Goal: Task Accomplishment & Management: Manage account settings

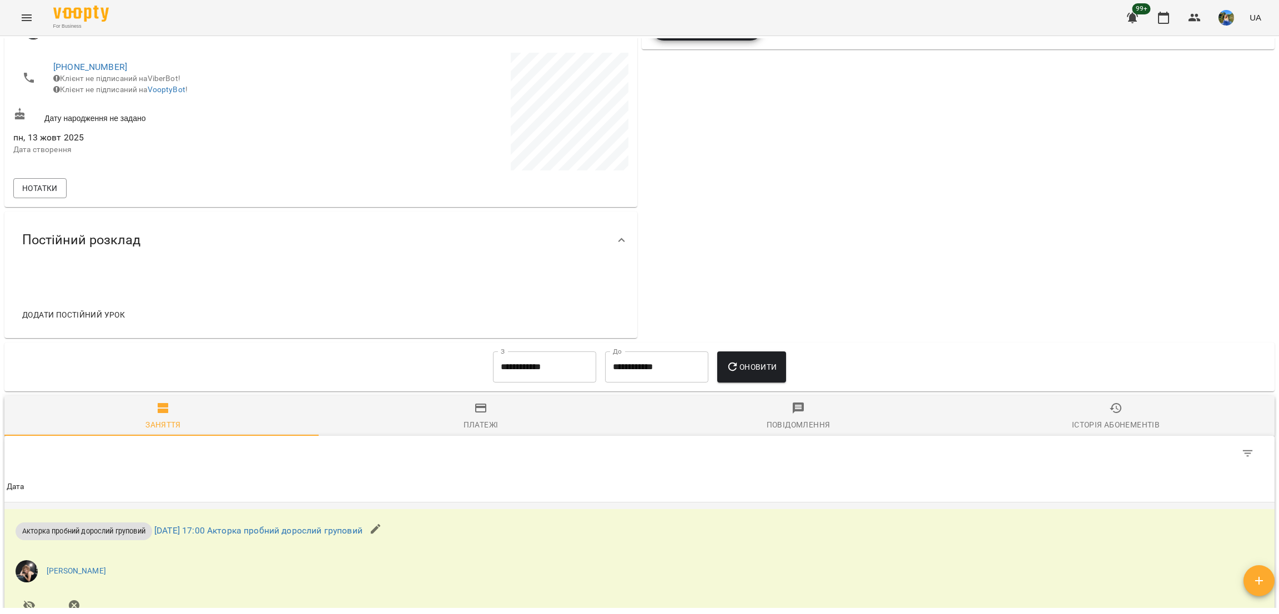
scroll to position [469, 0]
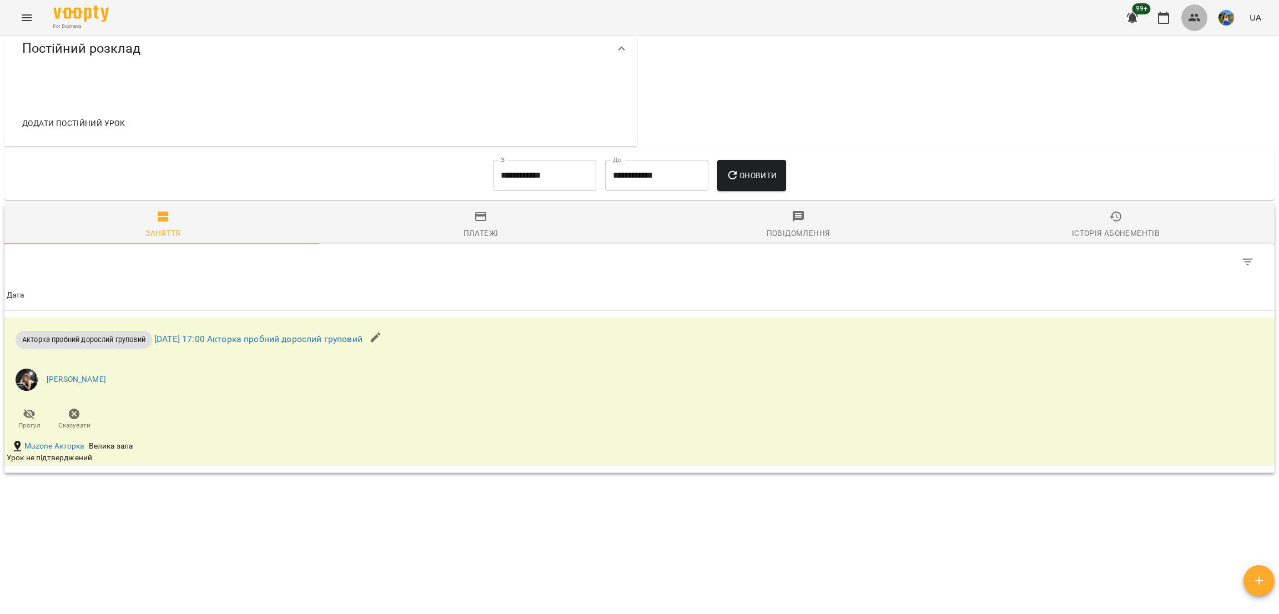
click at [1196, 17] on icon "button" at bounding box center [1195, 18] width 12 height 8
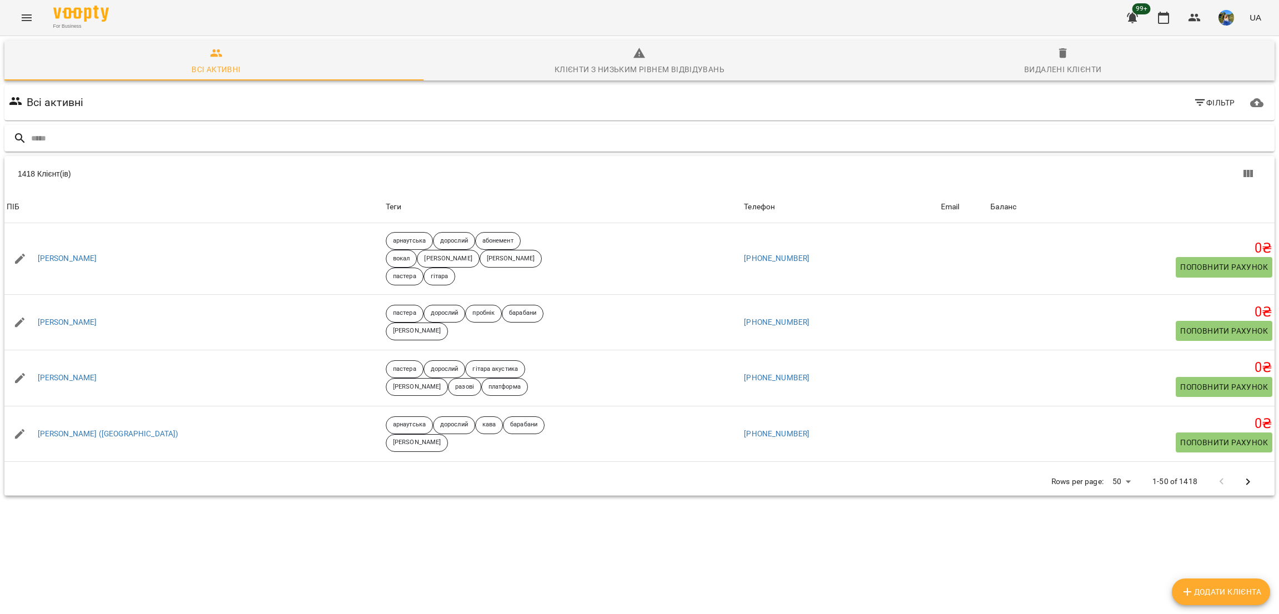
type input "**********"
click at [1250, 585] on span "Додати клієнта" at bounding box center [1221, 591] width 81 height 13
select select "**"
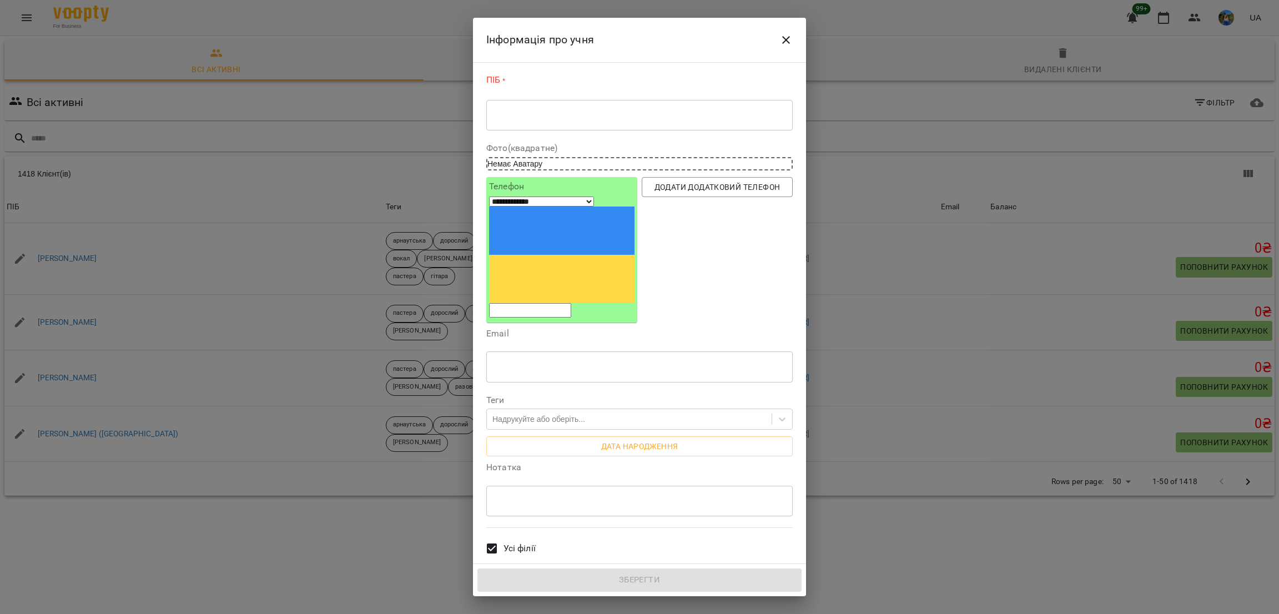
click at [569, 134] on div "ПІБ * * ​" at bounding box center [639, 104] width 311 height 71
click at [566, 119] on textarea at bounding box center [639, 115] width 291 height 11
paste textarea "**********"
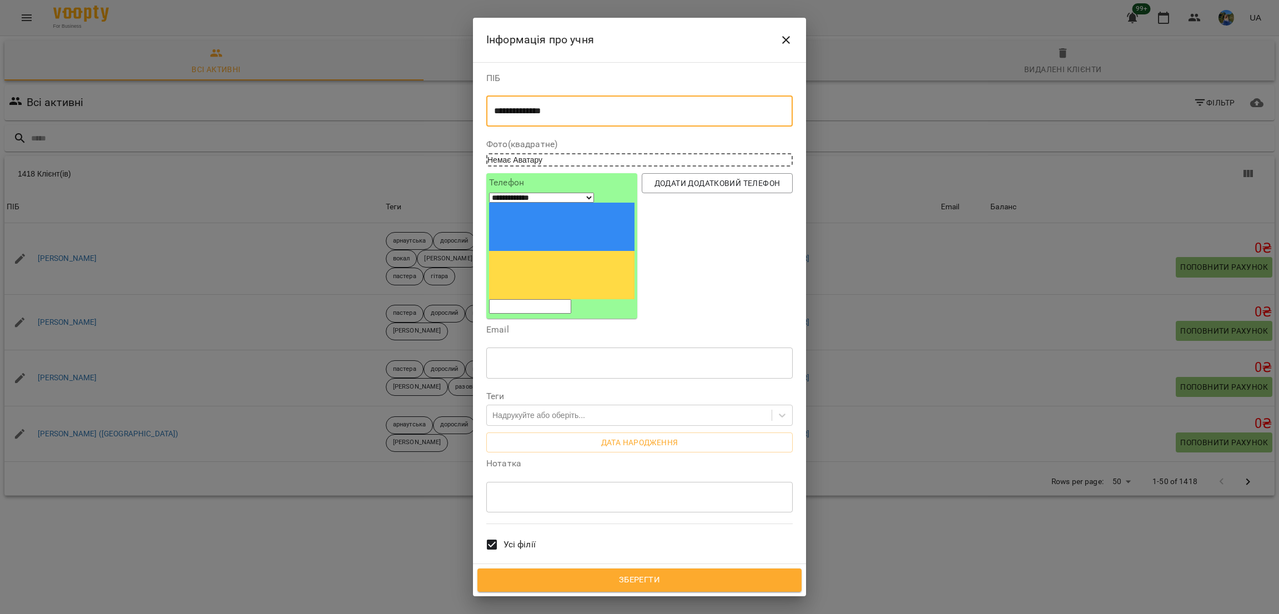
type textarea "**********"
click at [549, 299] on input "tel" at bounding box center [530, 306] width 82 height 14
paste input "**********"
type input "**********"
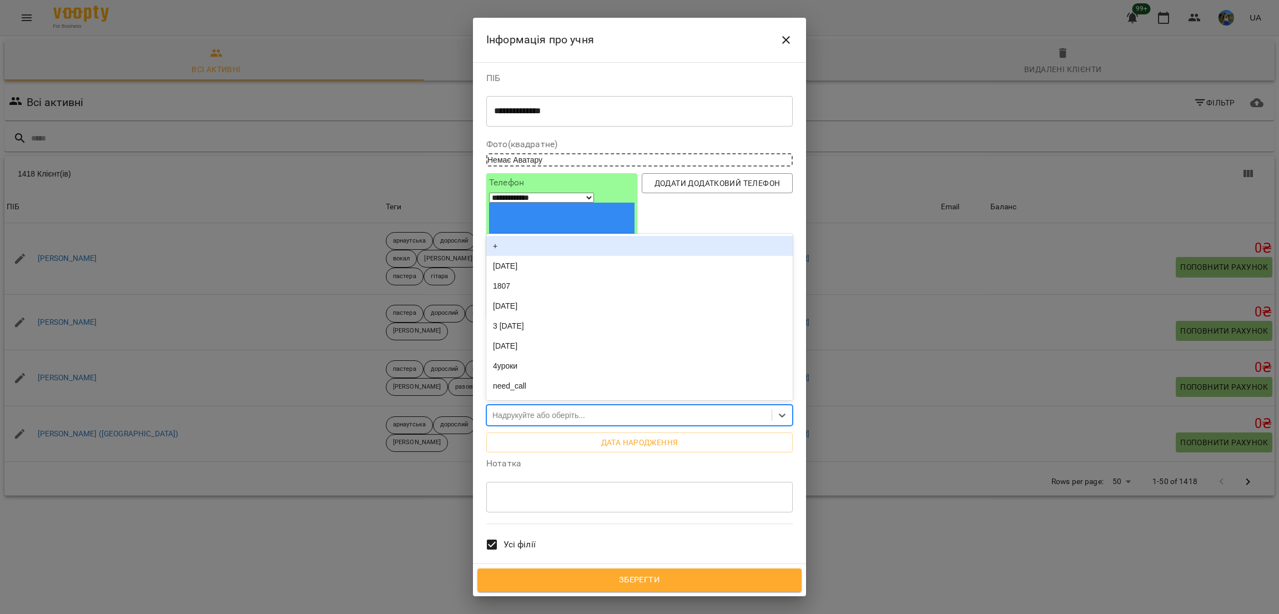
click at [552, 410] on div "Надрукуйте або оберіть..." at bounding box center [538, 415] width 93 height 11
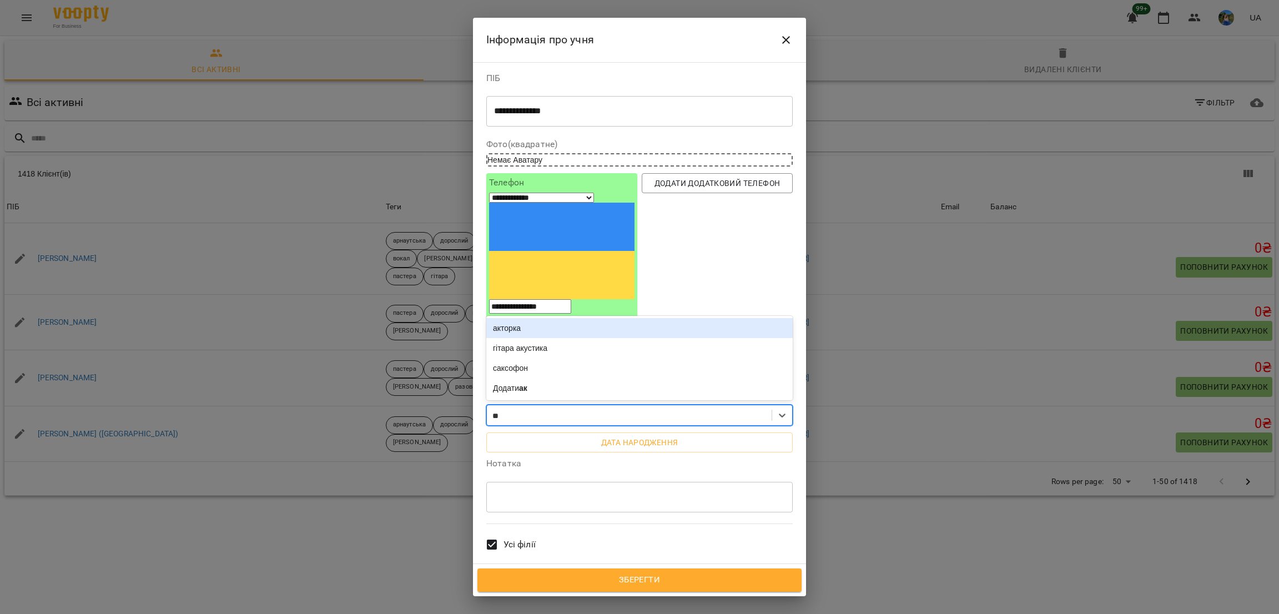
type input "***"
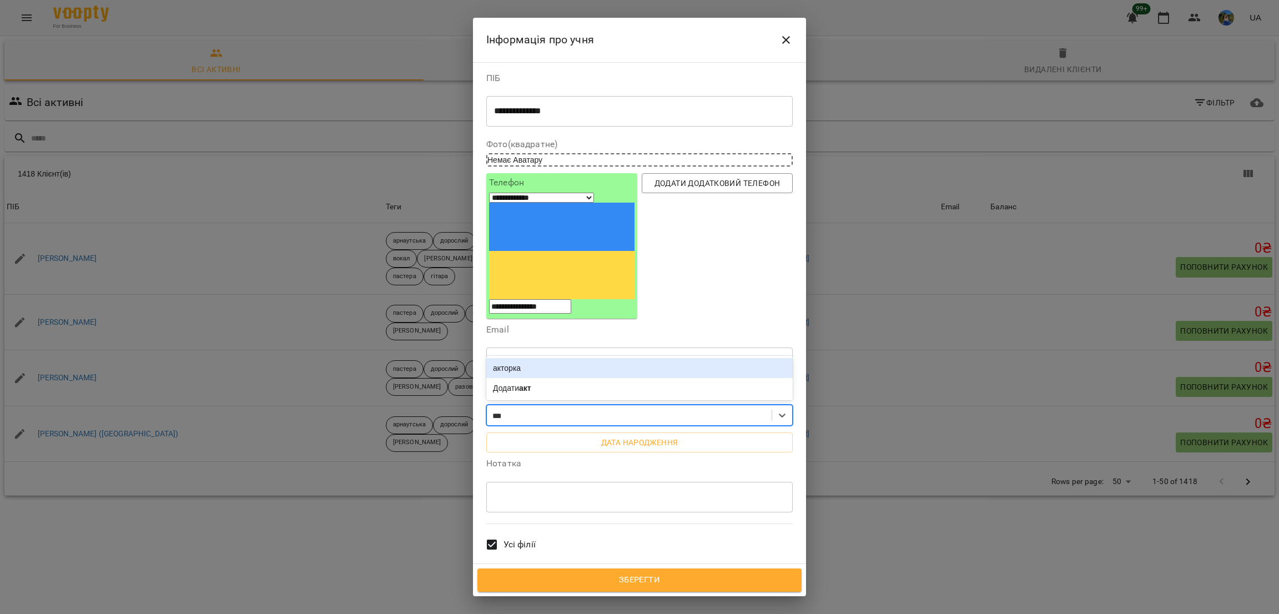
click at [545, 358] on div "акторка" at bounding box center [639, 368] width 306 height 20
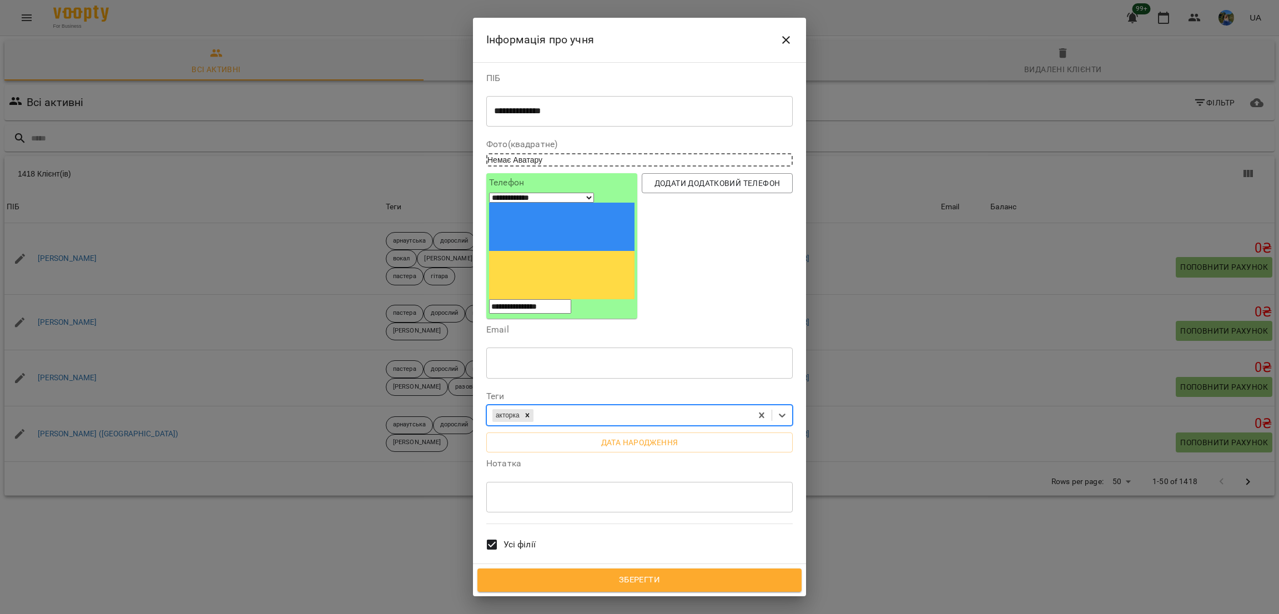
click at [524, 538] on span "Усі філії" at bounding box center [520, 544] width 32 height 13
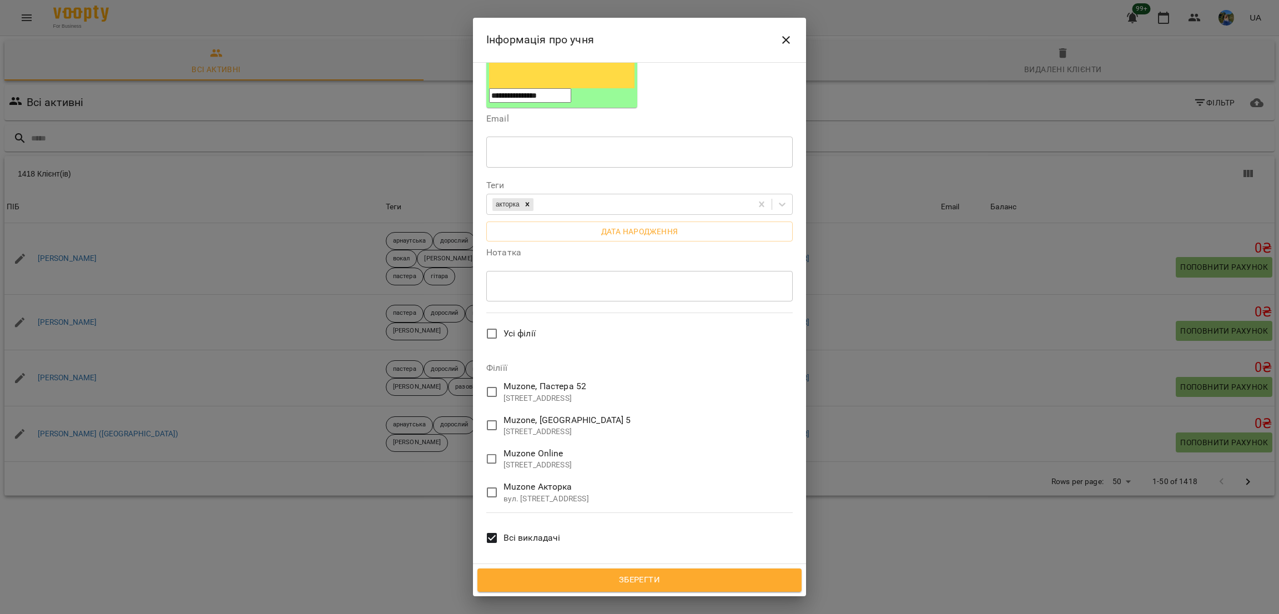
scroll to position [216, 0]
click at [524, 489] on p "вул. [STREET_ADDRESS]" at bounding box center [547, 494] width 86 height 11
click at [525, 512] on label "Всі викладачі" at bounding box center [520, 532] width 80 height 41
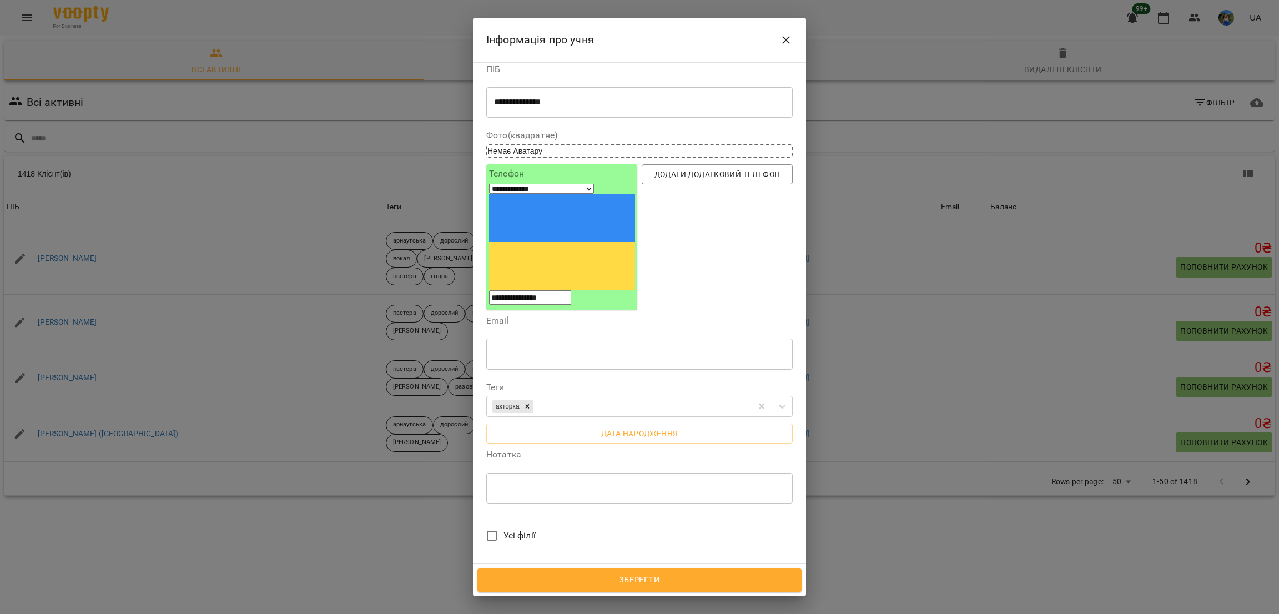
scroll to position [0, 0]
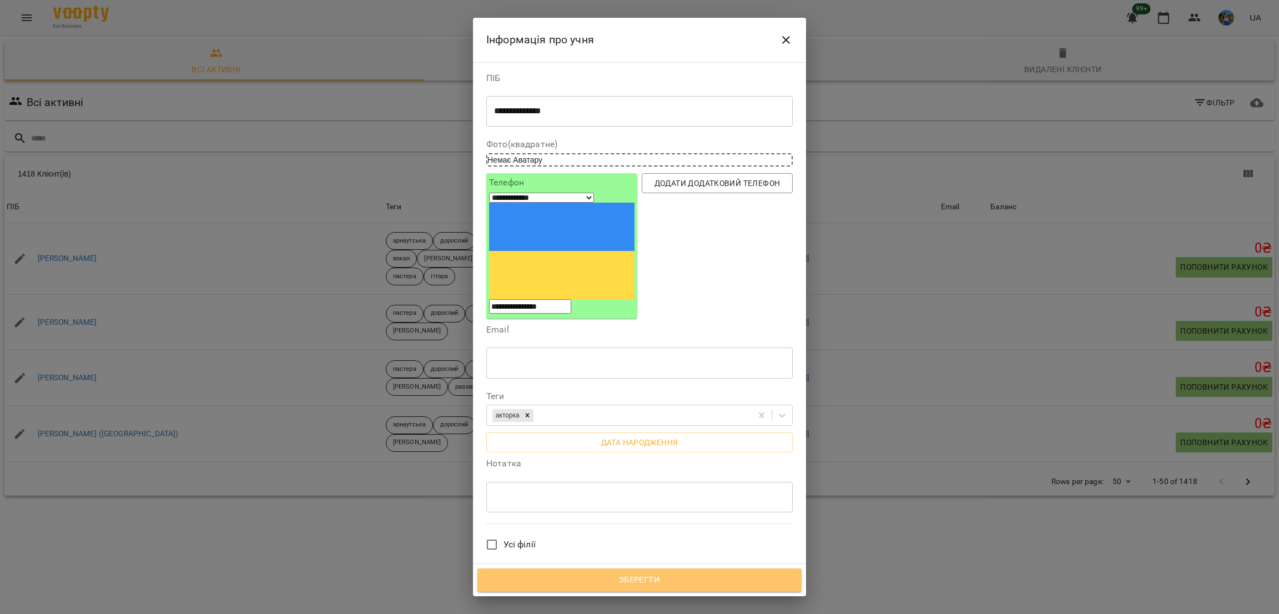
click at [712, 588] on button "Зберегти" at bounding box center [639, 580] width 324 height 23
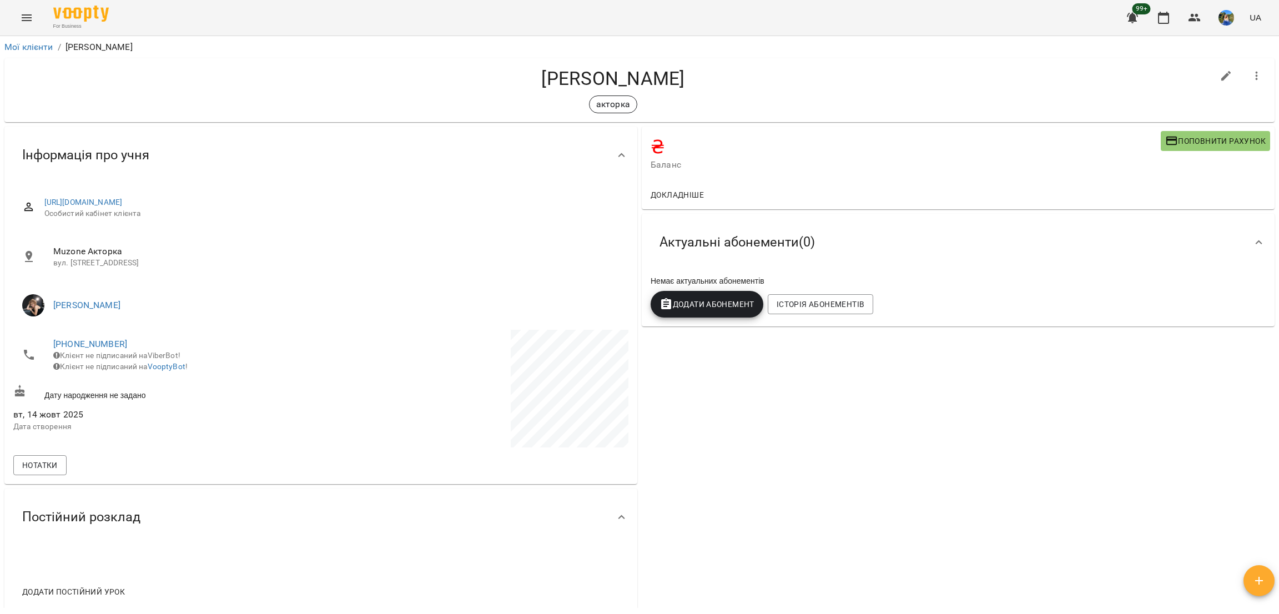
drag, startPoint x: 698, startPoint y: 84, endPoint x: 511, endPoint y: 78, distance: 187.2
click at [511, 78] on h4 "[PERSON_NAME]" at bounding box center [613, 78] width 1200 height 23
copy h4 "[PERSON_NAME]"
click at [34, 20] on button "Menu" at bounding box center [26, 17] width 27 height 27
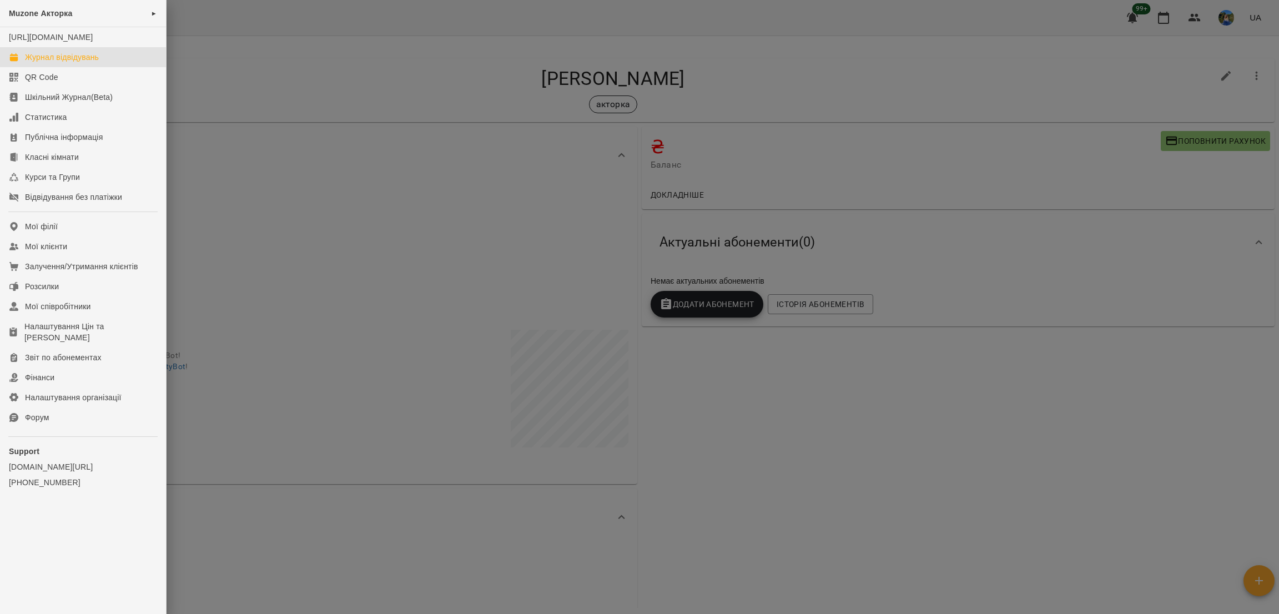
click at [75, 63] on div "Журнал відвідувань" at bounding box center [62, 57] width 74 height 11
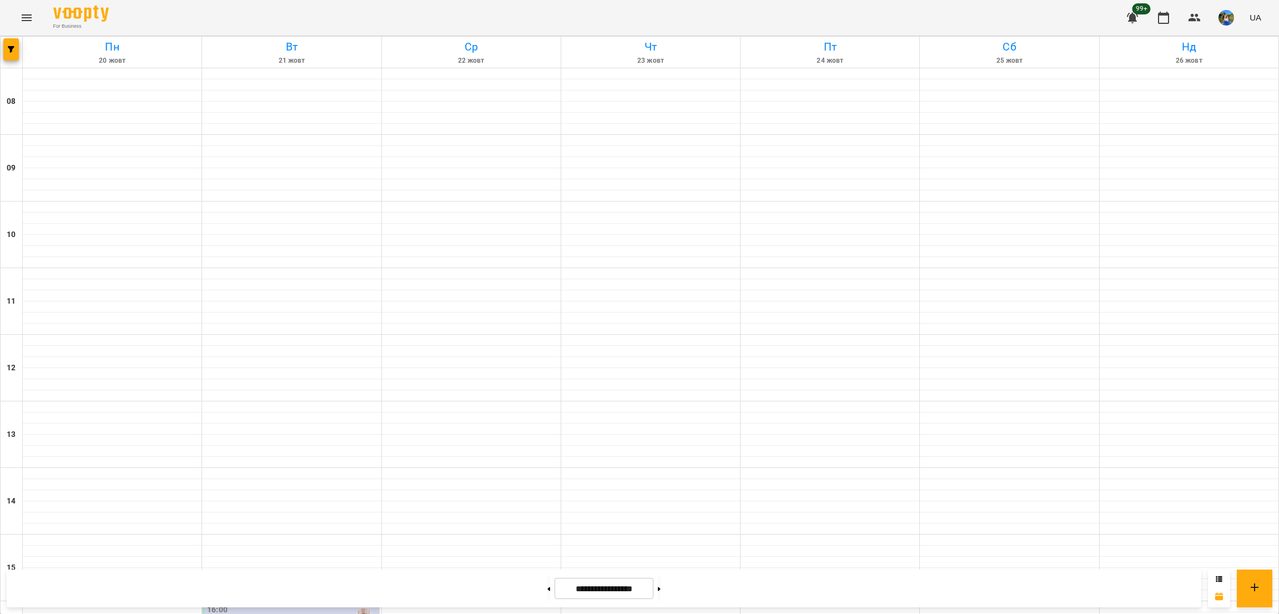
scroll to position [304, 0]
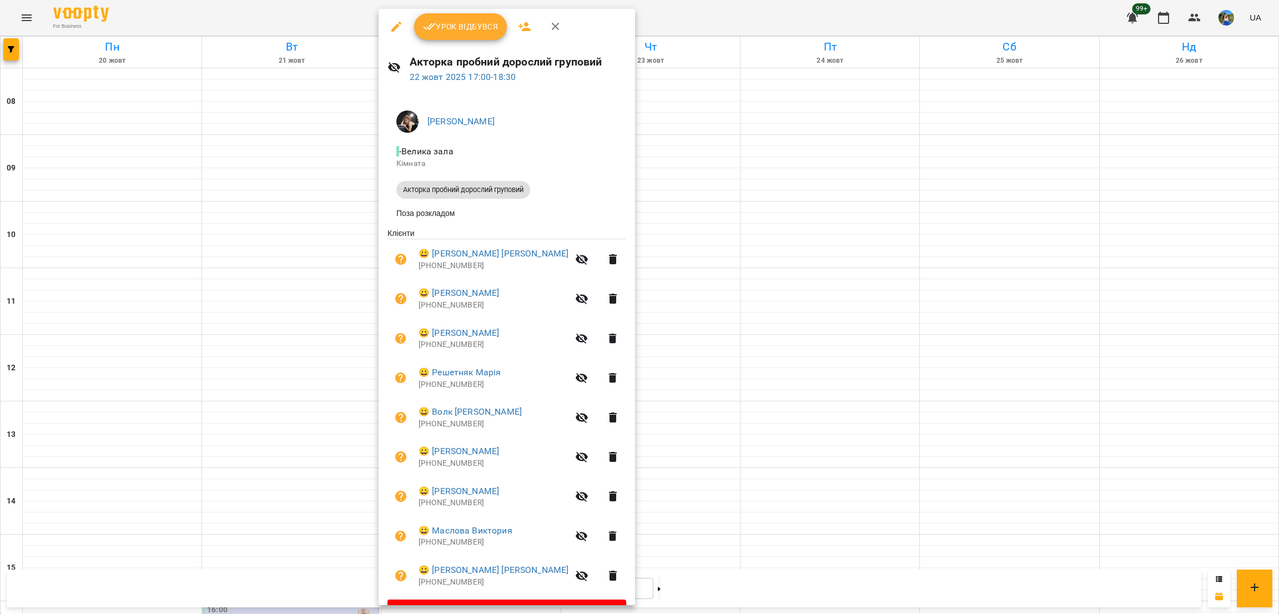
click at [524, 28] on icon "button" at bounding box center [525, 26] width 12 height 9
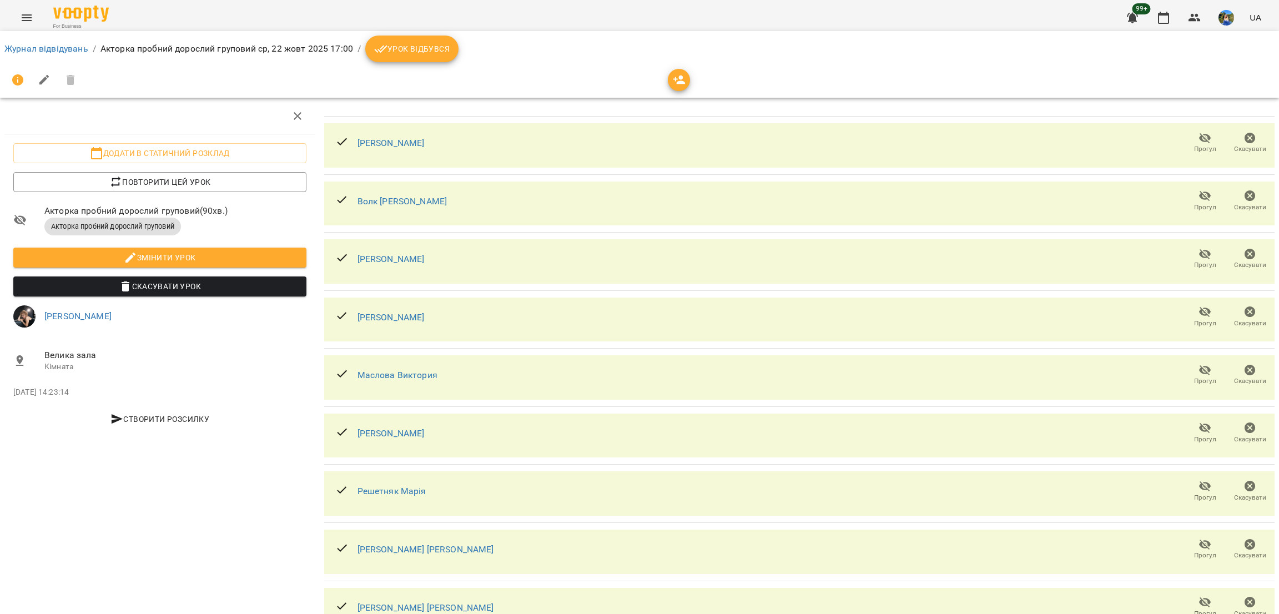
click at [688, 77] on span "button" at bounding box center [679, 79] width 22 height 13
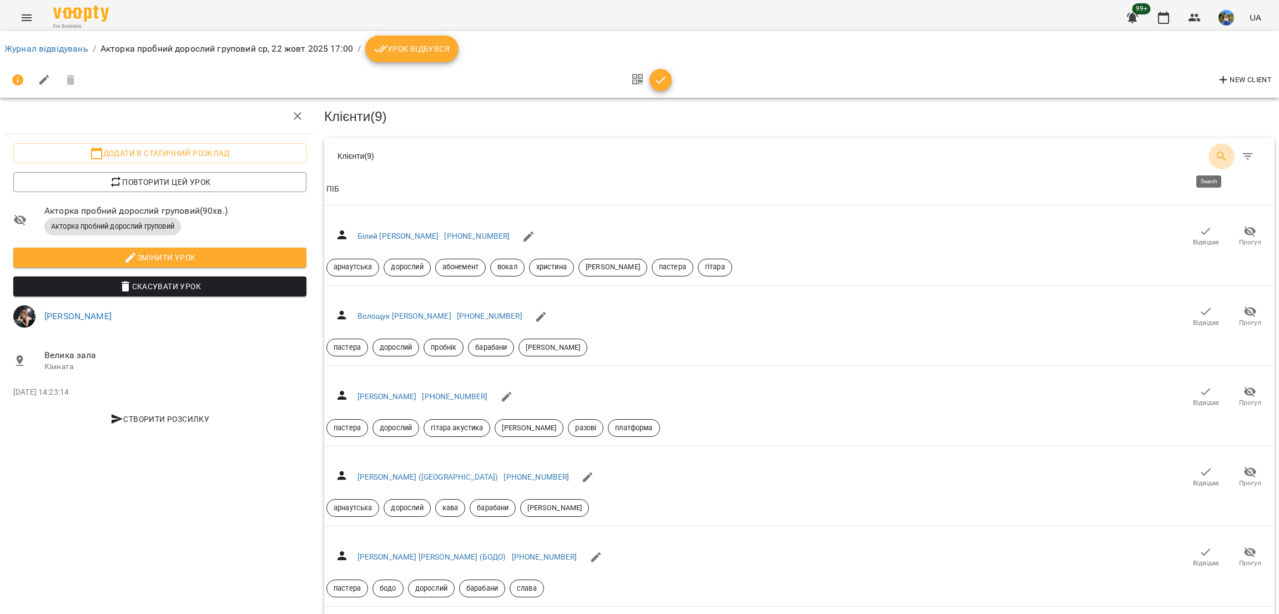
click at [1211, 144] on button "Search" at bounding box center [1222, 156] width 27 height 27
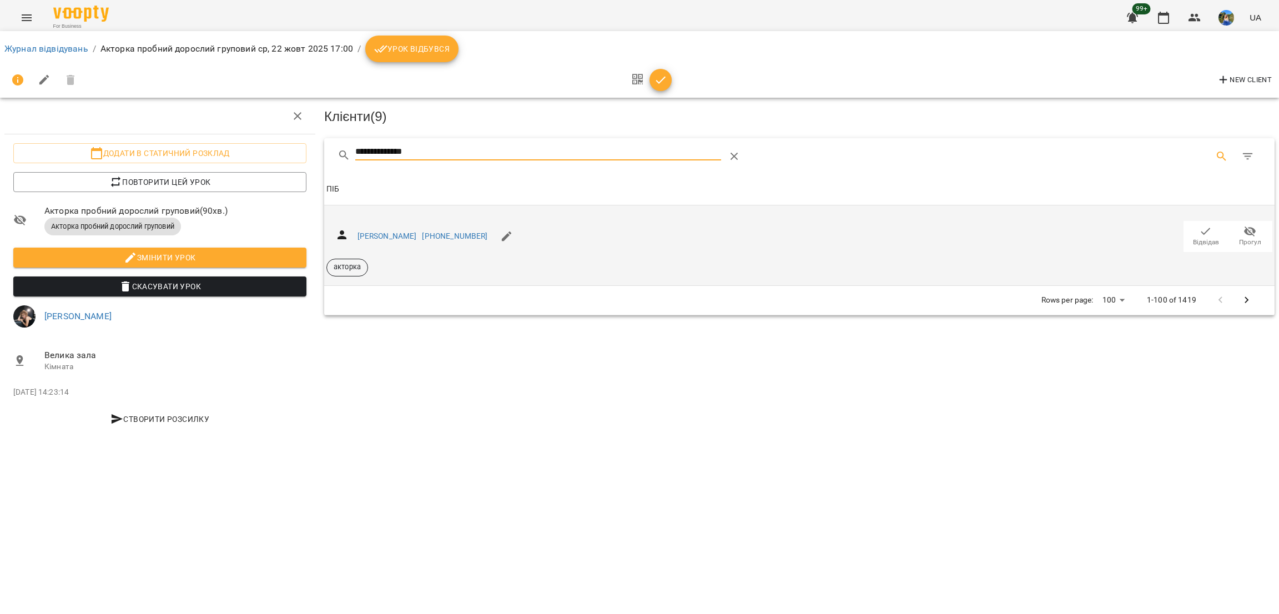
type input "**********"
click at [1206, 234] on icon "button" at bounding box center [1205, 231] width 13 height 13
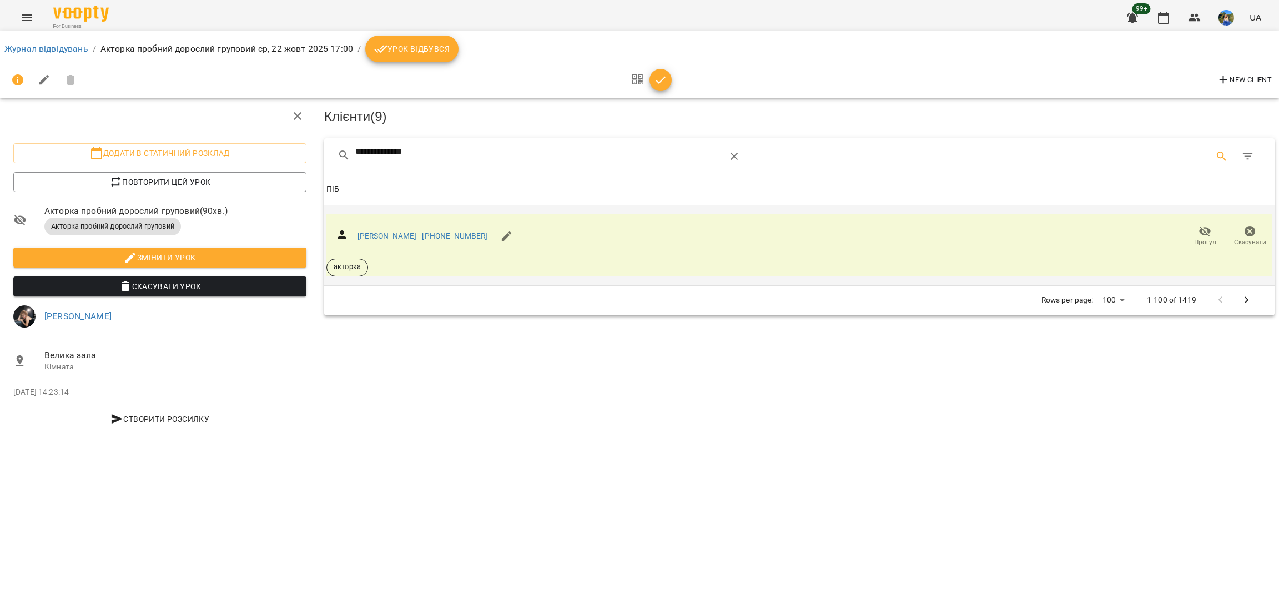
click at [13, 14] on button "Menu" at bounding box center [26, 17] width 27 height 27
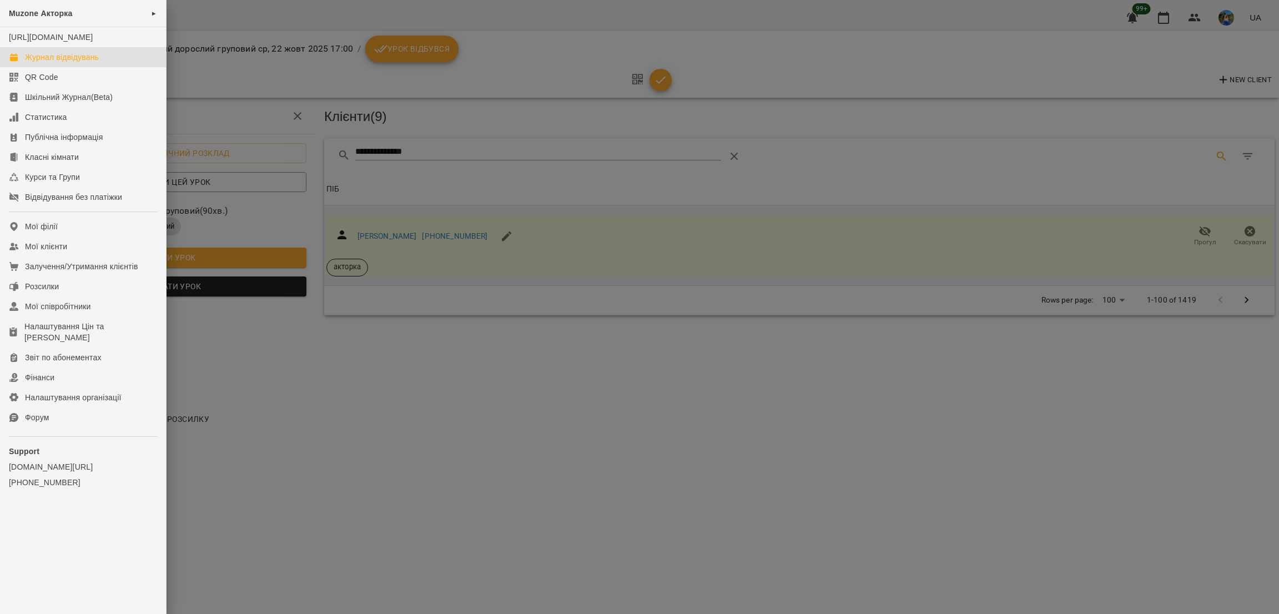
click at [65, 63] on div "Журнал відвідувань" at bounding box center [62, 57] width 74 height 11
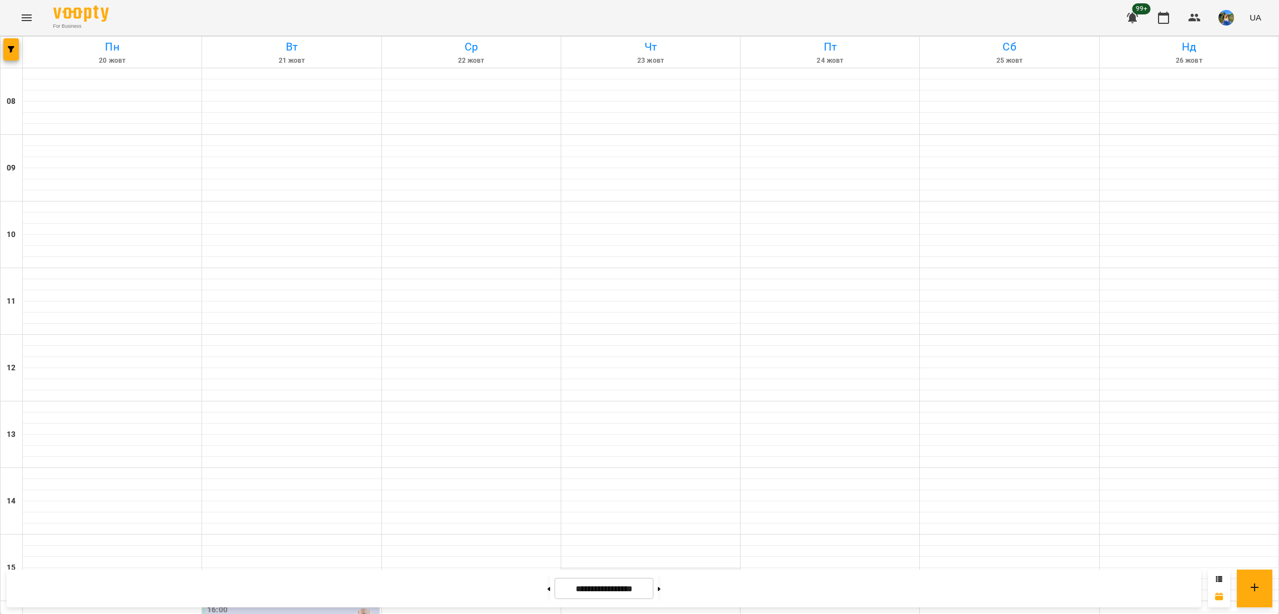
scroll to position [304, 0]
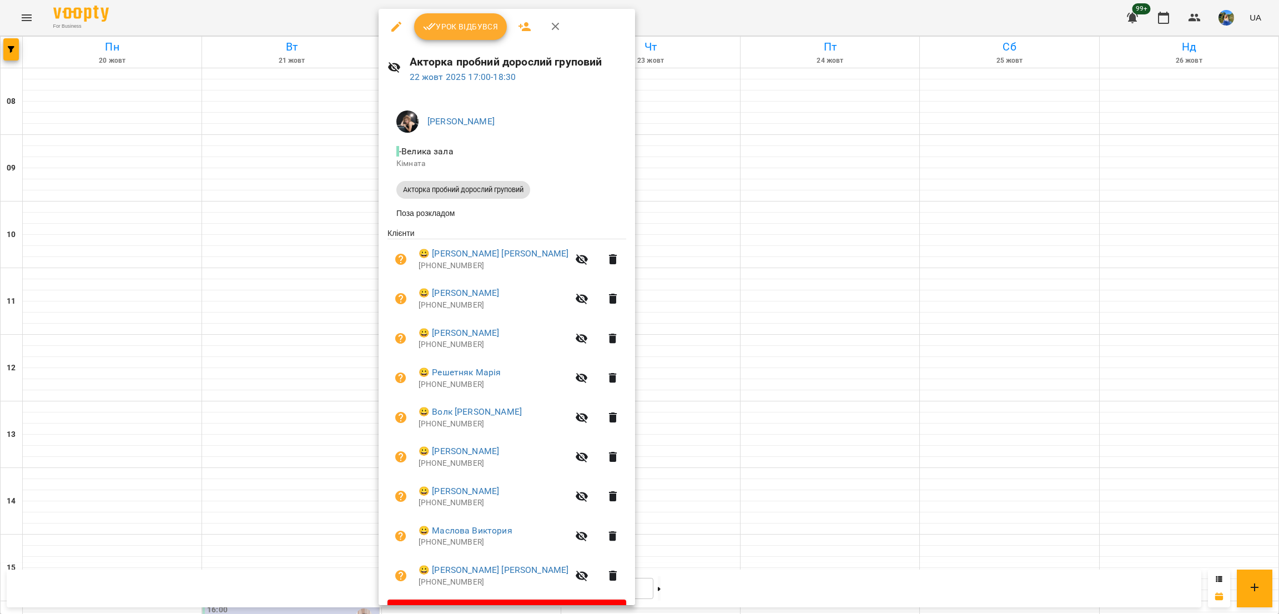
click at [529, 14] on button "button" at bounding box center [524, 26] width 27 height 27
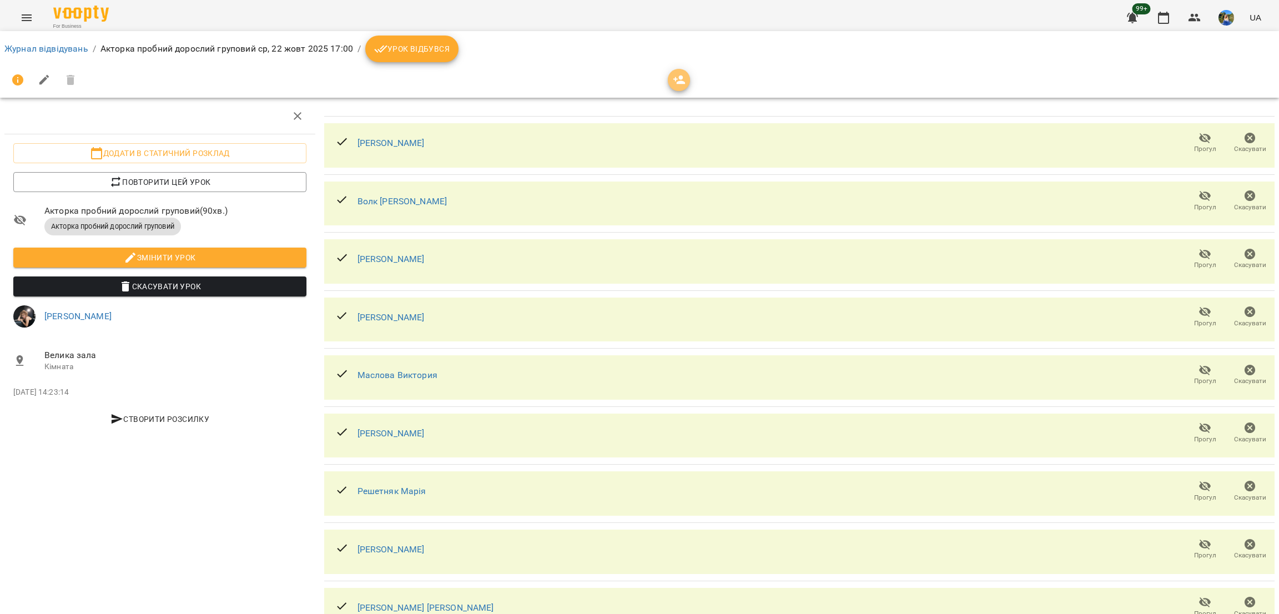
click at [669, 80] on span "button" at bounding box center [679, 79] width 22 height 13
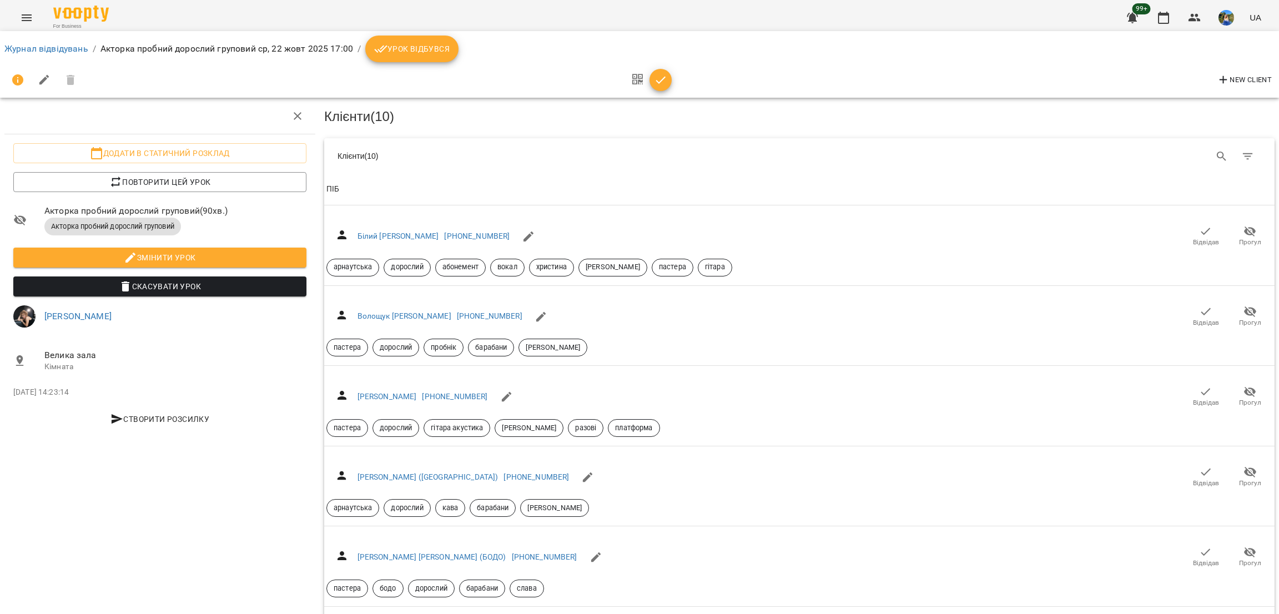
drag, startPoint x: 542, startPoint y: 169, endPoint x: 638, endPoint y: 178, distance: 97.0
click at [541, 169] on div "Клієнти ( 10 )" at bounding box center [799, 156] width 951 height 36
click at [1220, 147] on div "Table Toolbar" at bounding box center [1027, 156] width 468 height 27
drag, startPoint x: 1211, startPoint y: 151, endPoint x: 1201, endPoint y: 153, distance: 9.6
click at [1215, 151] on icon "Search" at bounding box center [1221, 156] width 13 height 13
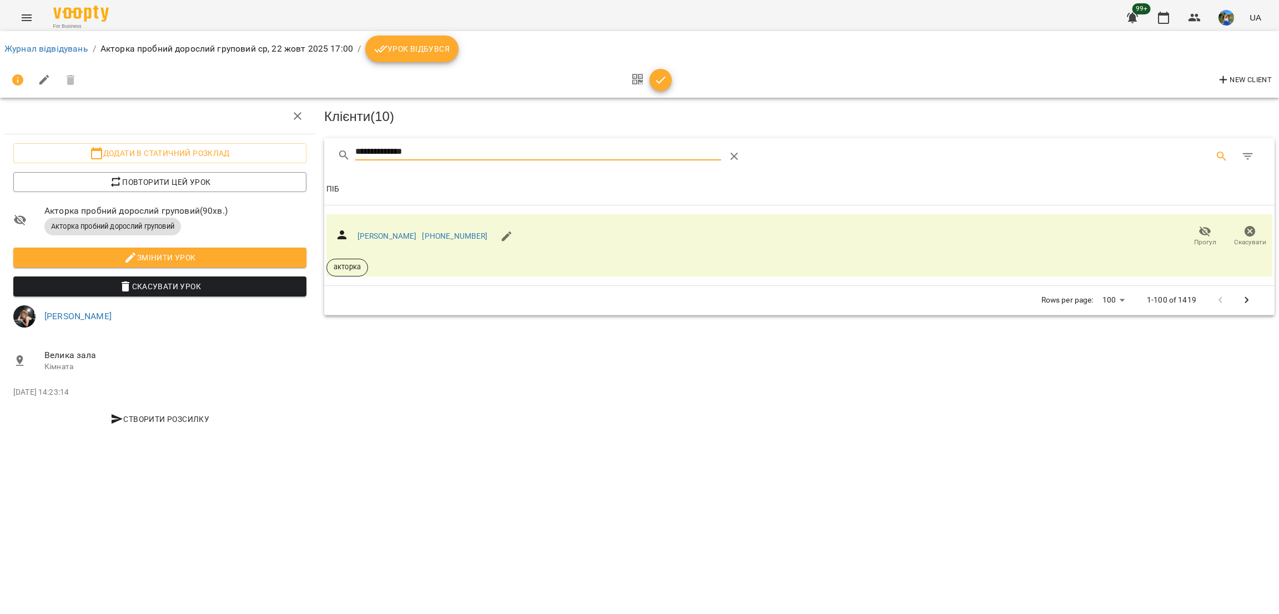
type input "**********"
click at [751, 156] on div "**********" at bounding box center [588, 156] width 501 height 27
drag, startPoint x: 739, startPoint y: 156, endPoint x: 731, endPoint y: 147, distance: 11.8
click at [738, 156] on icon "Table Toolbar" at bounding box center [734, 156] width 13 height 13
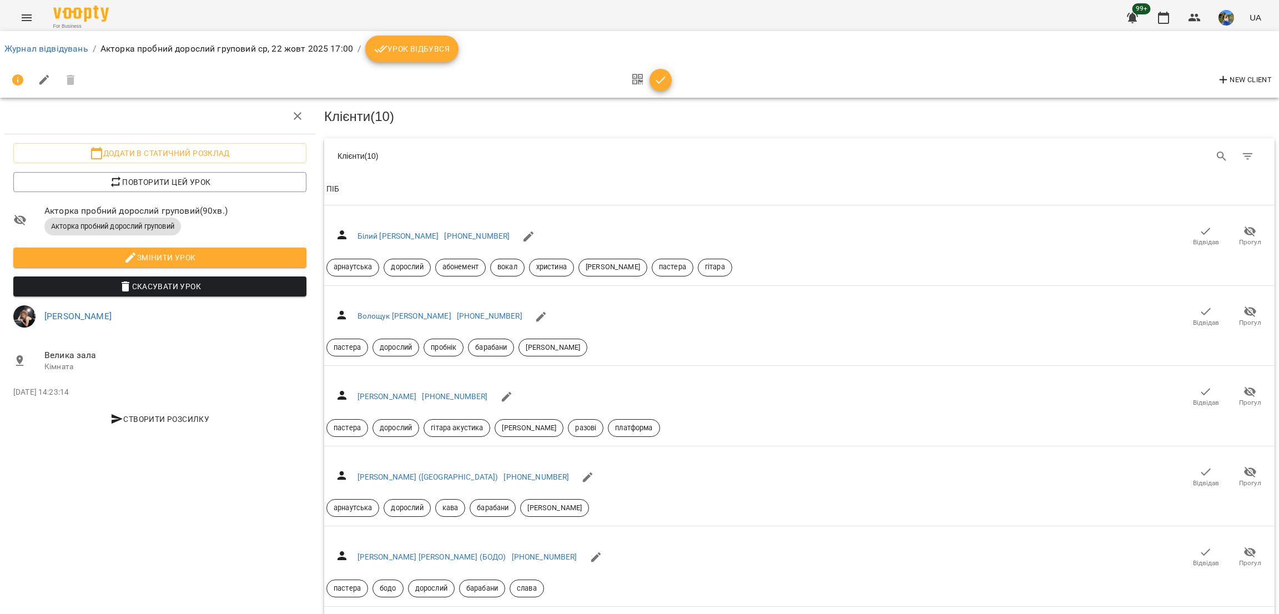
click at [735, 145] on div "Клієнти ( 10 )" at bounding box center [799, 156] width 951 height 36
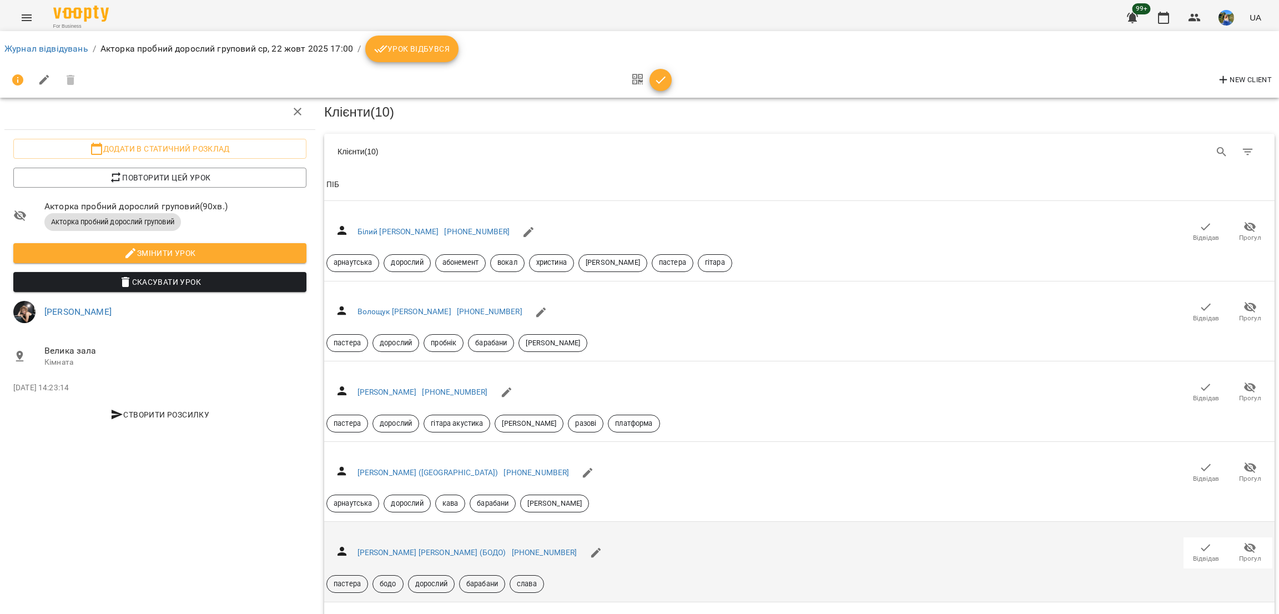
scroll to position [416, 0]
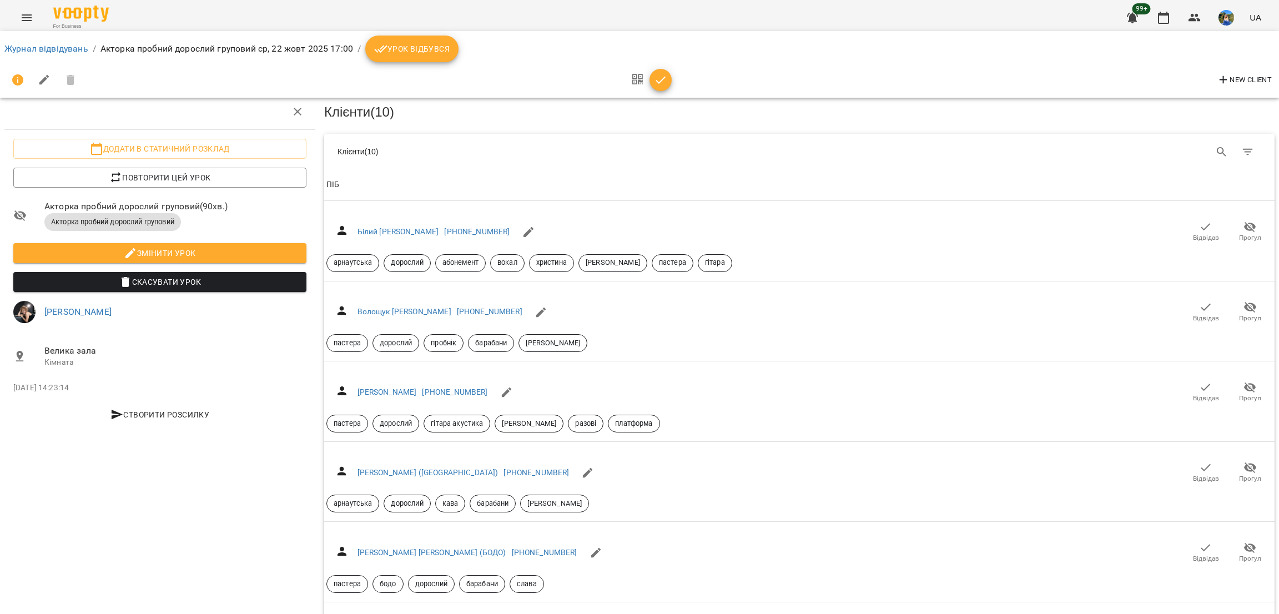
click at [21, 13] on icon "Menu" at bounding box center [26, 17] width 13 height 13
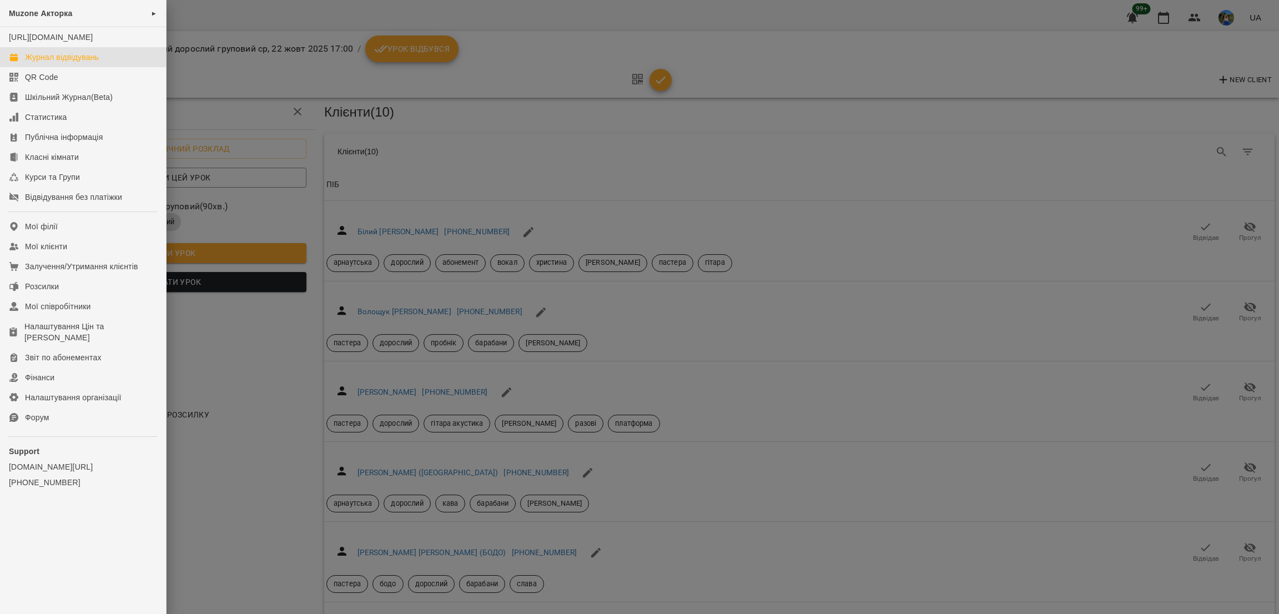
drag, startPoint x: 56, startPoint y: 67, endPoint x: 28, endPoint y: 76, distance: 29.7
click at [58, 63] on div "Журнал відвідувань" at bounding box center [62, 57] width 74 height 11
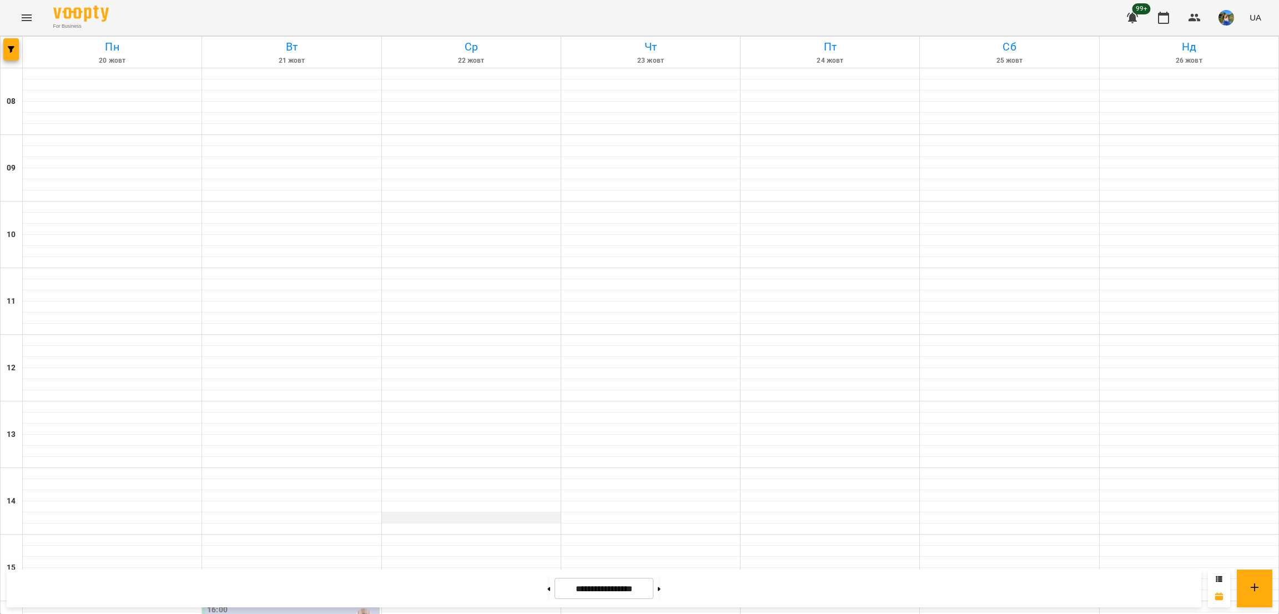
scroll to position [304, 0]
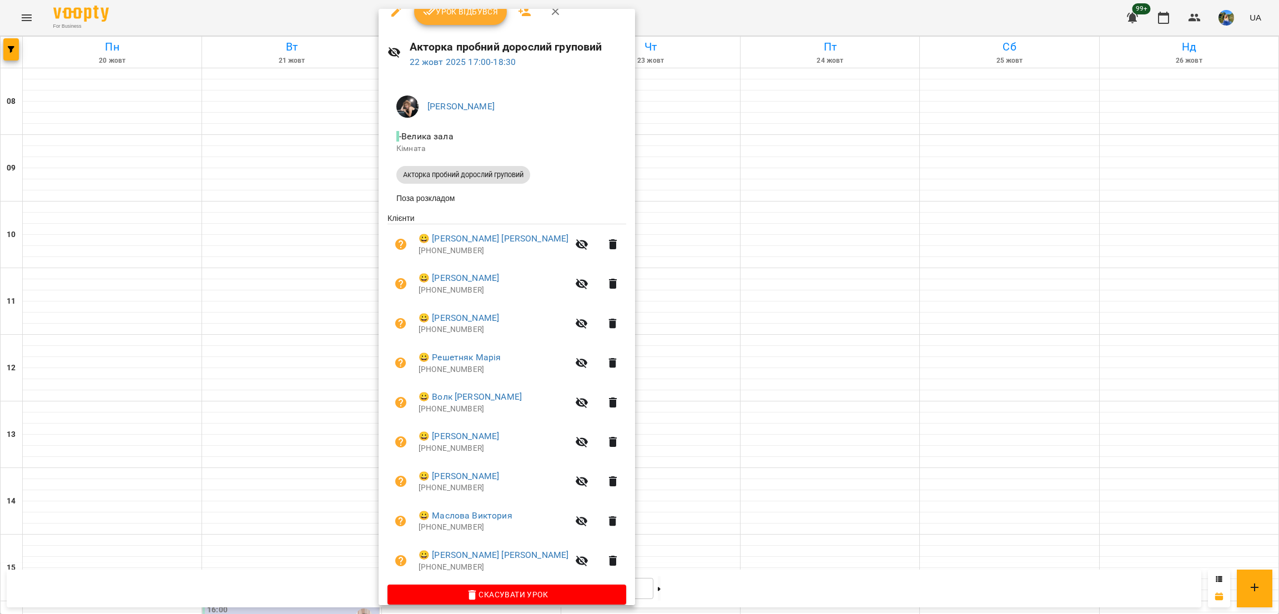
scroll to position [31, 0]
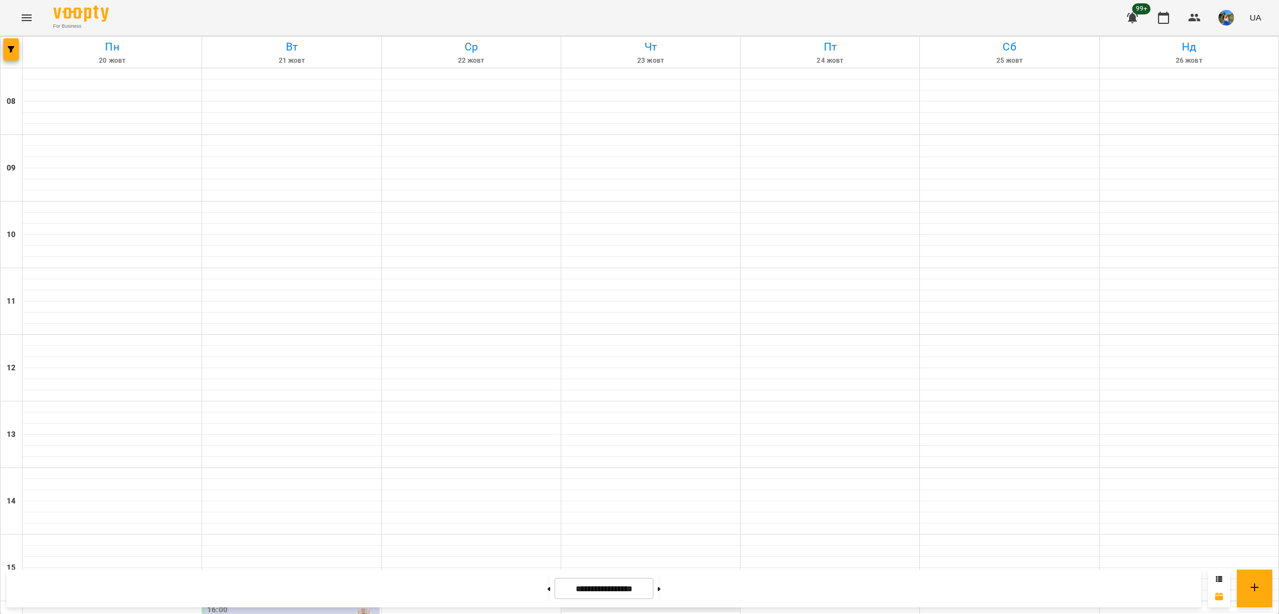
scroll to position [304, 0]
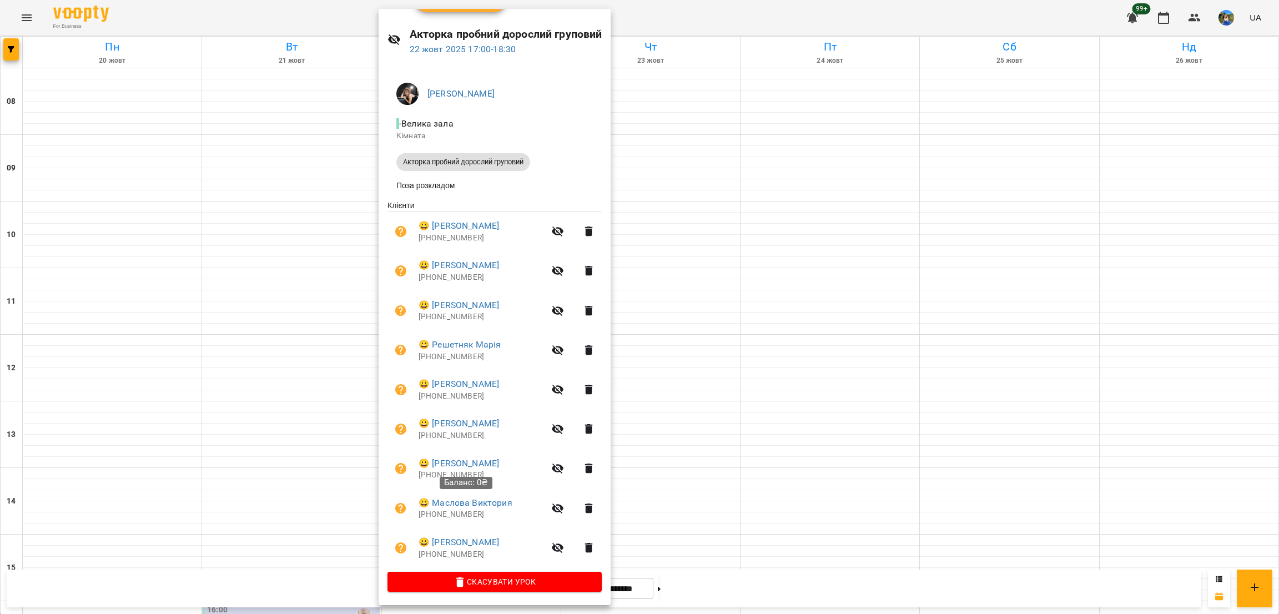
scroll to position [0, 0]
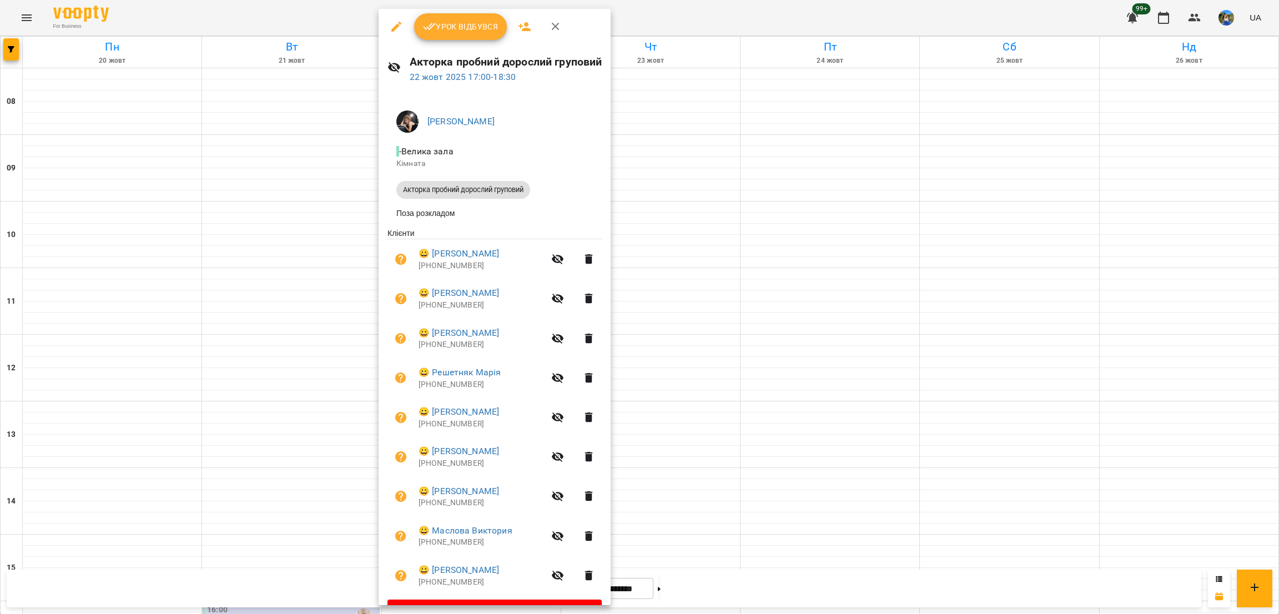
click at [522, 29] on icon "button" at bounding box center [525, 26] width 12 height 9
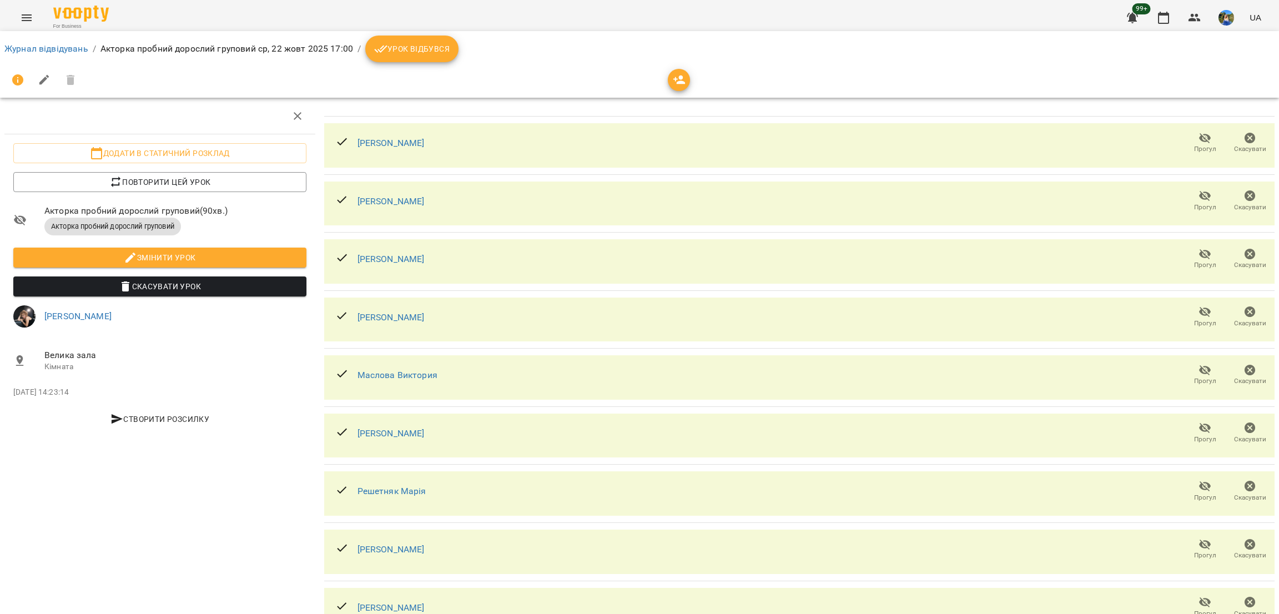
click at [687, 79] on span "button" at bounding box center [679, 79] width 22 height 13
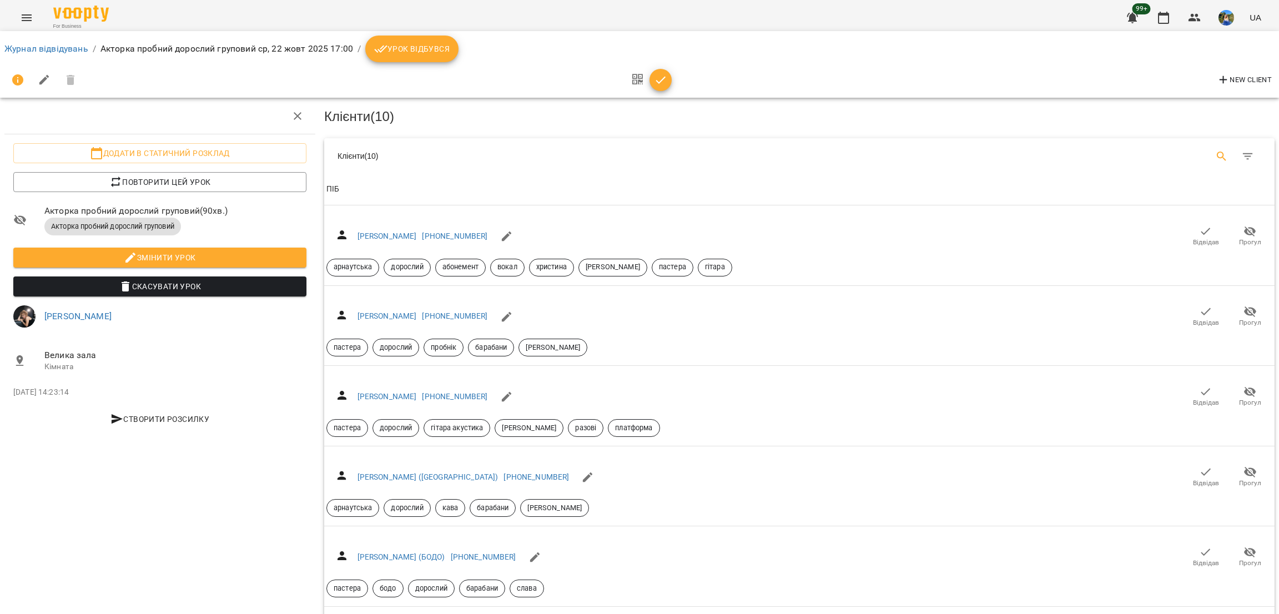
click at [1209, 159] on button "Search" at bounding box center [1222, 156] width 27 height 27
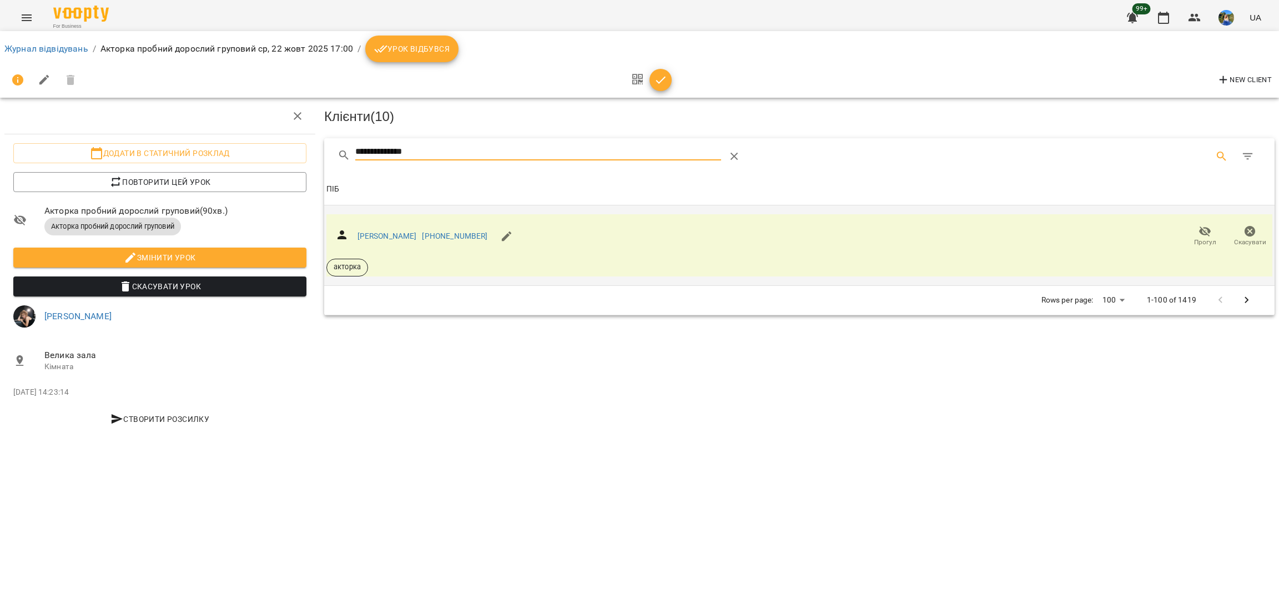
type input "**********"
click at [1253, 238] on span "Скасувати" at bounding box center [1250, 242] width 32 height 9
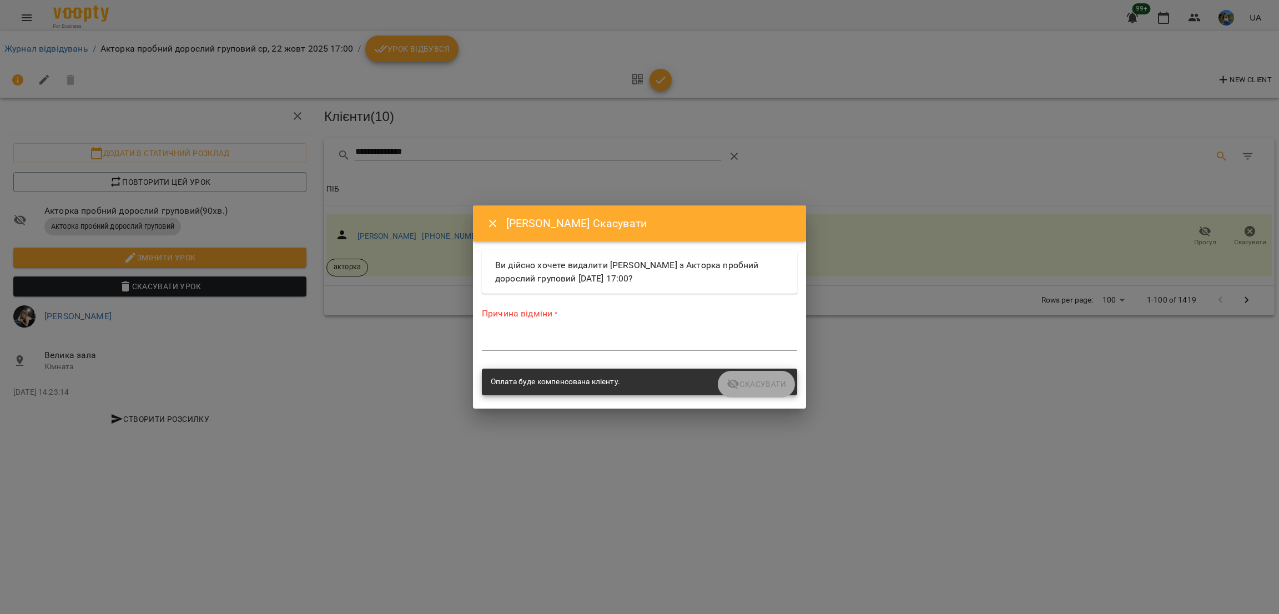
click at [737, 338] on textarea at bounding box center [639, 341] width 315 height 11
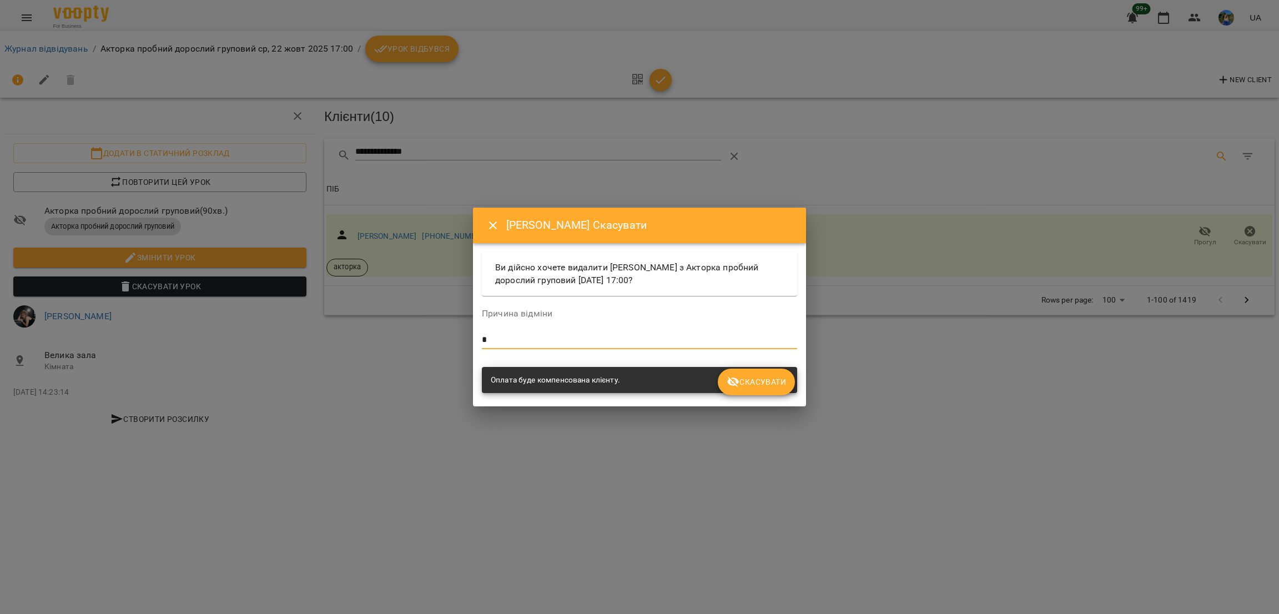
type textarea "*"
click at [769, 386] on span "Скасувати" at bounding box center [756, 381] width 59 height 13
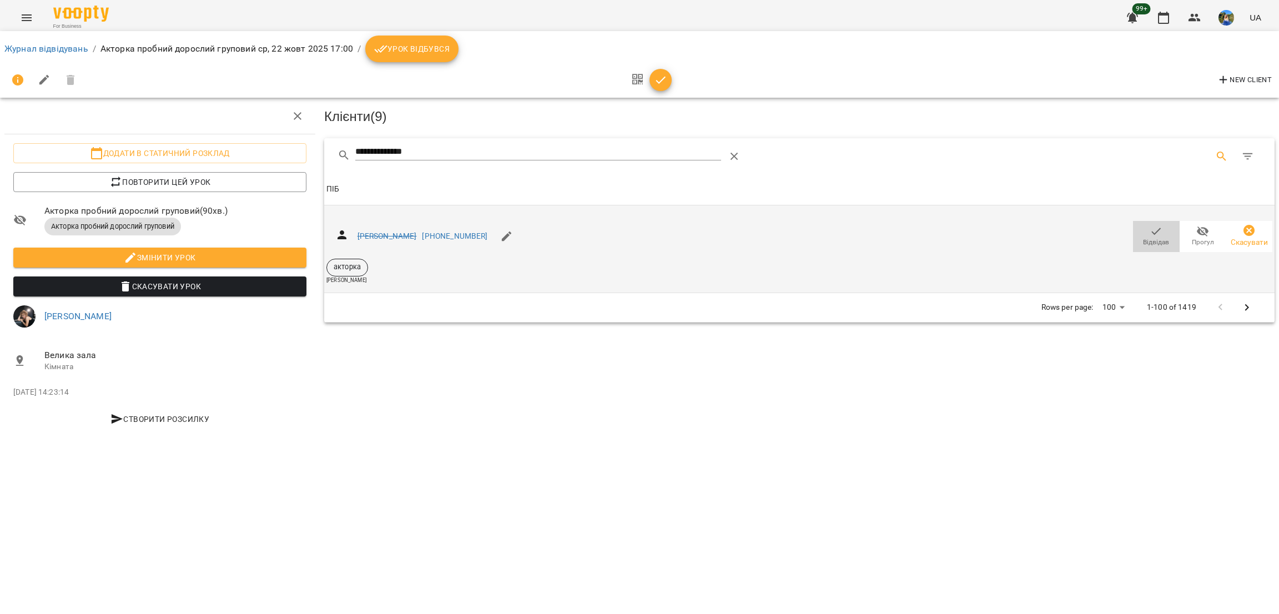
click at [1150, 240] on span "Відвідав" at bounding box center [1156, 242] width 26 height 9
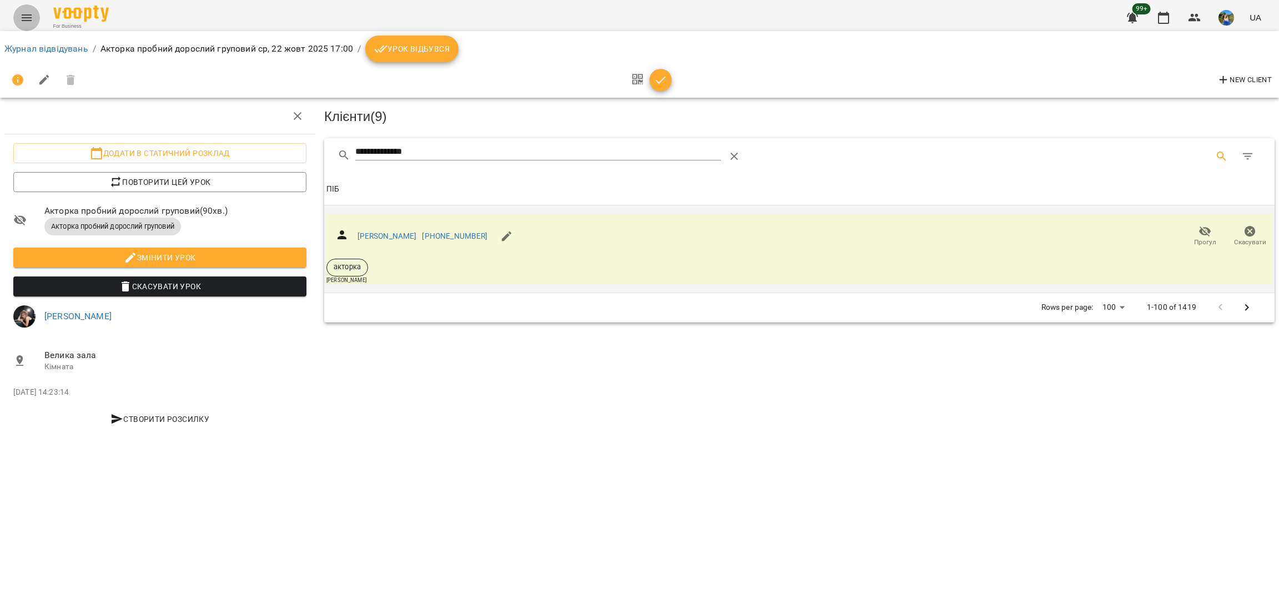
click at [21, 8] on button "Menu" at bounding box center [26, 17] width 27 height 27
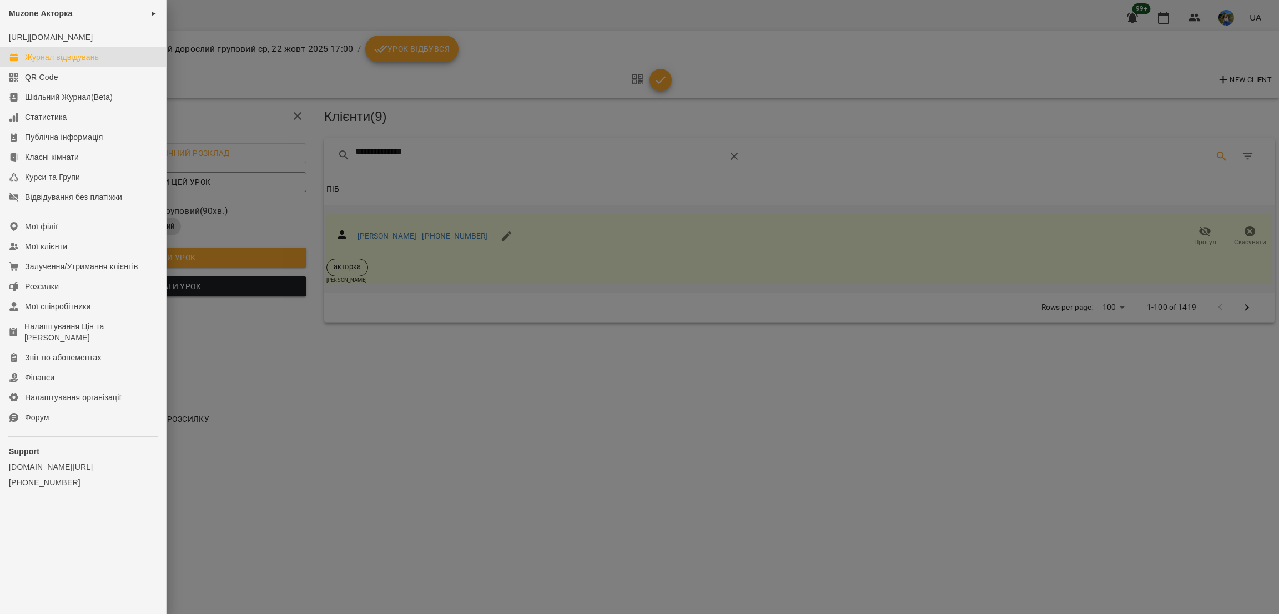
click at [108, 67] on link "Журнал відвідувань" at bounding box center [83, 57] width 166 height 20
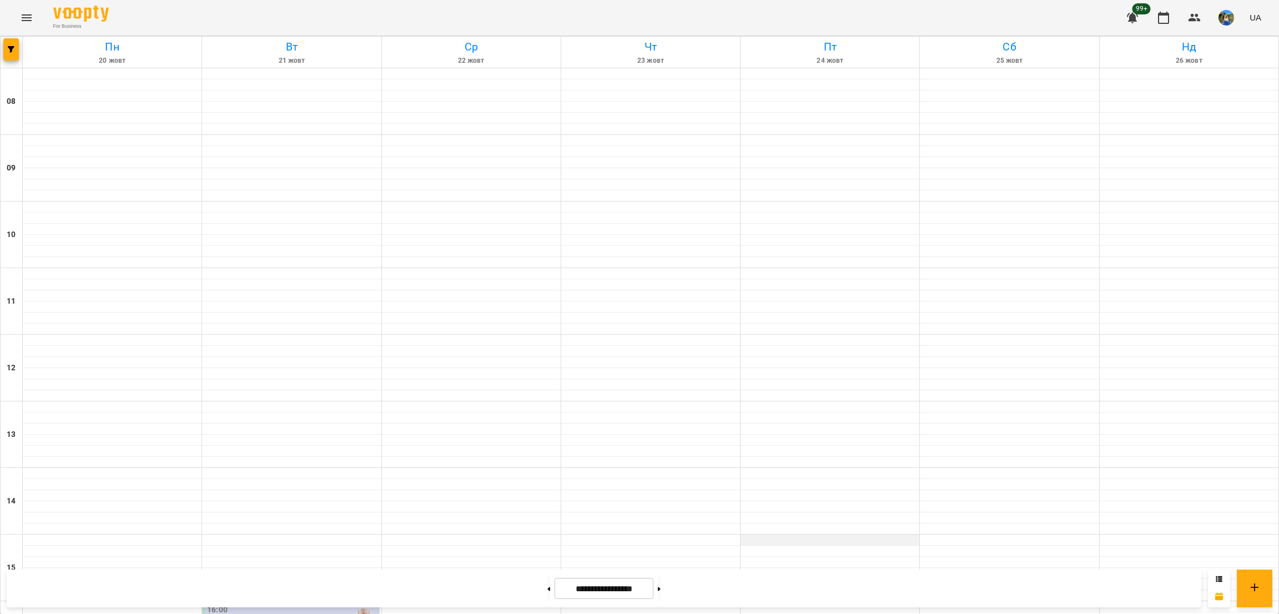
scroll to position [304, 0]
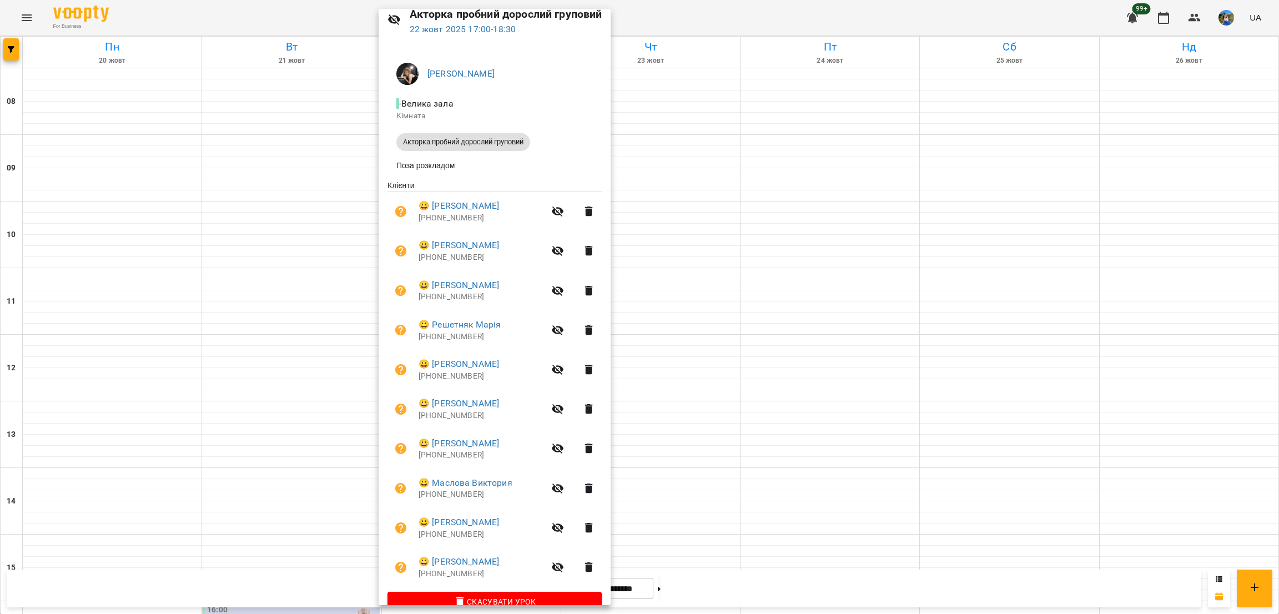
scroll to position [69, 0]
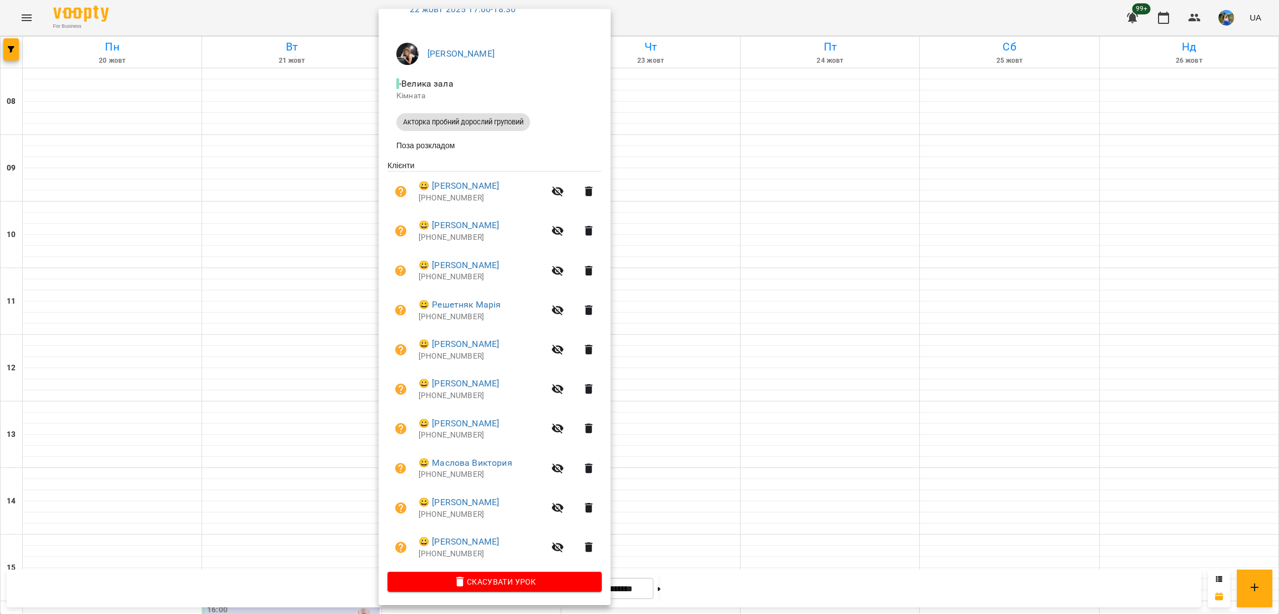
click at [819, 350] on div at bounding box center [639, 307] width 1279 height 614
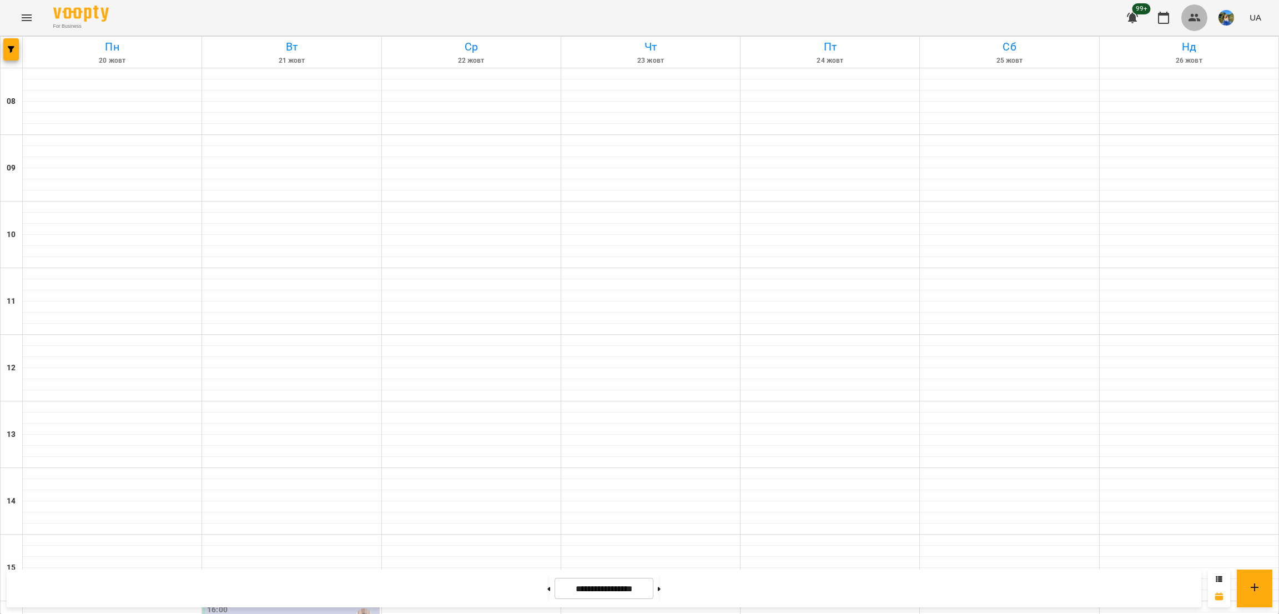
click at [1199, 11] on button "button" at bounding box center [1194, 17] width 27 height 27
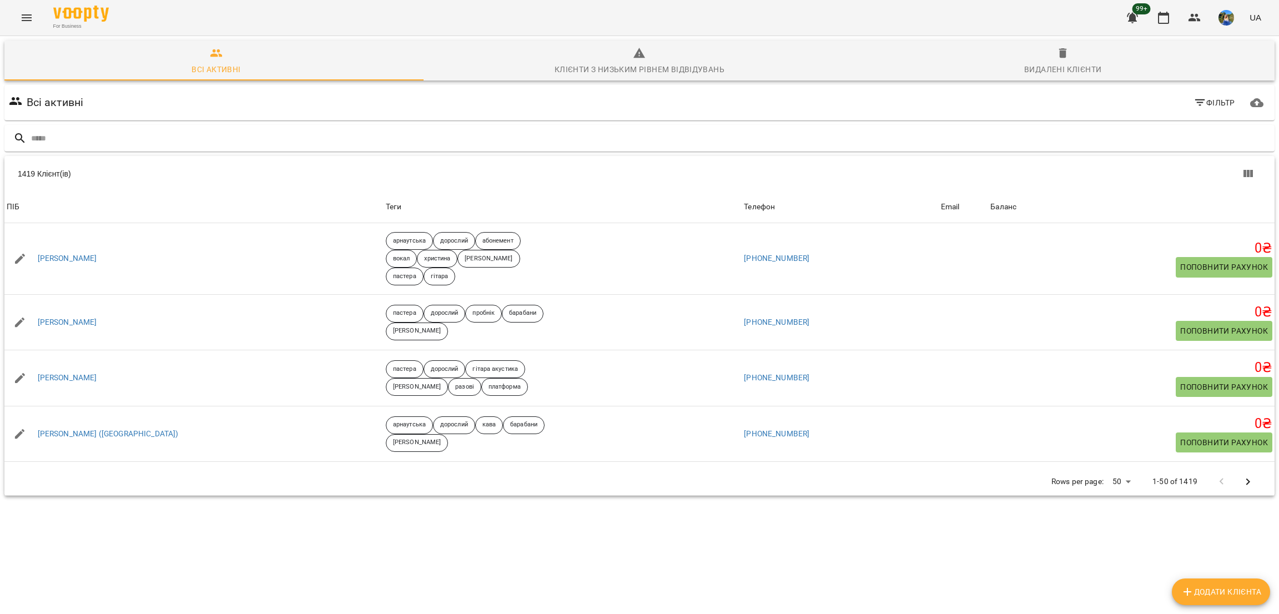
drag, startPoint x: 961, startPoint y: 127, endPoint x: 638, endPoint y: 122, distance: 322.6
click at [638, 122] on div "Всі активні Фільтр Додати клієнта 1419 Клієнт(ів) 1419 Клієнт(ів) ПІБ Теги Теле…" at bounding box center [639, 310] width 1275 height 454
click at [605, 128] on div at bounding box center [639, 138] width 1270 height 27
click at [605, 133] on input "text" at bounding box center [650, 138] width 1239 height 18
paste input "**********"
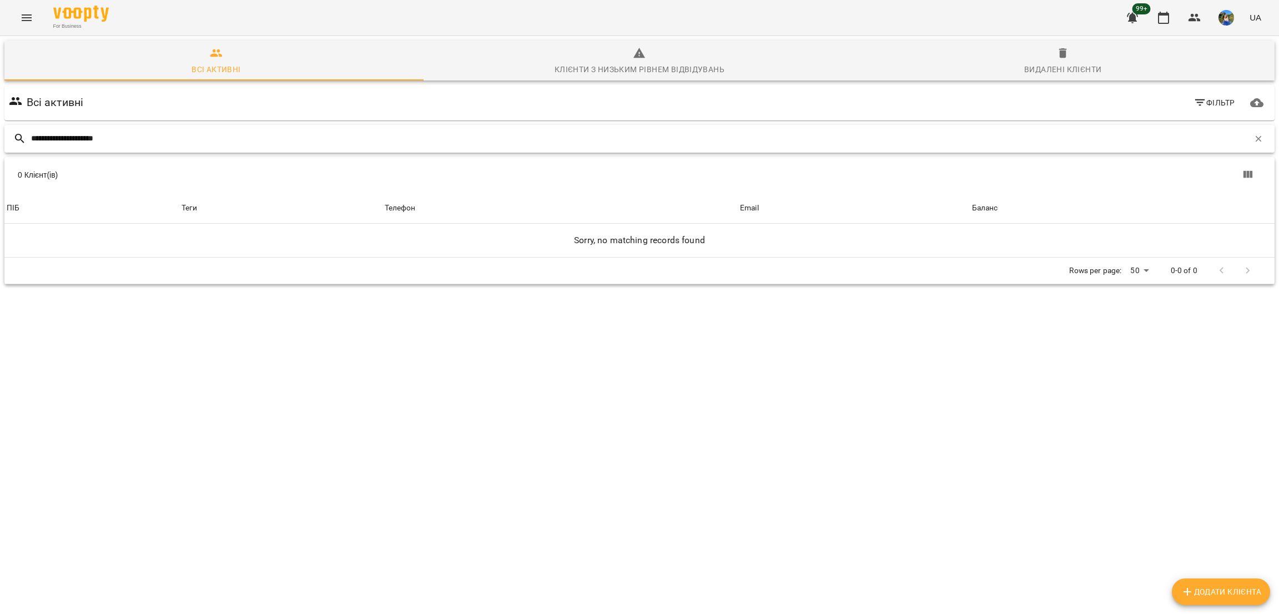
type input "**********"
click at [1203, 584] on button "Додати клієнта" at bounding box center [1221, 592] width 98 height 27
select select "**"
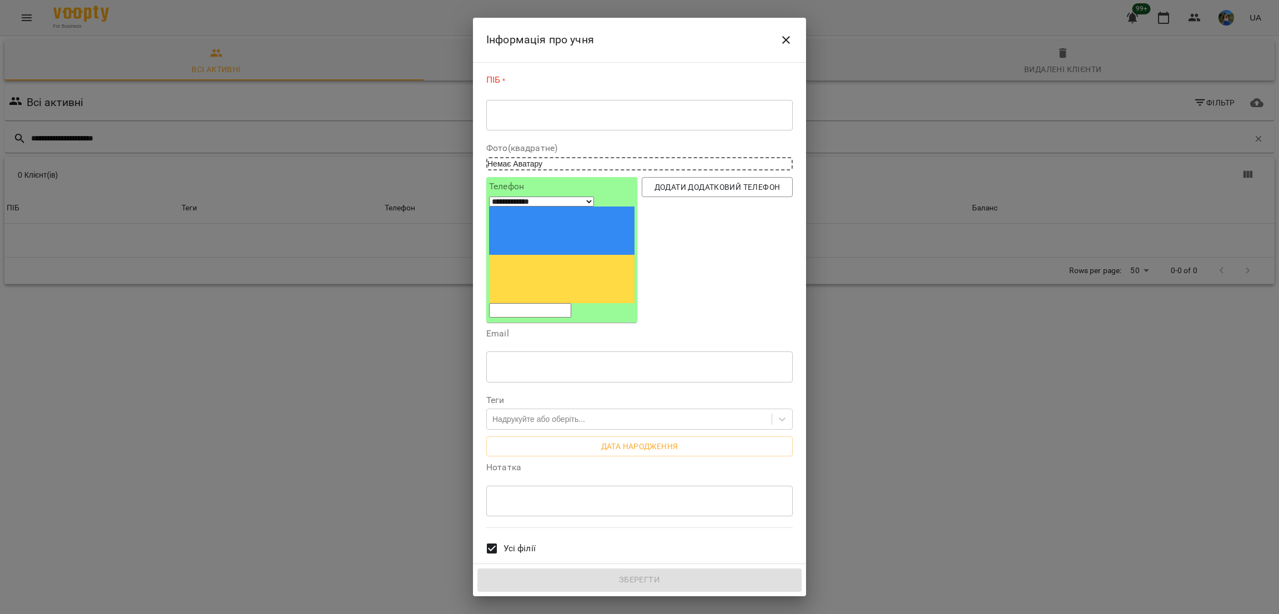
click at [607, 118] on textarea at bounding box center [639, 115] width 291 height 11
paste textarea "**********"
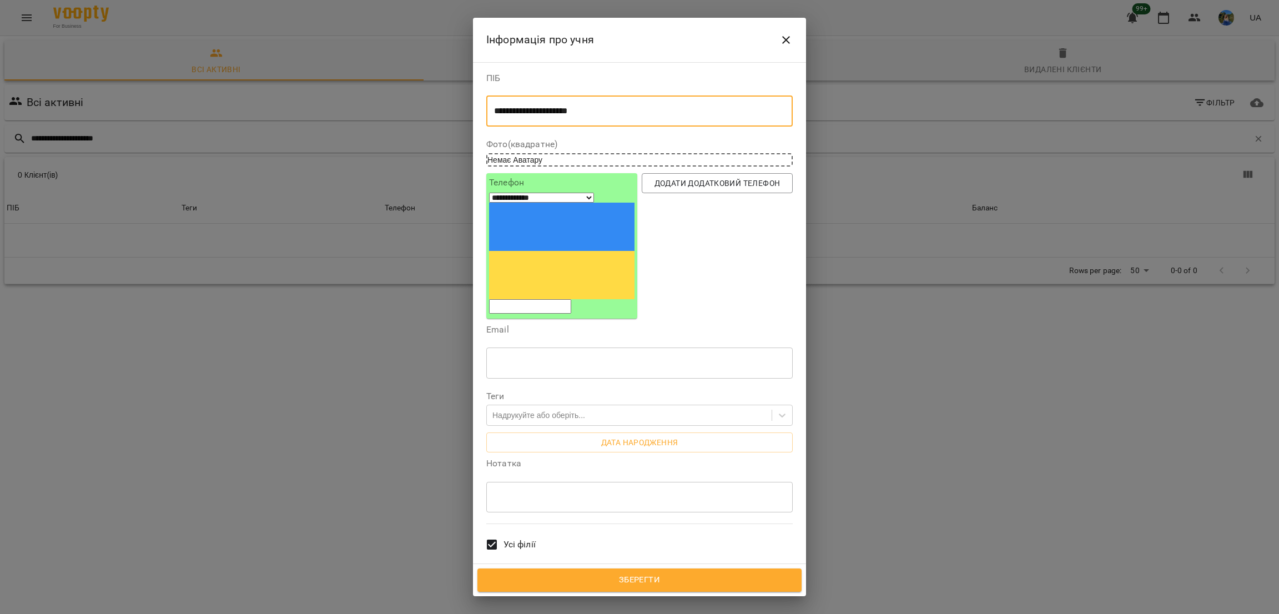
type textarea "**********"
click at [531, 299] on input "tel" at bounding box center [530, 306] width 82 height 14
paste input "**********"
type input "**********"
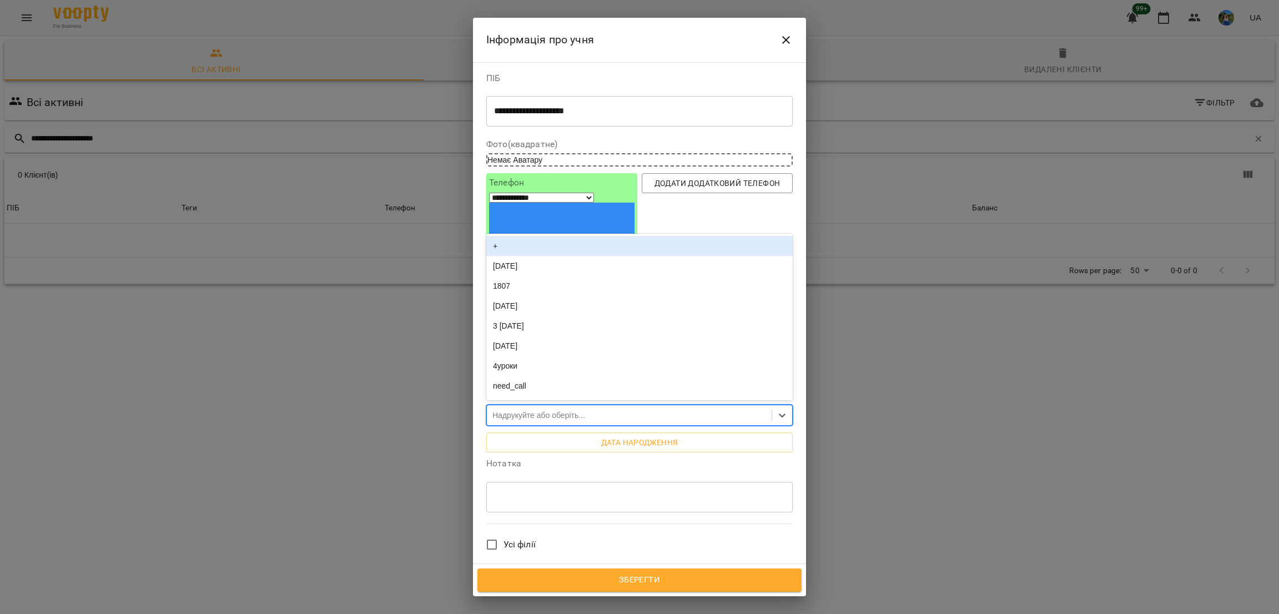
click at [511, 410] on div "Надрукуйте або оберіть..." at bounding box center [538, 415] width 93 height 11
type input "**"
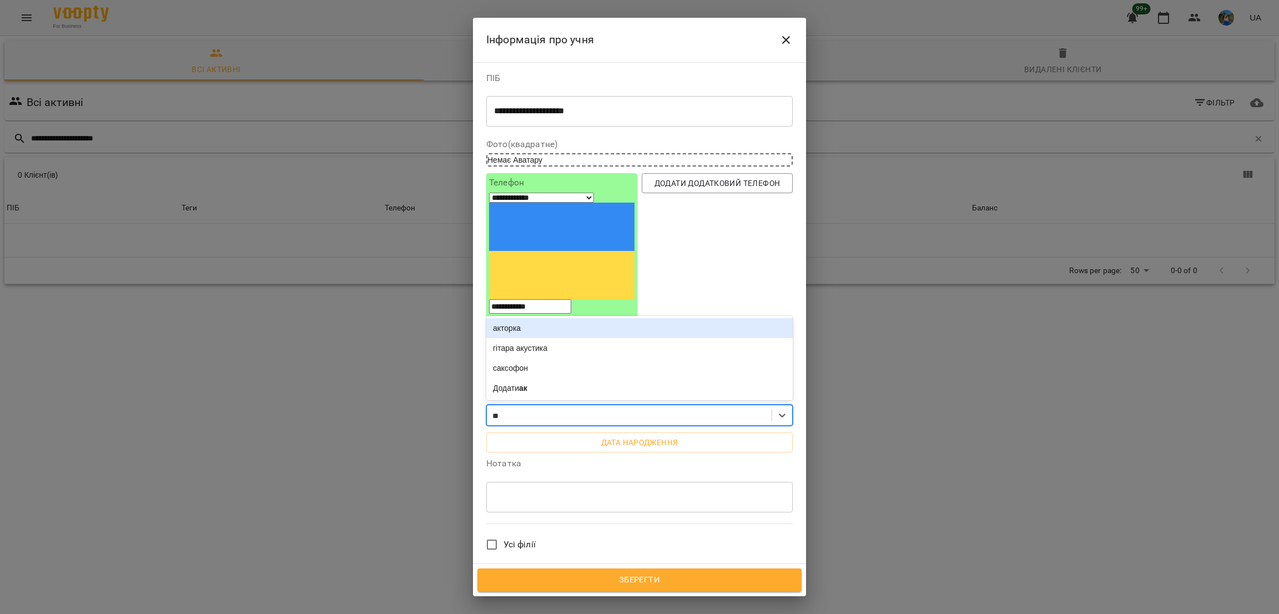
click at [519, 318] on div "акторка" at bounding box center [639, 328] width 306 height 20
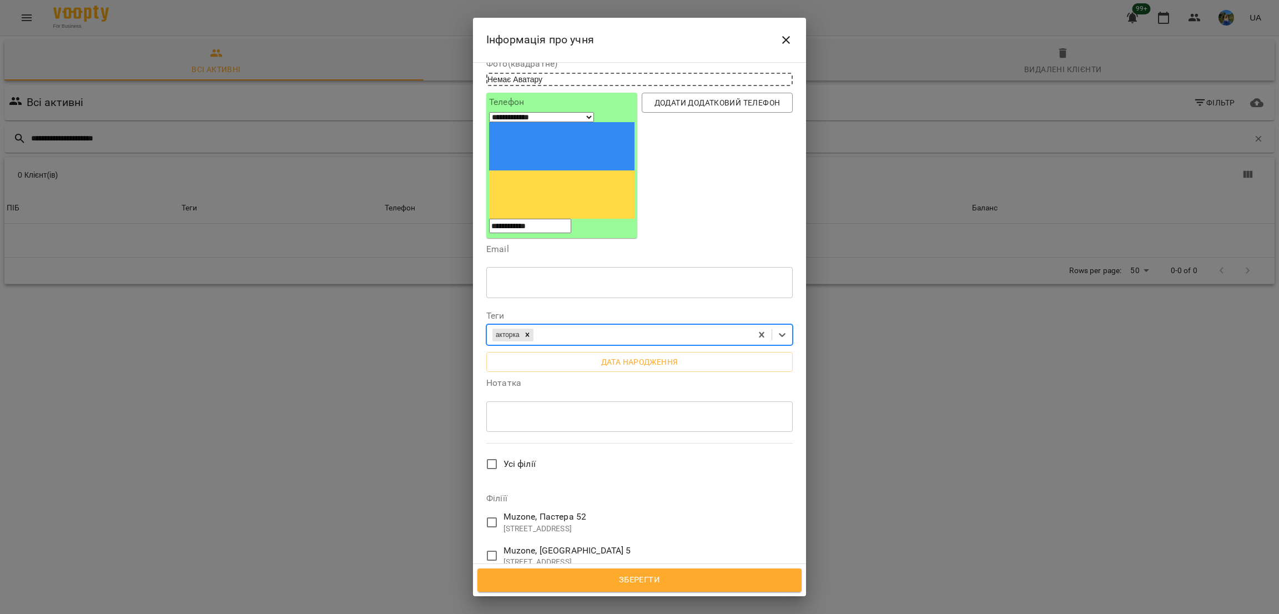
scroll to position [216, 0]
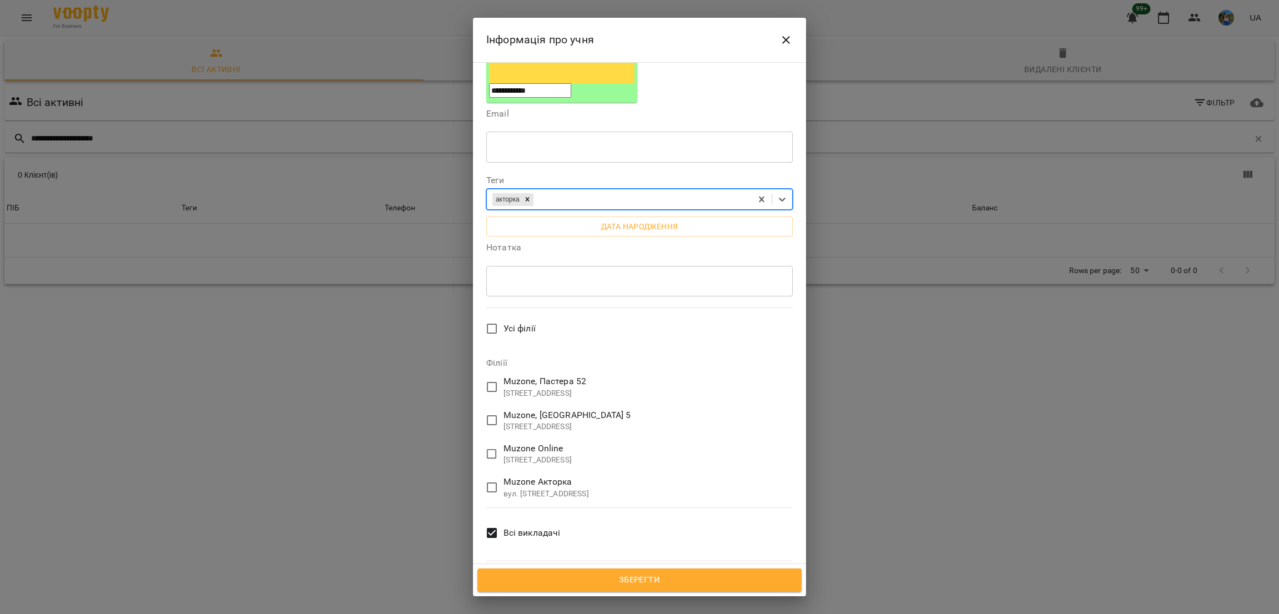
click at [534, 475] on span "Muzone Акторка" at bounding box center [547, 481] width 86 height 13
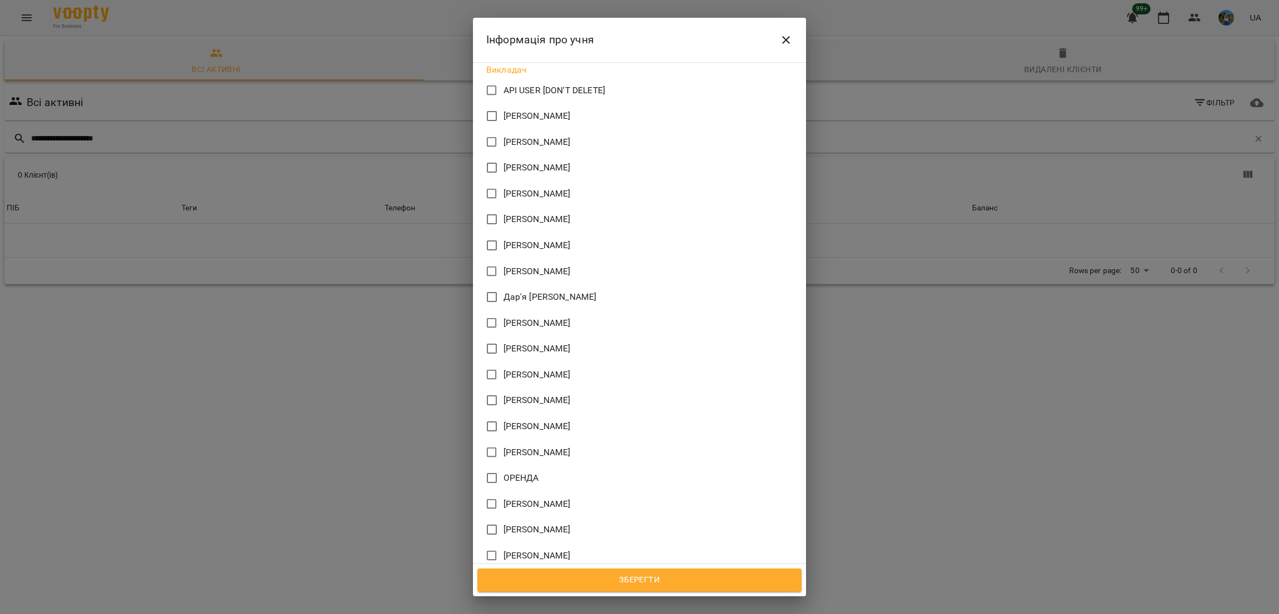
scroll to position [716, 0]
click at [612, 580] on span "Зберегти" at bounding box center [640, 580] width 300 height 14
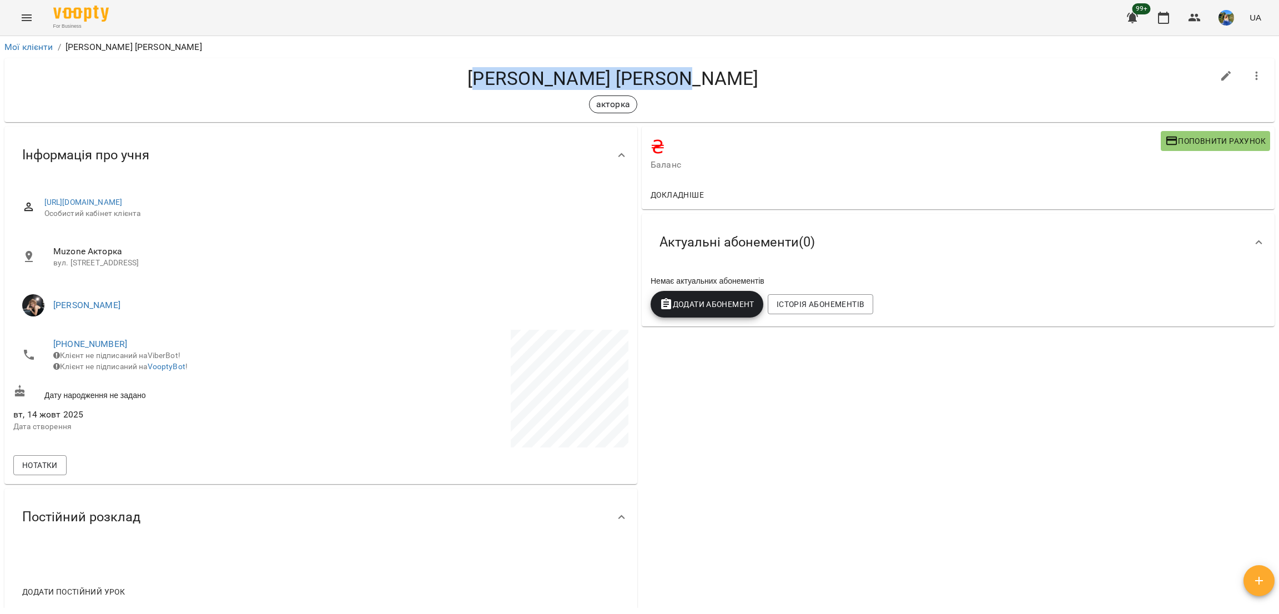
drag, startPoint x: 511, startPoint y: 58, endPoint x: 739, endPoint y: 68, distance: 227.9
click at [739, 68] on div "[PERSON_NAME] акторка" at bounding box center [639, 90] width 1270 height 64
click at [632, 75] on h4 "[PERSON_NAME] [PERSON_NAME]" at bounding box center [613, 78] width 1200 height 23
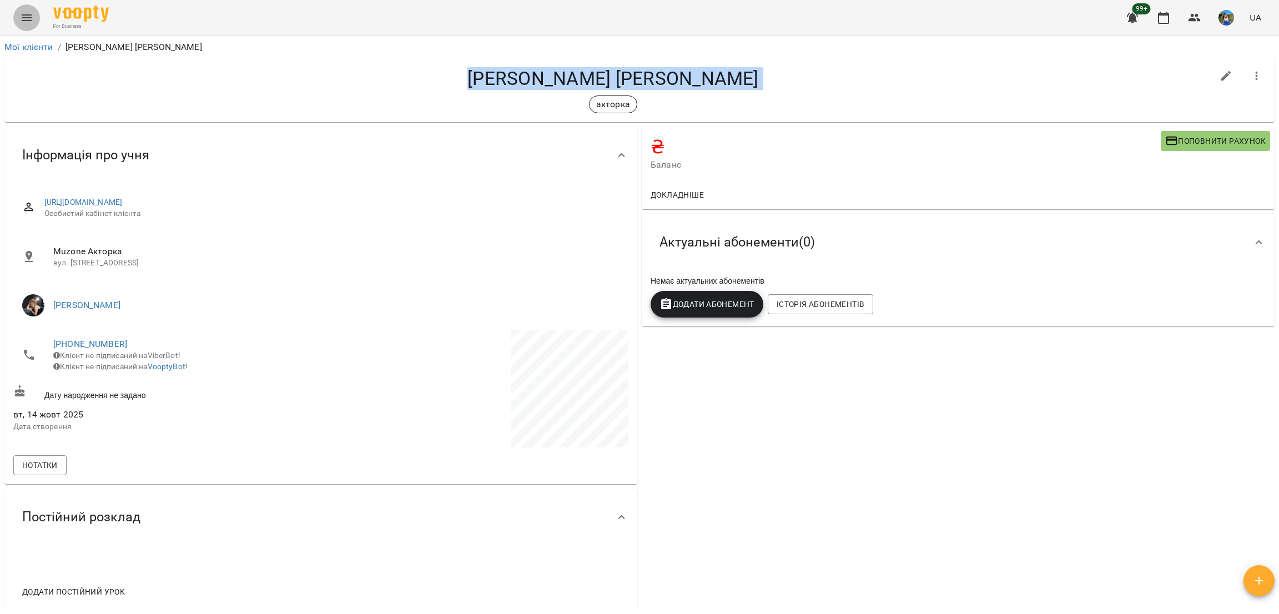
click at [22, 13] on icon "Menu" at bounding box center [26, 17] width 13 height 13
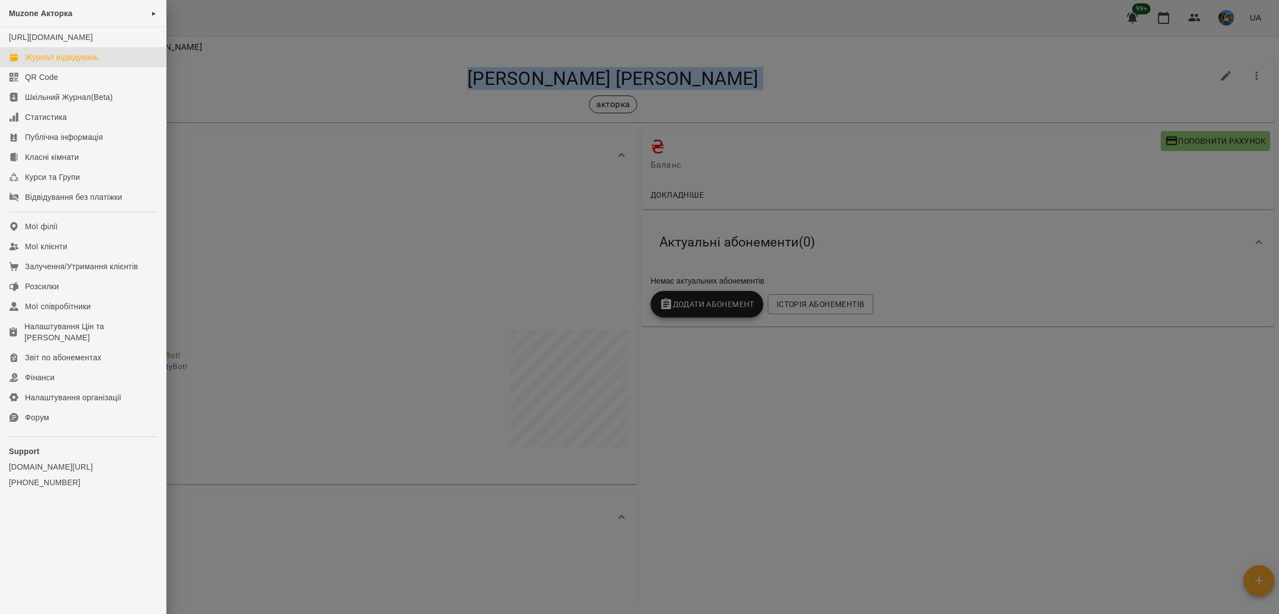
click at [68, 58] on link "Журнал відвідувань" at bounding box center [83, 57] width 166 height 20
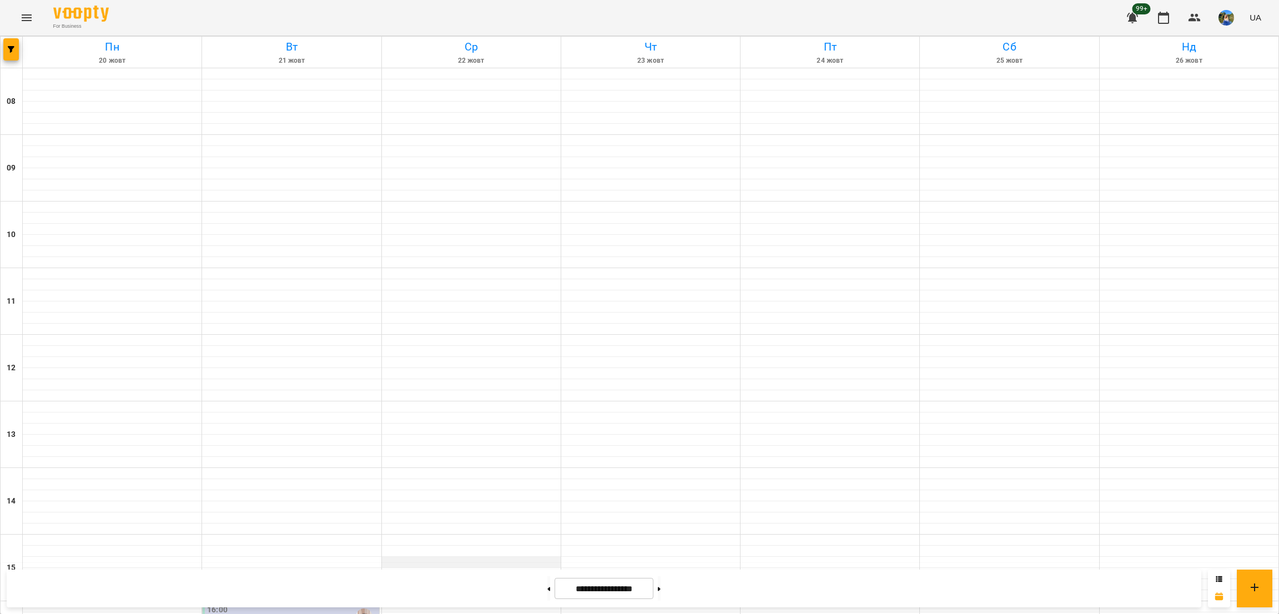
scroll to position [304, 0]
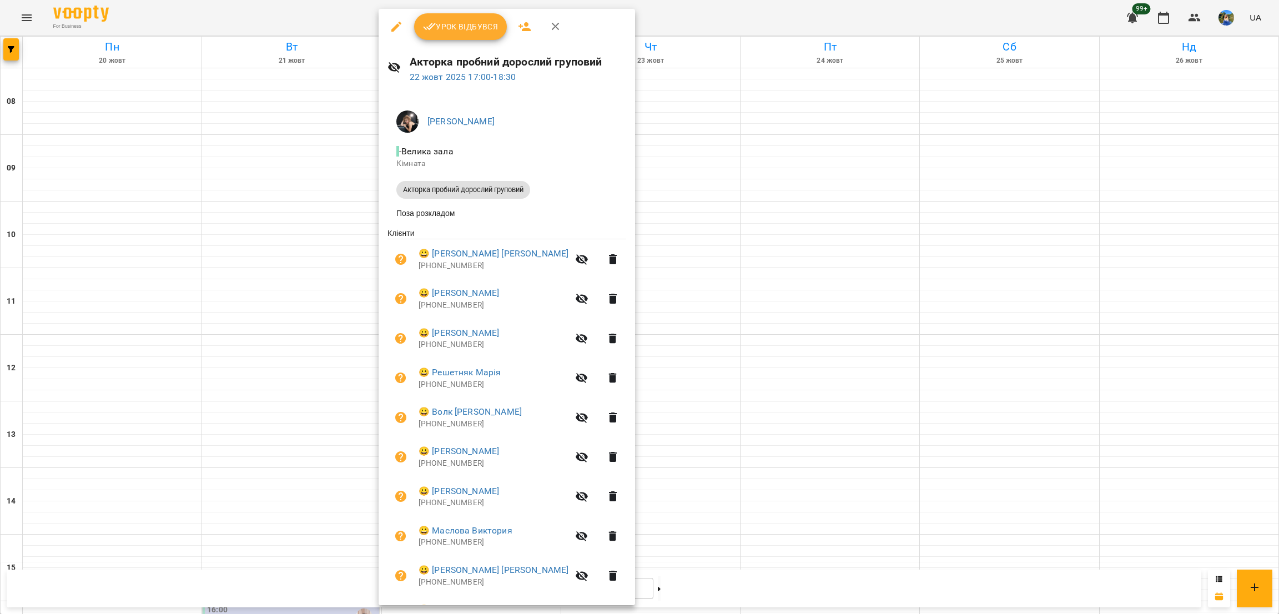
click at [519, 22] on icon "button" at bounding box center [524, 26] width 13 height 13
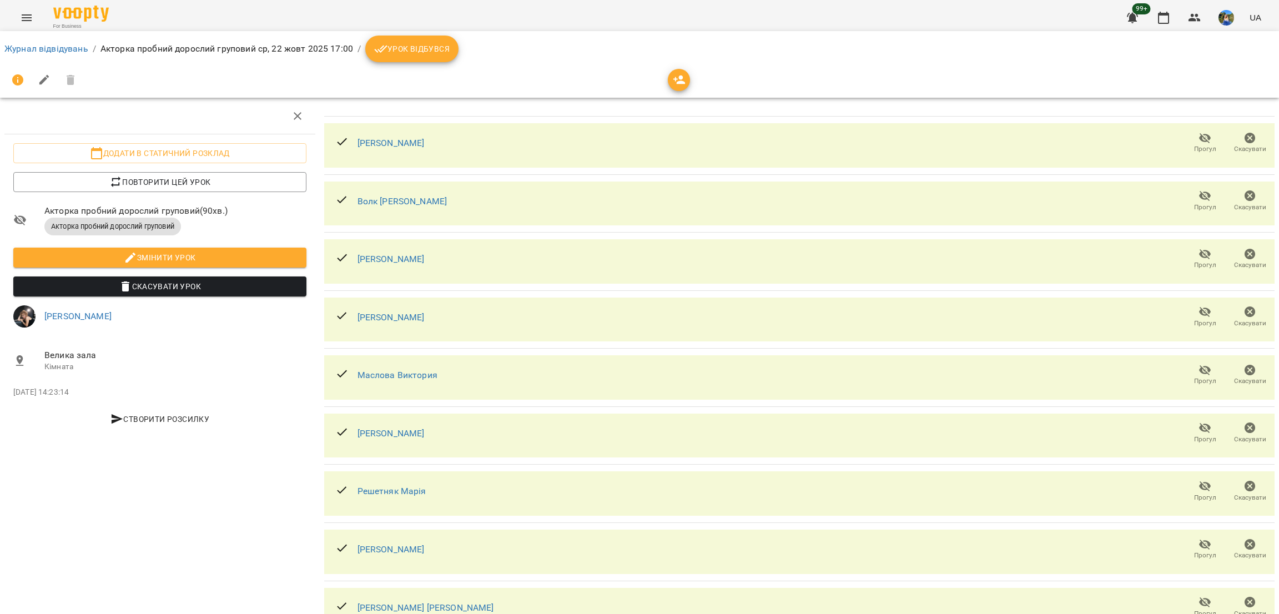
click at [675, 81] on icon "button" at bounding box center [679, 79] width 13 height 13
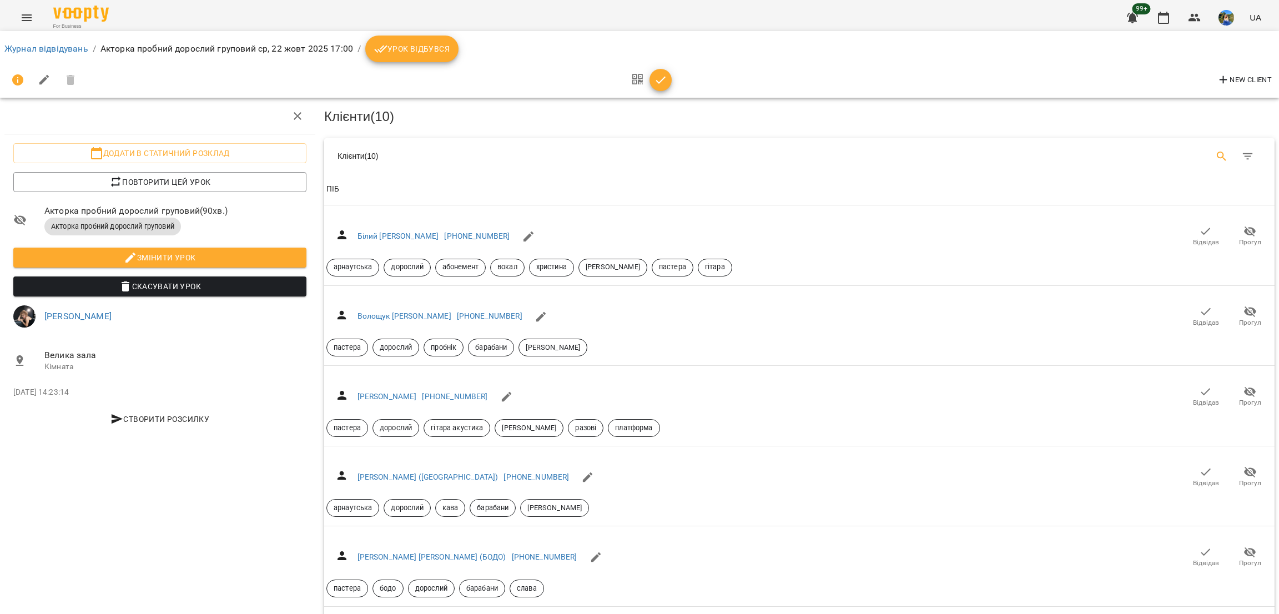
click at [1215, 152] on icon "Search" at bounding box center [1221, 156] width 13 height 13
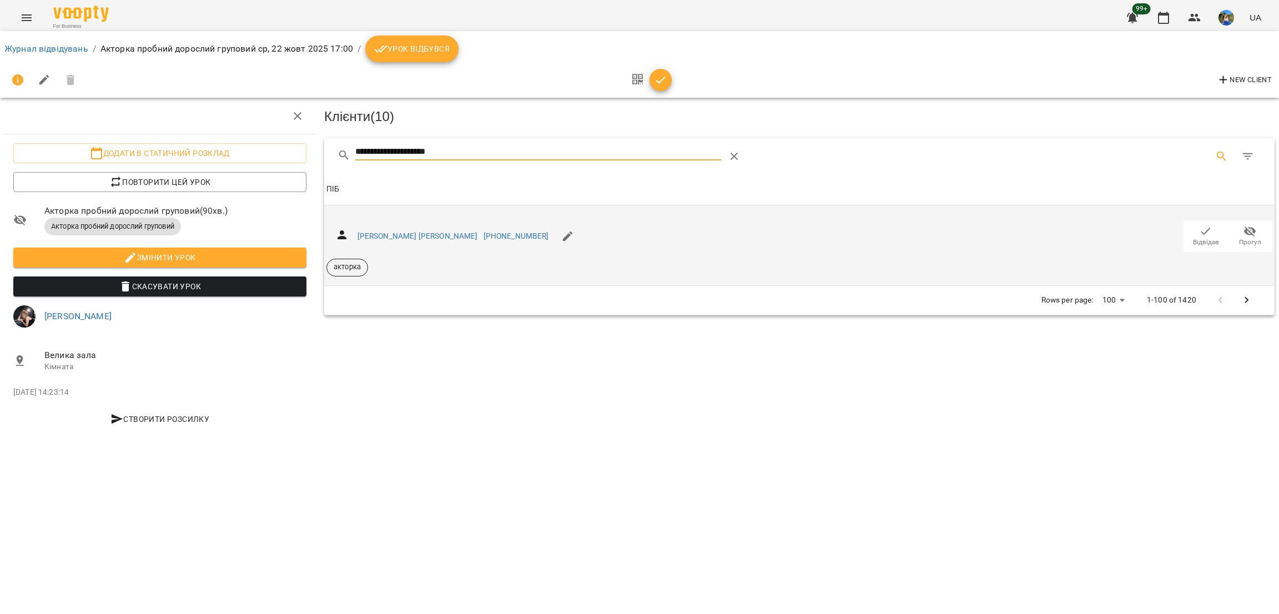
type input "**********"
click at [1210, 227] on icon "button" at bounding box center [1205, 231] width 13 height 13
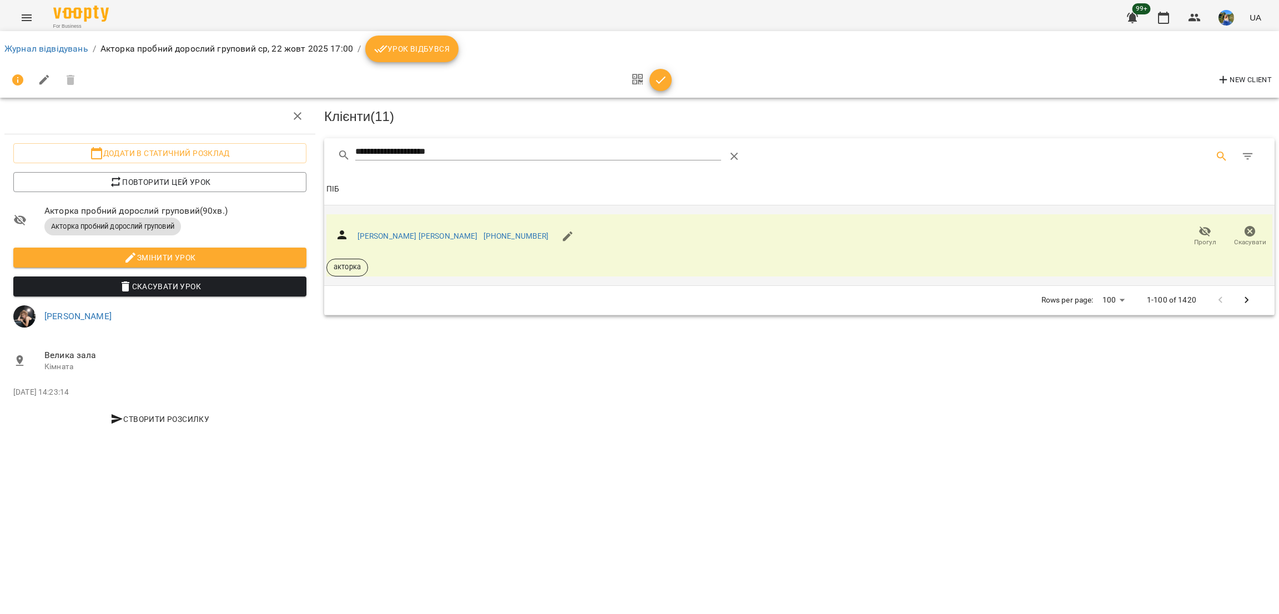
click at [12, 2] on div "For Business 99+ UA" at bounding box center [639, 18] width 1279 height 36
click at [18, 6] on button "Menu" at bounding box center [26, 17] width 27 height 27
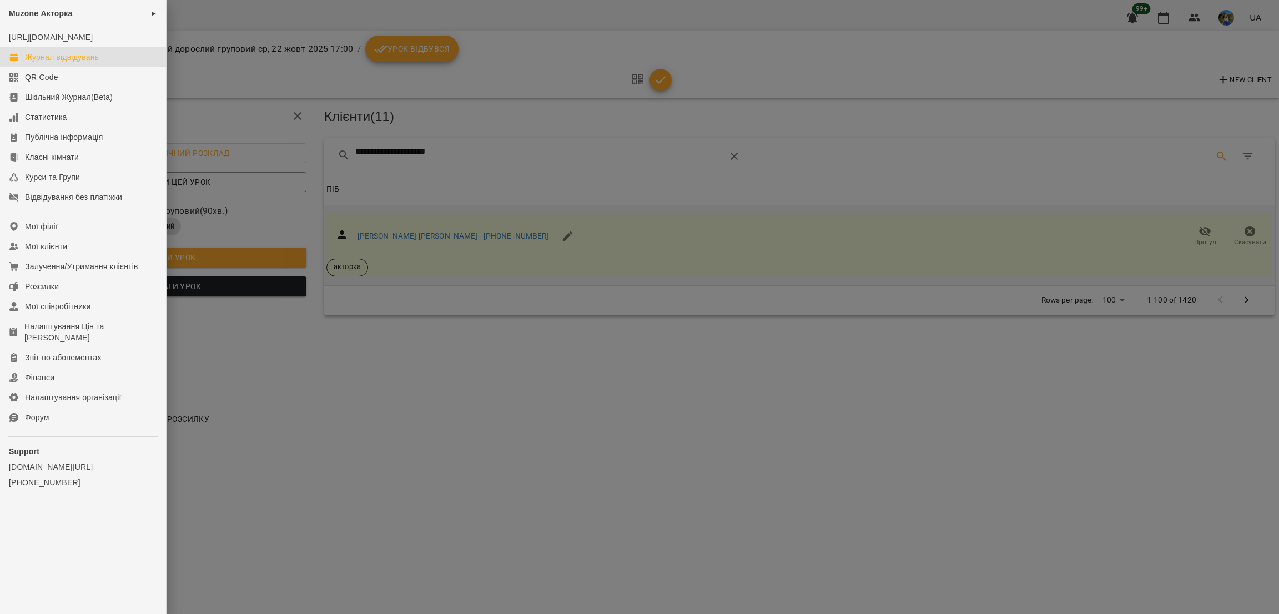
click at [92, 63] on div "Журнал відвідувань" at bounding box center [62, 57] width 74 height 11
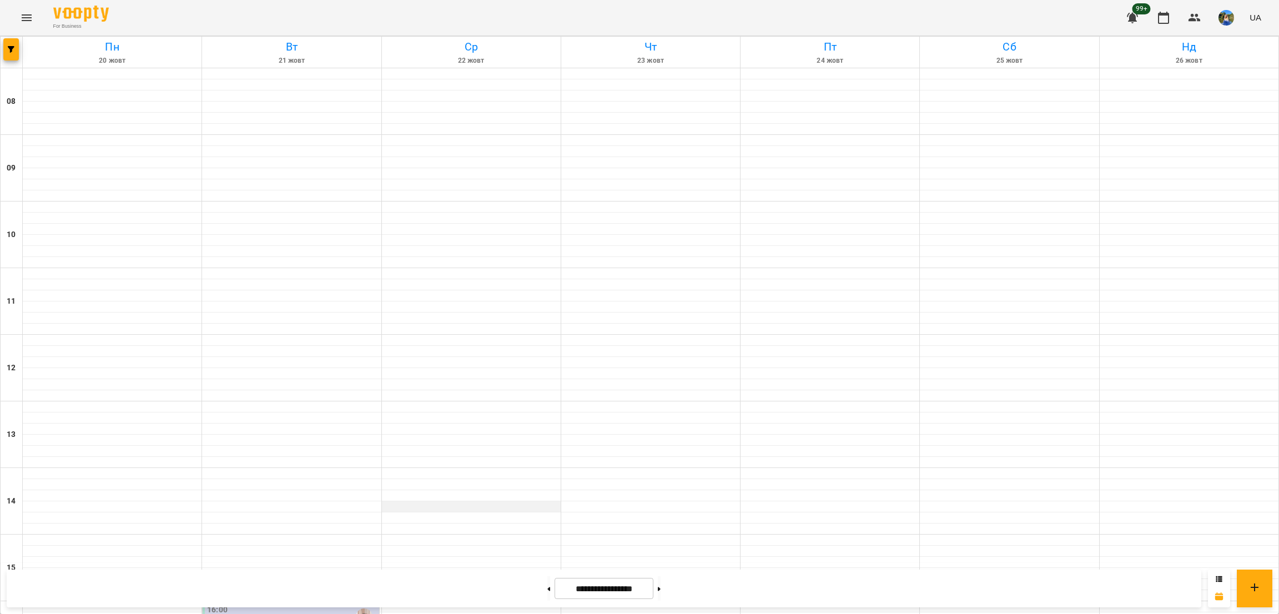
scroll to position [304, 0]
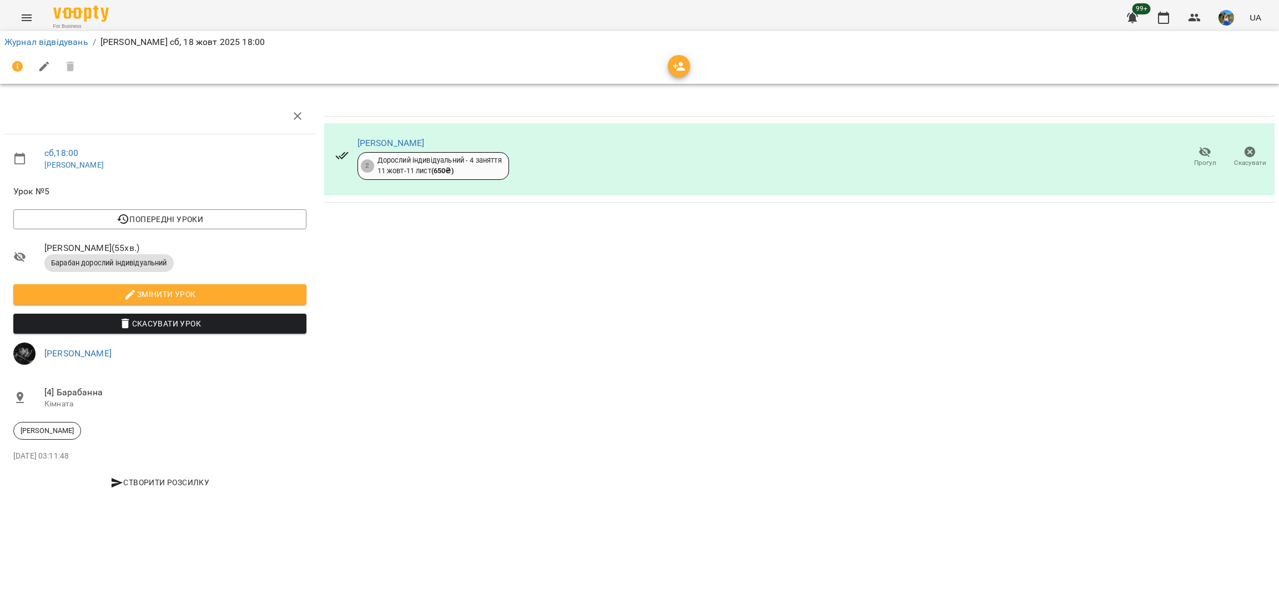
drag, startPoint x: 1205, startPoint y: 140, endPoint x: 1201, endPoint y: 147, distance: 7.7
click at [1205, 140] on div "Прогул Скасувати" at bounding box center [1227, 157] width 94 height 36
click at [1201, 153] on icon "button" at bounding box center [1205, 152] width 12 height 11
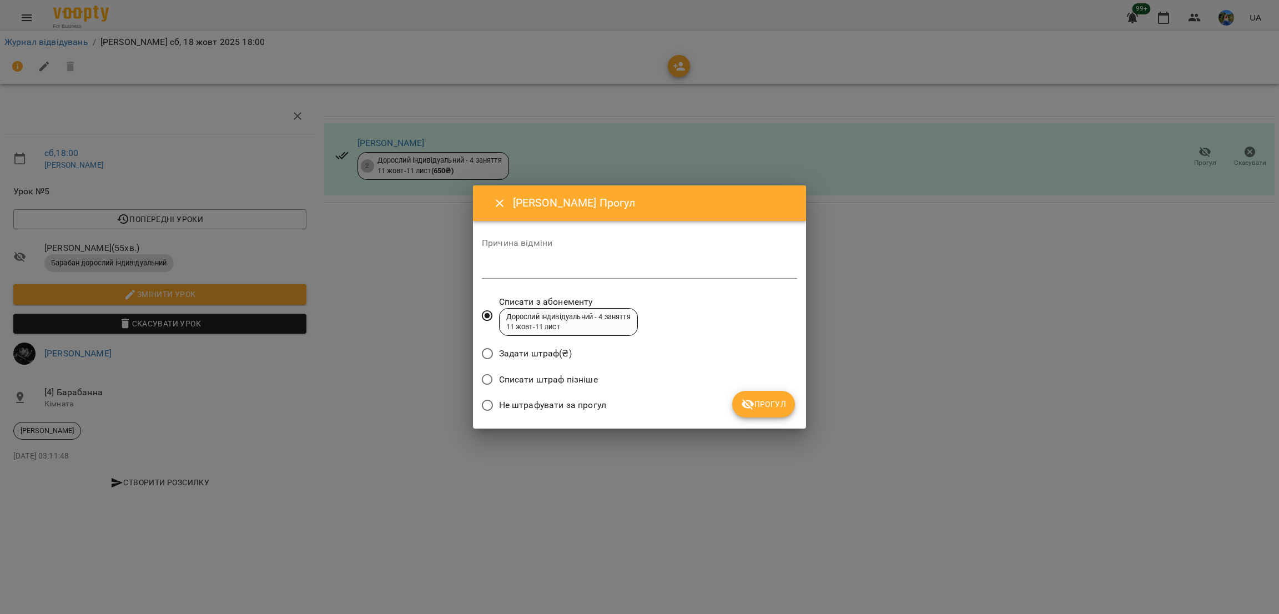
click at [594, 398] on label "Не штрафувати за прогул" at bounding box center [541, 405] width 130 height 23
click at [771, 404] on span "Прогул" at bounding box center [763, 404] width 45 height 13
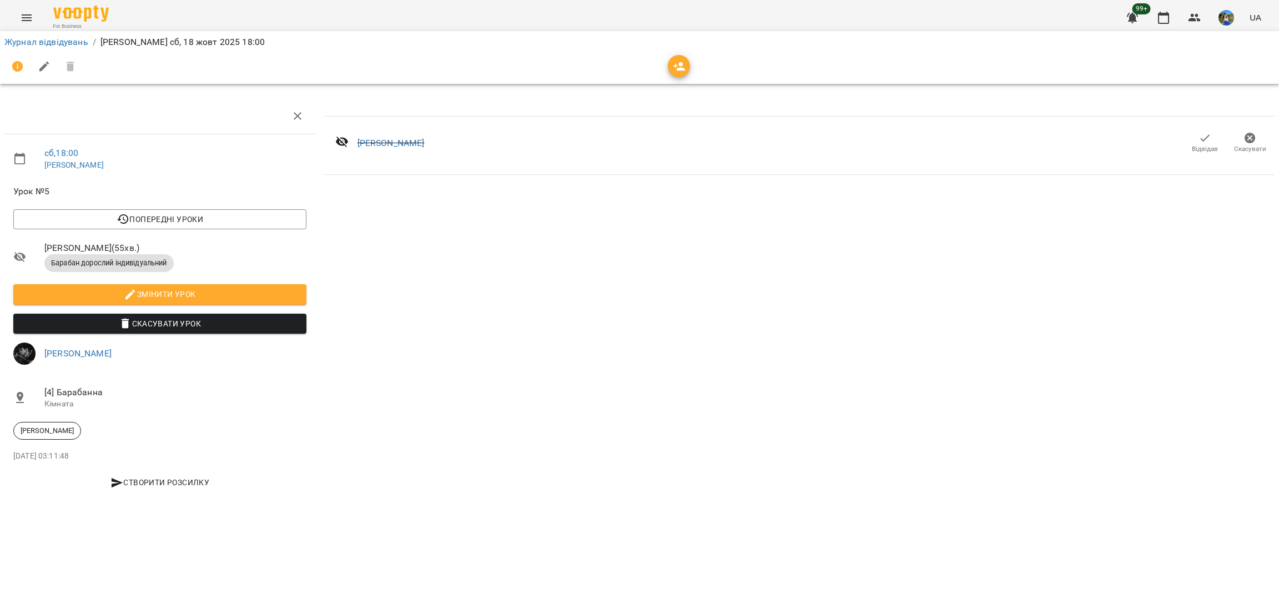
click at [12, 14] on div "For Business 99+ UA" at bounding box center [639, 18] width 1279 height 36
click at [21, 8] on button "Menu" at bounding box center [26, 17] width 27 height 27
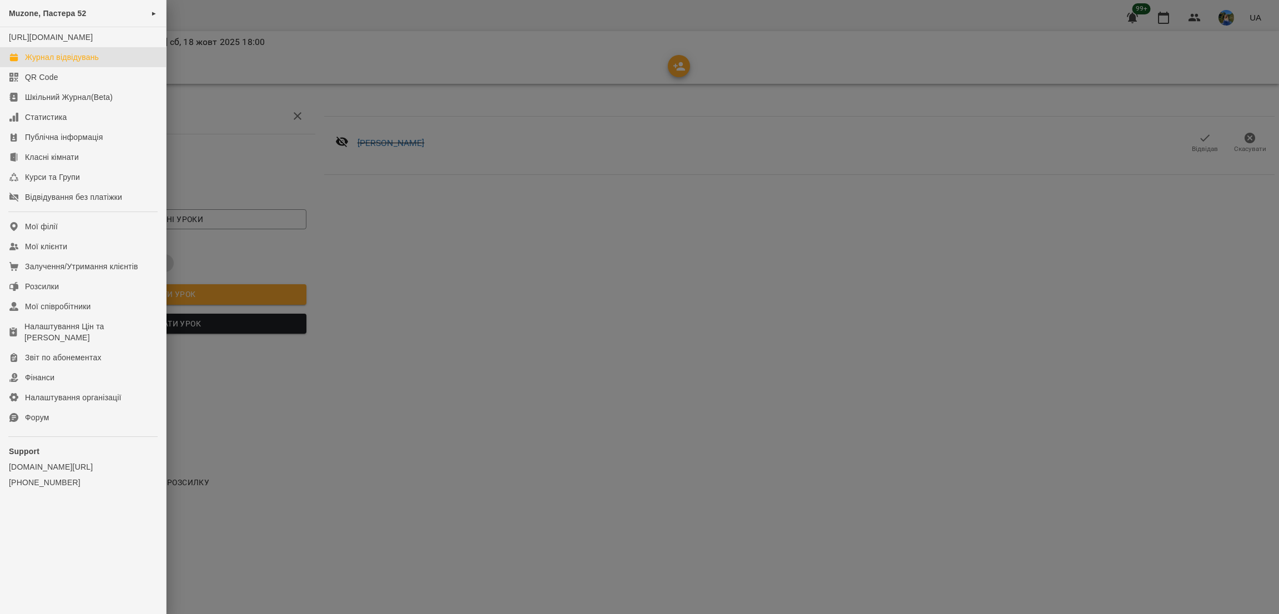
click at [75, 63] on div "Журнал відвідувань" at bounding box center [62, 57] width 74 height 11
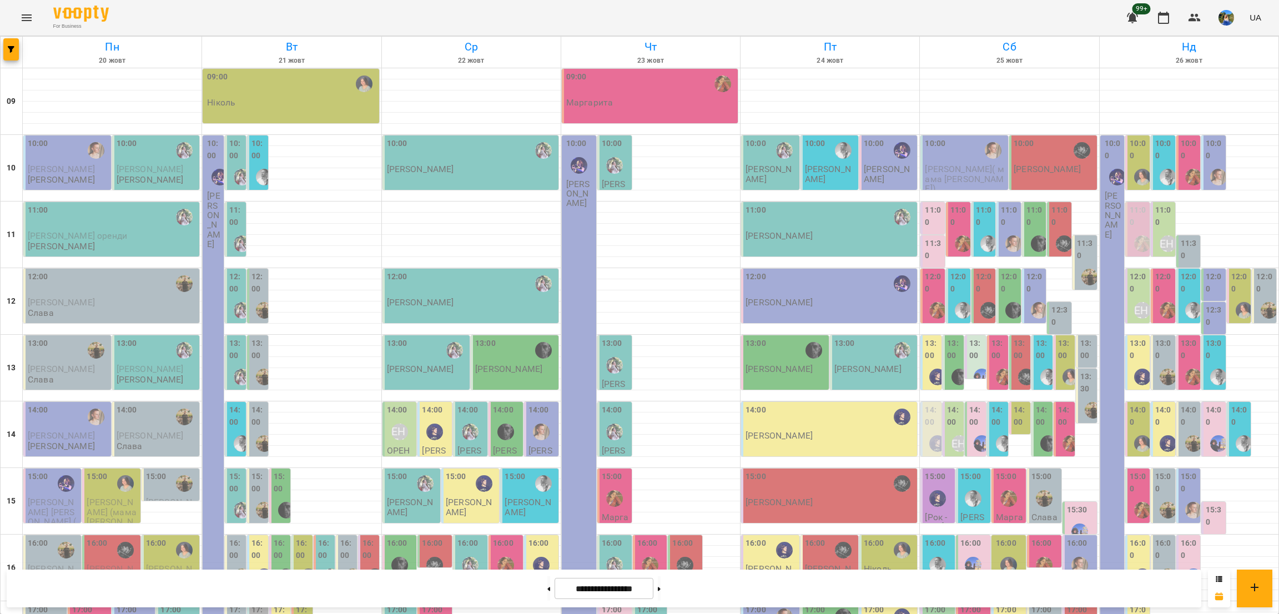
click at [2, 43] on div at bounding box center [12, 52] width 22 height 31
click at [16, 51] on span "button" at bounding box center [11, 49] width 16 height 7
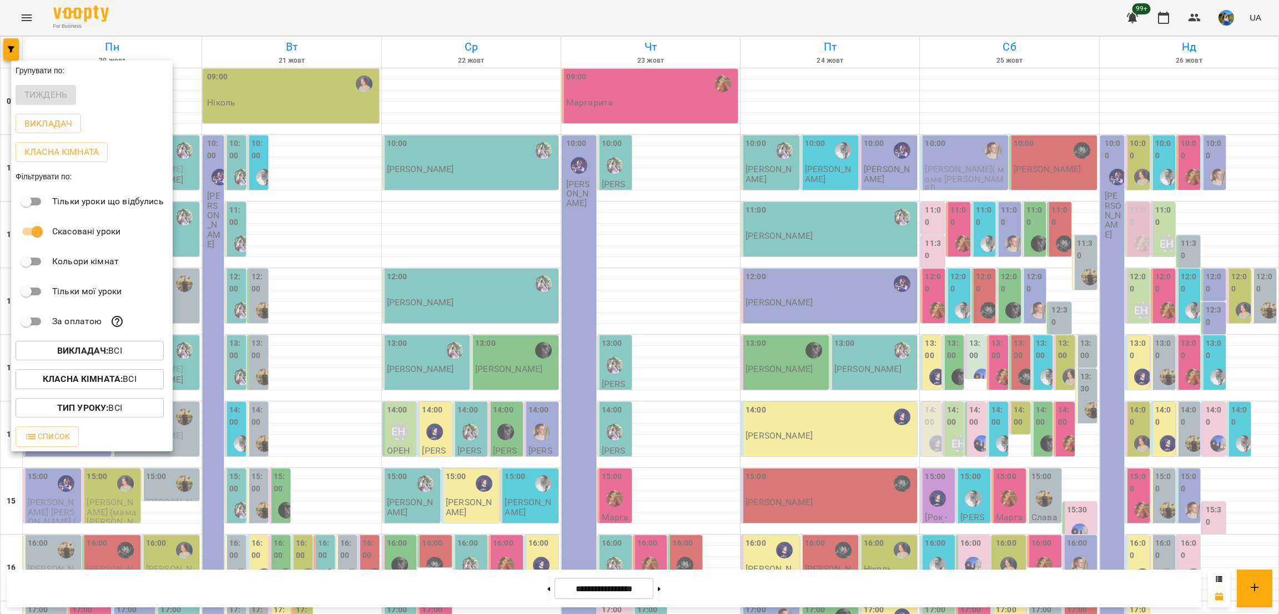
click at [99, 351] on b "Викладач :" at bounding box center [82, 350] width 51 height 11
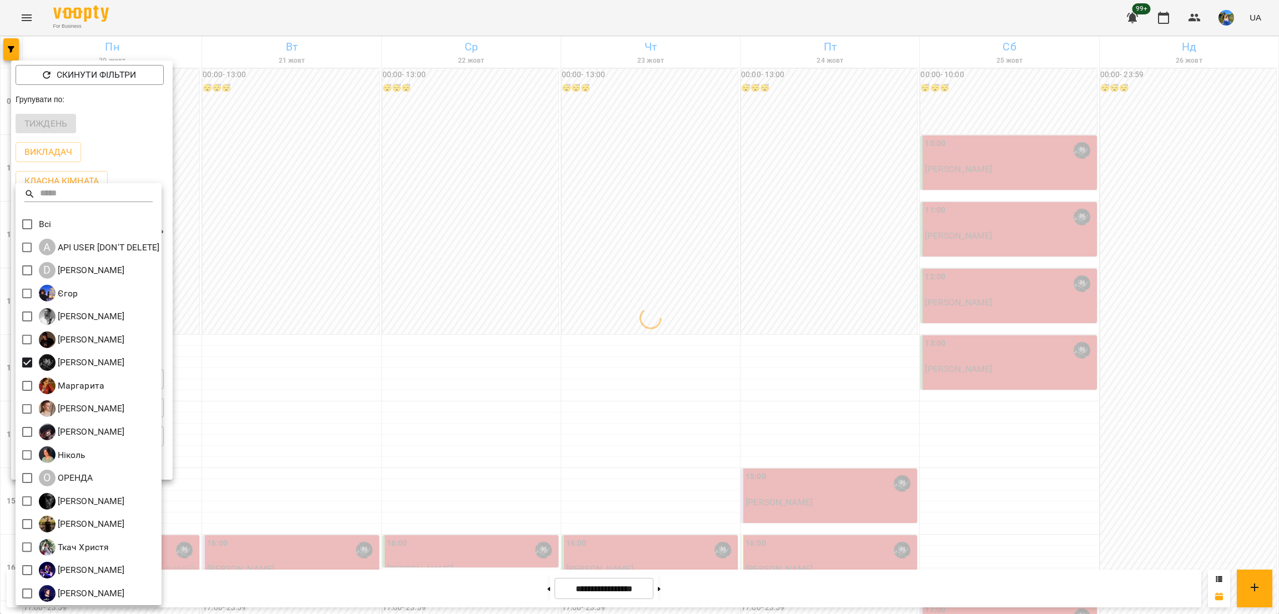
drag, startPoint x: 564, startPoint y: 354, endPoint x: 540, endPoint y: 348, distance: 24.1
click at [566, 354] on div at bounding box center [639, 307] width 1279 height 614
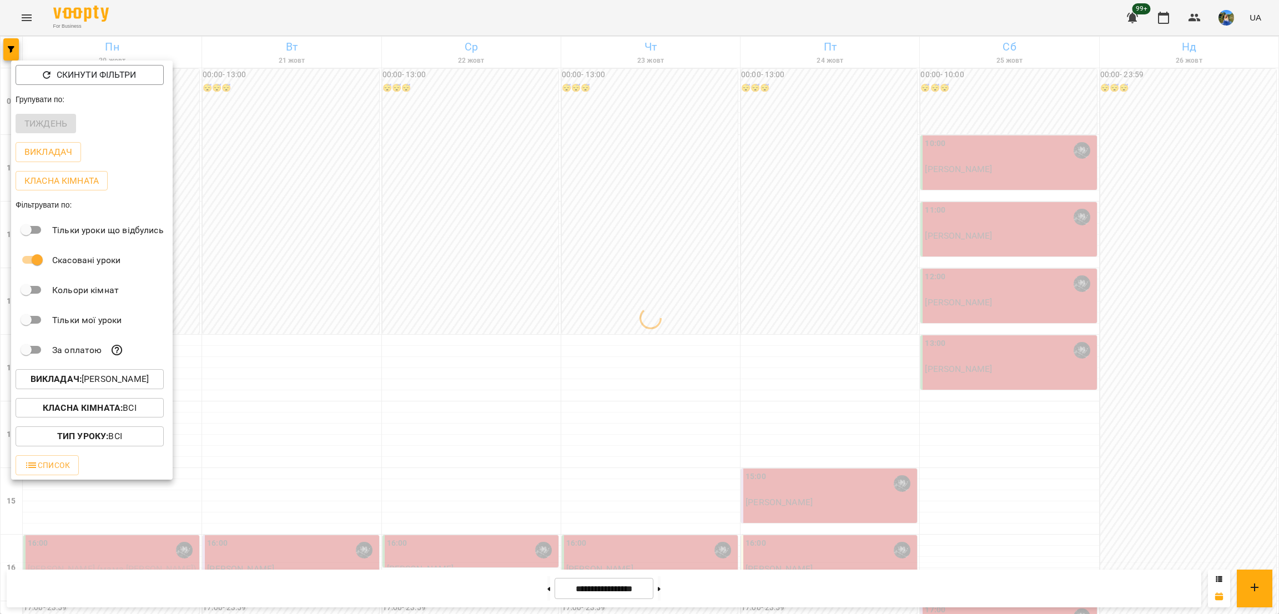
click at [538, 346] on div at bounding box center [639, 307] width 1279 height 614
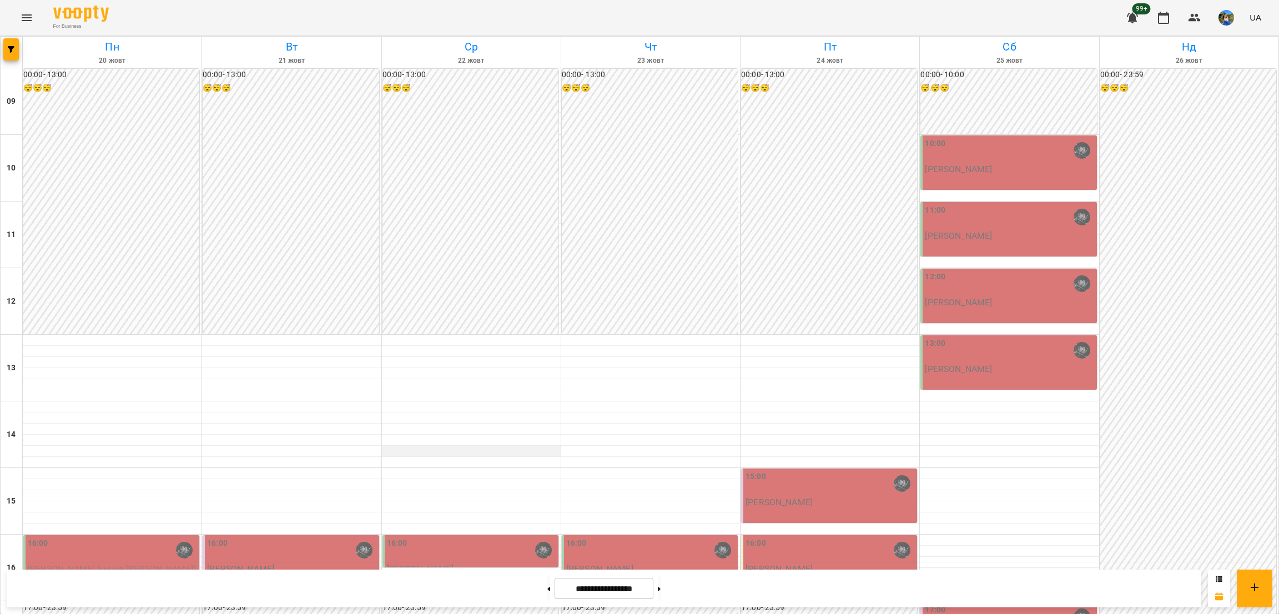
scroll to position [249, 0]
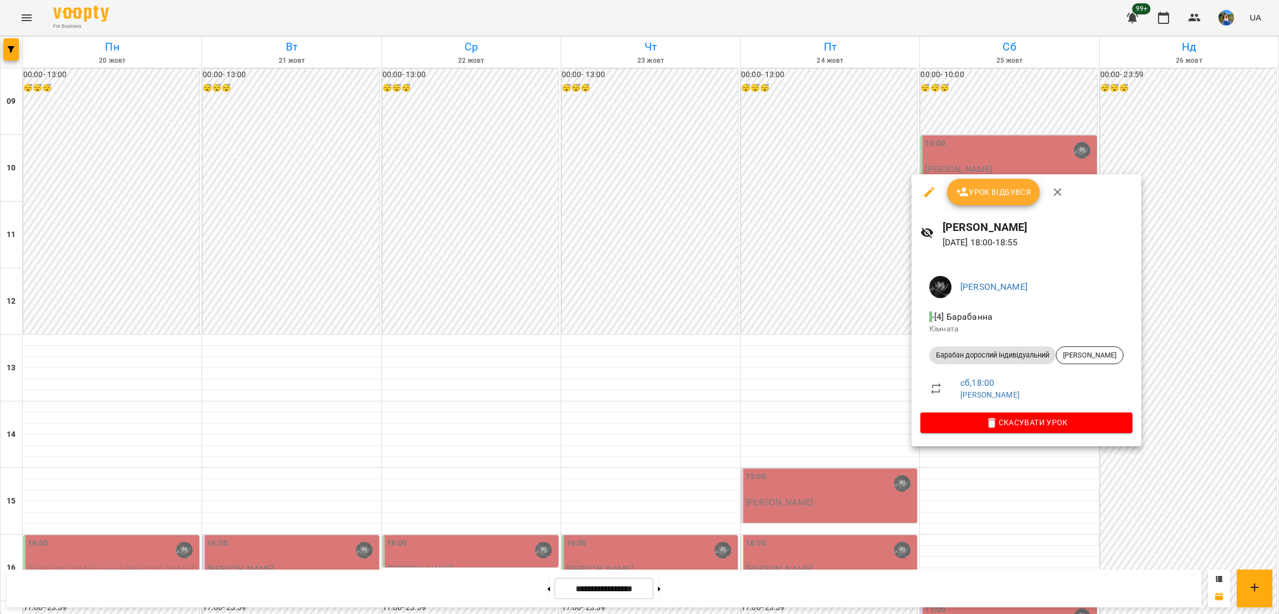
click at [998, 199] on button "Урок відбувся" at bounding box center [993, 192] width 93 height 27
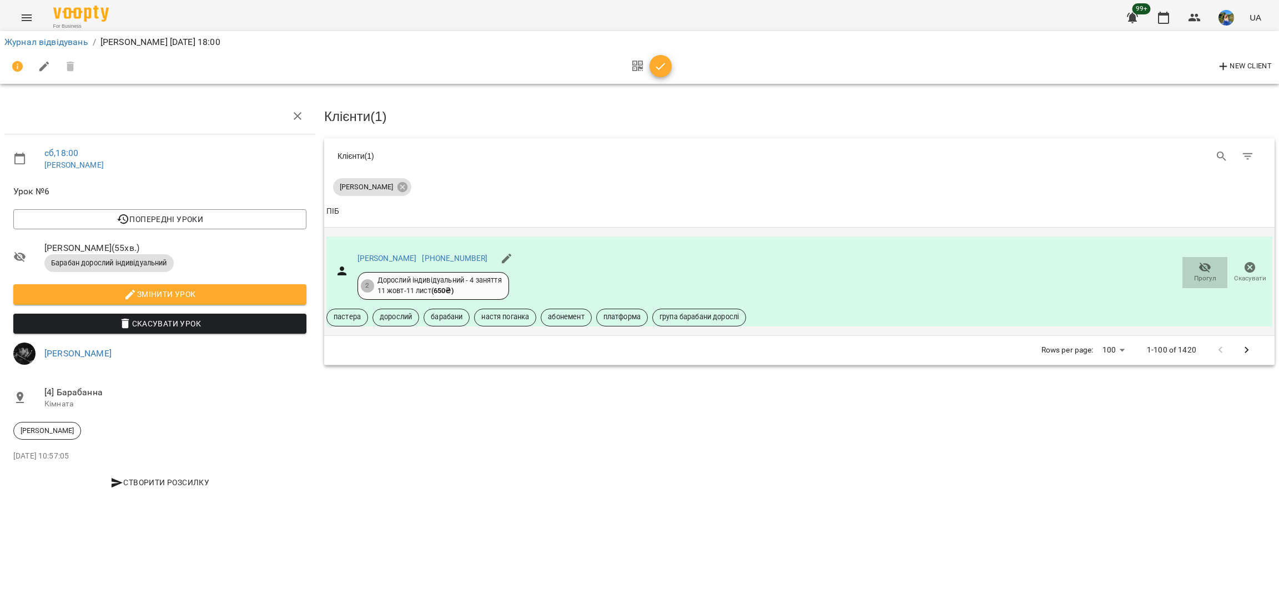
click at [1206, 267] on icon "button" at bounding box center [1205, 267] width 12 height 11
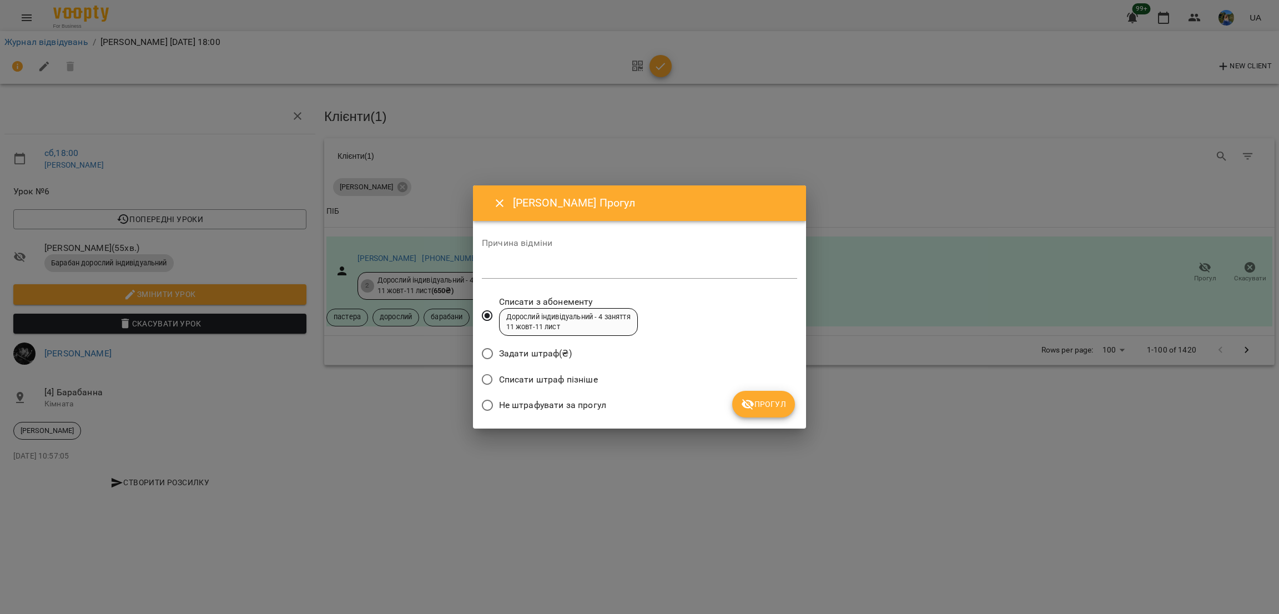
click at [588, 408] on span "Не штрафувати за прогул" at bounding box center [552, 405] width 107 height 13
click at [781, 406] on span "Прогул" at bounding box center [763, 404] width 45 height 13
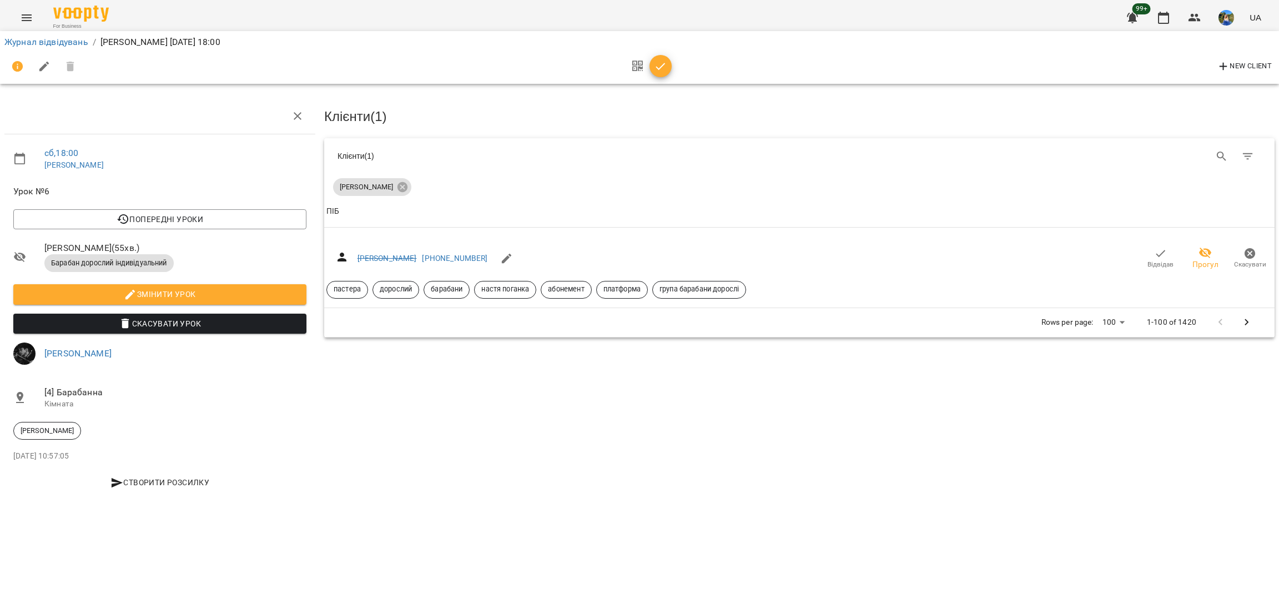
click at [31, 17] on icon "Menu" at bounding box center [27, 17] width 10 height 7
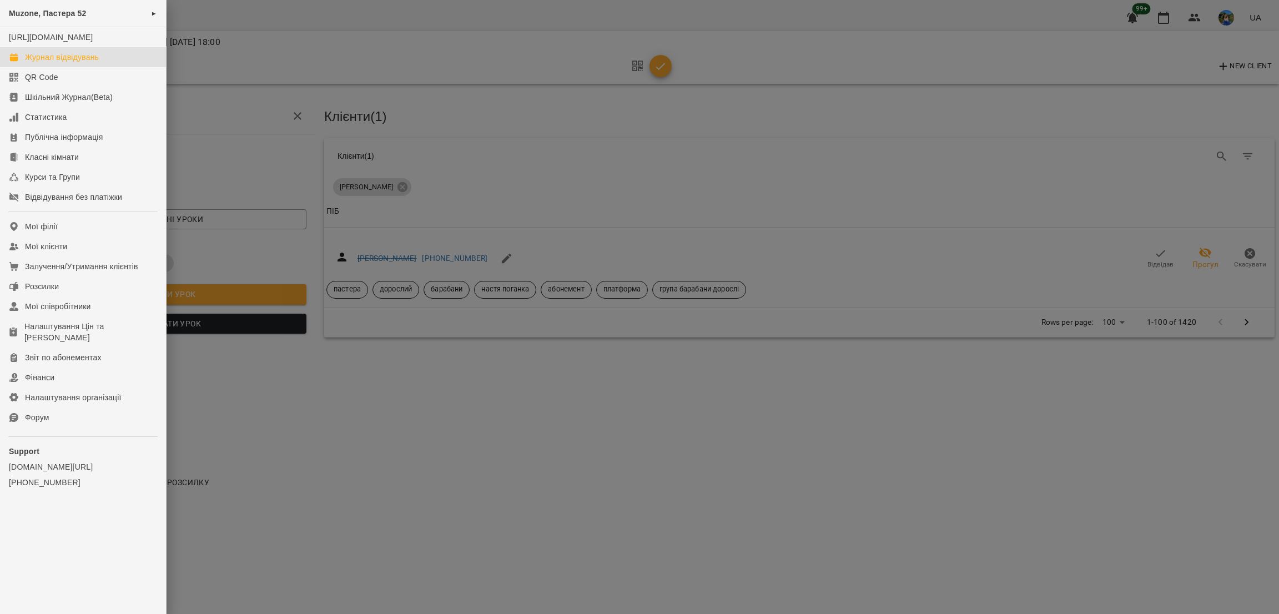
click at [107, 67] on link "Журнал відвідувань" at bounding box center [83, 57] width 166 height 20
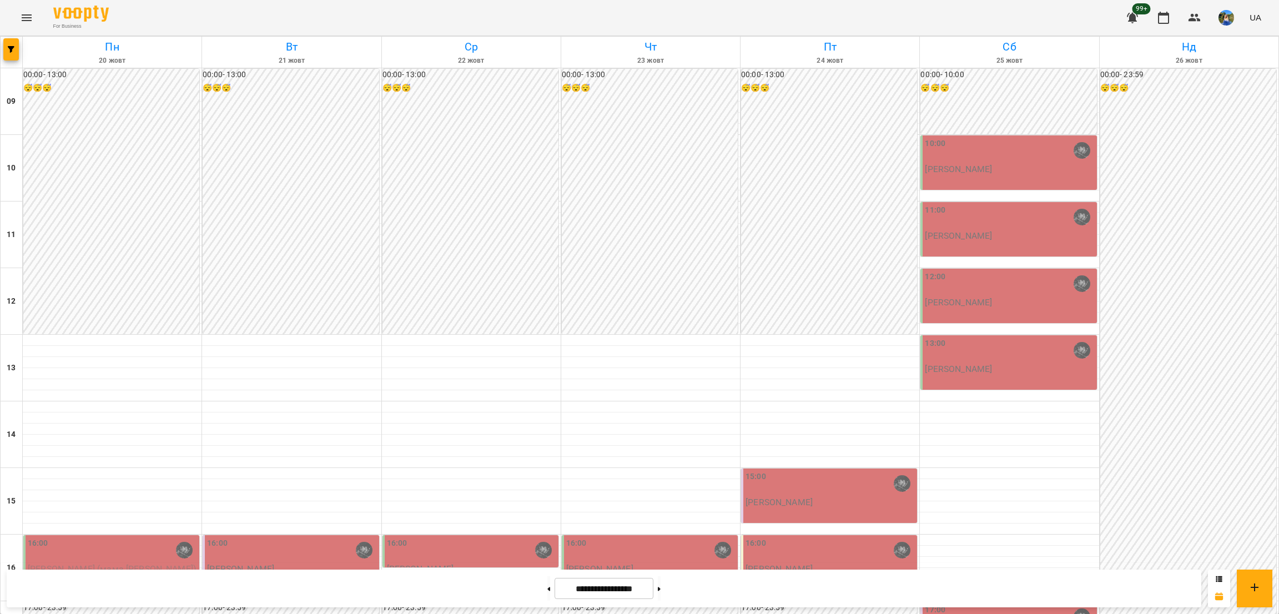
scroll to position [370, 0]
click at [547, 588] on div at bounding box center [549, 588] width 12 height 24
click at [547, 595] on button at bounding box center [548, 588] width 3 height 24
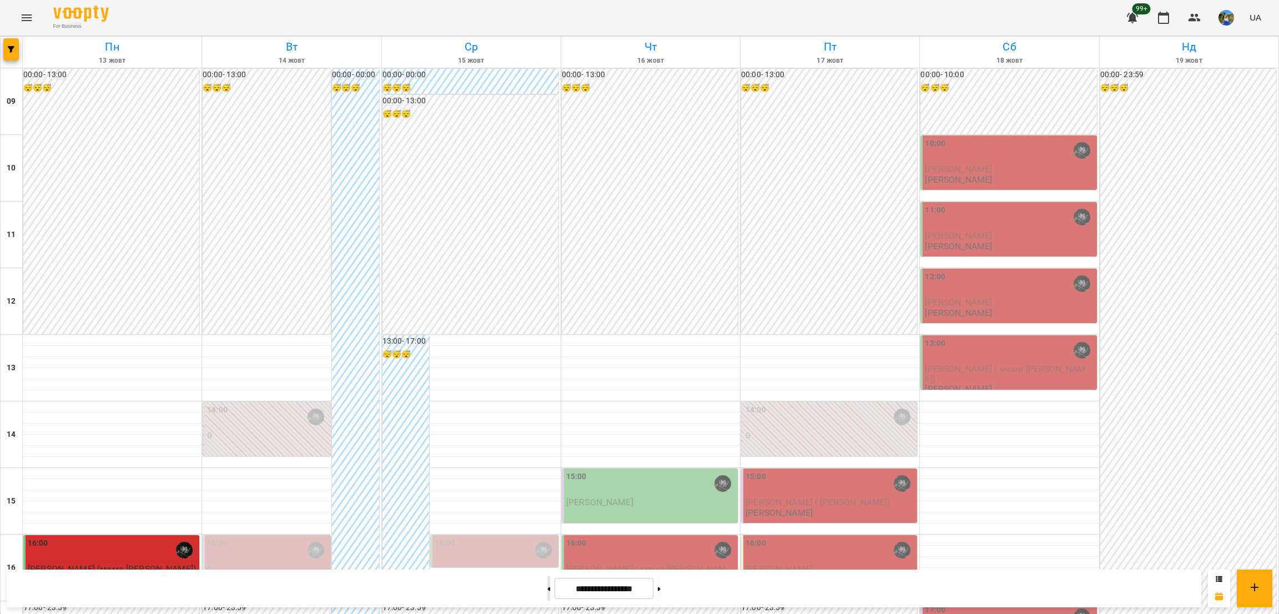
click at [543, 588] on div at bounding box center [549, 588] width 12 height 24
click at [661, 590] on button at bounding box center [659, 588] width 3 height 24
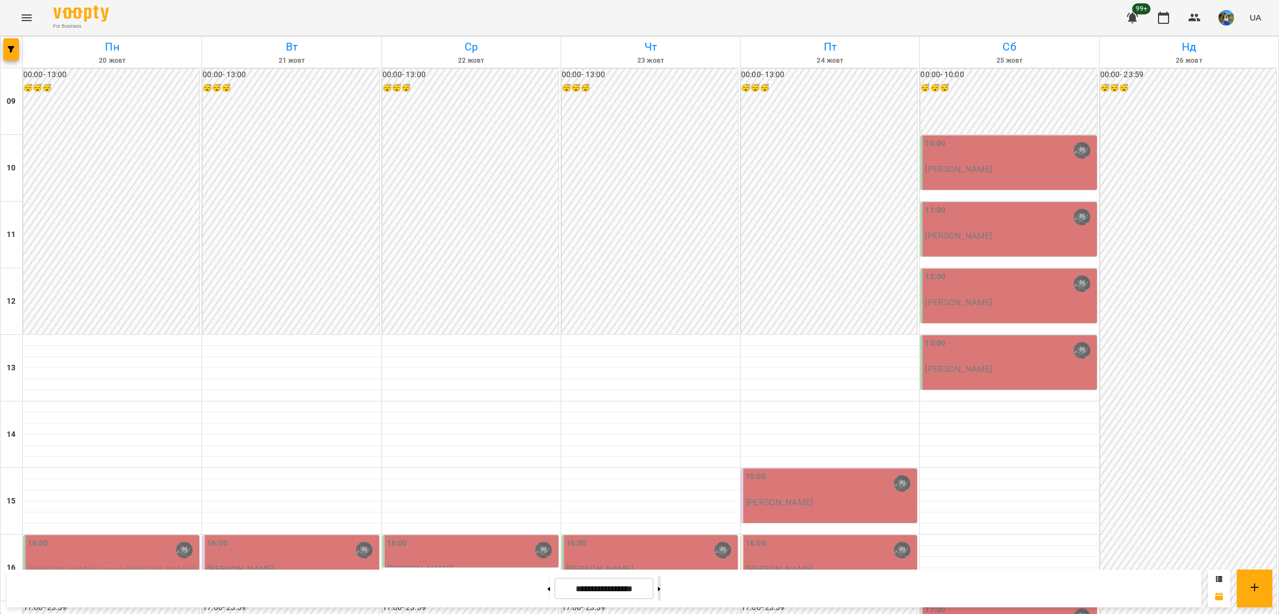
click at [661, 594] on button at bounding box center [659, 588] width 3 height 24
type input "**********"
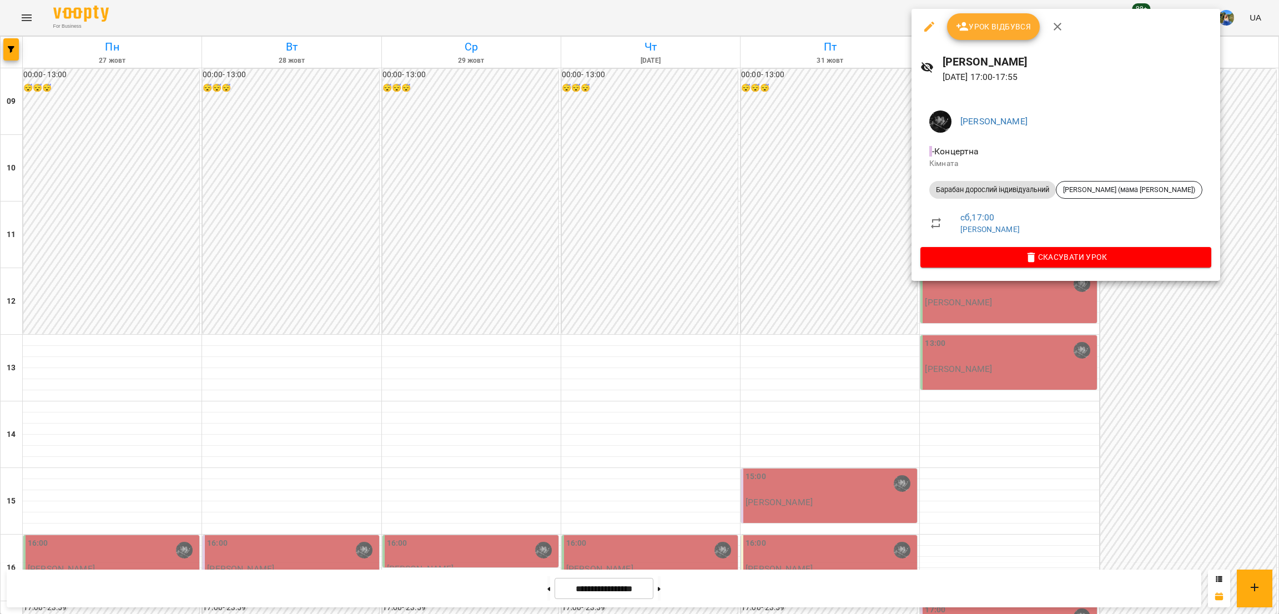
click at [969, 337] on div at bounding box center [639, 307] width 1279 height 614
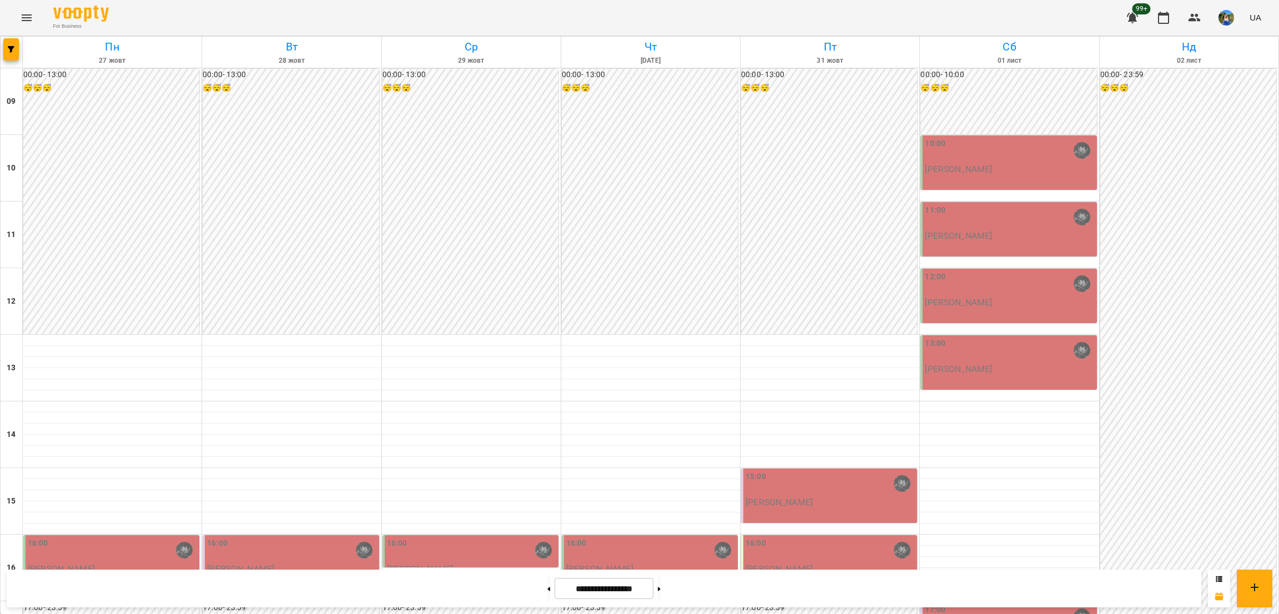
scroll to position [83, 0]
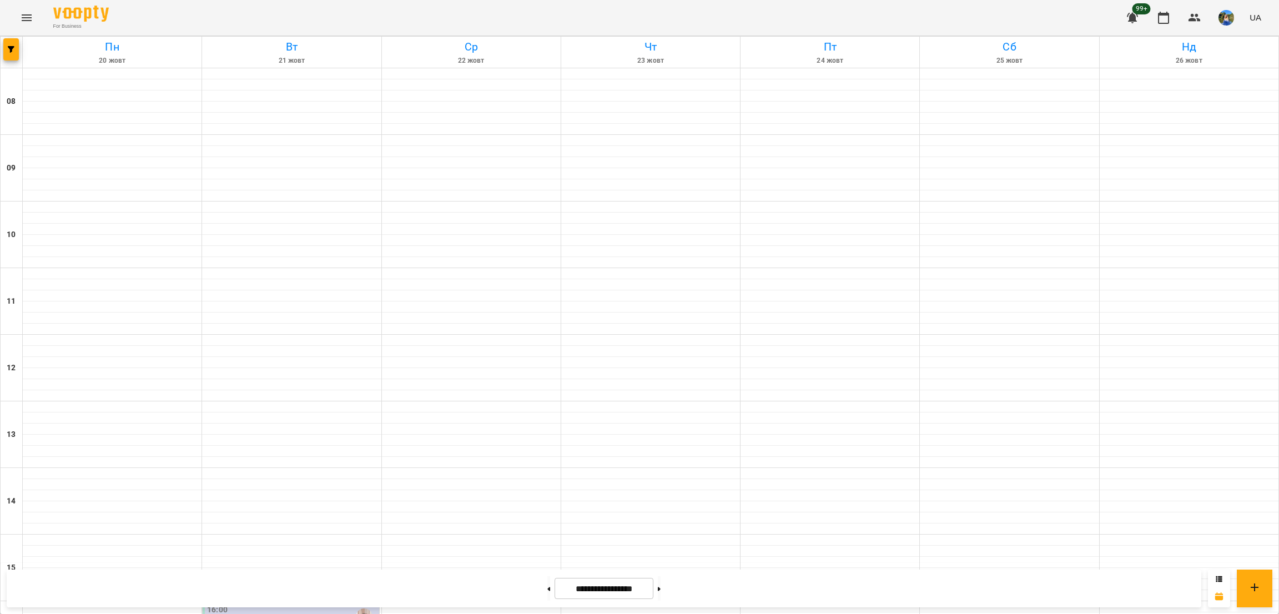
click at [22, 5] on button "Menu" at bounding box center [26, 17] width 27 height 27
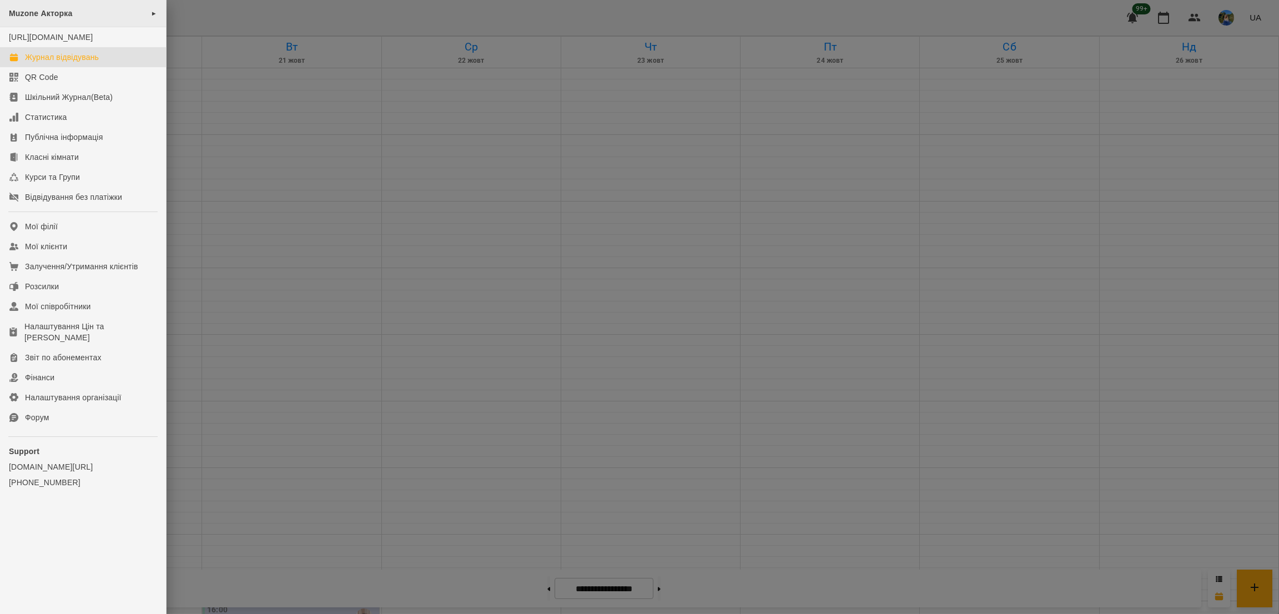
click at [52, 13] on span "Muzone Акторка" at bounding box center [40, 13] width 63 height 9
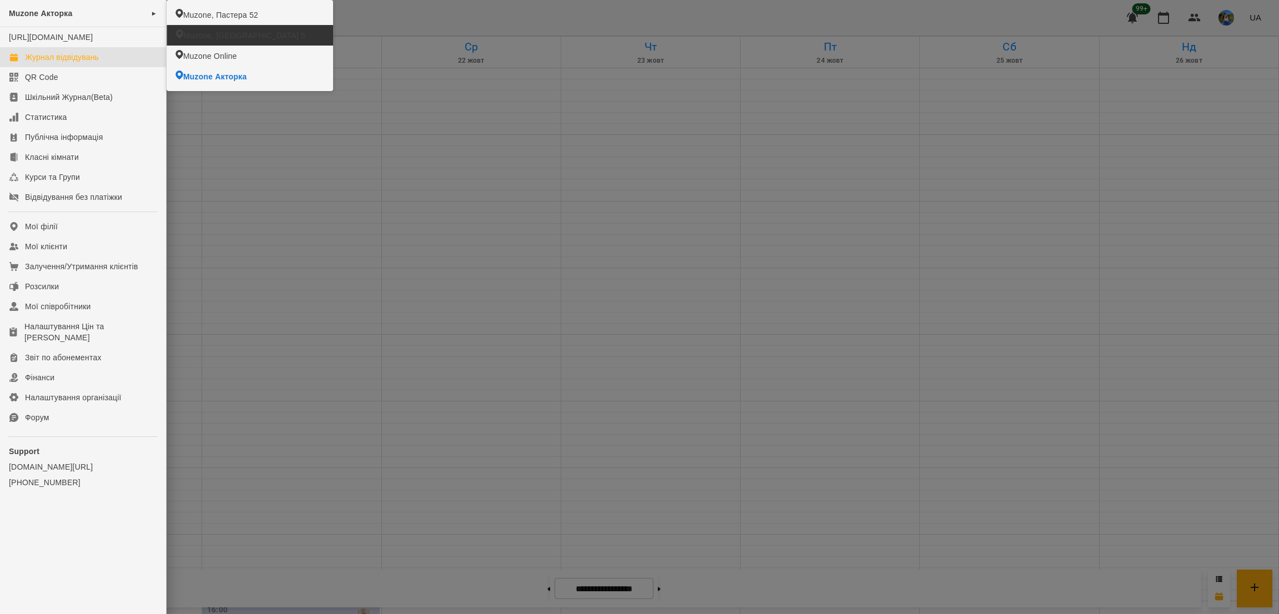
click at [225, 35] on span "Muzone, [GEOGRAPHIC_DATA] 5" at bounding box center [244, 35] width 122 height 11
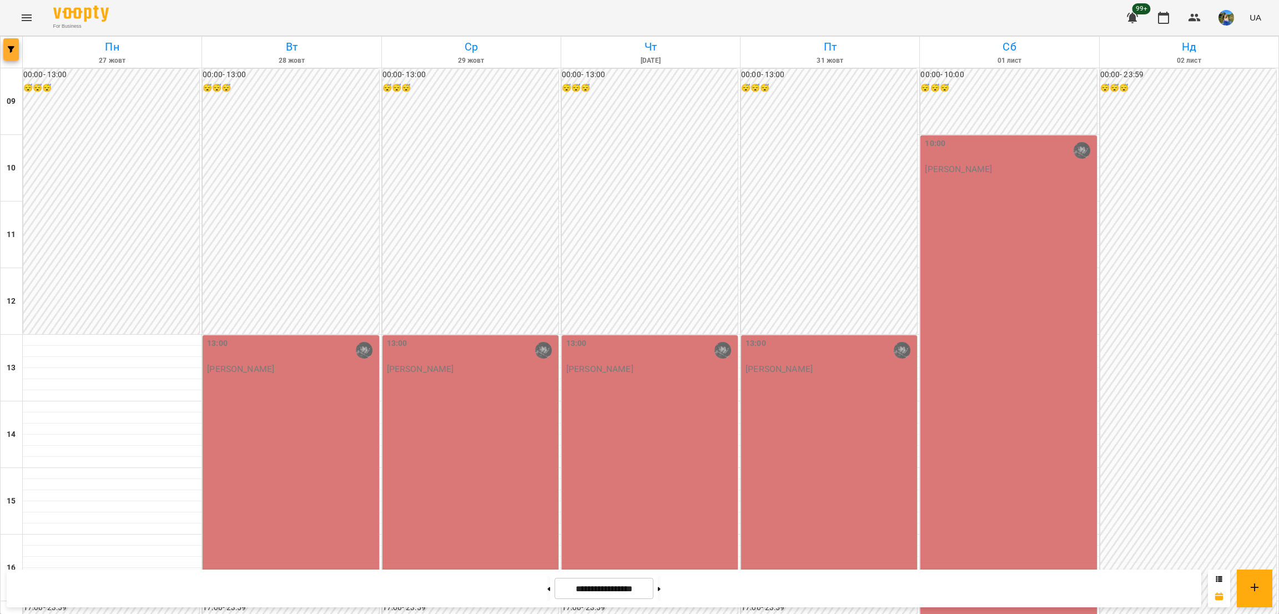
click at [14, 47] on span "button" at bounding box center [11, 49] width 16 height 7
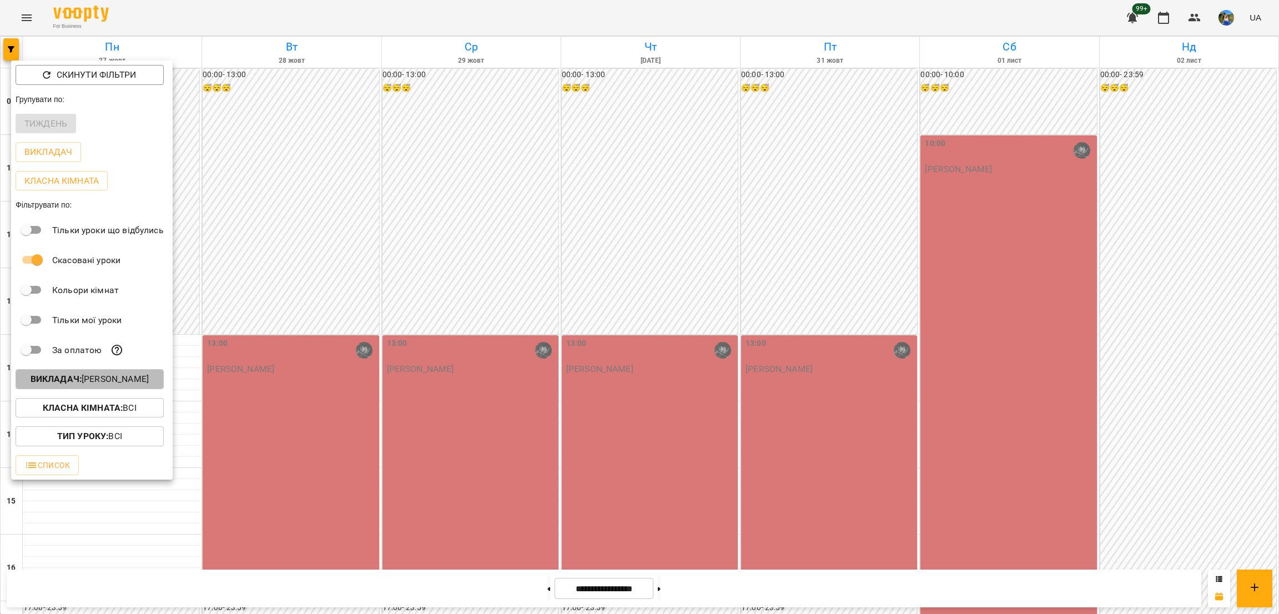
click at [149, 384] on p "Викладач : [PERSON_NAME]" at bounding box center [90, 379] width 118 height 13
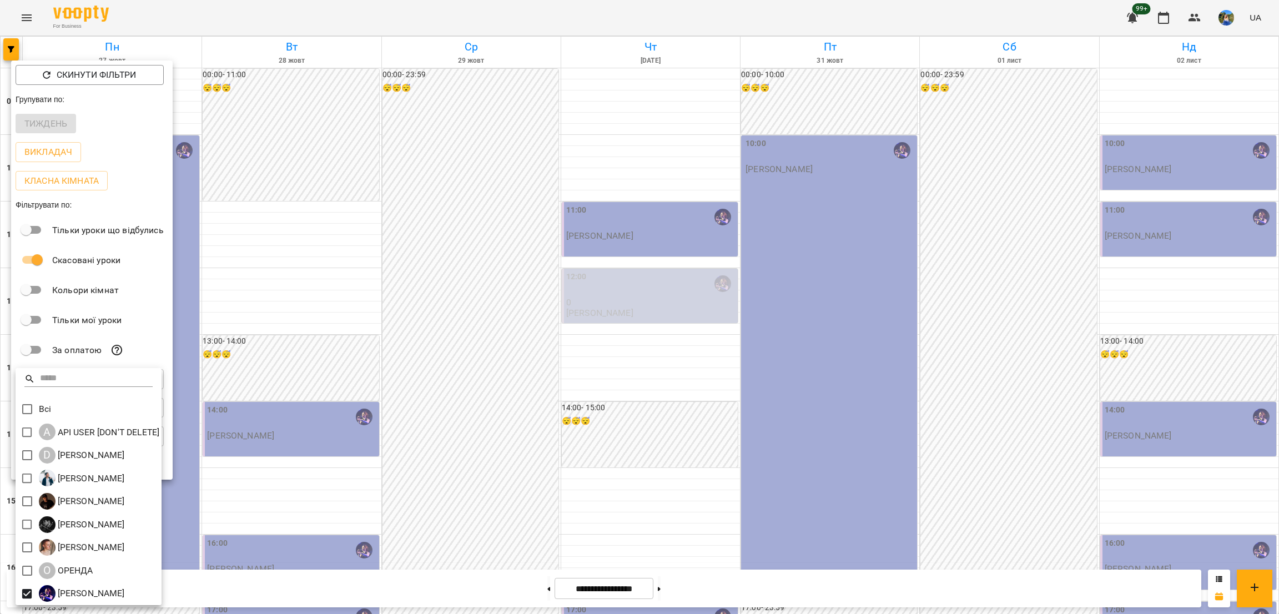
click at [468, 431] on div at bounding box center [639, 307] width 1279 height 614
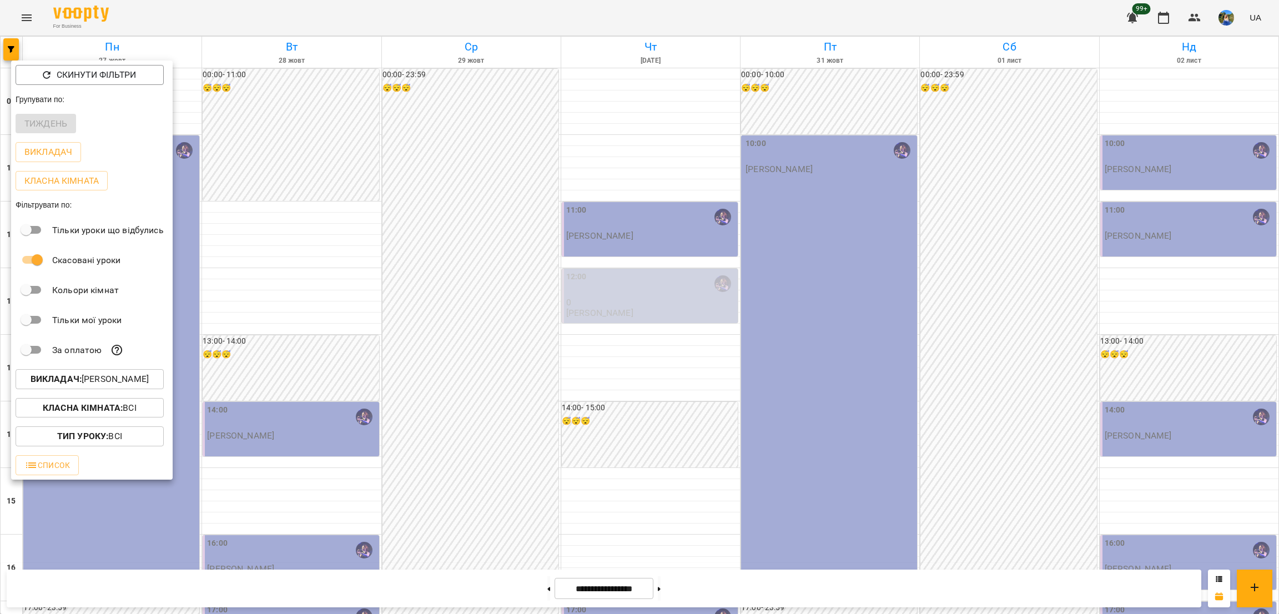
click at [549, 582] on div at bounding box center [639, 307] width 1279 height 614
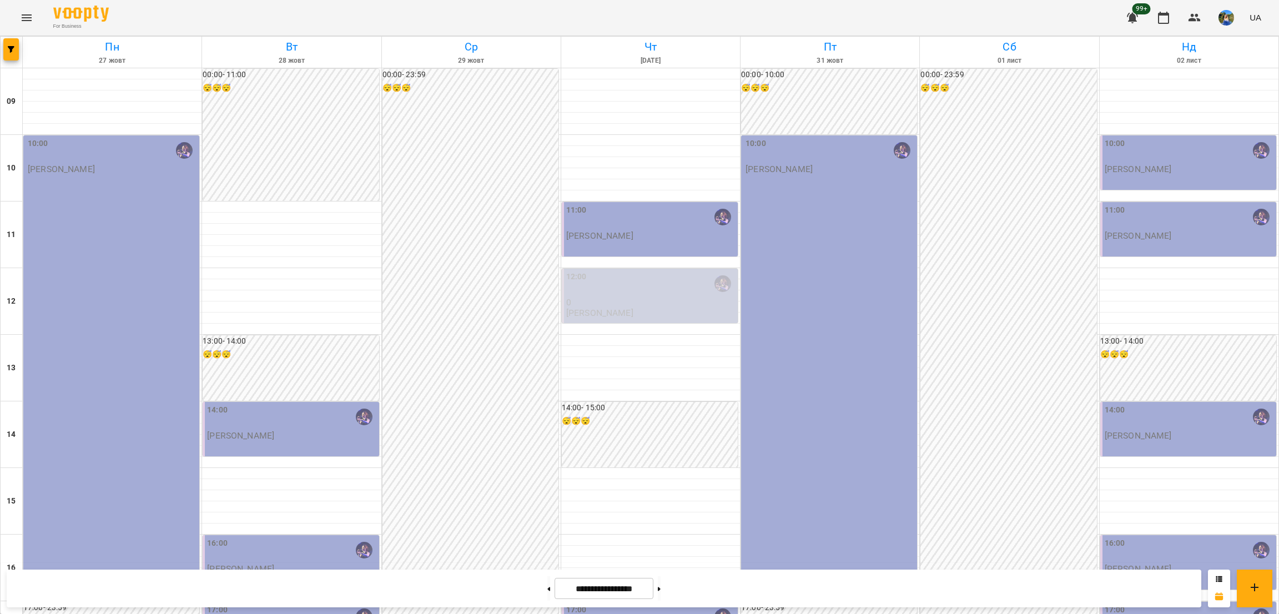
click at [531, 589] on div "Скинути фільтри Групувати по: Тиждень Викладач Класна кімната Фільтрувати по: Т…" at bounding box center [639, 307] width 1279 height 614
click at [547, 589] on button at bounding box center [548, 588] width 3 height 24
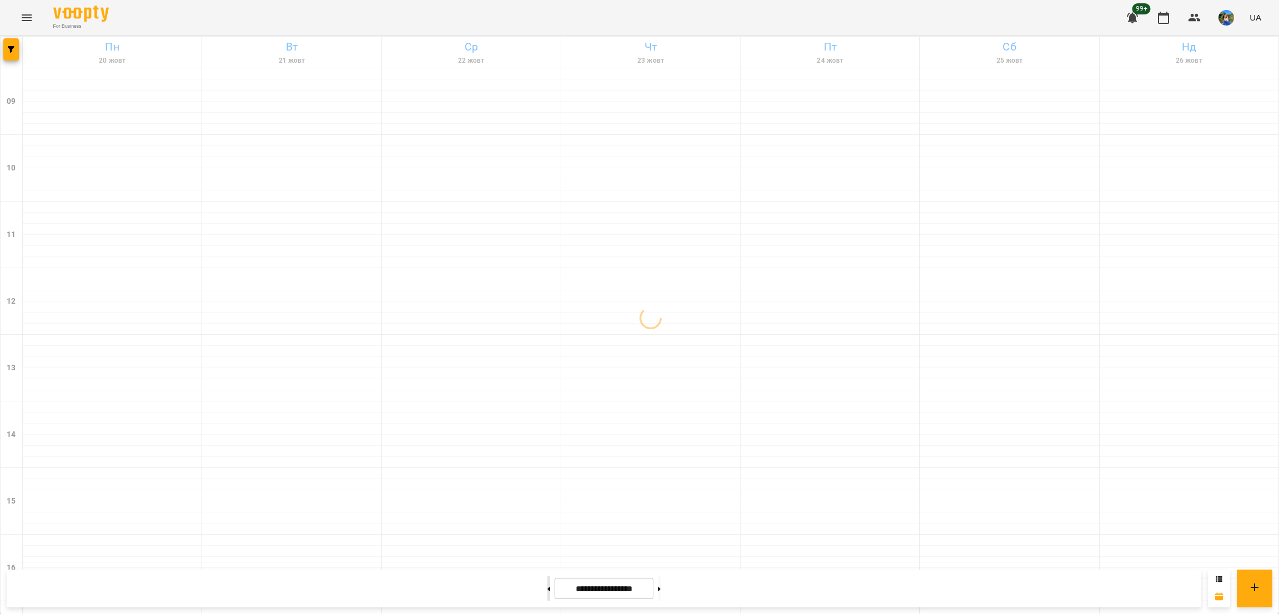
click at [547, 589] on button at bounding box center [548, 588] width 3 height 24
type input "**********"
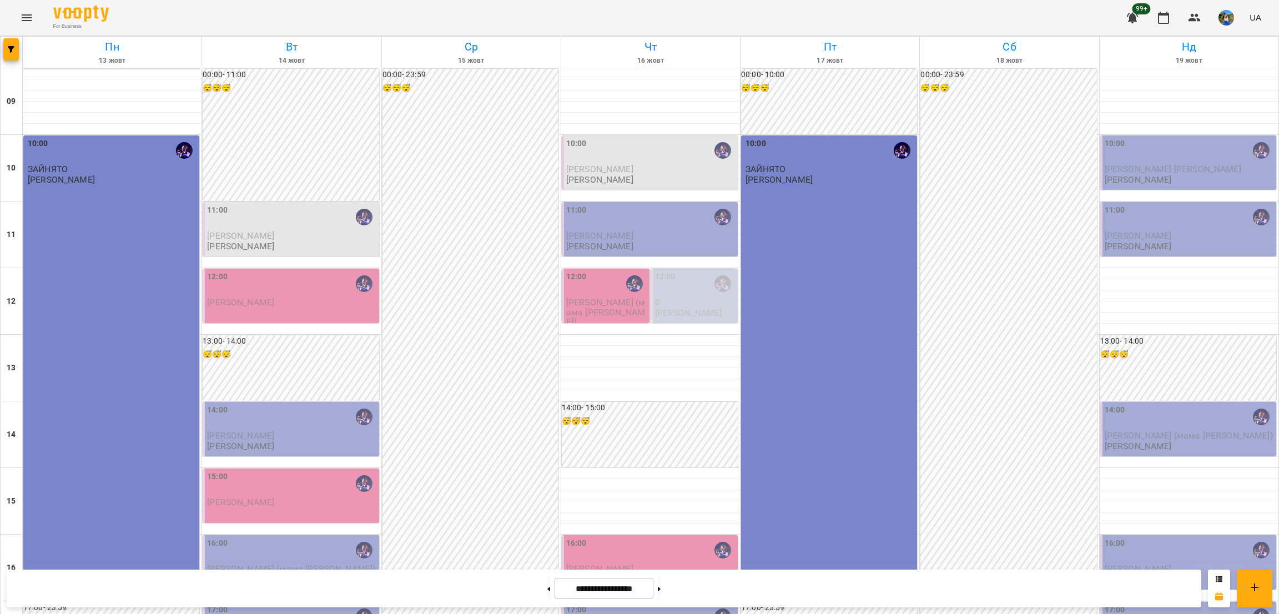
scroll to position [249, 0]
click at [659, 537] on div "16:00" at bounding box center [650, 550] width 169 height 27
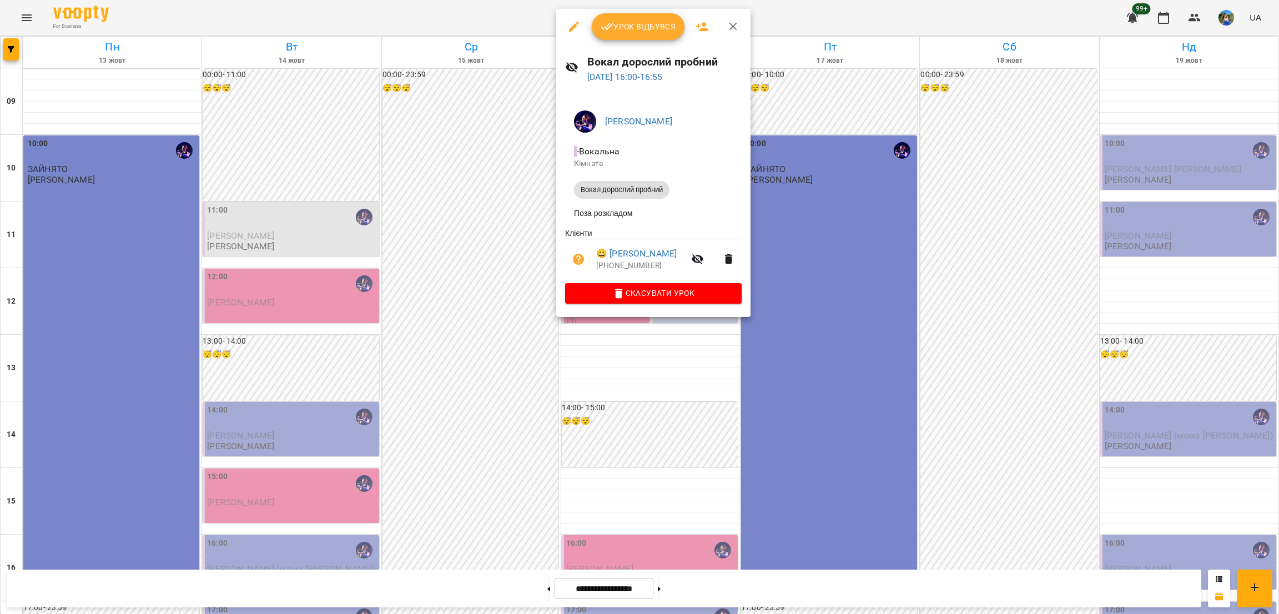
click at [632, 390] on div at bounding box center [639, 307] width 1279 height 614
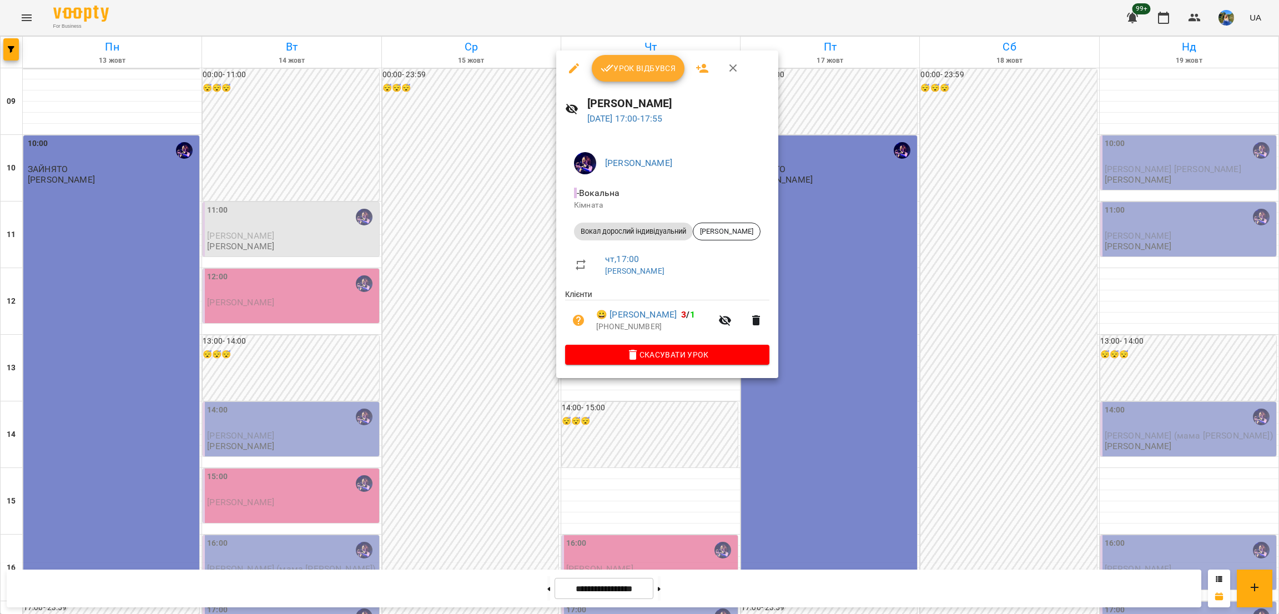
click at [375, 460] on div at bounding box center [639, 307] width 1279 height 614
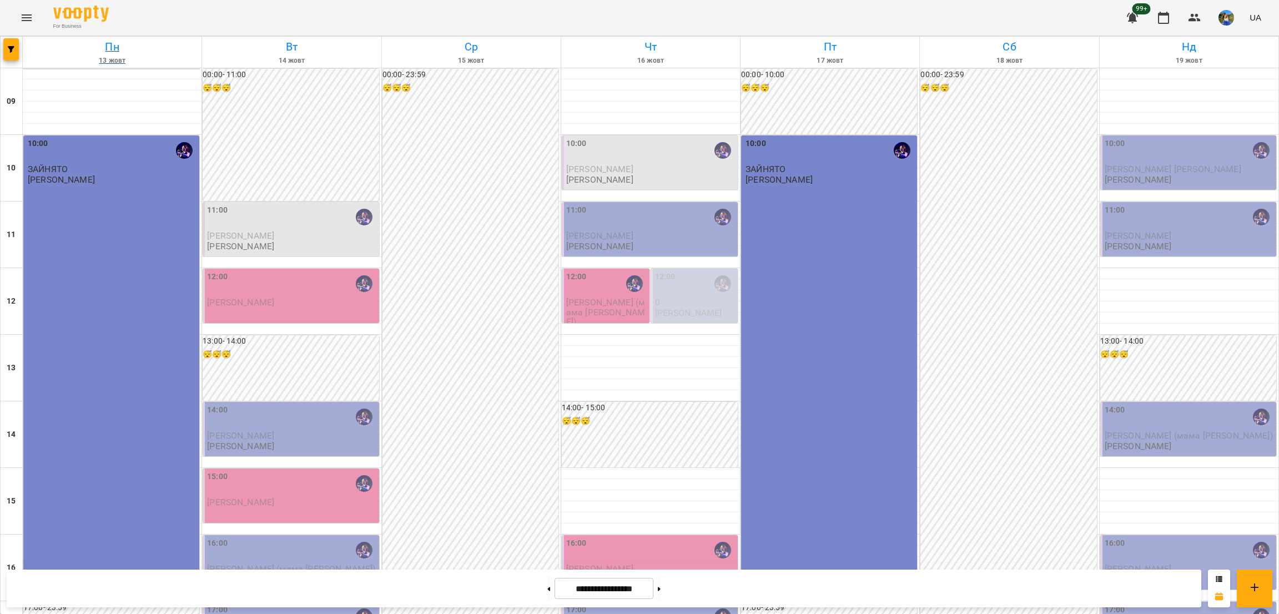
scroll to position [167, 0]
click at [667, 604] on div "17:00" at bounding box center [650, 617] width 169 height 26
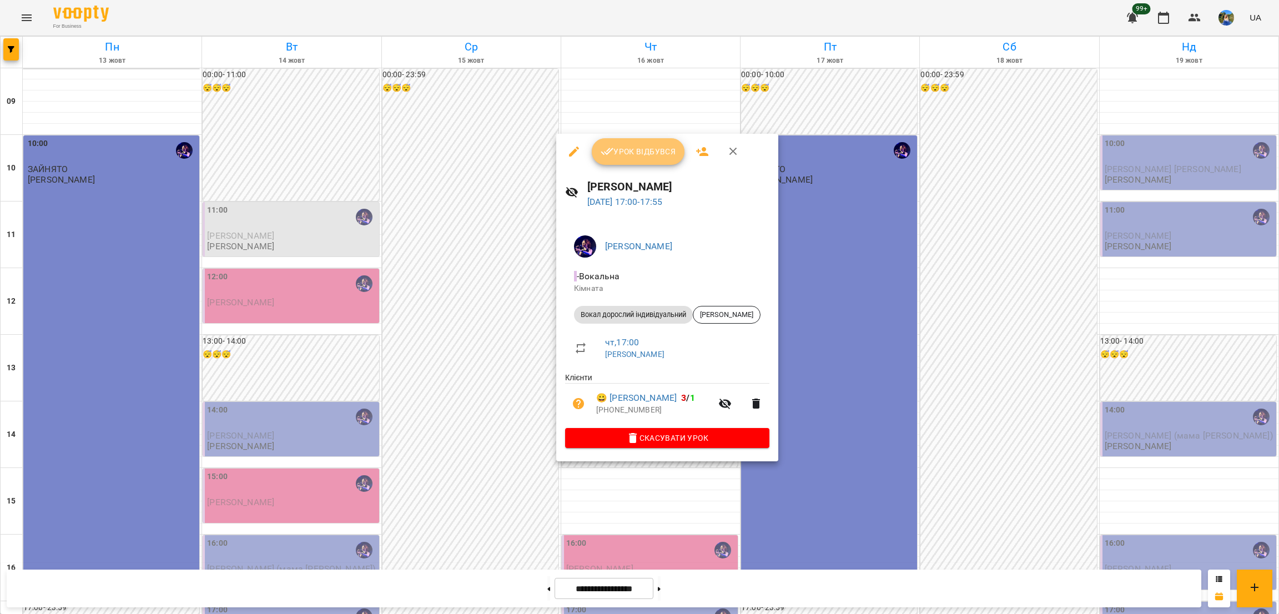
click at [649, 150] on span "Урок відбувся" at bounding box center [639, 151] width 76 height 13
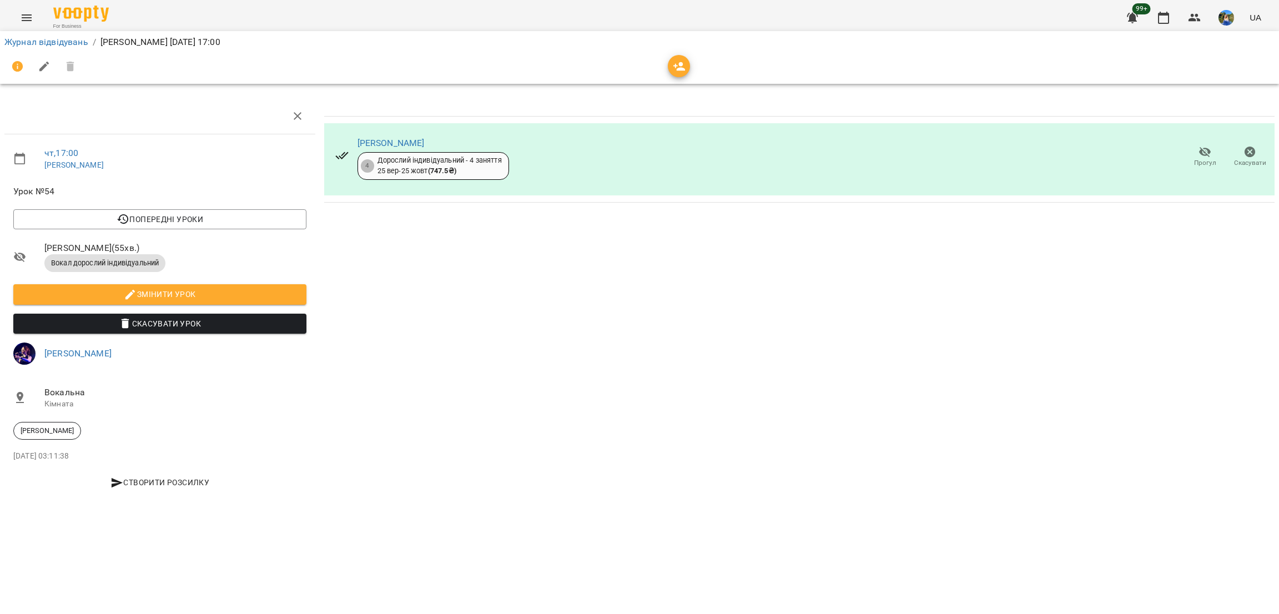
click at [1194, 151] on span "Прогул" at bounding box center [1205, 156] width 32 height 22
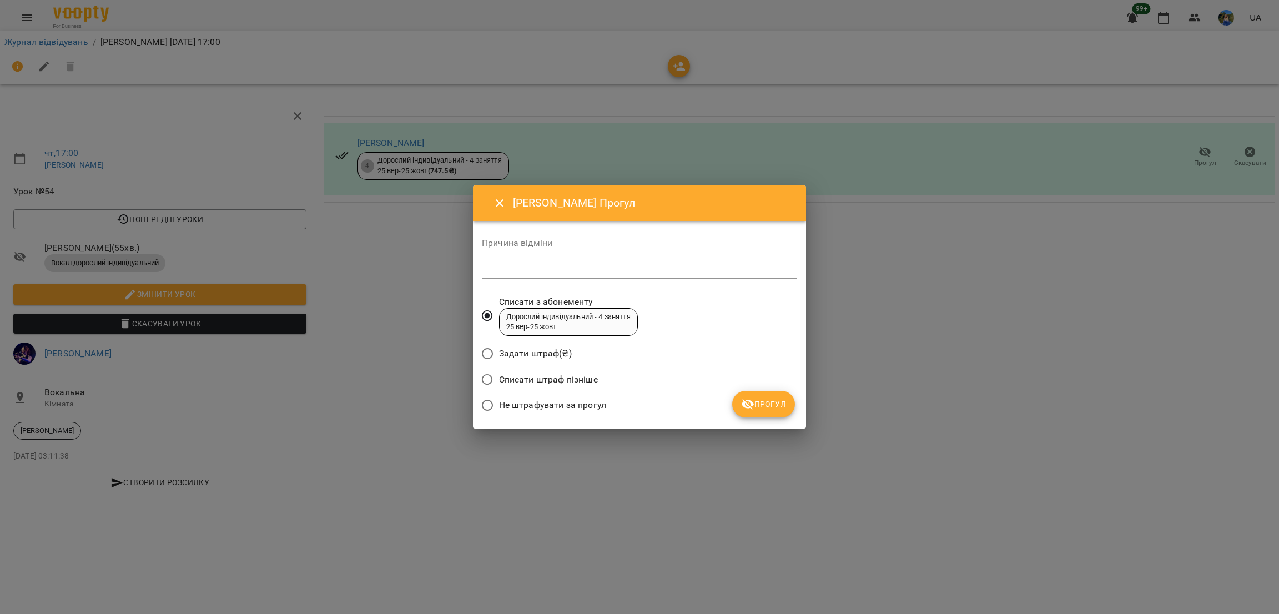
drag, startPoint x: 571, startPoint y: 407, endPoint x: 579, endPoint y: 408, distance: 7.9
click at [575, 408] on span "Не штрафувати за прогул" at bounding box center [552, 405] width 107 height 13
click at [606, 403] on div "Не штрафувати за прогул" at bounding box center [639, 407] width 315 height 26
click at [601, 403] on span "Не штрафувати за прогул" at bounding box center [552, 405] width 107 height 13
click at [770, 404] on span "Прогул" at bounding box center [763, 404] width 45 height 13
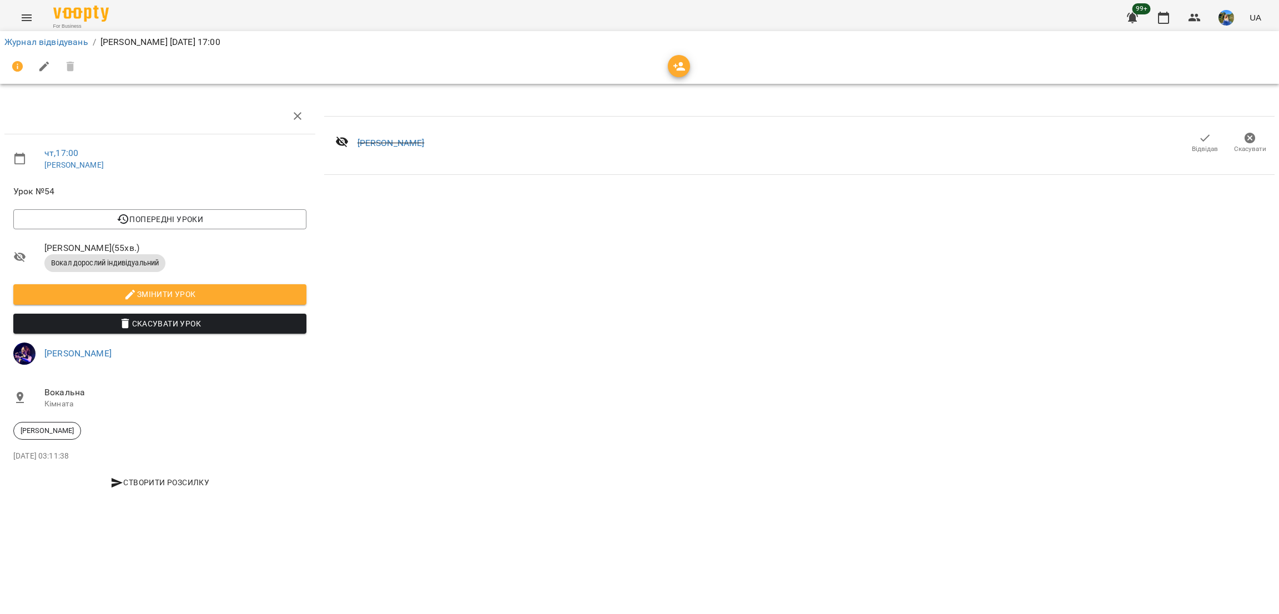
drag, startPoint x: 17, startPoint y: 8, endPoint x: 16, endPoint y: 14, distance: 6.2
click at [16, 14] on div "For Business 99+ UA" at bounding box center [639, 18] width 1279 height 36
click at [38, 13] on button "Menu" at bounding box center [26, 17] width 27 height 27
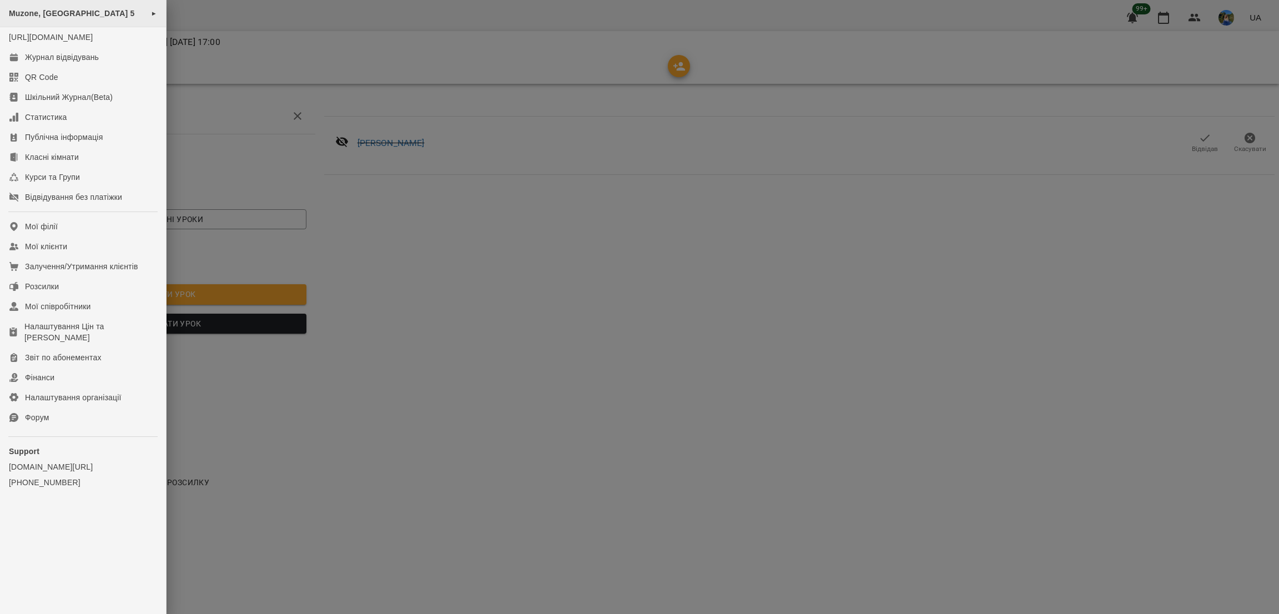
click at [111, 18] on div "Muzone, [GEOGRAPHIC_DATA] 5 ►" at bounding box center [83, 13] width 166 height 27
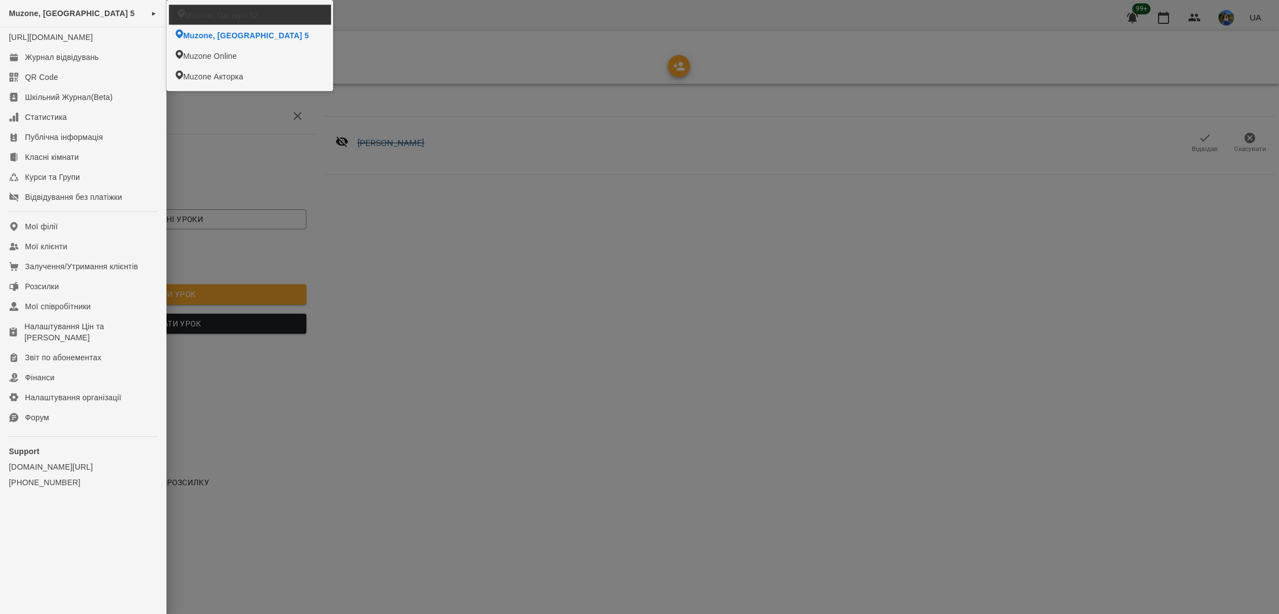
click at [200, 11] on span "Muzone, Пастера 52" at bounding box center [221, 14] width 73 height 11
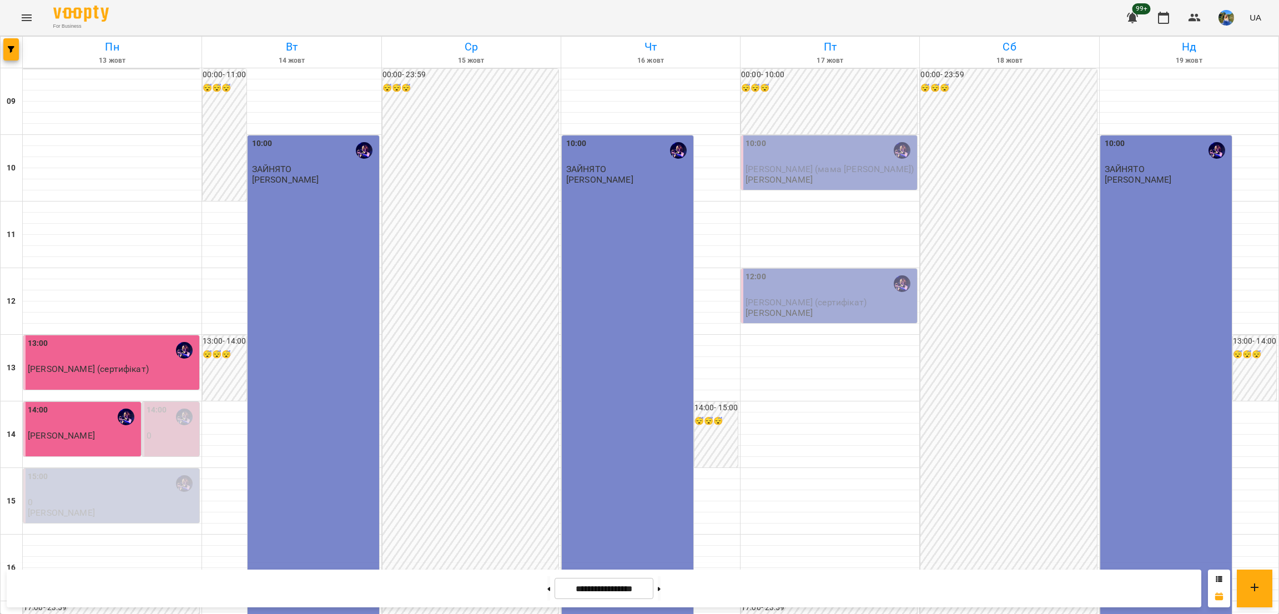
scroll to position [83, 0]
click at [28, 22] on icon "Menu" at bounding box center [26, 17] width 13 height 13
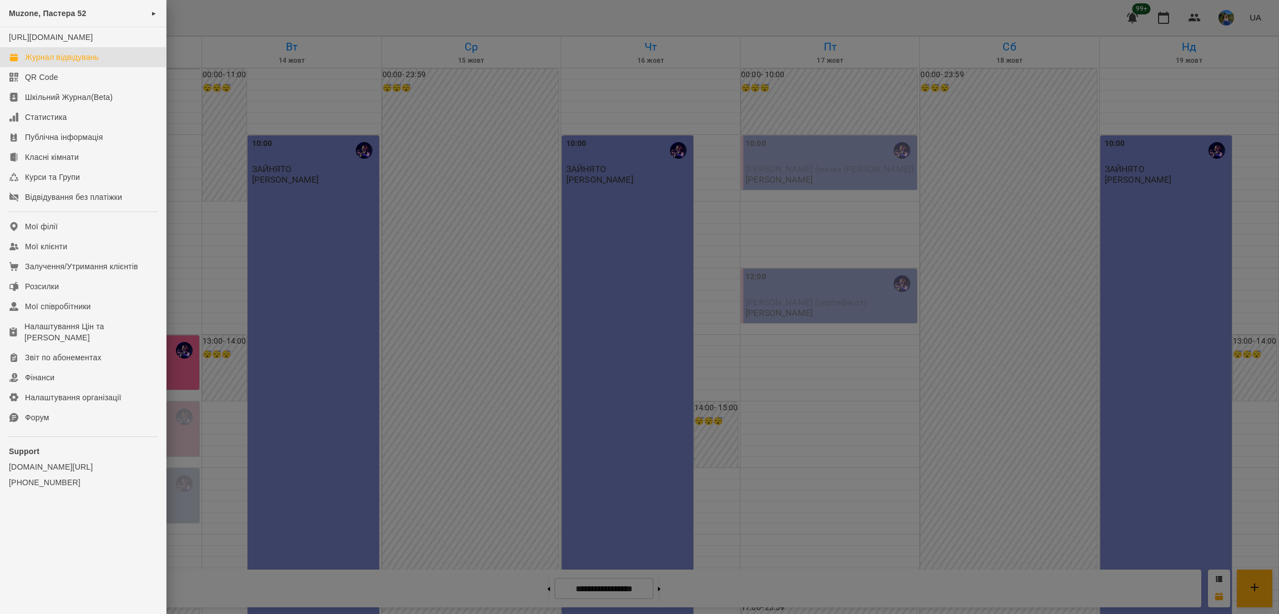
click at [229, 214] on div at bounding box center [639, 307] width 1279 height 614
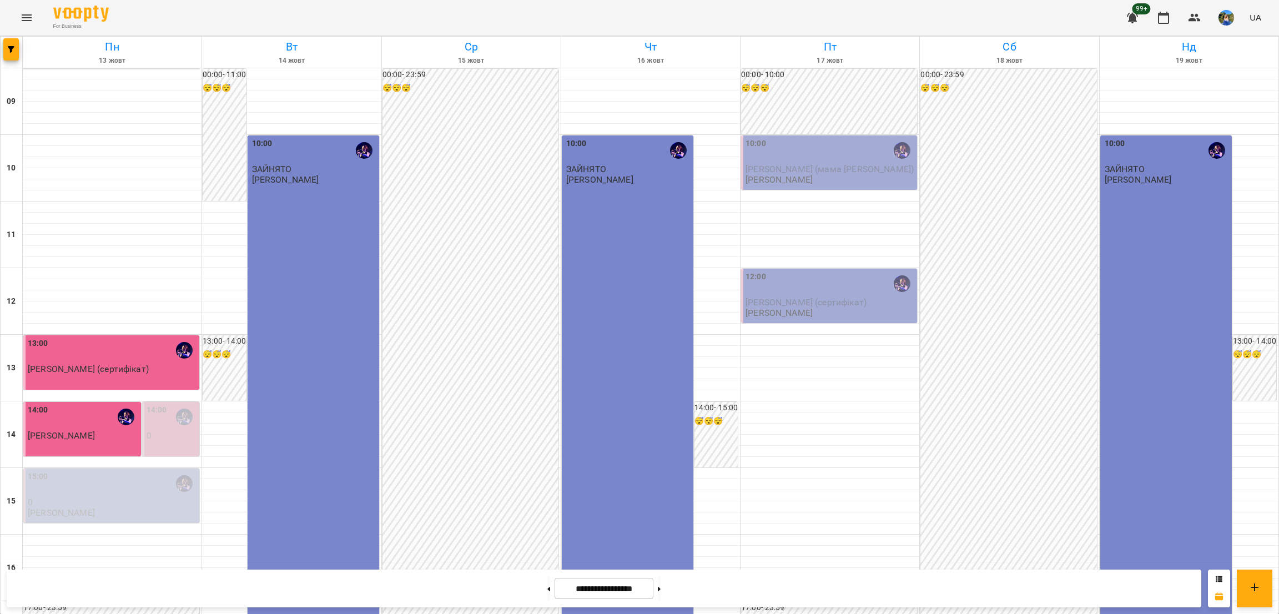
scroll to position [37, 0]
click at [11, 50] on icon "button" at bounding box center [11, 49] width 7 height 7
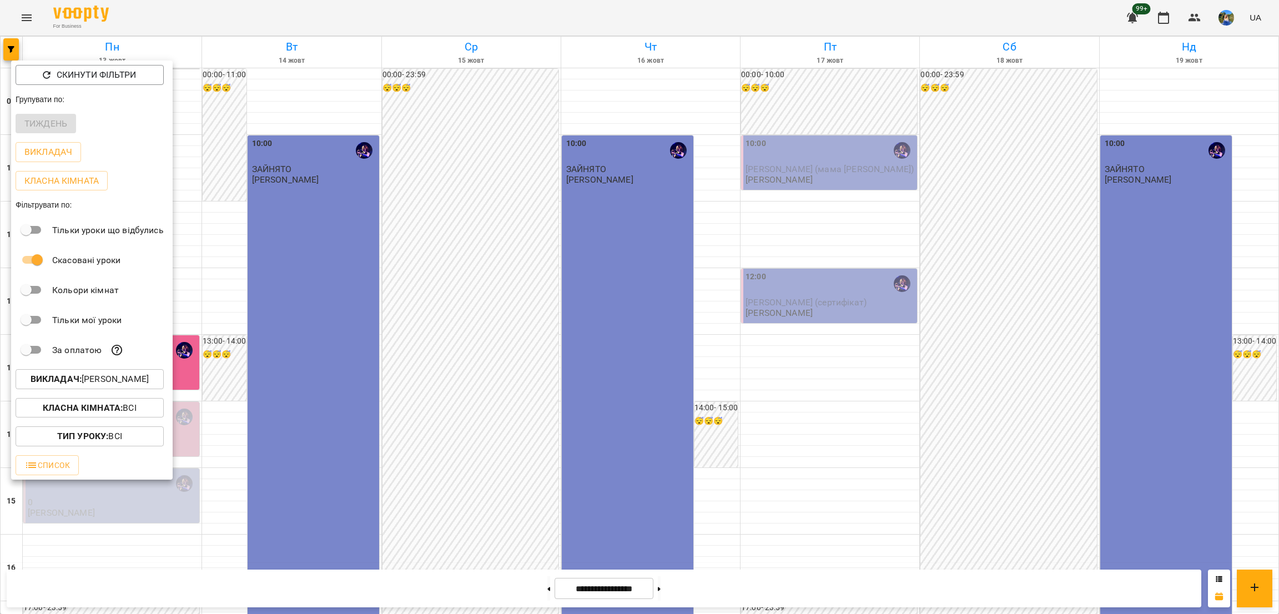
click at [11, 45] on div at bounding box center [639, 307] width 1279 height 614
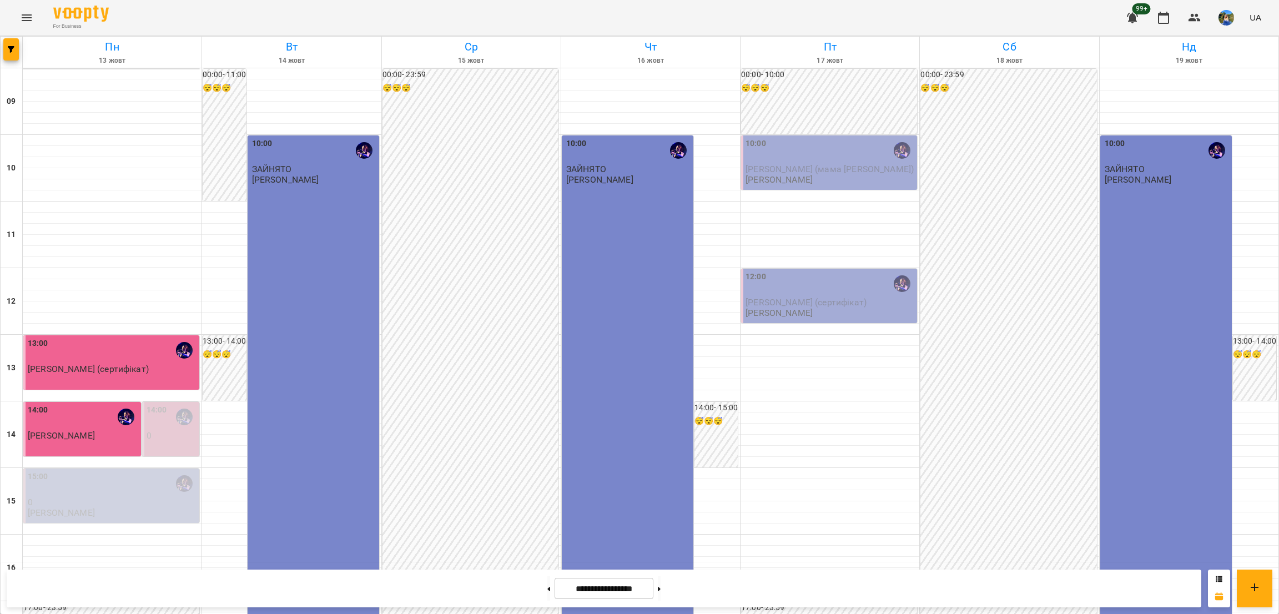
click at [12, 31] on div "Скинути фільтри Групувати по: Тиждень Викладач Класна кімната Фільтрувати по: Т…" at bounding box center [639, 307] width 1279 height 614
click at [13, 24] on div "For Business 99+ UA" at bounding box center [639, 18] width 1279 height 36
click at [24, 31] on div "For Business 99+ UA" at bounding box center [639, 18] width 1279 height 36
click at [26, 24] on button "Menu" at bounding box center [26, 17] width 27 height 27
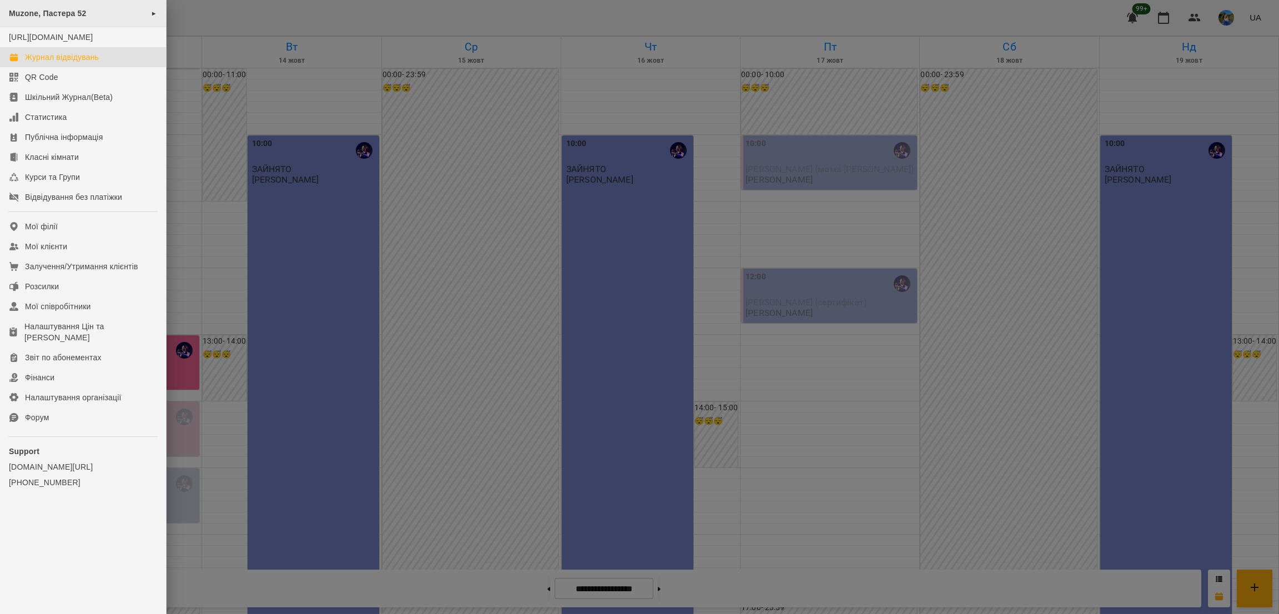
click at [94, 21] on div "Muzone, Пастера 52 ►" at bounding box center [83, 13] width 166 height 27
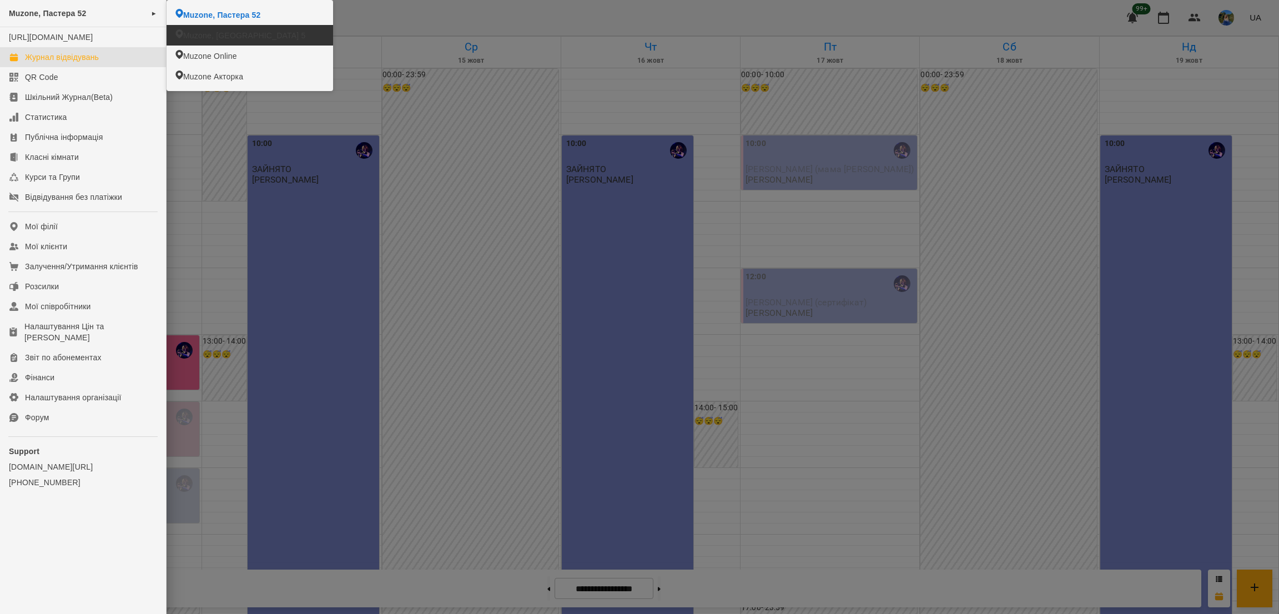
click at [206, 37] on span "Muzone, [GEOGRAPHIC_DATA] 5" at bounding box center [244, 35] width 122 height 11
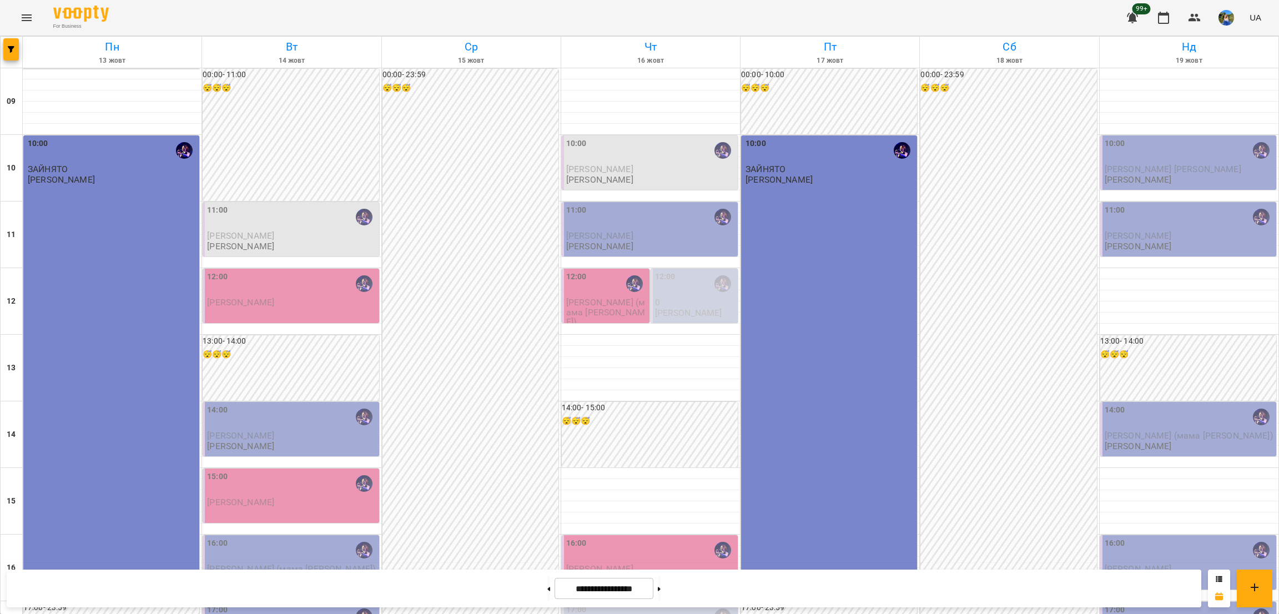
scroll to position [333, 0]
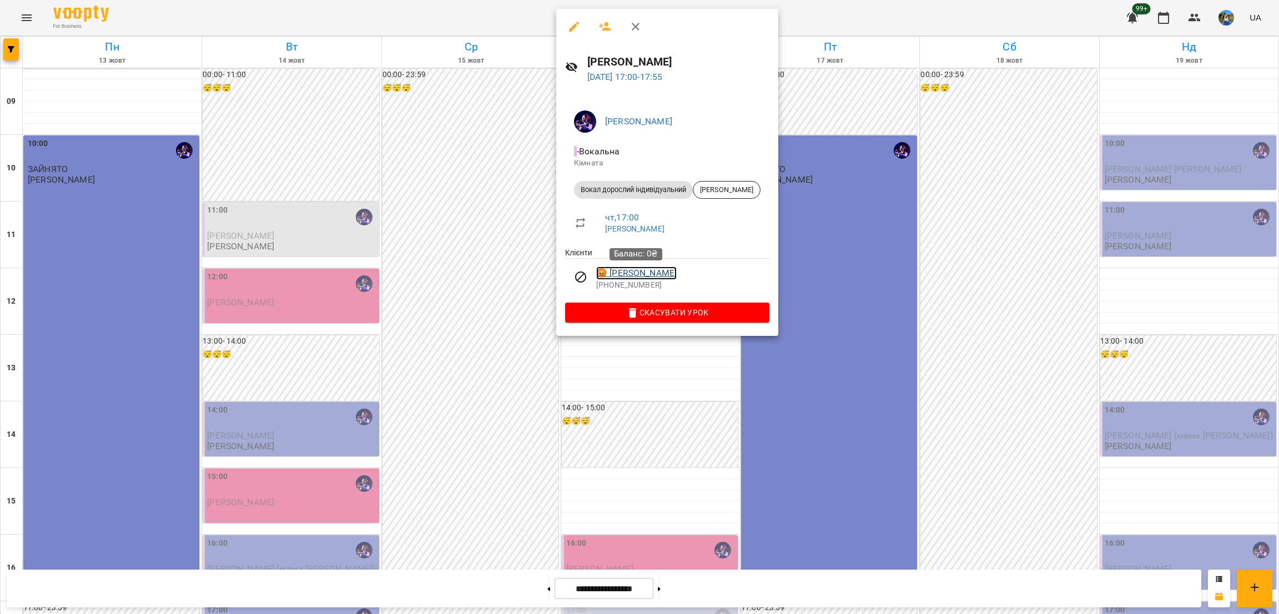
click at [649, 278] on link "😡 Гуленко Тетяна" at bounding box center [636, 272] width 81 height 13
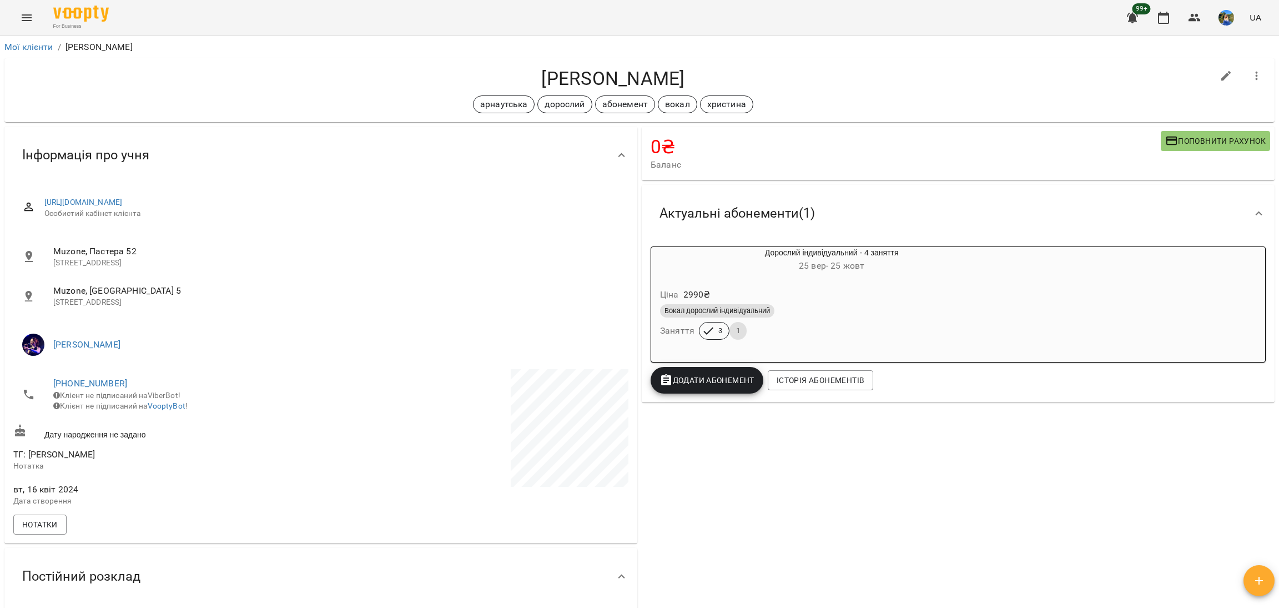
click at [691, 305] on div "Вокал дорослий індивідуальний" at bounding box center [717, 310] width 114 height 13
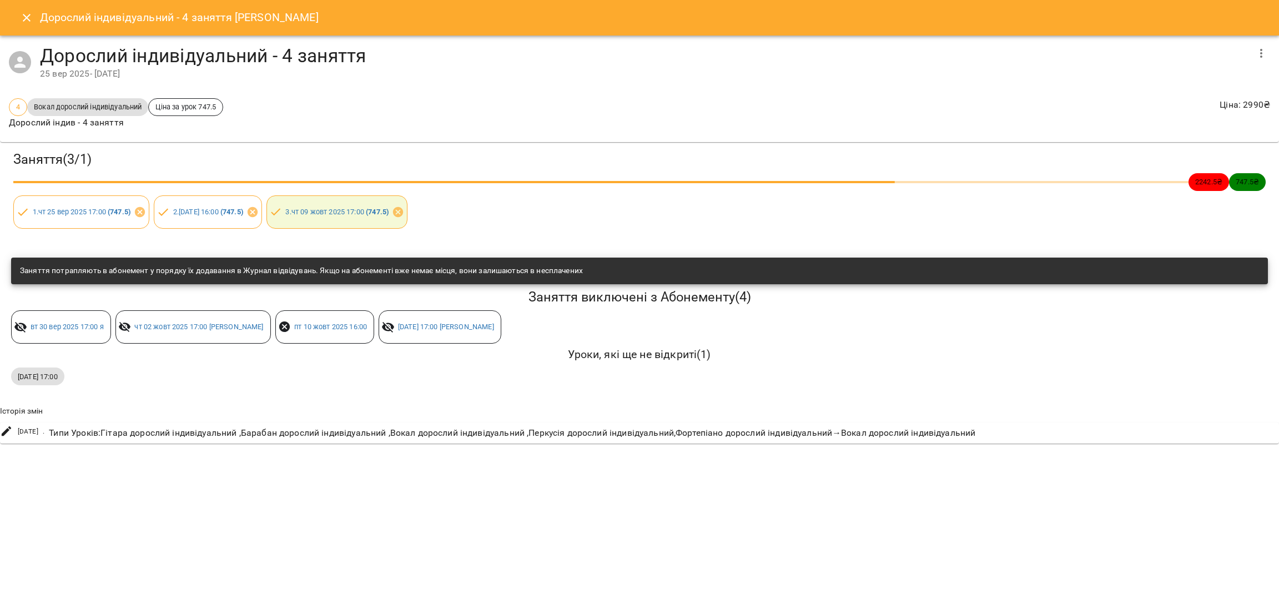
click at [21, 17] on icon "Close" at bounding box center [26, 17] width 13 height 13
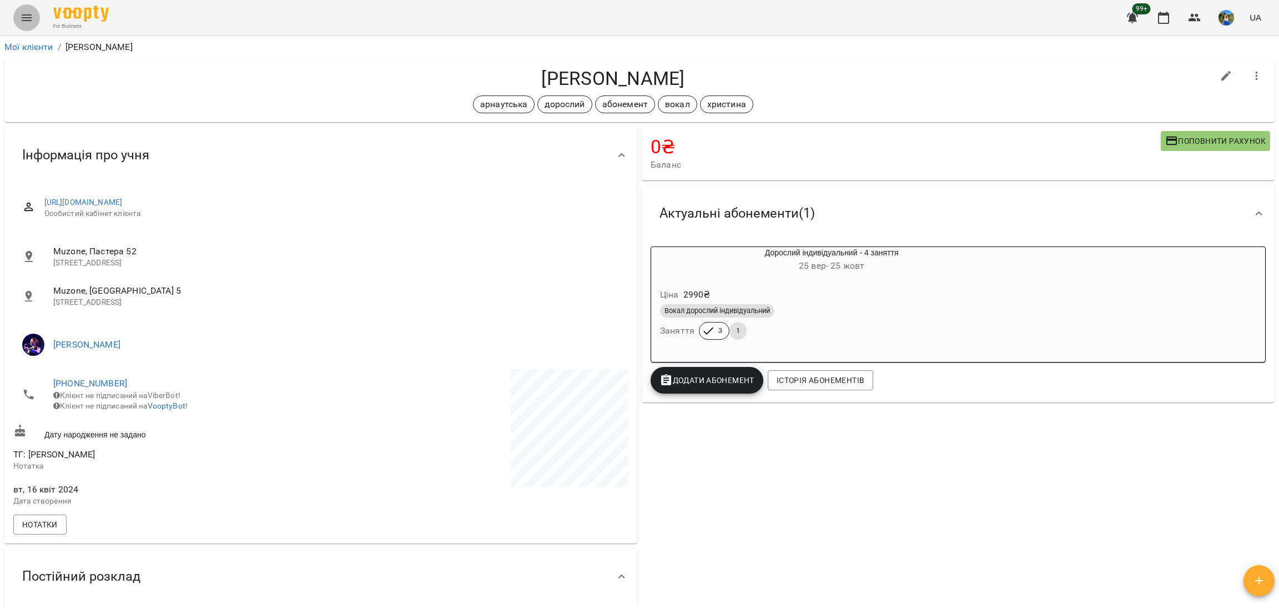
click at [18, 13] on button "Menu" at bounding box center [26, 17] width 27 height 27
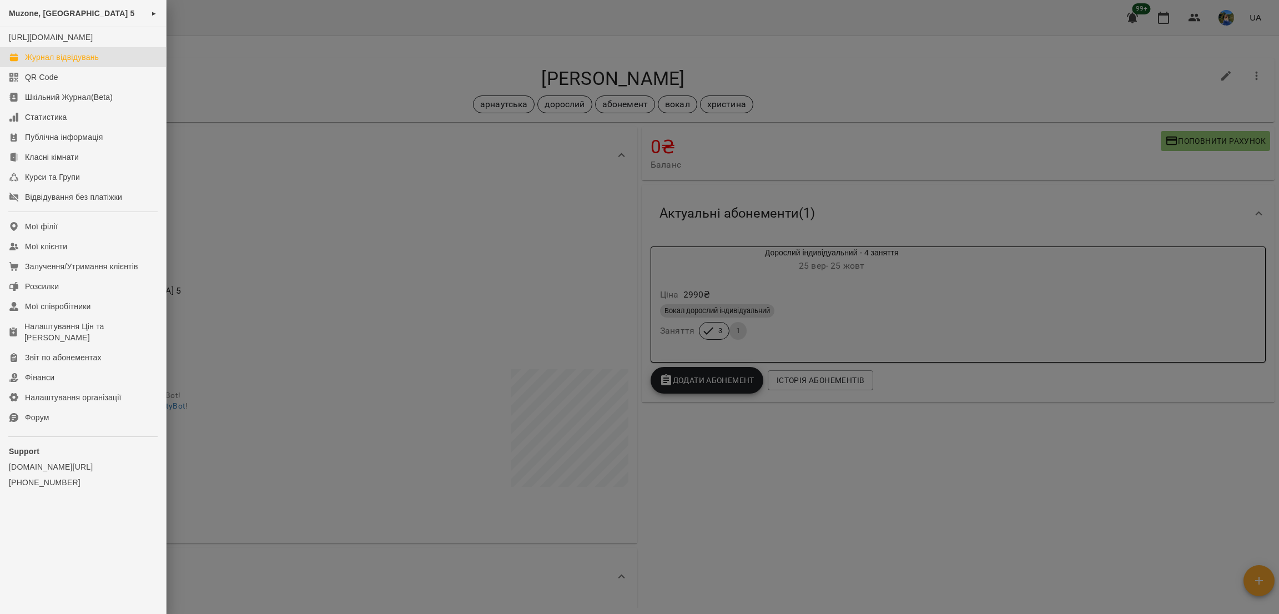
click at [68, 63] on div "Журнал відвідувань" at bounding box center [62, 57] width 74 height 11
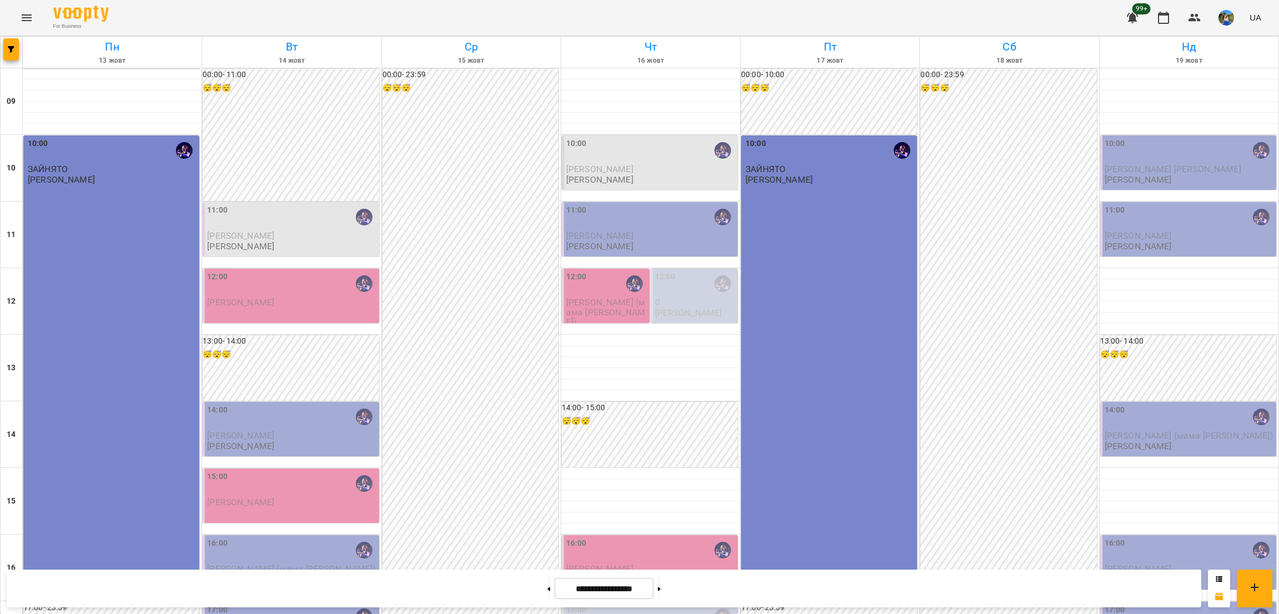
scroll to position [333, 0]
click at [661, 591] on button at bounding box center [659, 588] width 3 height 24
type input "**********"
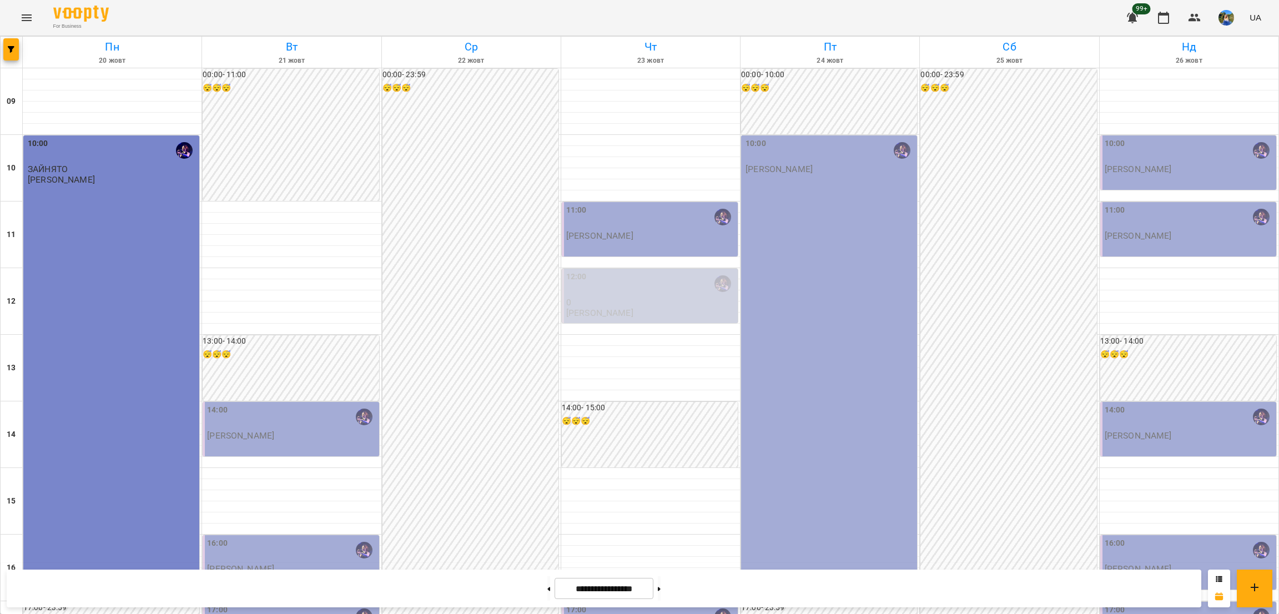
scroll to position [370, 0]
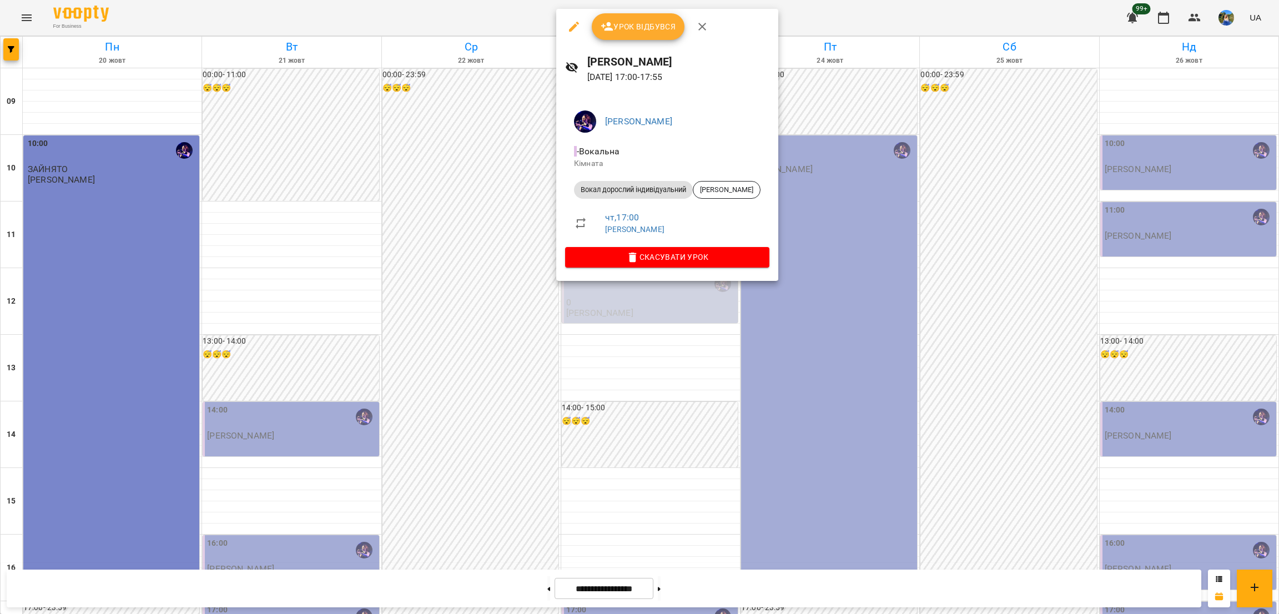
drag, startPoint x: 657, startPoint y: 316, endPoint x: 671, endPoint y: 311, distance: 14.6
click at [666, 316] on div at bounding box center [639, 307] width 1279 height 614
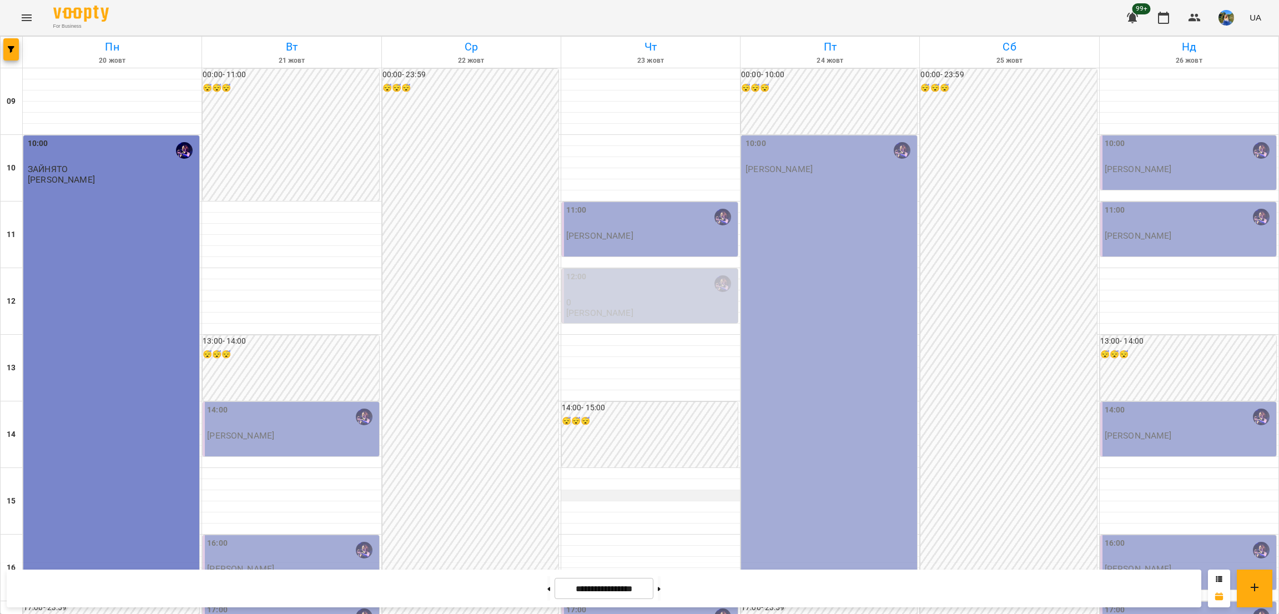
scroll to position [167, 0]
click at [608, 535] on div at bounding box center [650, 540] width 179 height 11
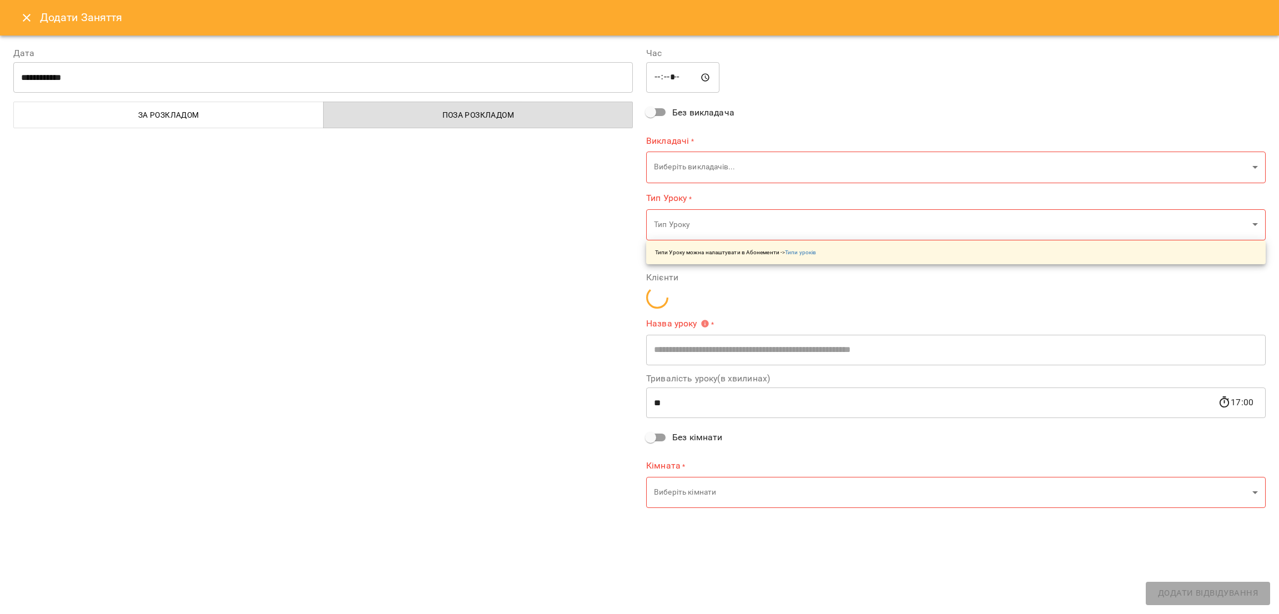
type input "**********"
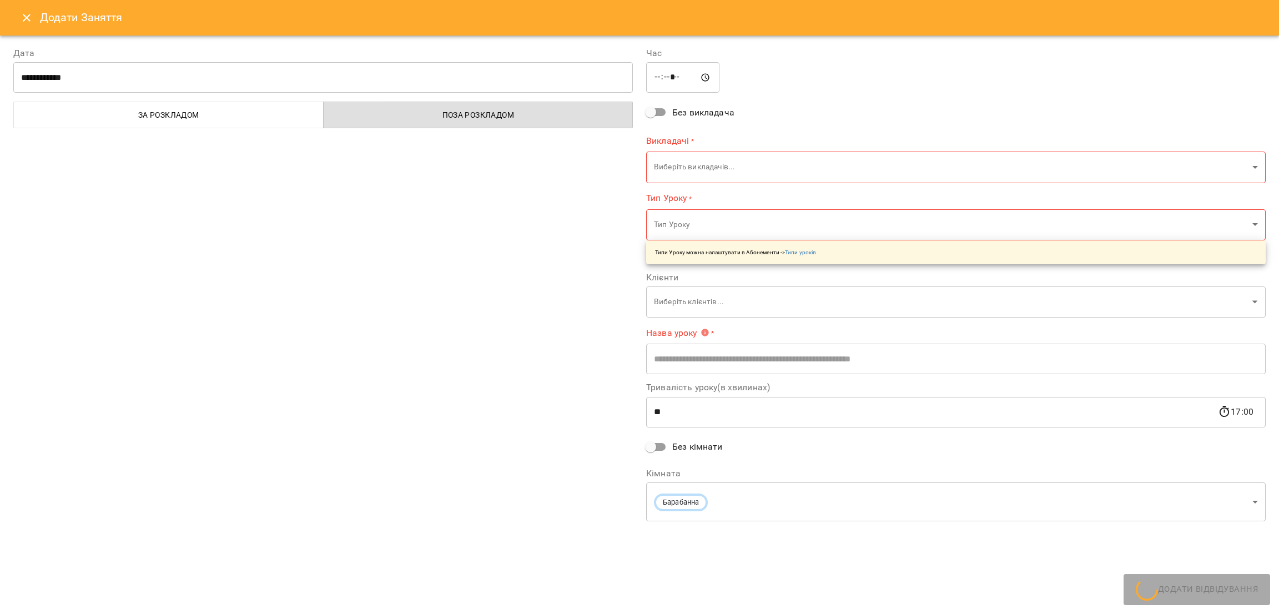
click at [726, 153] on body "For Business 99+ UA Пн 20 жовт Вт 21 жовт Ср 22 жовт Чт 23 жовт Пт 24 жовт Сб 2…" at bounding box center [639, 492] width 1279 height 984
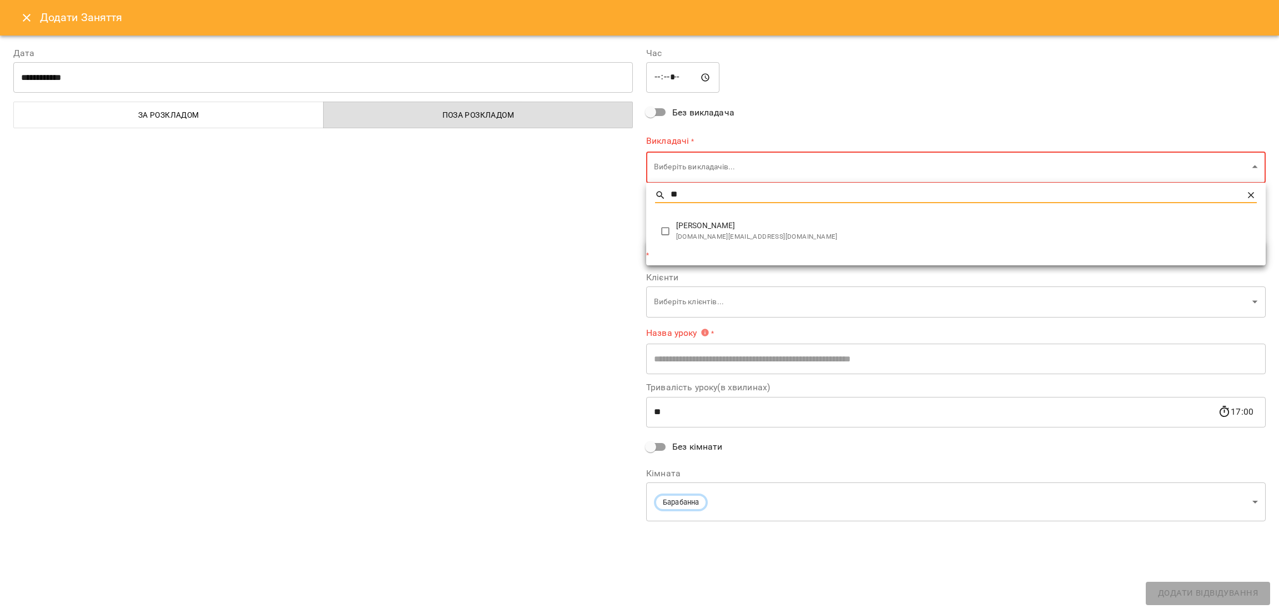
type input "**"
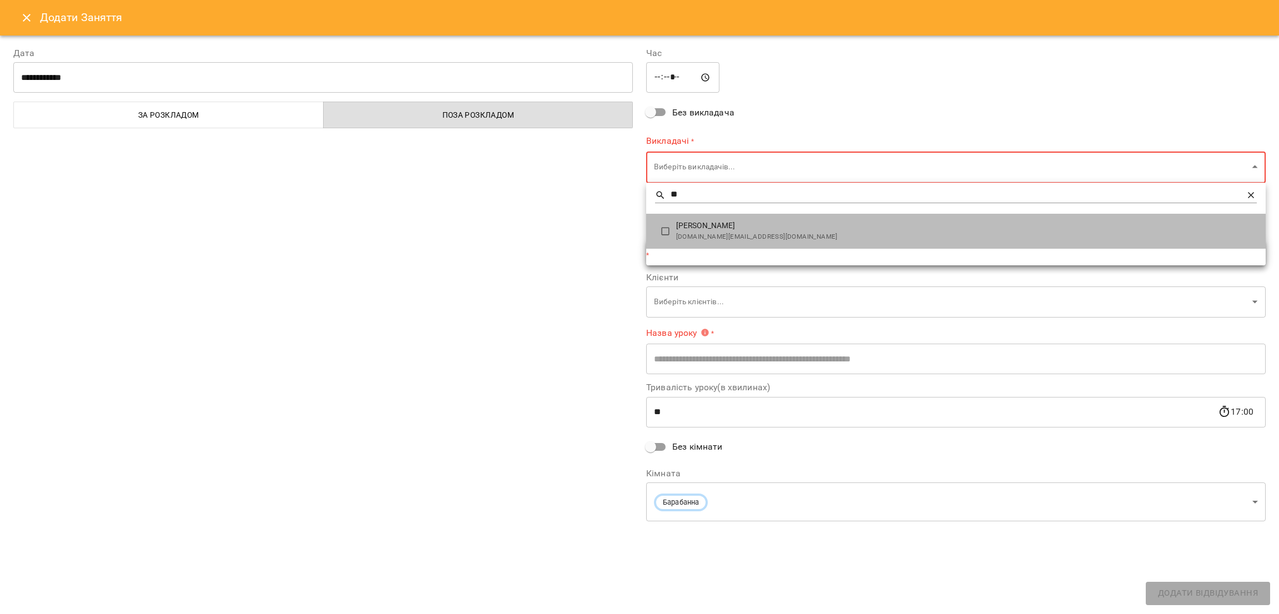
click at [747, 225] on span "[PERSON_NAME]" at bounding box center [966, 225] width 581 height 11
type input "**********"
type input "**"
type input "**********"
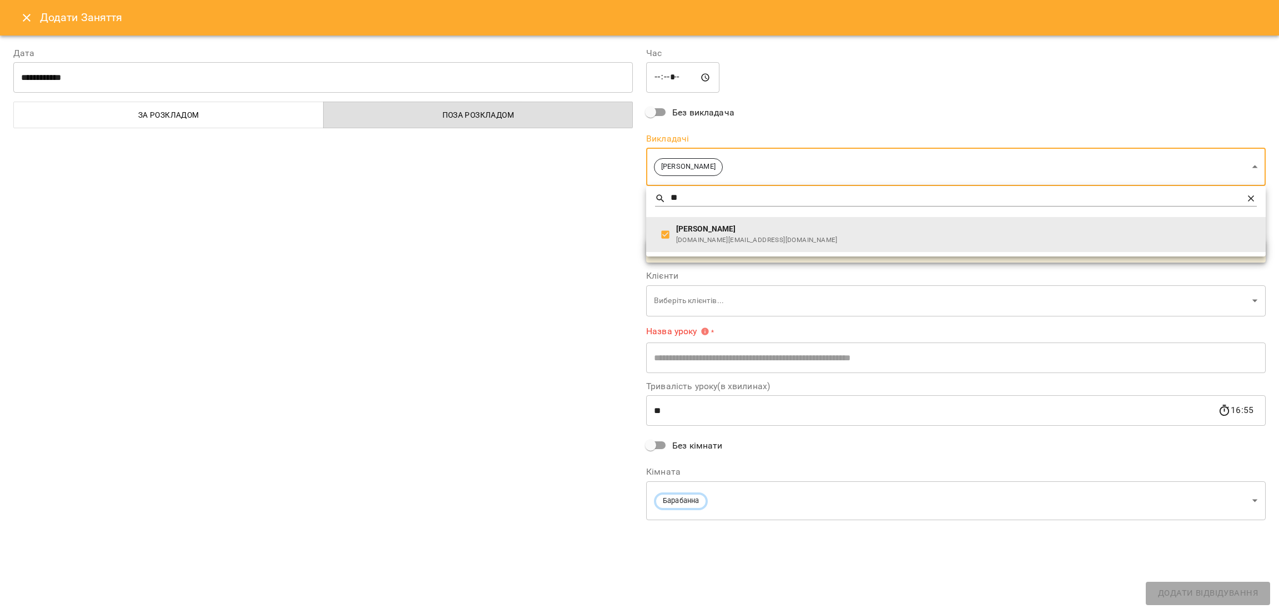
click at [537, 287] on div at bounding box center [639, 307] width 1279 height 614
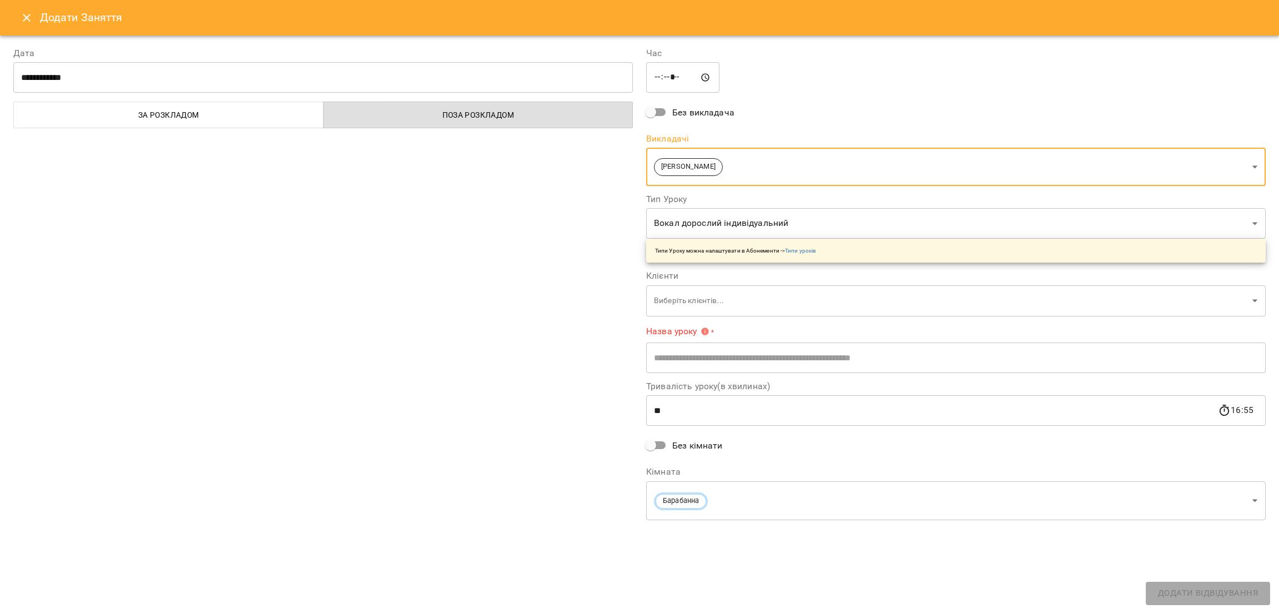
click at [672, 303] on body "For Business 99+ UA Пн 20 жовт Вт 21 жовт Ср 22 жовт Чт 23 жовт Пт 24 жовт Сб 2…" at bounding box center [639, 492] width 1279 height 984
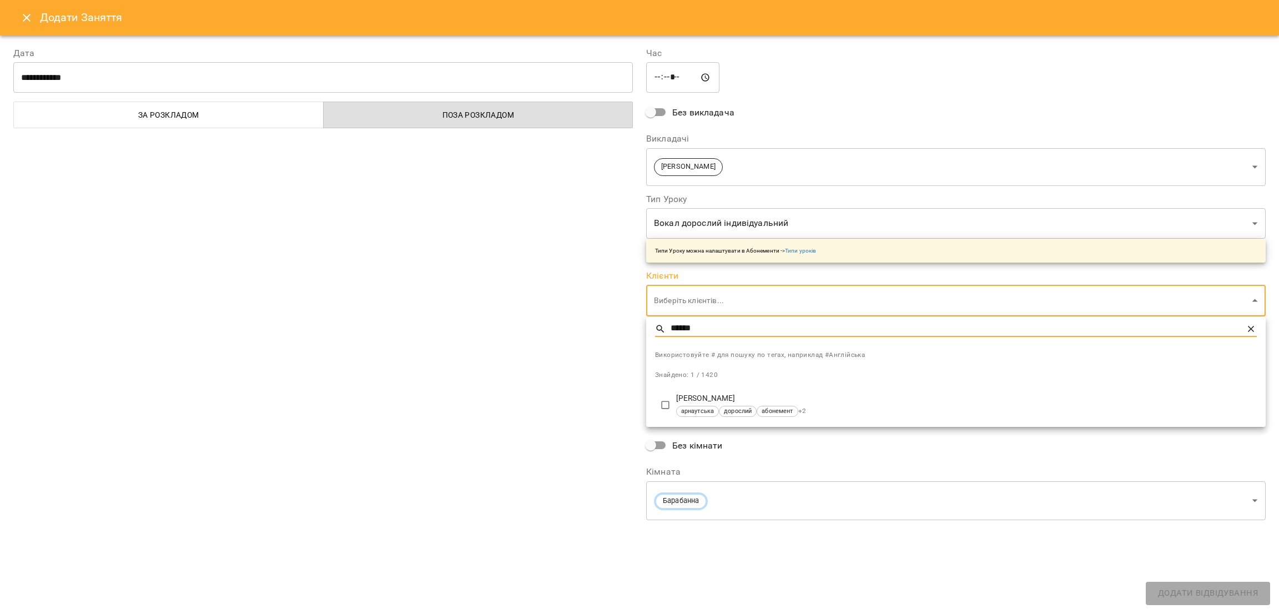
type input "******"
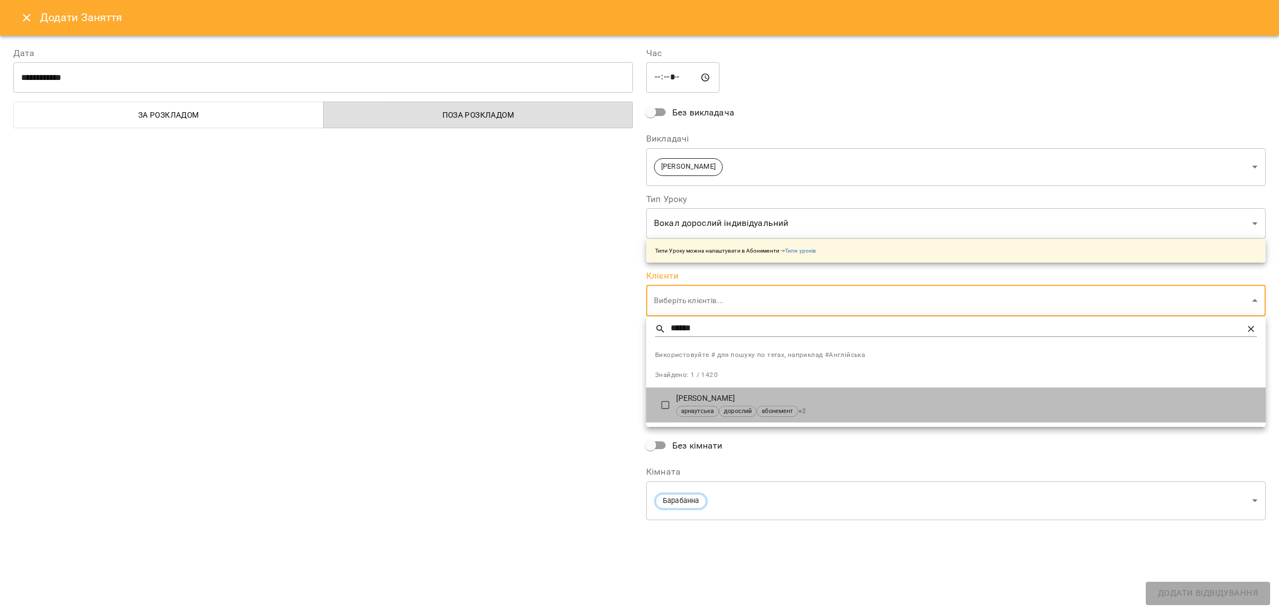
click at [651, 411] on li "Гуленко Тетяна арнаутська дорослий абонемент + 2" at bounding box center [956, 406] width 620 height 36
type input "**********"
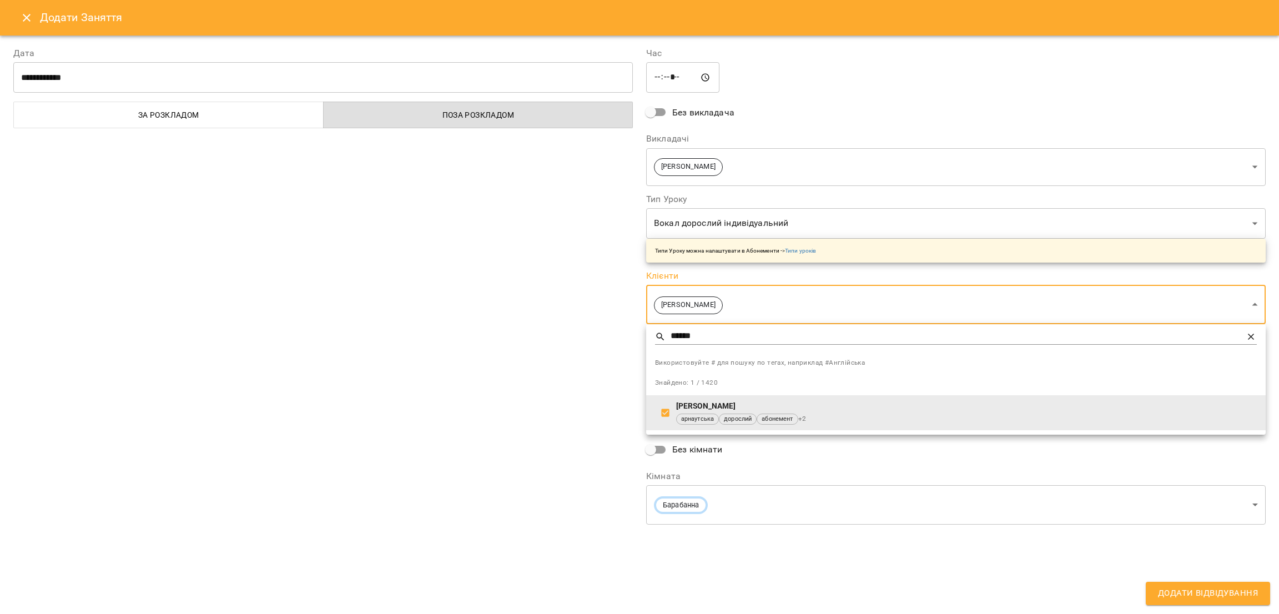
drag, startPoint x: 561, startPoint y: 390, endPoint x: 585, endPoint y: 384, distance: 24.1
click at [564, 390] on div at bounding box center [639, 307] width 1279 height 614
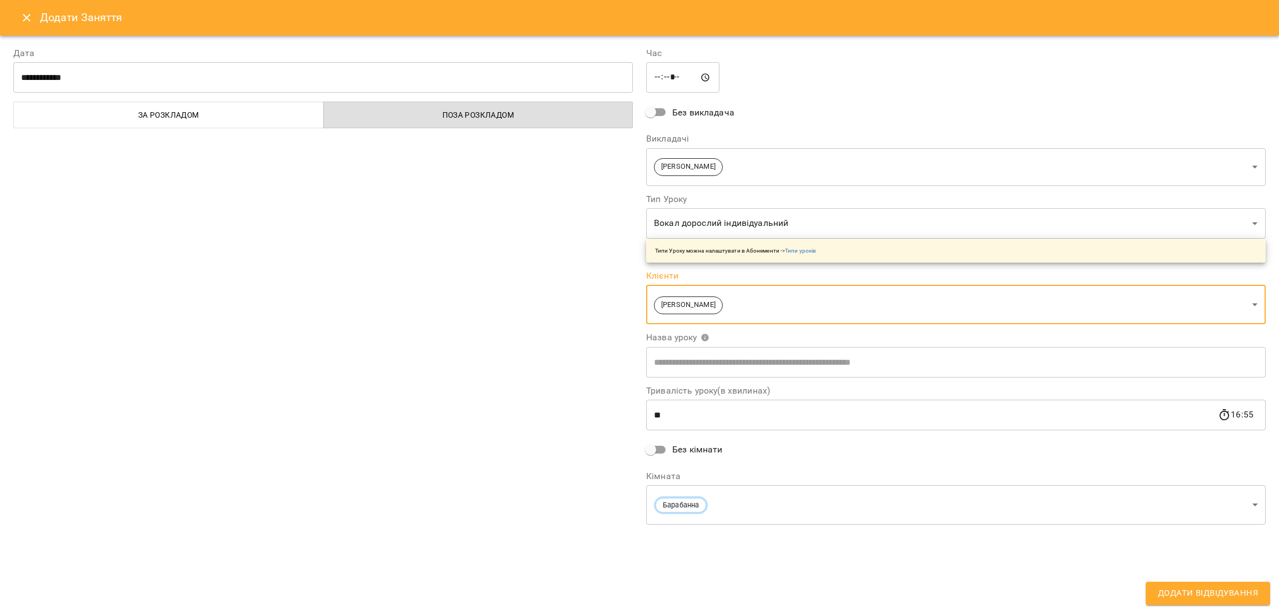
click at [718, 504] on body "For Business 99+ UA Пн 20 жовт Вт 21 жовт Ср 22 жовт Чт 23 жовт Пт 24 жовт Сб 2…" at bounding box center [639, 492] width 1279 height 984
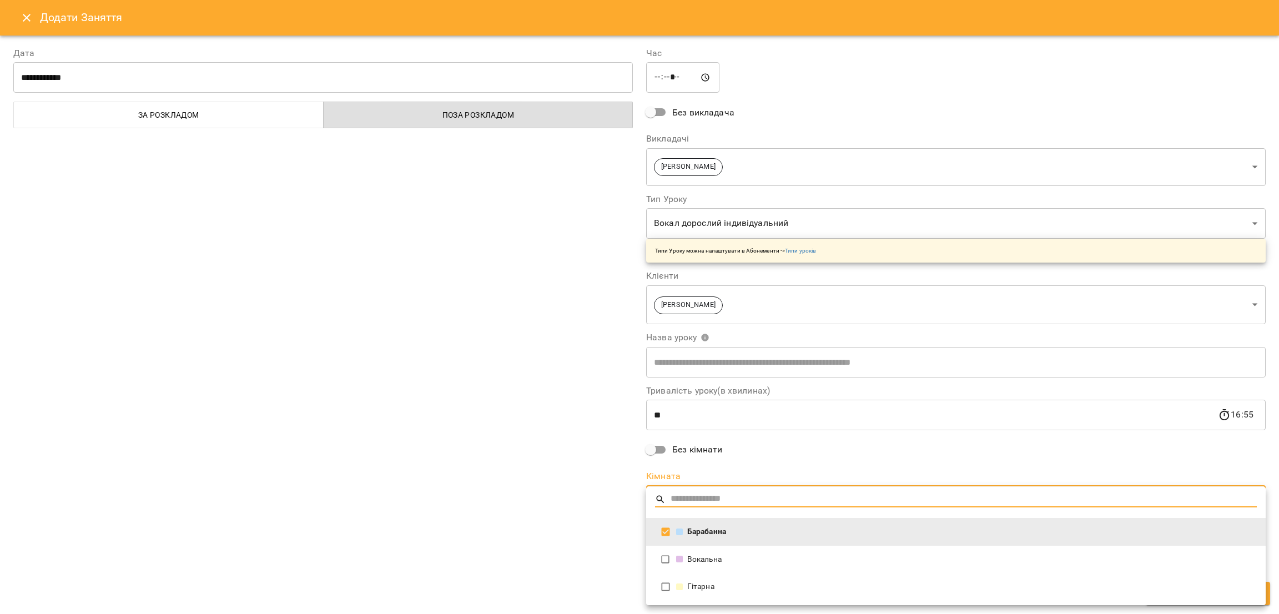
drag, startPoint x: 679, startPoint y: 556, endPoint x: 681, endPoint y: 551, distance: 5.8
click at [679, 556] on span at bounding box center [679, 559] width 7 height 7
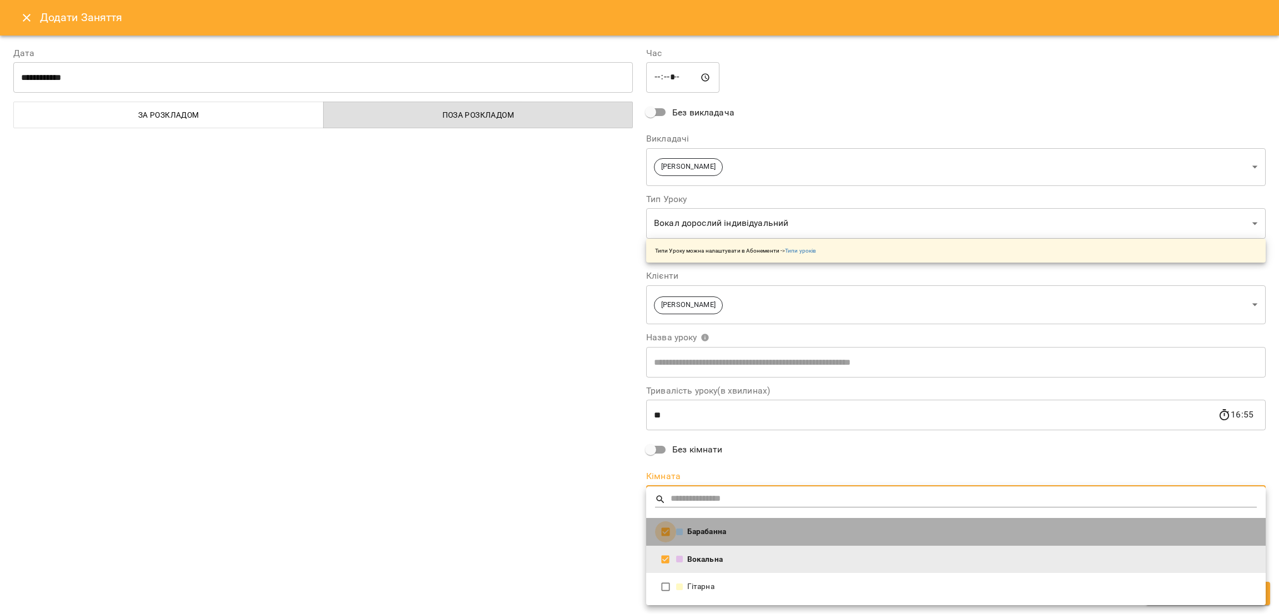
type input "**********"
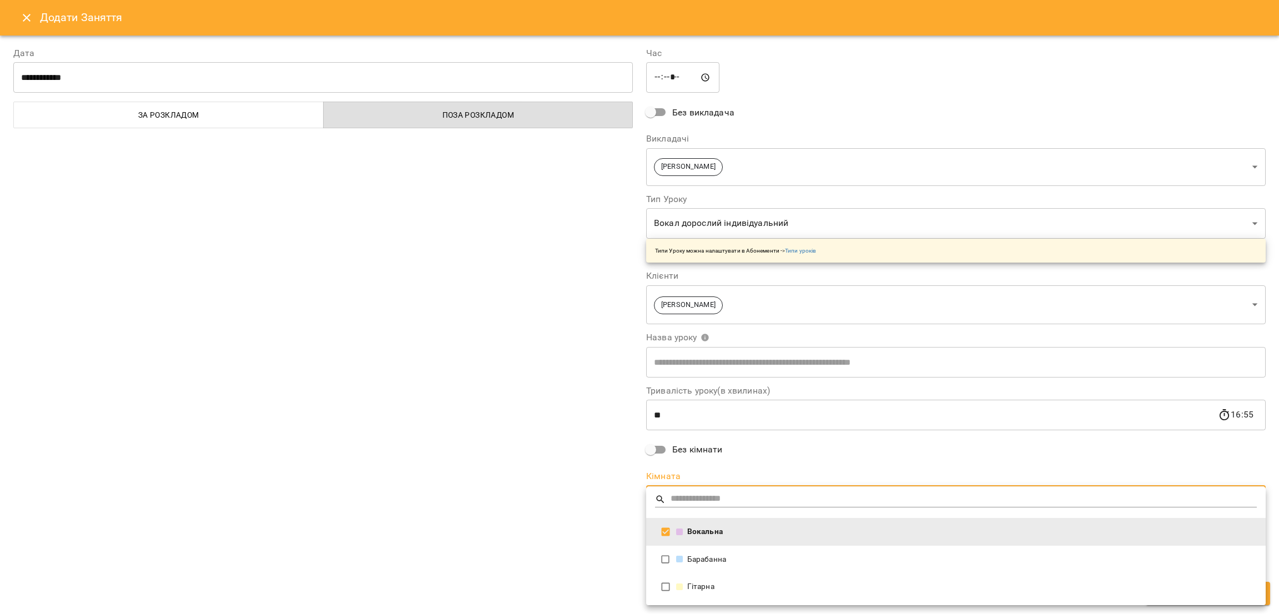
click at [515, 497] on div at bounding box center [639, 307] width 1279 height 614
click at [678, 504] on body "For Business 99+ UA Пн 20 жовт Вт 21 жовт Ср 22 жовт Чт 23 жовт Пт 24 жовт Сб 2…" at bounding box center [639, 492] width 1279 height 984
drag, startPoint x: 559, startPoint y: 506, endPoint x: 565, endPoint y: 506, distance: 6.1
click at [560, 506] on div at bounding box center [639, 307] width 1279 height 614
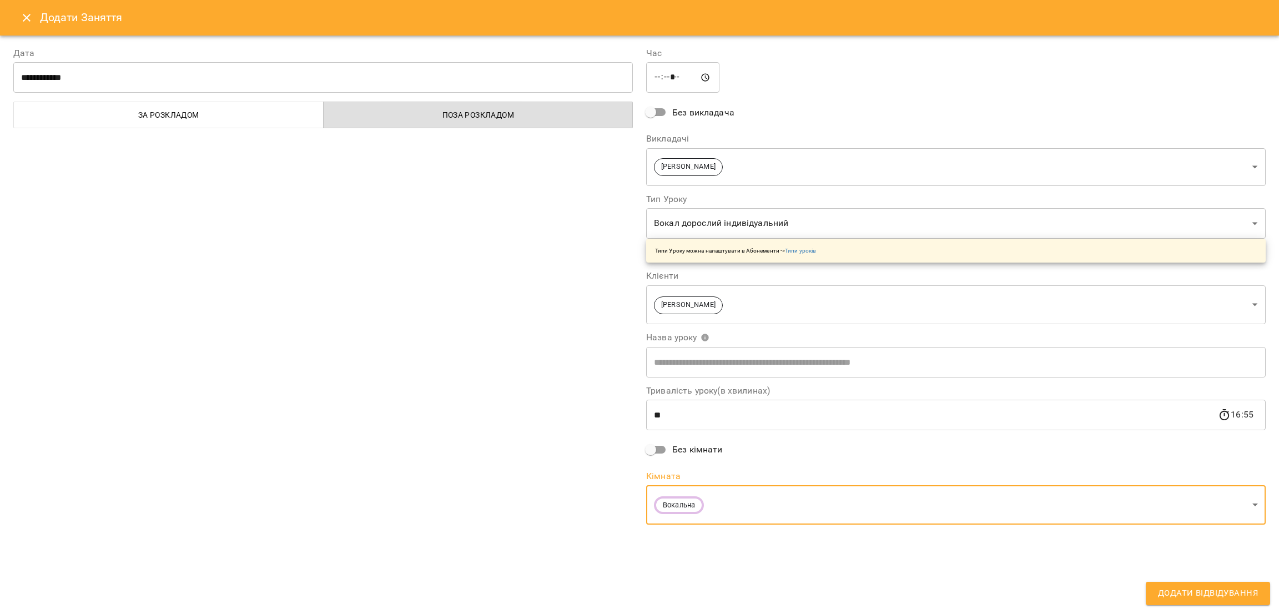
click at [1208, 584] on button "Додати Відвідування" at bounding box center [1208, 593] width 124 height 23
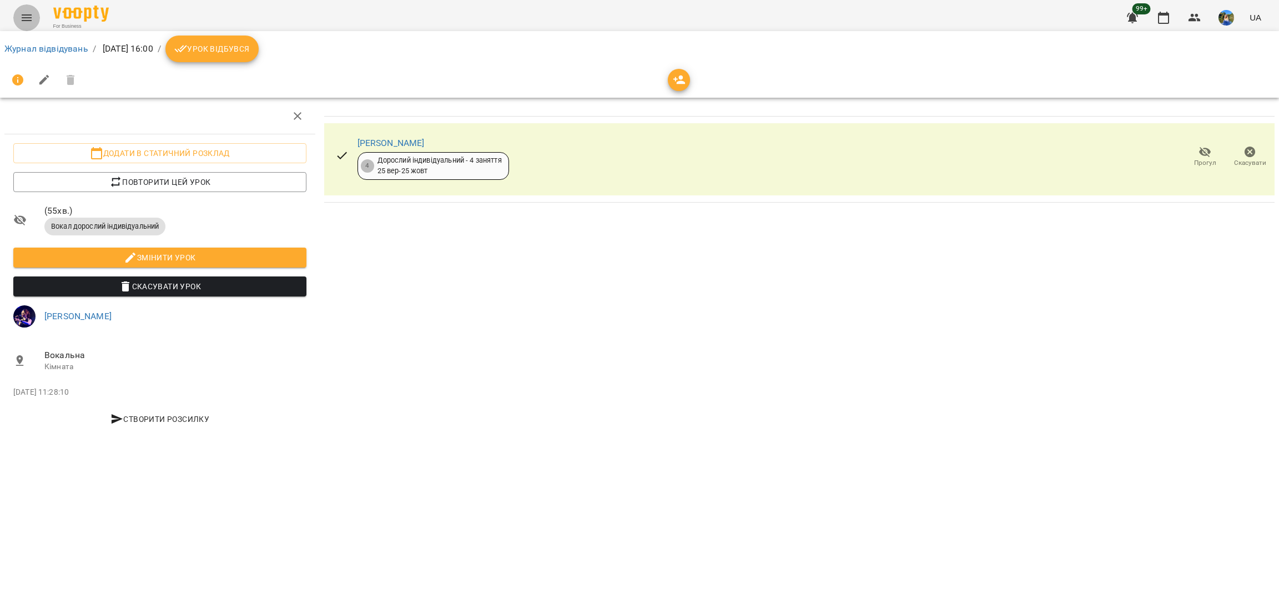
click at [26, 7] on button "Menu" at bounding box center [26, 17] width 27 height 27
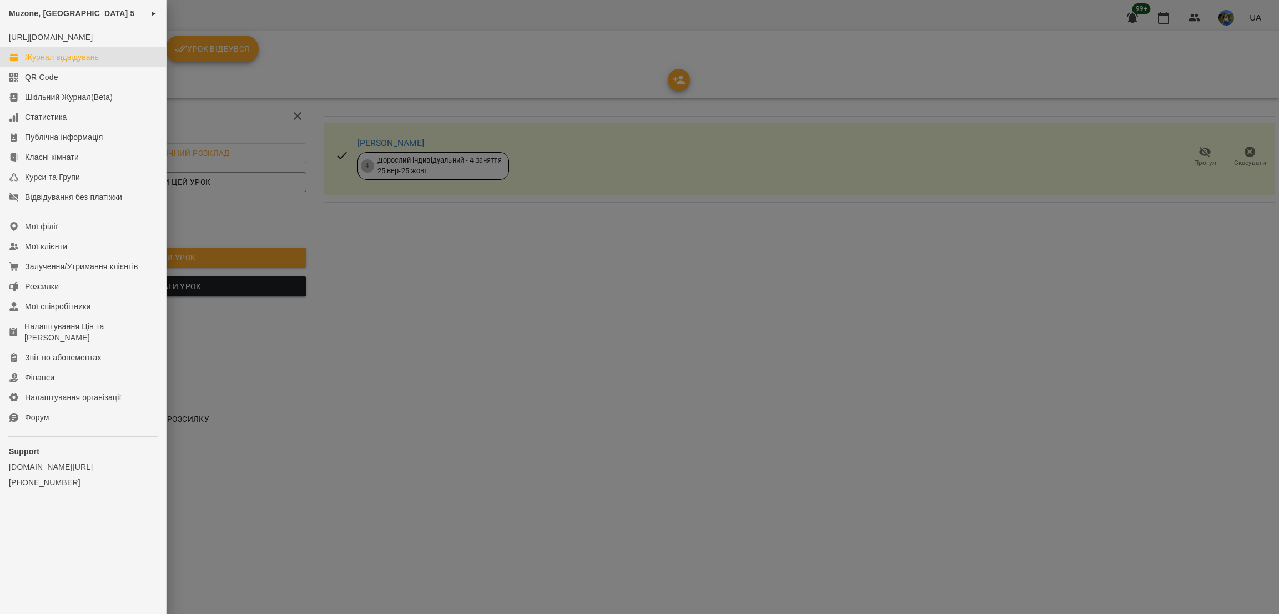
click at [74, 63] on div "Журнал відвідувань" at bounding box center [62, 57] width 74 height 11
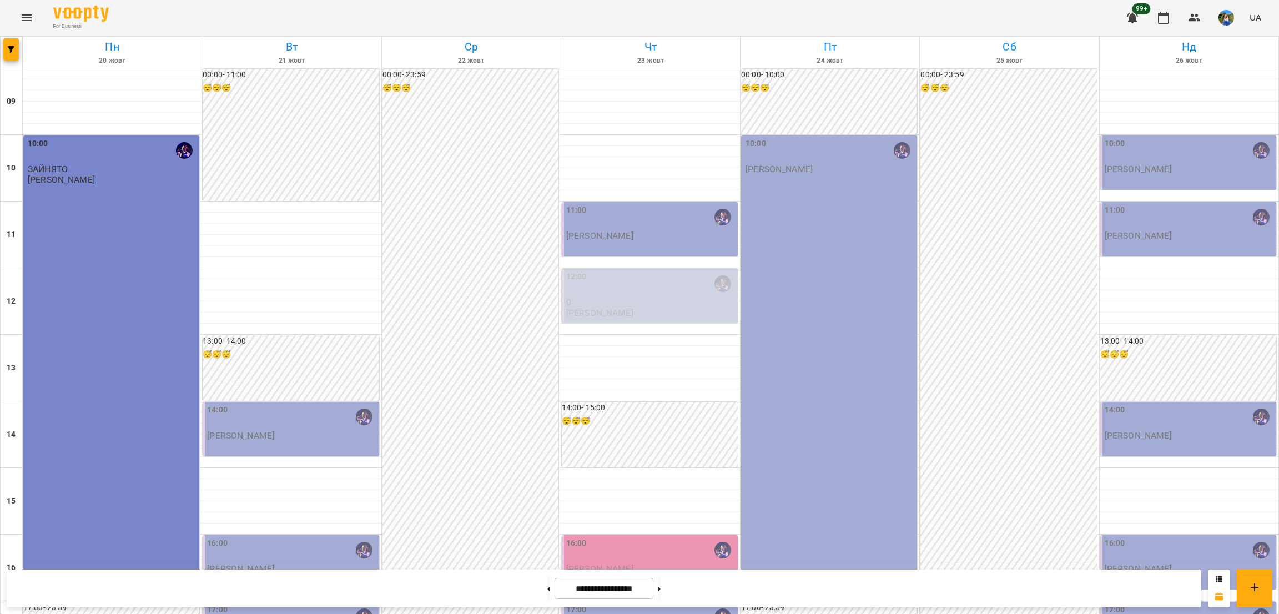
scroll to position [249, 0]
click at [680, 535] on div "16:00 Гуленко Тетяна" at bounding box center [650, 562] width 176 height 54
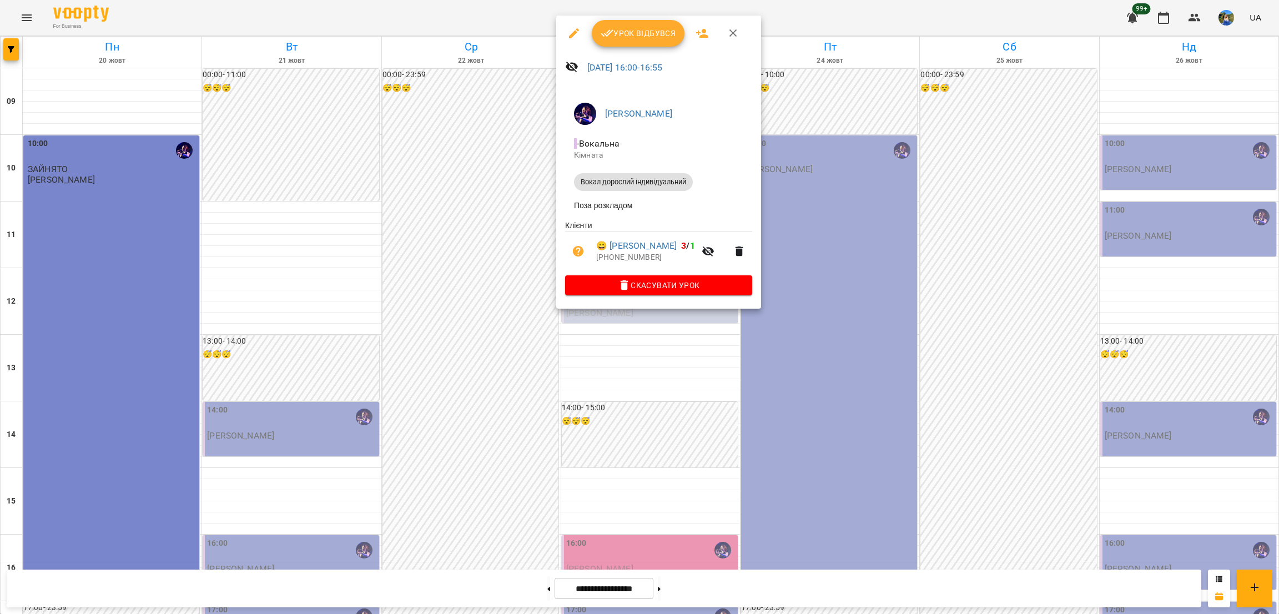
drag, startPoint x: 644, startPoint y: 441, endPoint x: 651, endPoint y: 406, distance: 36.3
click at [647, 438] on div at bounding box center [639, 307] width 1279 height 614
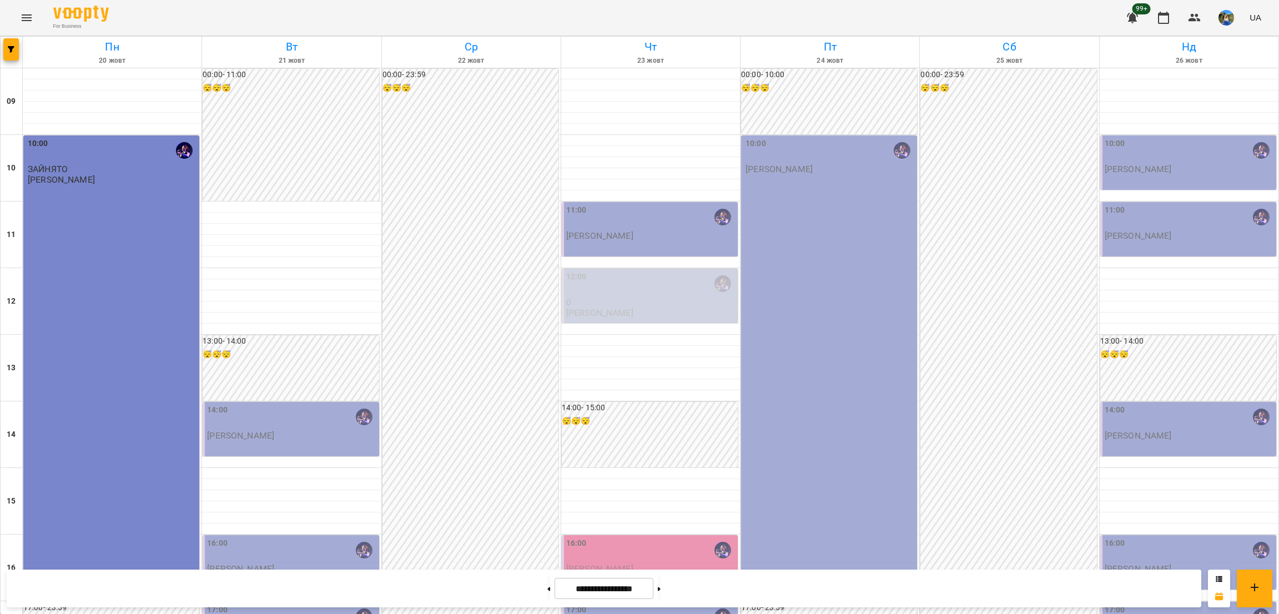
click at [652, 604] on div "17:00 Христина Андреєва" at bounding box center [650, 622] width 169 height 37
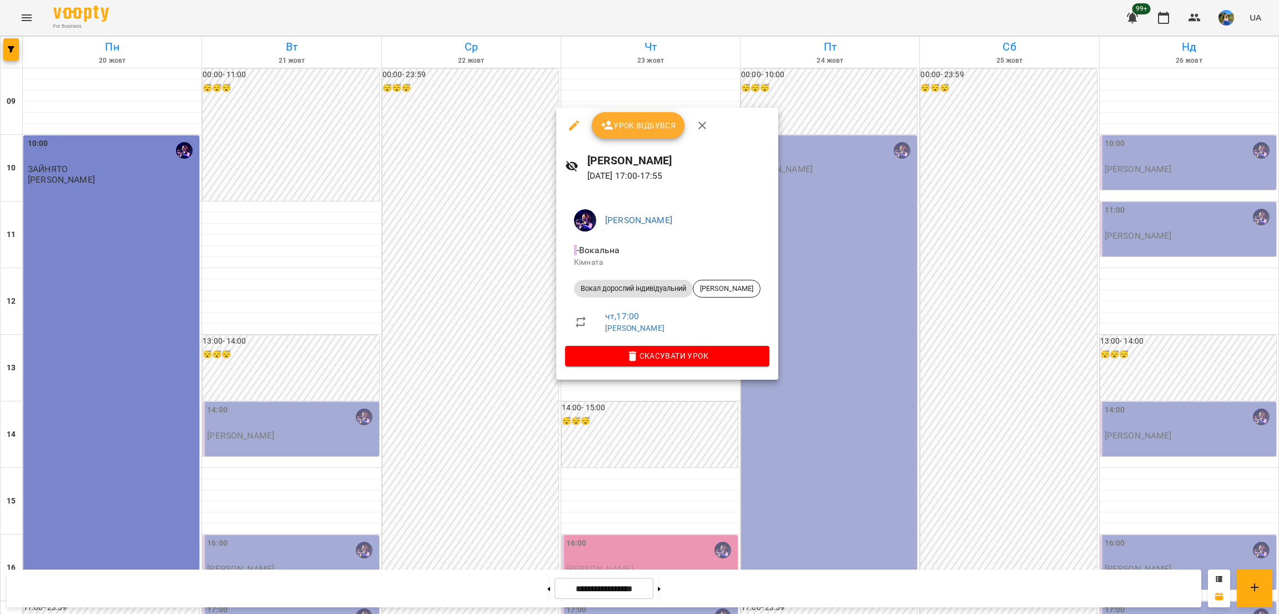
drag, startPoint x: 661, startPoint y: 413, endPoint x: 641, endPoint y: 438, distance: 32.0
click at [661, 411] on div at bounding box center [639, 307] width 1279 height 614
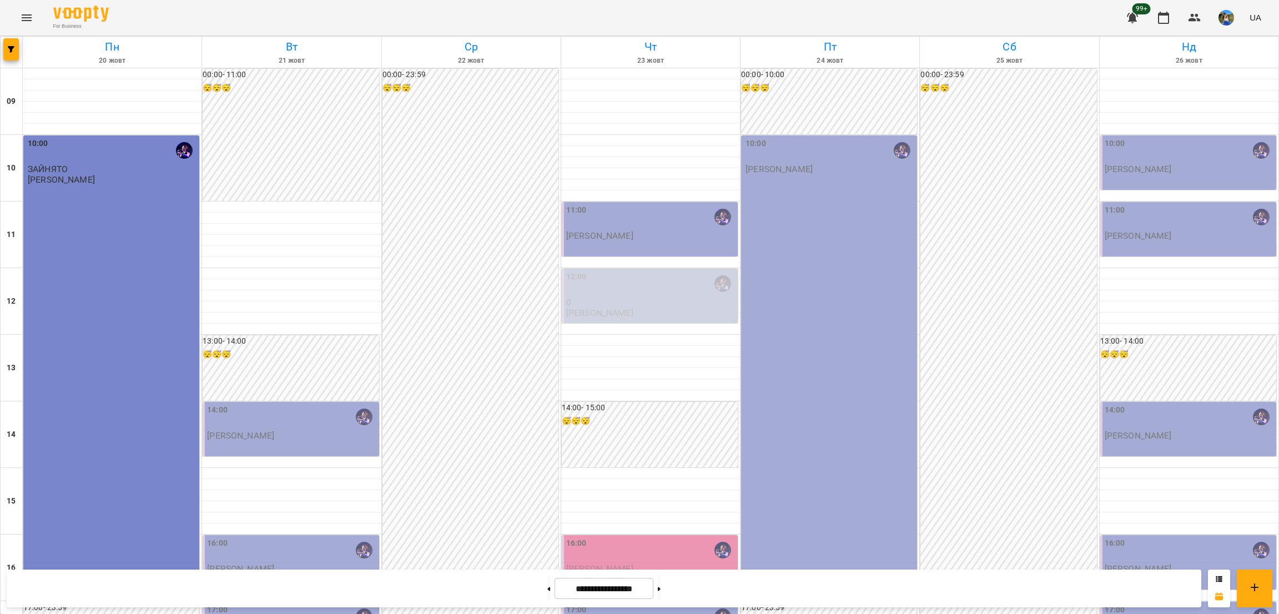
click at [659, 535] on div "16:00 Гуленко Тетяна" at bounding box center [650, 562] width 176 height 54
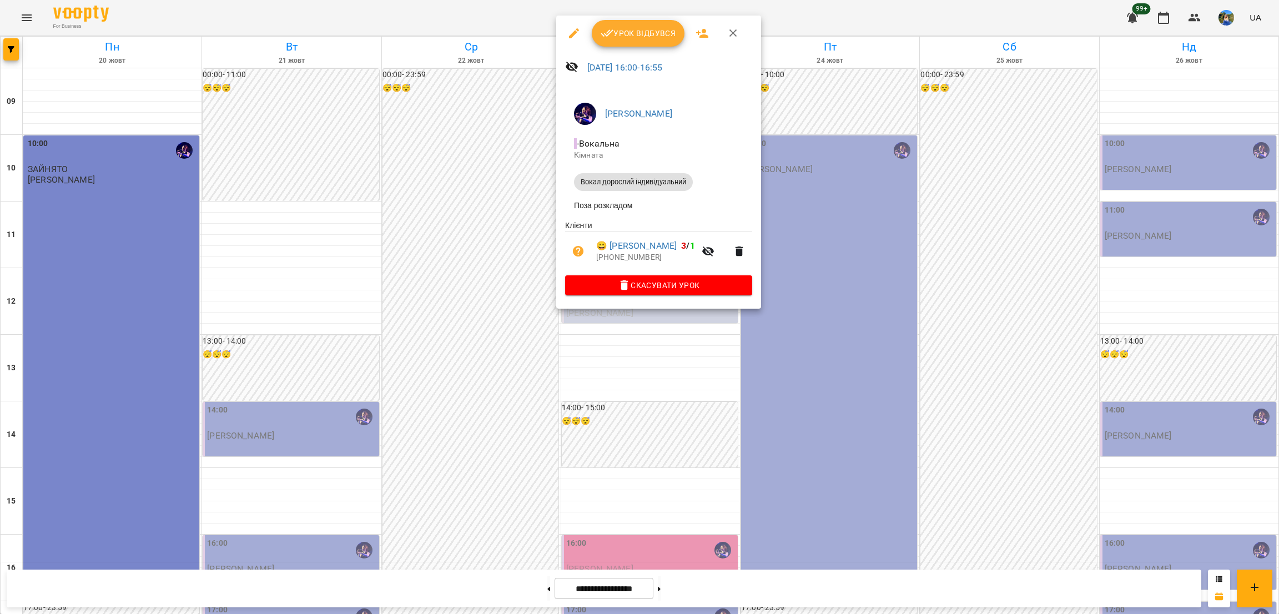
click at [652, 418] on div at bounding box center [639, 307] width 1279 height 614
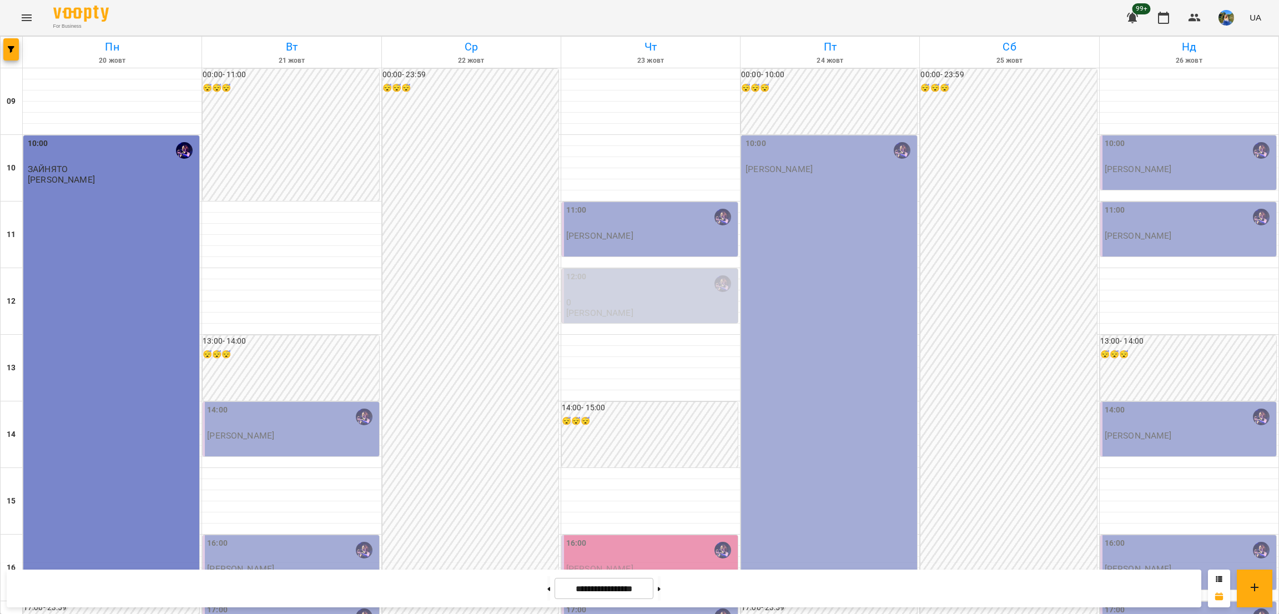
click at [657, 564] on p "[PERSON_NAME]" at bounding box center [650, 568] width 169 height 9
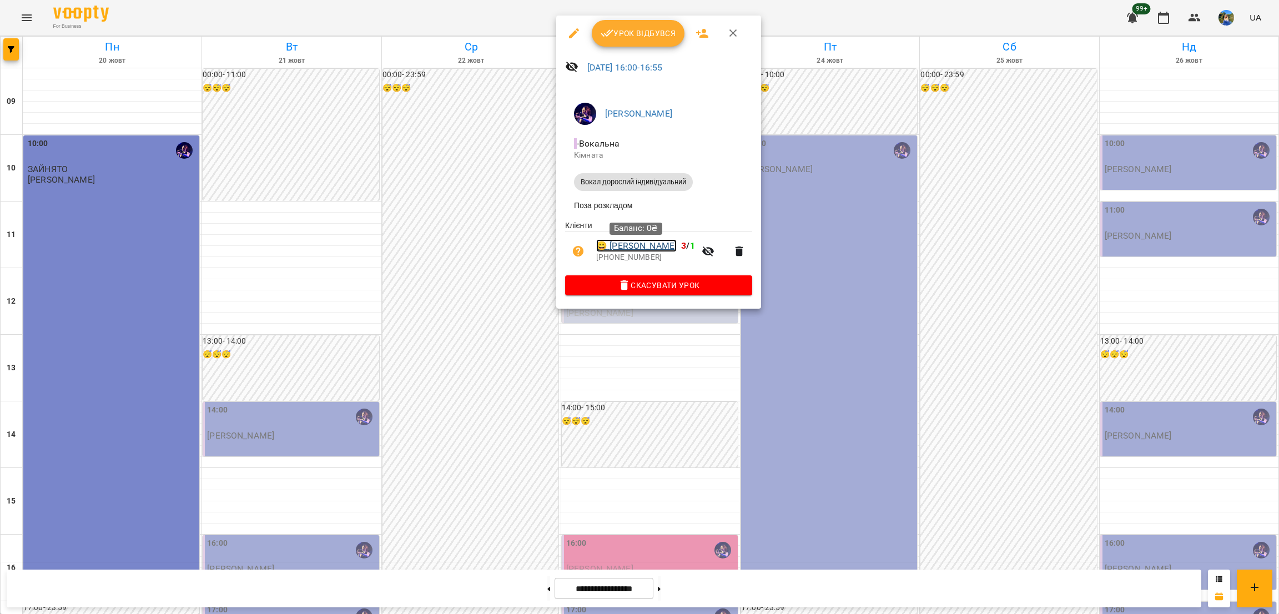
click at [646, 247] on link "😀 Гуленко Тетяна" at bounding box center [636, 245] width 81 height 13
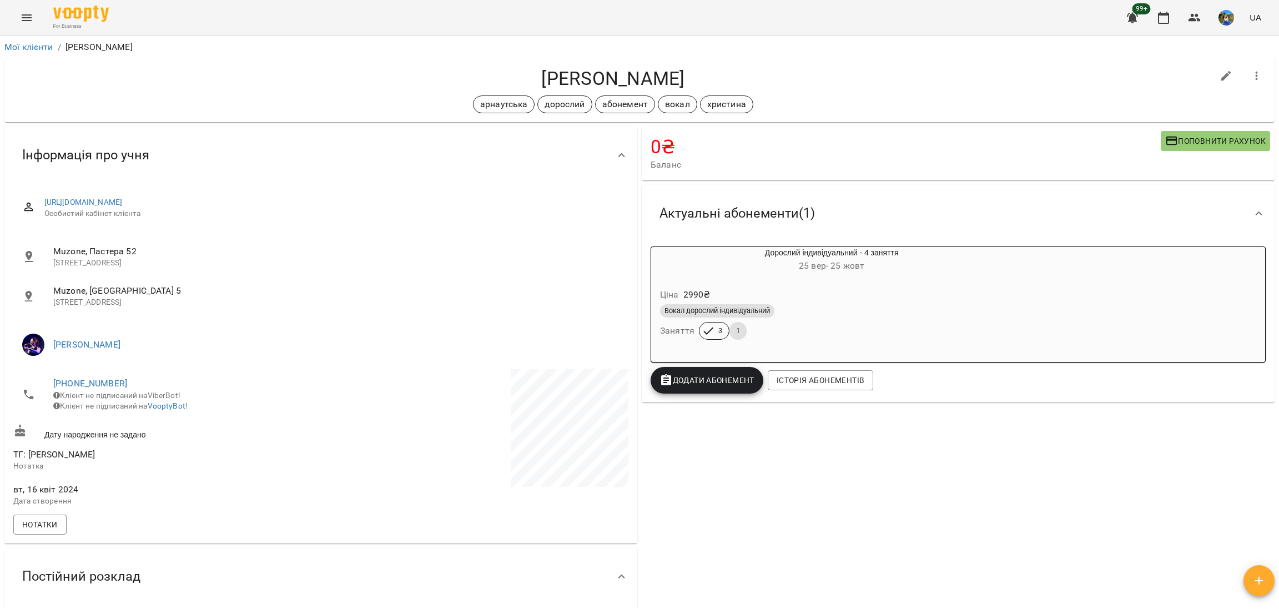
click at [1203, 135] on span "Поповнити рахунок" at bounding box center [1215, 140] width 100 height 13
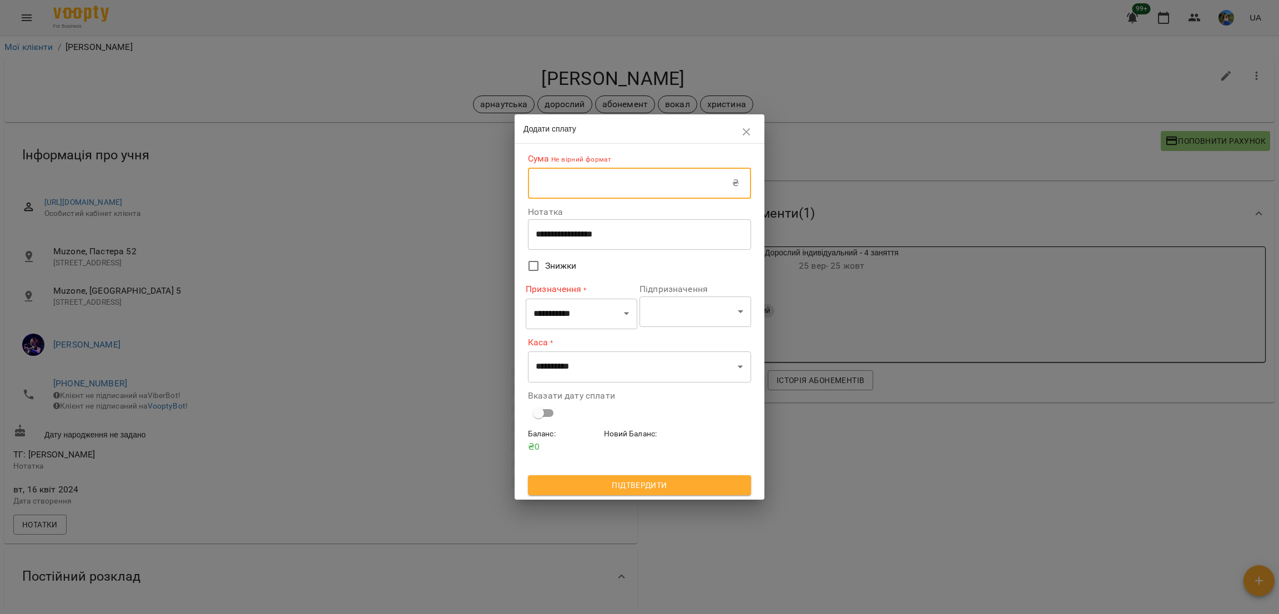
click at [652, 183] on input "text" at bounding box center [630, 183] width 204 height 31
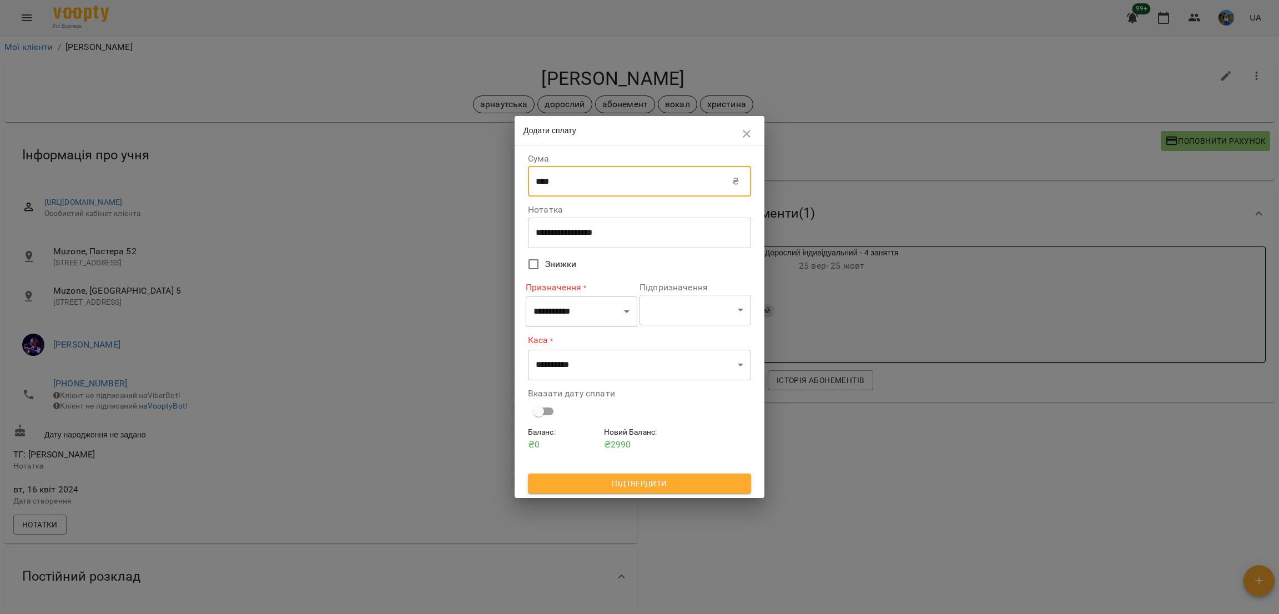
type input "****"
click at [667, 227] on div "**********" at bounding box center [639, 232] width 223 height 31
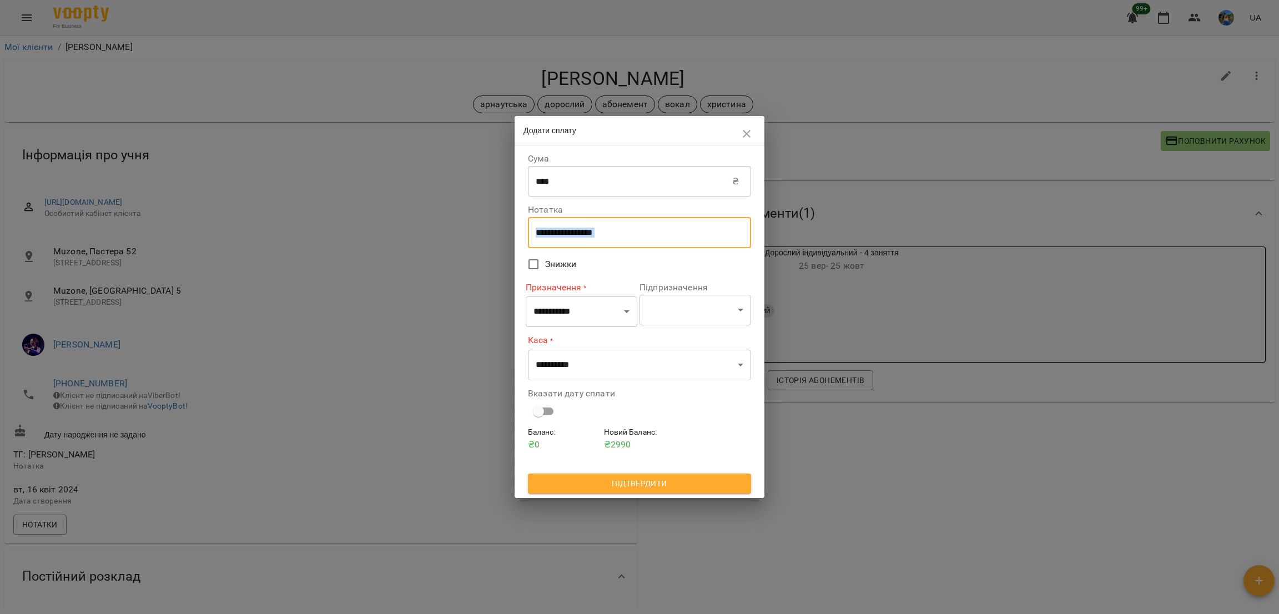
click at [667, 227] on div "**********" at bounding box center [639, 232] width 223 height 31
click at [666, 228] on textarea "**********" at bounding box center [640, 233] width 208 height 11
click at [667, 228] on textarea "**********" at bounding box center [640, 233] width 208 height 11
type textarea "*****"
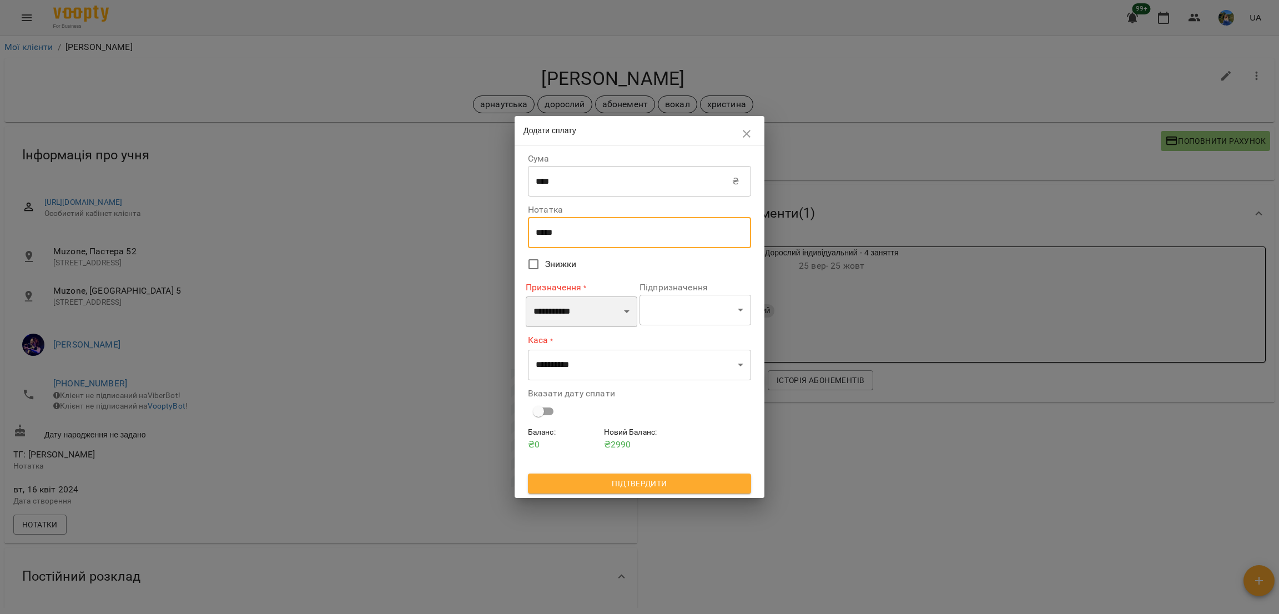
drag, startPoint x: 604, startPoint y: 318, endPoint x: 610, endPoint y: 316, distance: 6.5
click at [604, 318] on select "**********" at bounding box center [582, 311] width 112 height 31
select select "**********"
click at [526, 296] on select "**********" at bounding box center [582, 311] width 112 height 31
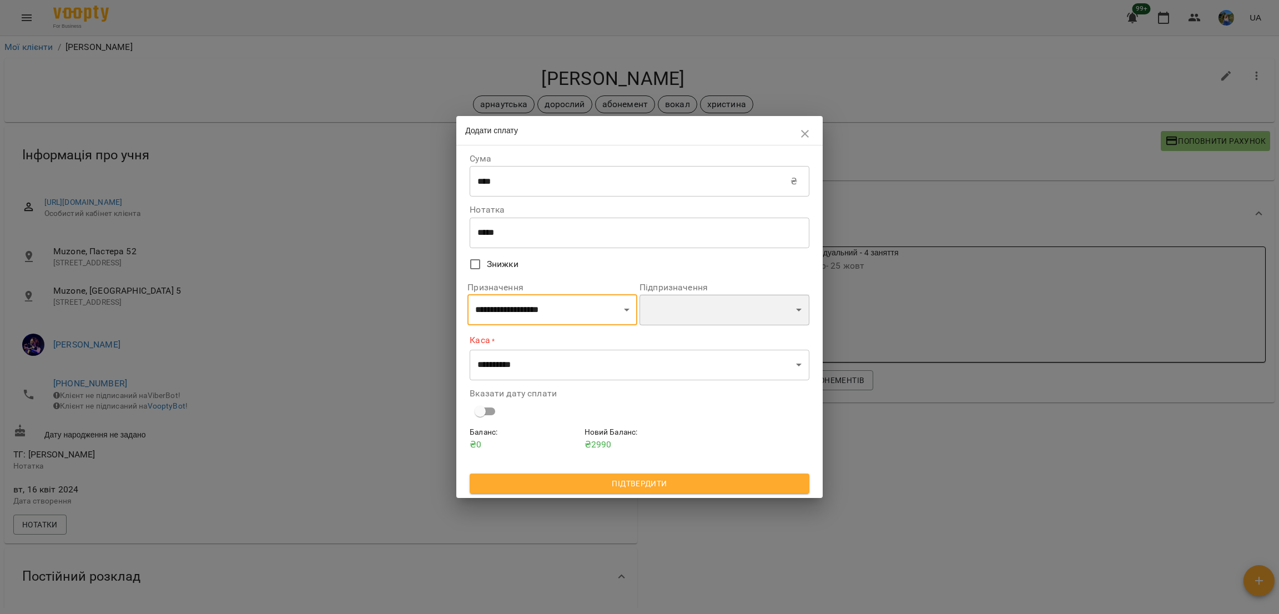
click at [707, 311] on select "**********" at bounding box center [725, 309] width 170 height 31
select select "********"
click at [640, 295] on select "**********" at bounding box center [725, 309] width 170 height 31
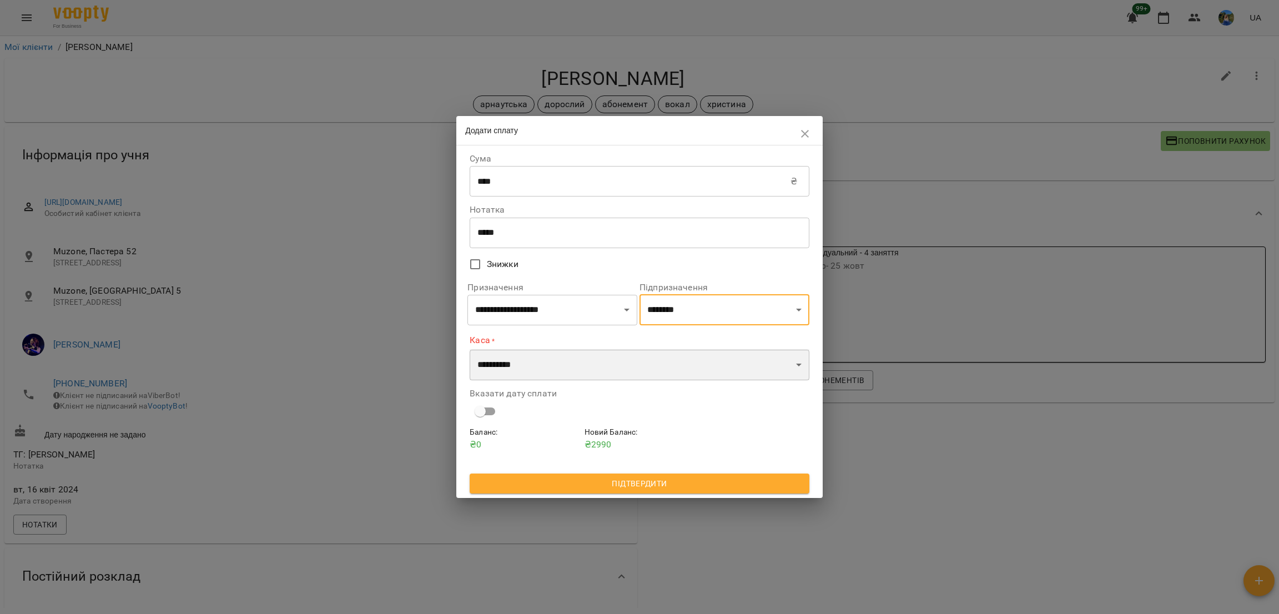
click at [542, 367] on select "**********" at bounding box center [640, 364] width 340 height 31
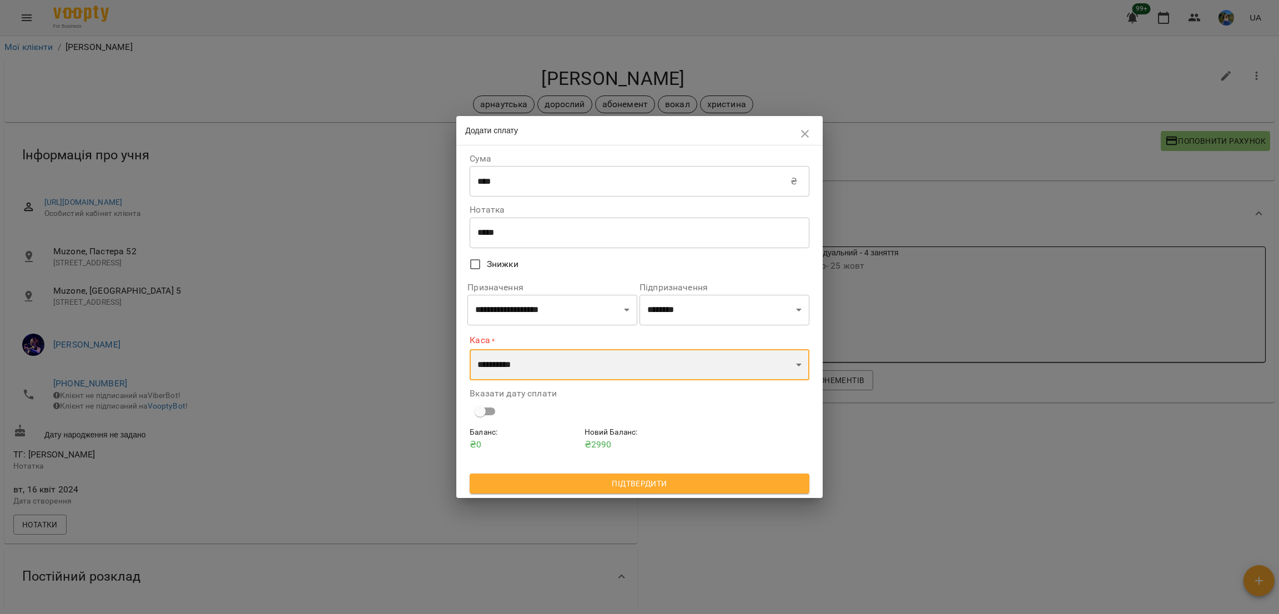
select select "****"
click at [470, 349] on select "**********" at bounding box center [640, 364] width 340 height 31
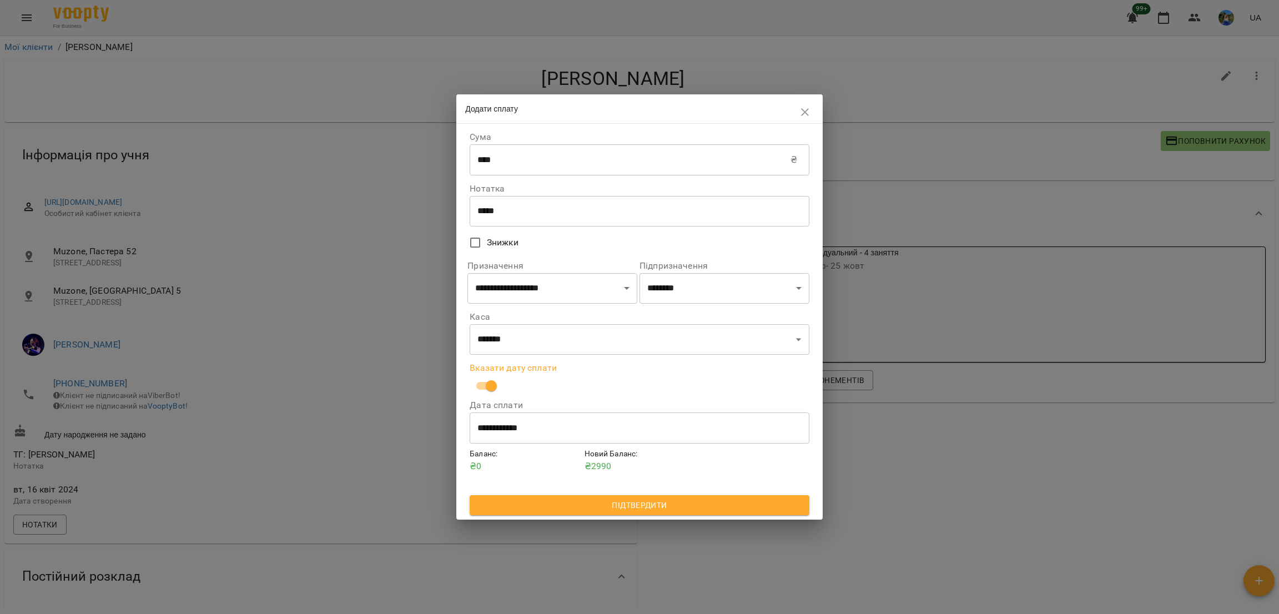
click at [614, 514] on button "Підтвердити" at bounding box center [640, 505] width 340 height 20
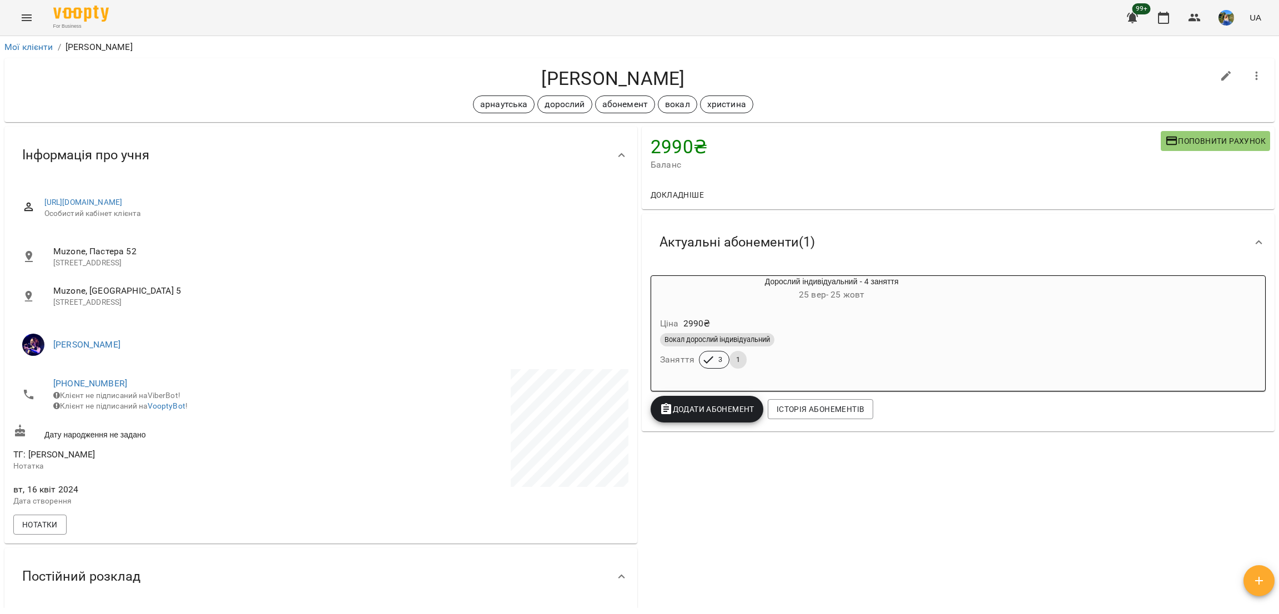
click at [695, 405] on span "Додати Абонемент" at bounding box center [707, 409] width 95 height 13
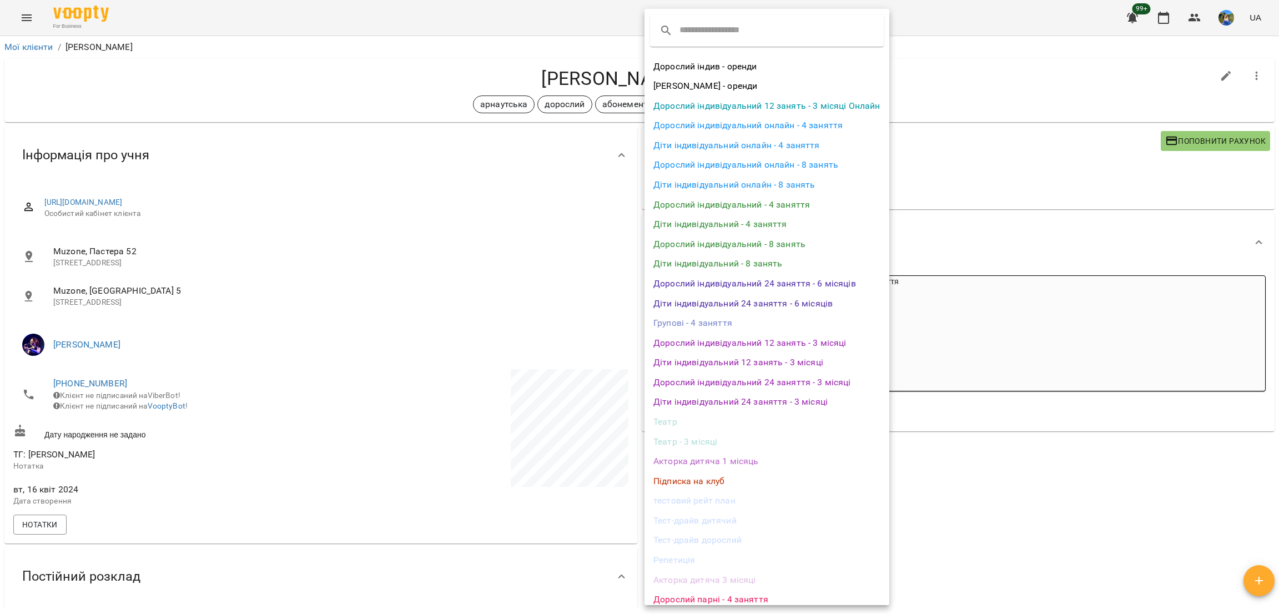
click at [705, 208] on li "Дорослий індивідуальний - 4 заняття" at bounding box center [767, 205] width 245 height 20
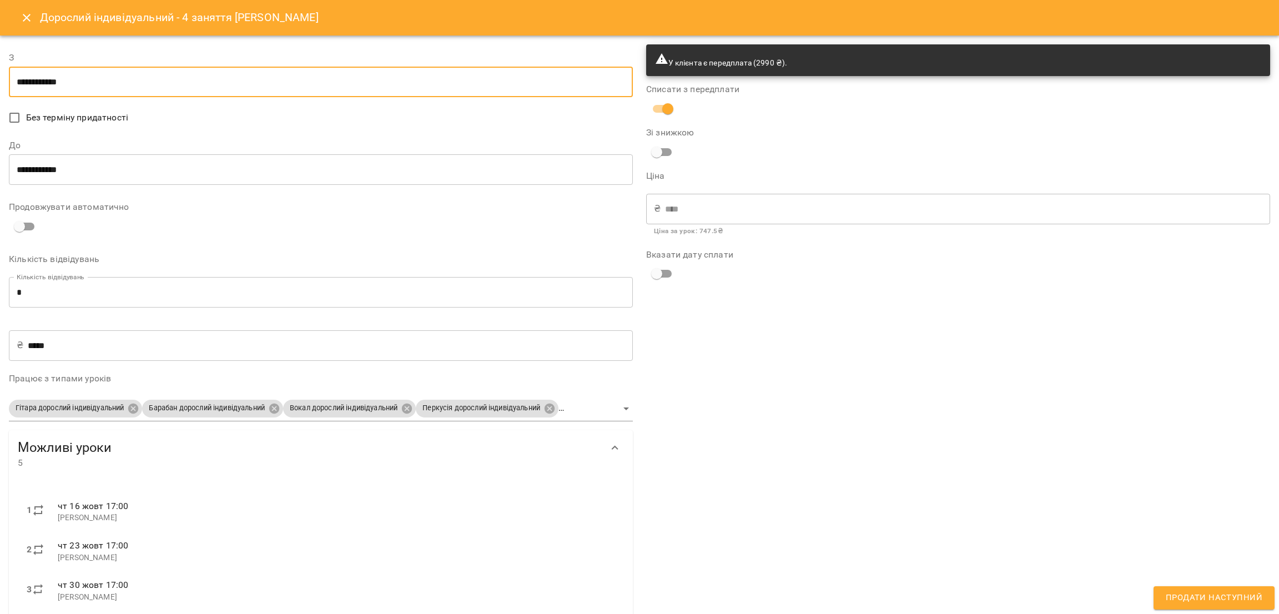
click at [172, 90] on input "**********" at bounding box center [321, 82] width 624 height 31
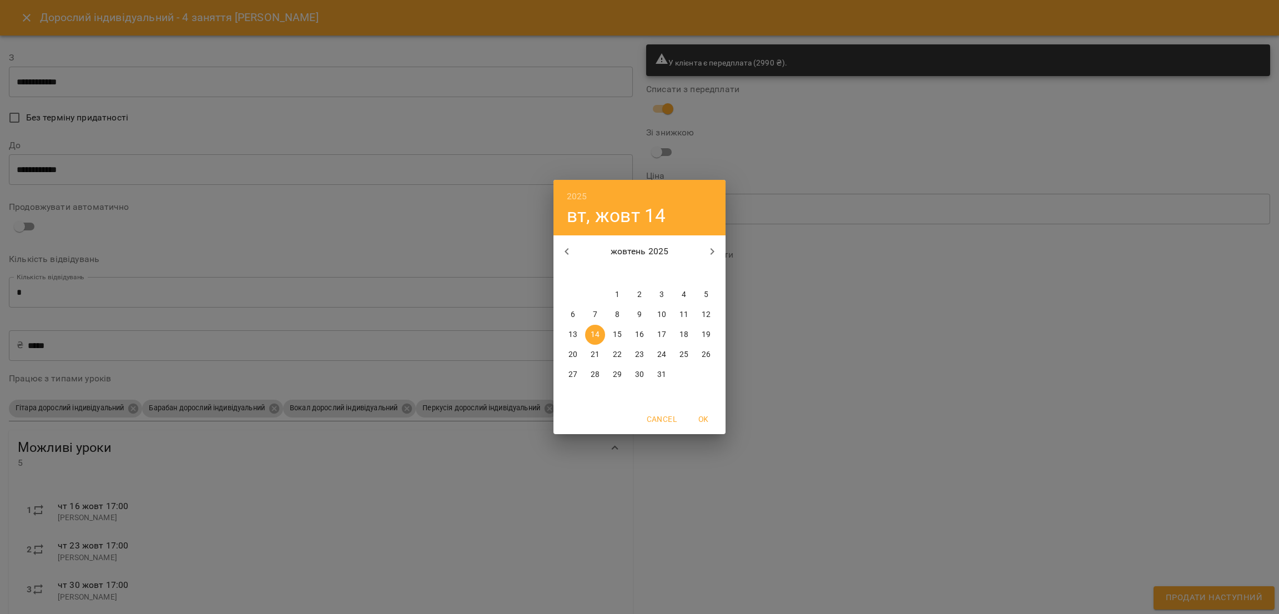
click at [638, 351] on p "23" at bounding box center [639, 354] width 9 height 11
type input "**********"
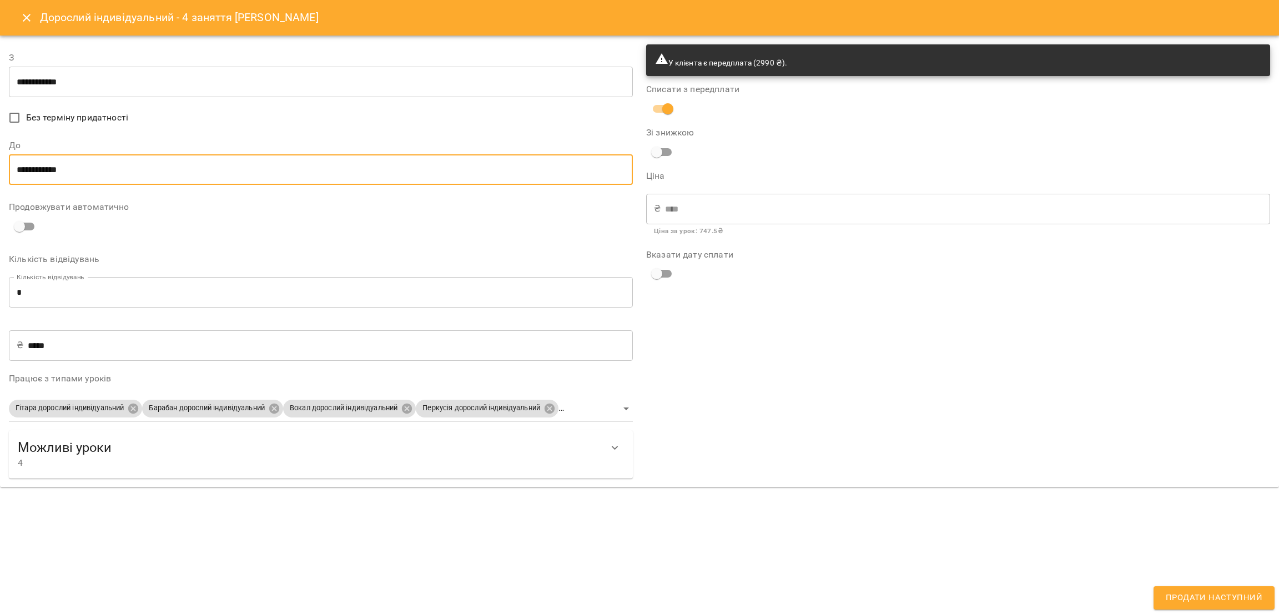
click at [259, 171] on input "**********" at bounding box center [321, 169] width 624 height 31
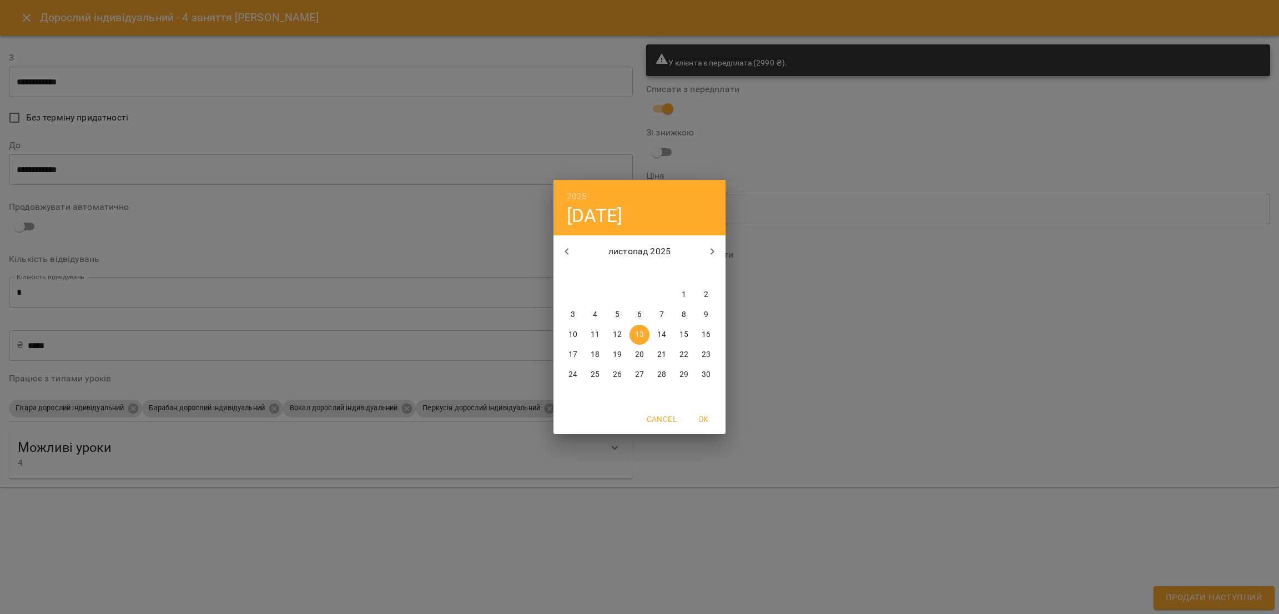
drag, startPoint x: 683, startPoint y: 358, endPoint x: 708, endPoint y: 354, distance: 24.7
click at [708, 354] on div "17 18 19 20 21 22 23" at bounding box center [640, 355] width 172 height 20
click at [708, 354] on p "23" at bounding box center [706, 354] width 9 height 11
type input "**********"
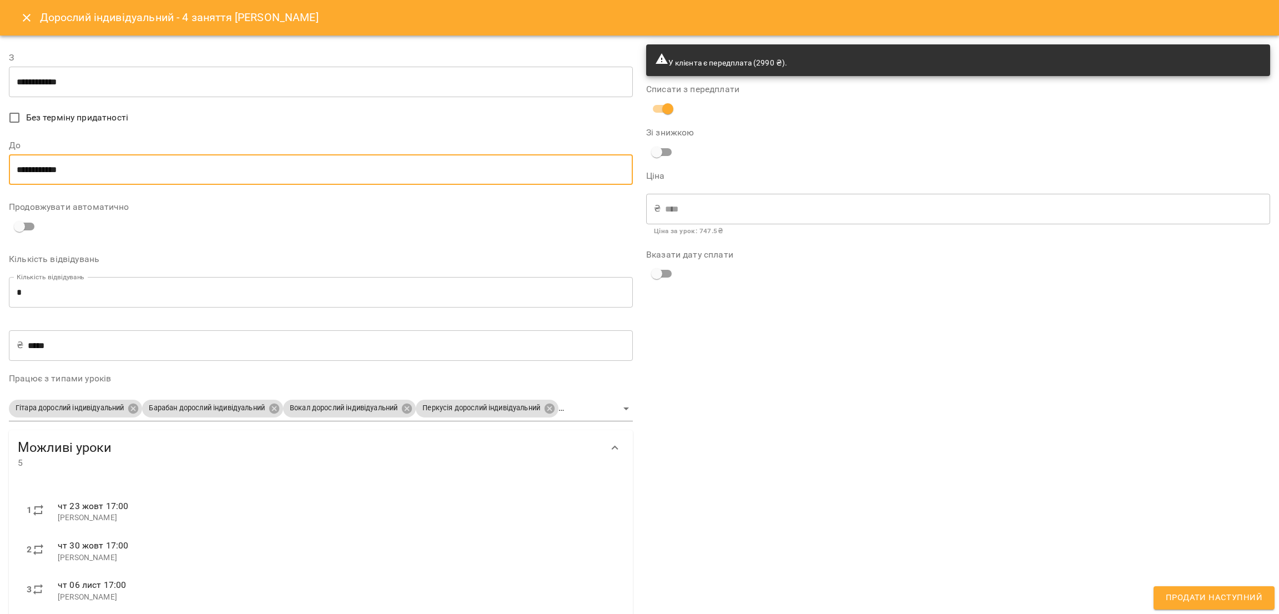
click at [612, 406] on body "For Business 99+ UA Мої клієнти / Гуленко Тетяна Гуленко Тетяна арнаутська доро…" at bounding box center [639, 325] width 1279 height 650
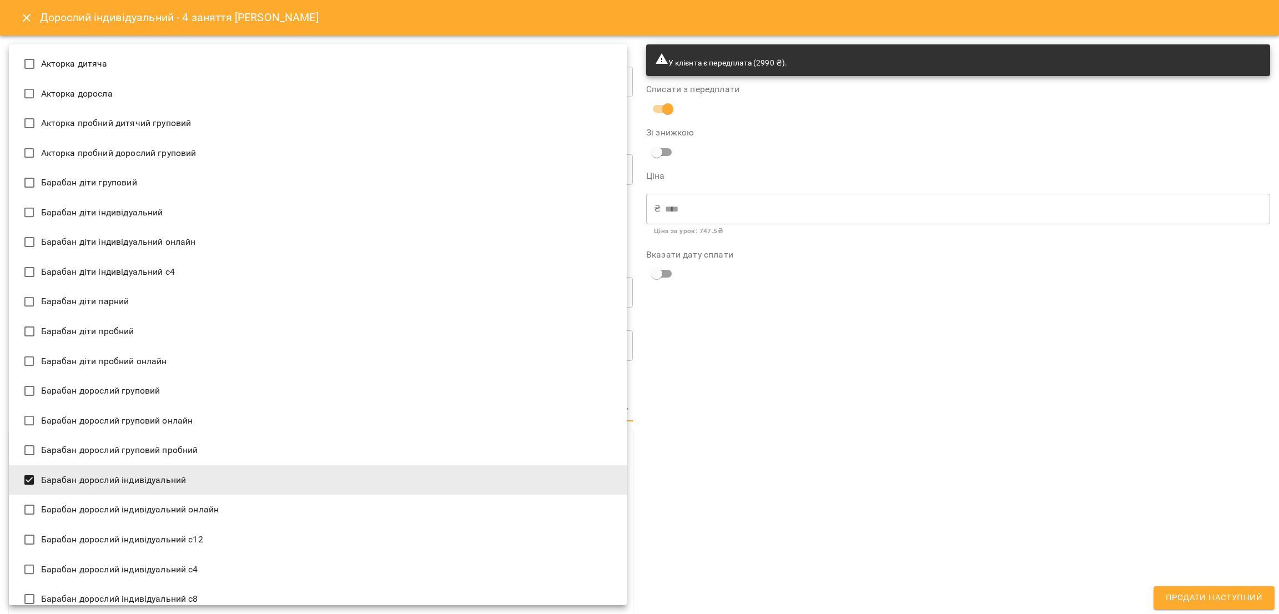
scroll to position [2356, 0]
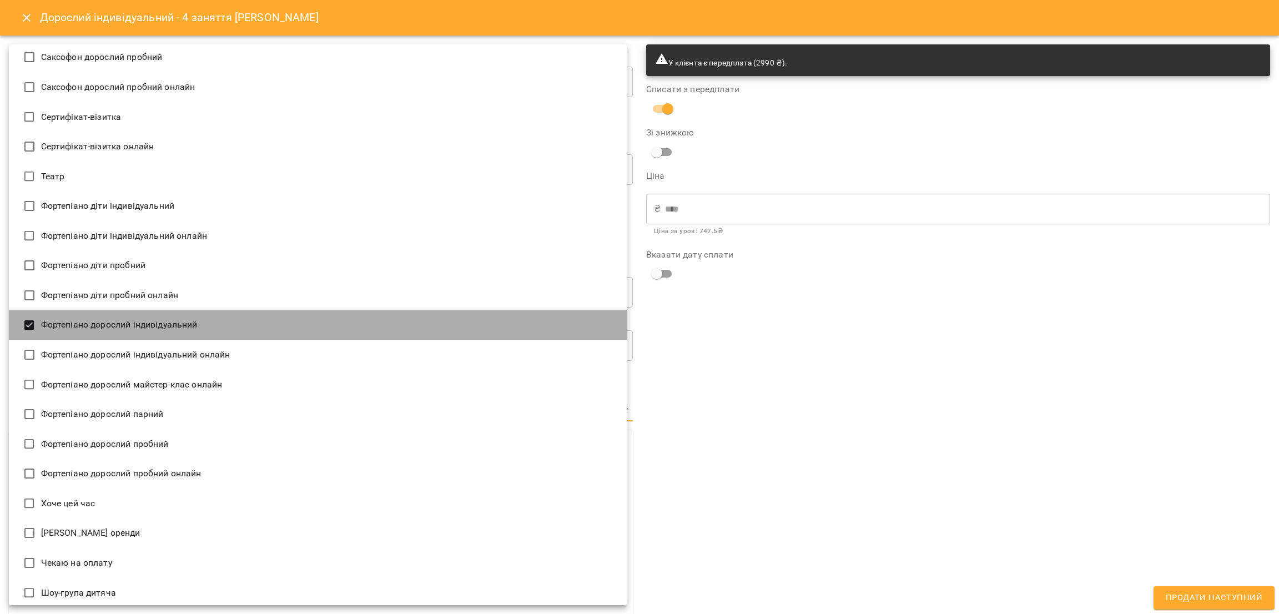
click at [417, 330] on li "Фортепіано дорослий індивідуальний" at bounding box center [318, 325] width 618 height 30
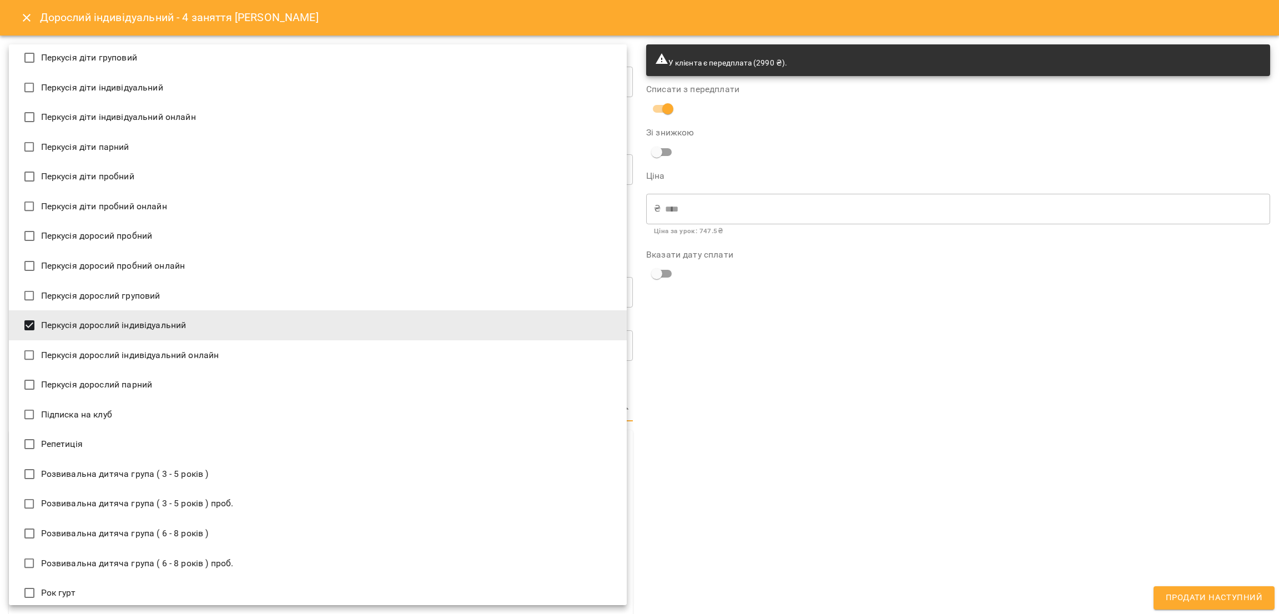
click at [417, 328] on li "Перкусія дорослий індивідуальний" at bounding box center [318, 325] width 618 height 30
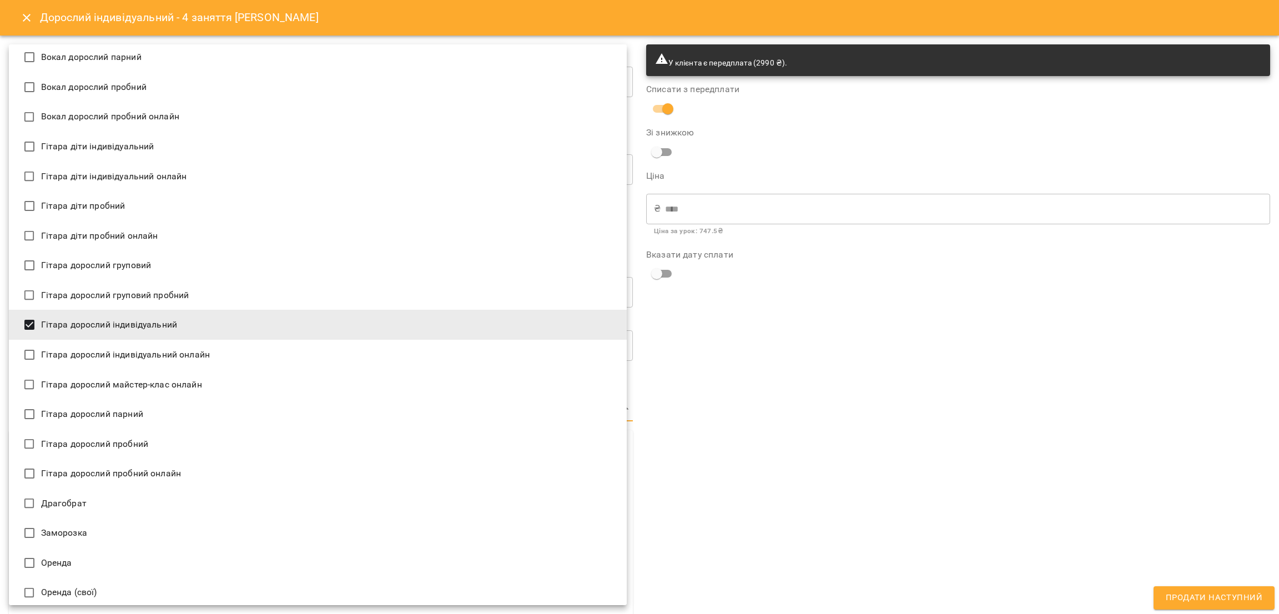
click at [417, 328] on li "Гітара дорослий індивідуальний" at bounding box center [318, 325] width 618 height 30
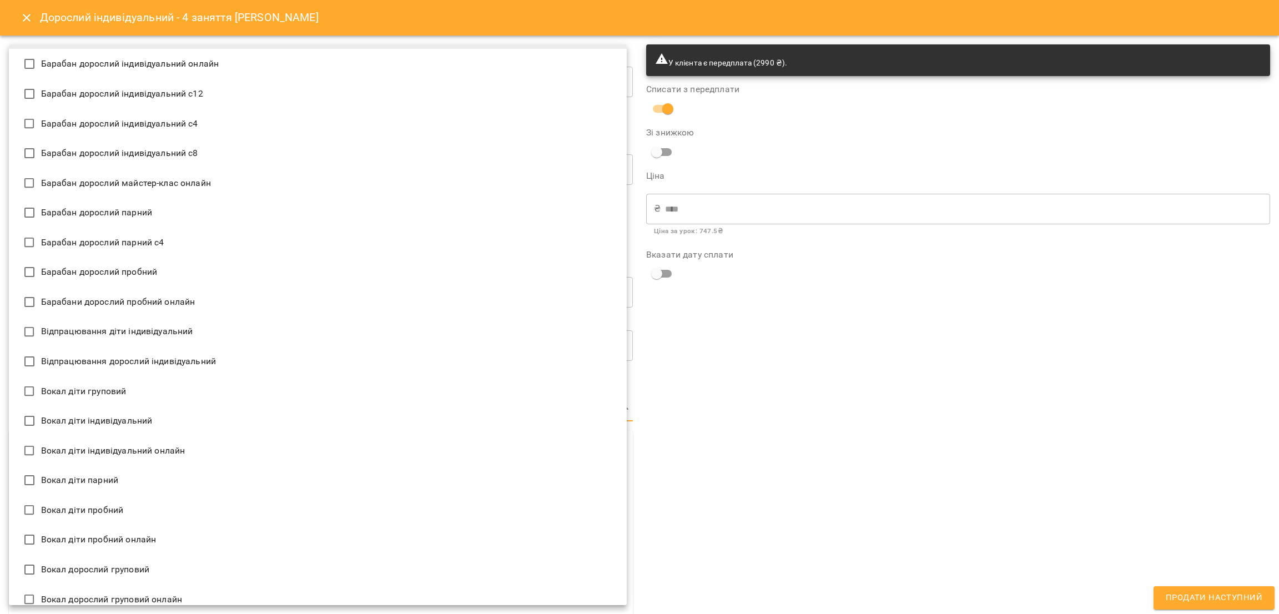
scroll to position [196, 0]
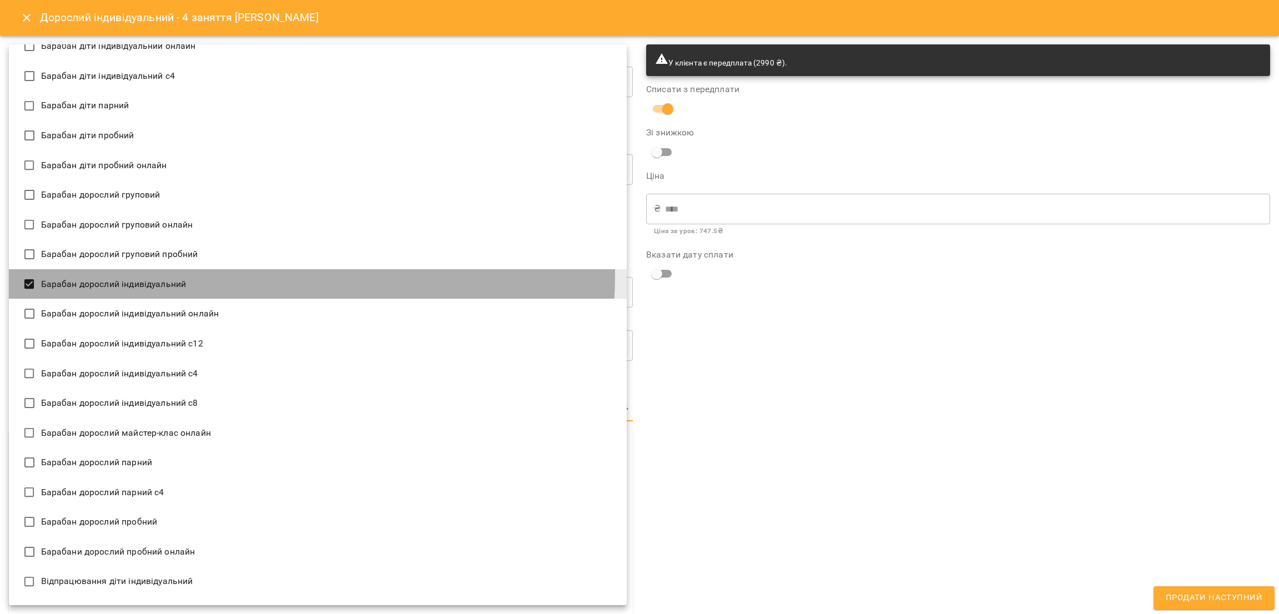
click at [276, 276] on li "Барабан дорослий індивідуальний" at bounding box center [318, 284] width 618 height 30
type input "**********"
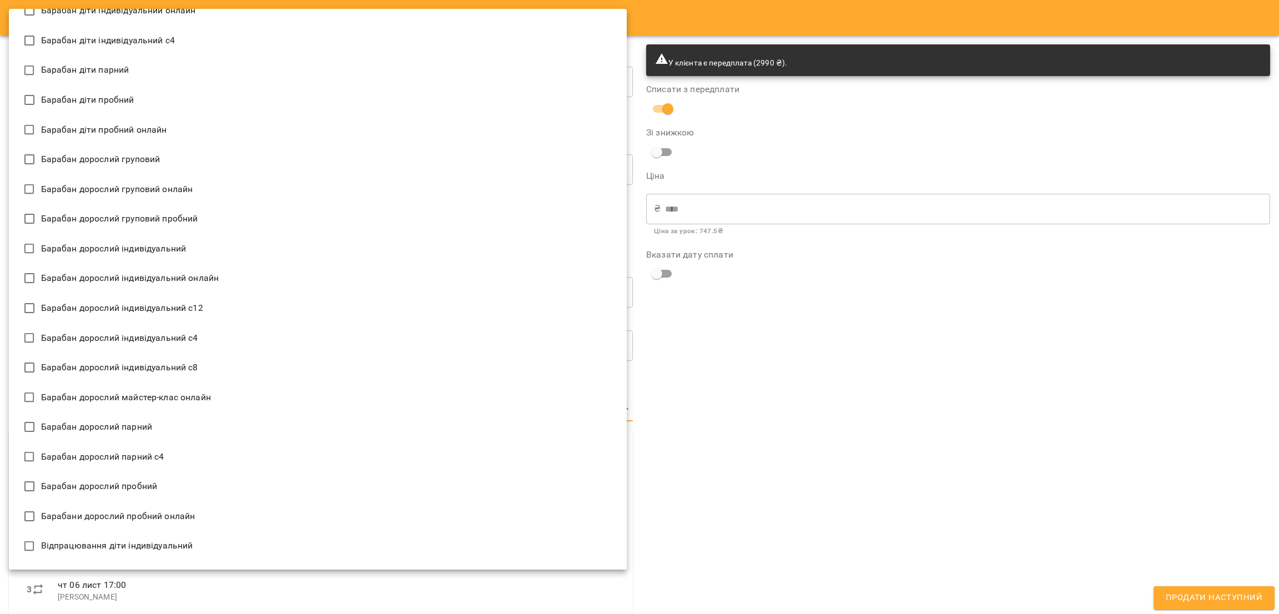
click at [869, 457] on div at bounding box center [639, 307] width 1279 height 614
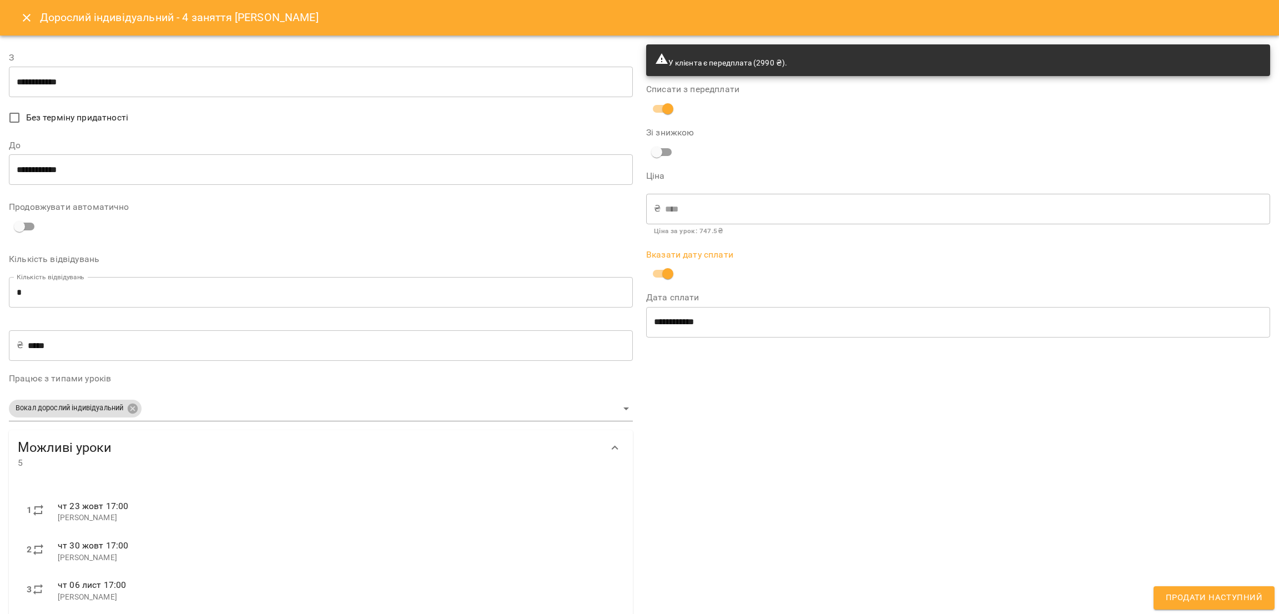
click at [1191, 599] on span "Продати наступний" at bounding box center [1214, 598] width 97 height 14
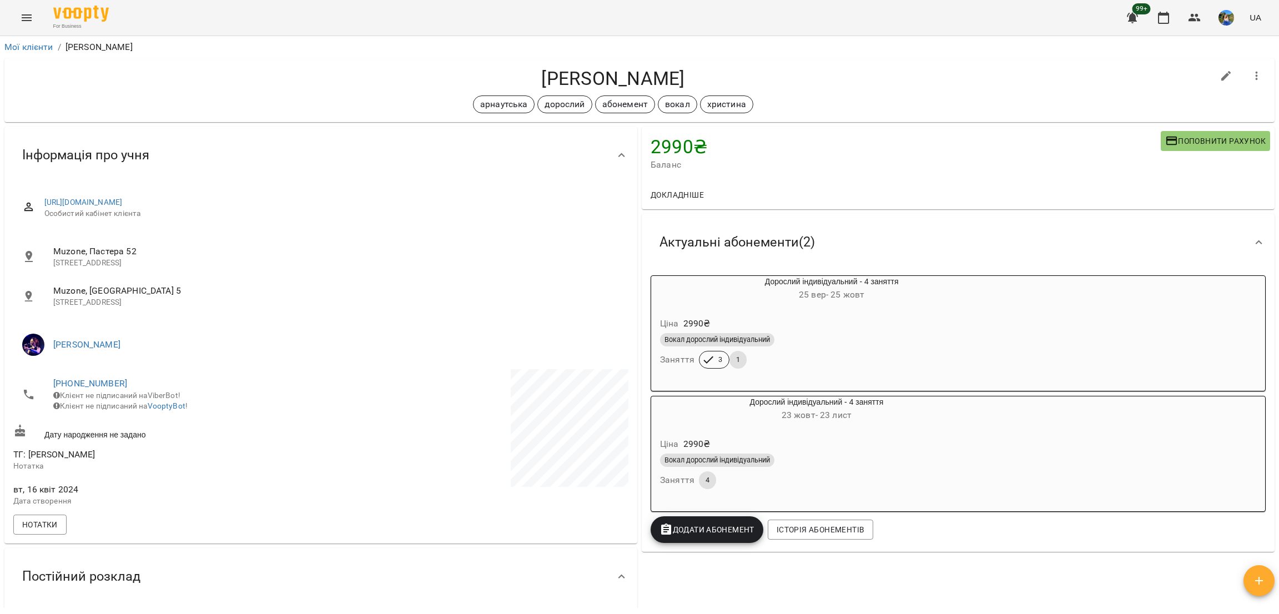
click at [781, 430] on div "Ціна 2990 ₴ Вокал дорослий індивідуальний Заняття 4" at bounding box center [816, 466] width 331 height 76
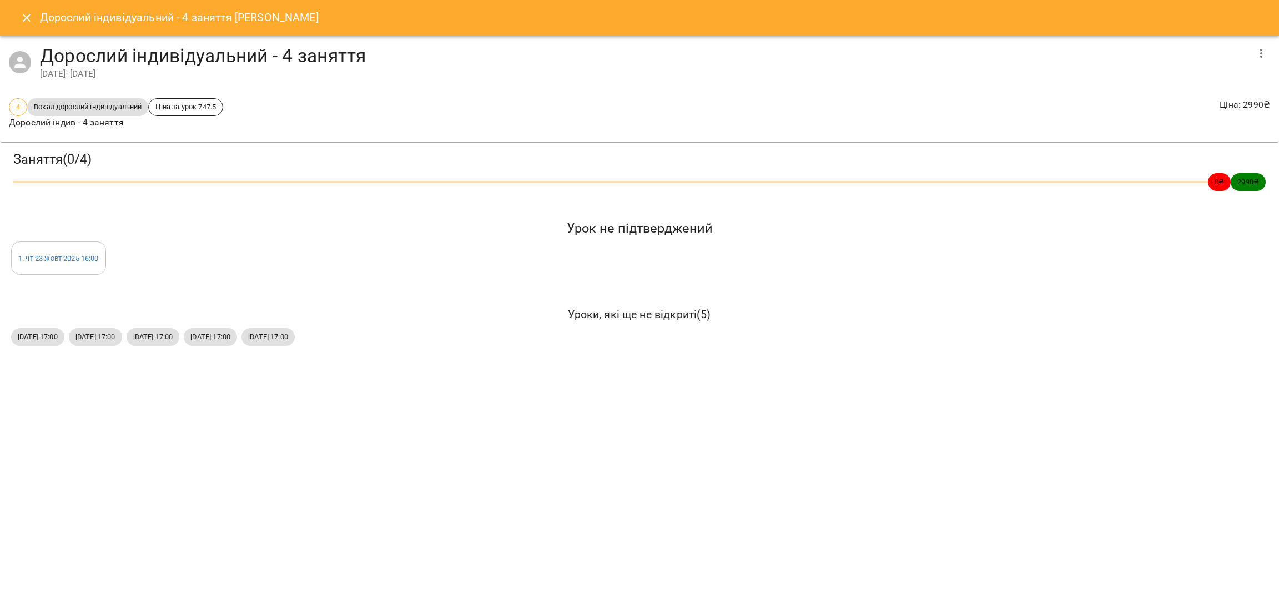
click at [24, 2] on div "Дорослий індивідуальний - 4 заняття [PERSON_NAME]" at bounding box center [639, 18] width 1279 height 36
click at [22, 14] on icon "Close" at bounding box center [26, 17] width 13 height 13
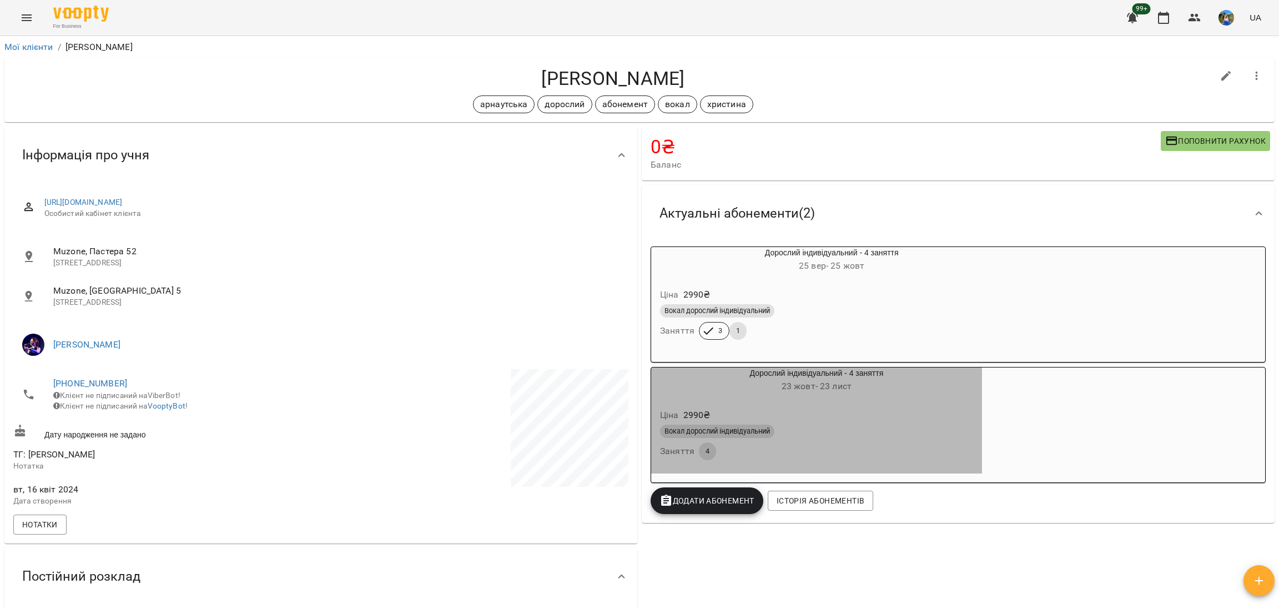
click at [742, 410] on div "Ціна 2990 ₴" at bounding box center [817, 415] width 318 height 20
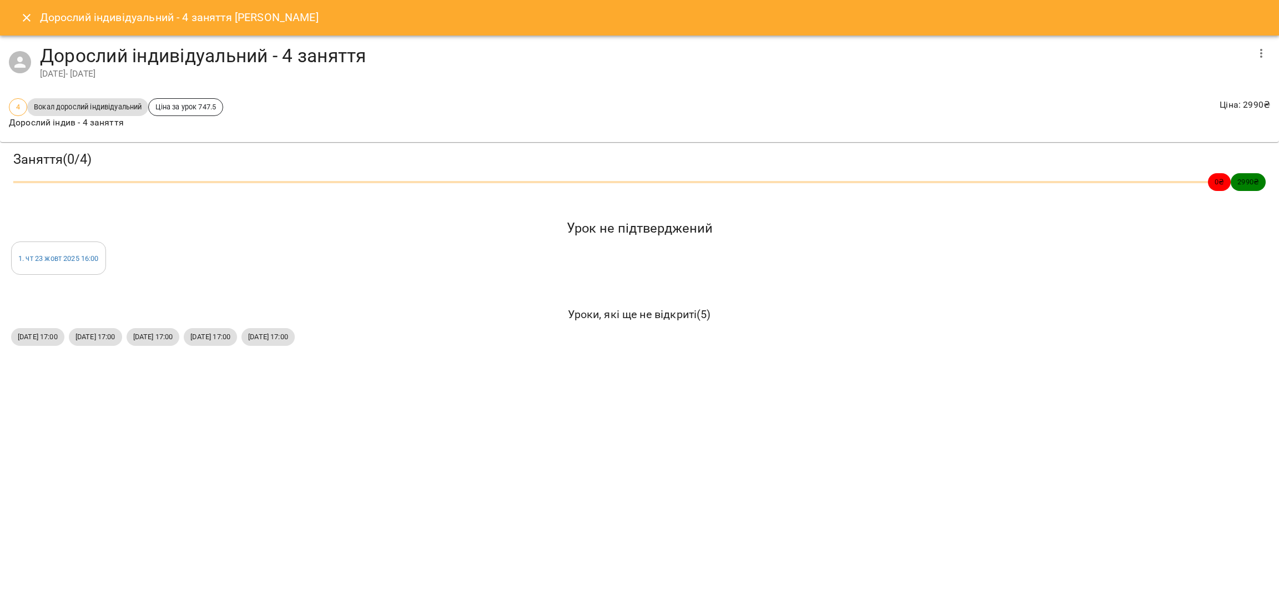
drag, startPoint x: 9, startPoint y: 254, endPoint x: 270, endPoint y: 337, distance: 274.3
click at [278, 337] on div "Заняття ( 0 / 4 ) 0 ₴ 2990 ₴ Урок не підтверджений 1 . [DATE] 16:00 Уроки, які …" at bounding box center [640, 249] width 1288 height 223
copy div "1 . [DATE] 16:00 Уроки, які ще не відкриті ( 5 ) [DATE] 17:00 [DATE] 17:00 [DAT…"
click at [155, 296] on div "Заняття ( 0 / 4 ) 0 ₴ 2990 ₴ Урок не підтверджений 1 . [DATE] 16:00 Уроки, які …" at bounding box center [640, 249] width 1288 height 223
drag, startPoint x: 28, startPoint y: 259, endPoint x: 371, endPoint y: 333, distance: 350.3
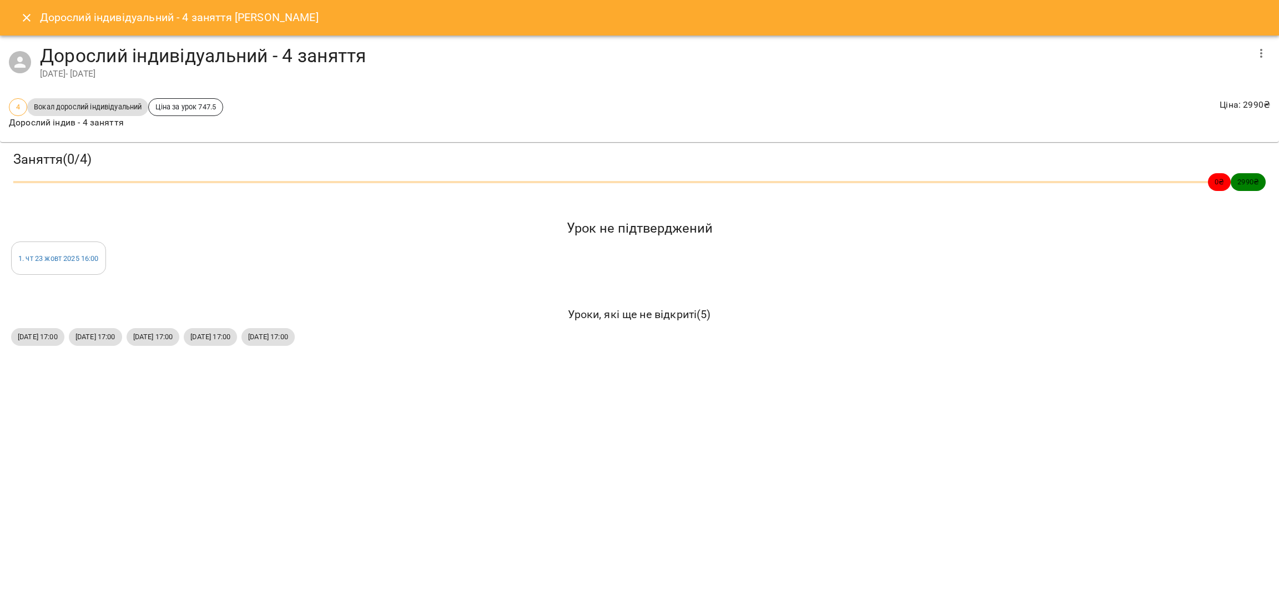
click at [371, 333] on div "Заняття ( 0 / 4 ) 0 ₴ 2990 ₴ Урок не підтверджений 1 . [DATE] 16:00 Уроки, які …" at bounding box center [640, 249] width 1288 height 223
copy div "1 . [DATE] 16:00 Уроки, які ще не відкриті ( 5 ) [DATE] 17:00 [DATE] 17:00 [DAT…"
click at [13, 14] on button "Close" at bounding box center [26, 17] width 27 height 27
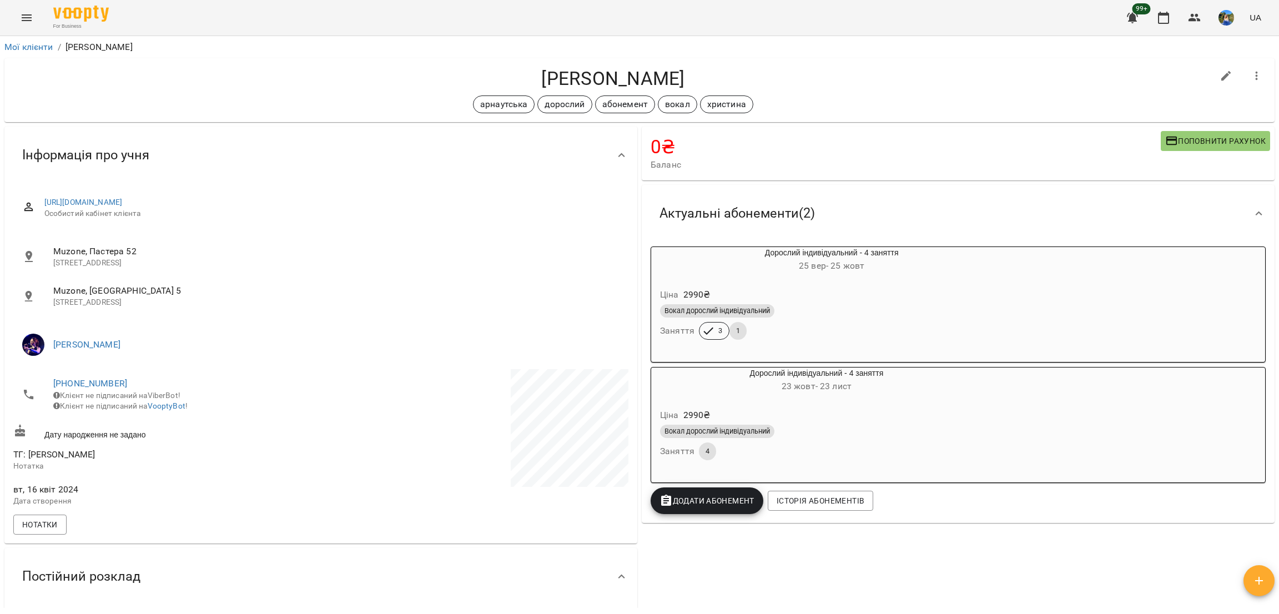
drag, startPoint x: 722, startPoint y: 69, endPoint x: 487, endPoint y: 74, distance: 235.4
click at [487, 74] on h4 "[PERSON_NAME]" at bounding box center [613, 78] width 1200 height 23
copy h4 "[PERSON_NAME]"
